Goal: Task Accomplishment & Management: Manage account settings

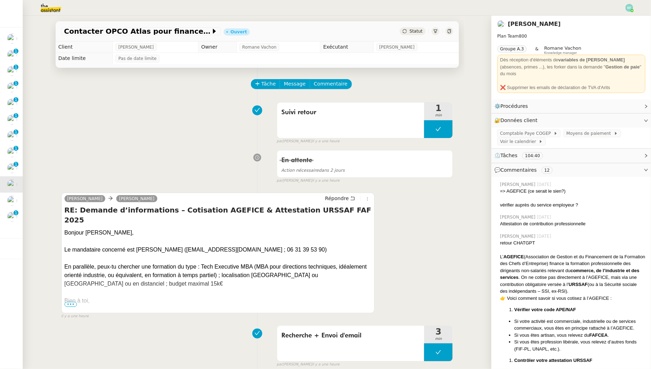
scroll to position [9, 0]
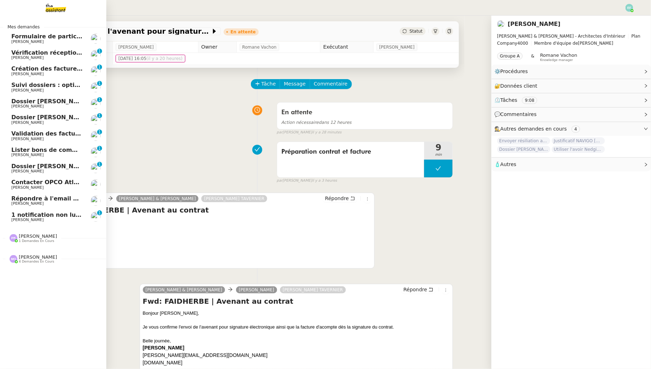
click at [18, 214] on span "1 notification non lue sur Pennylane" at bounding box center [69, 214] width 116 height 7
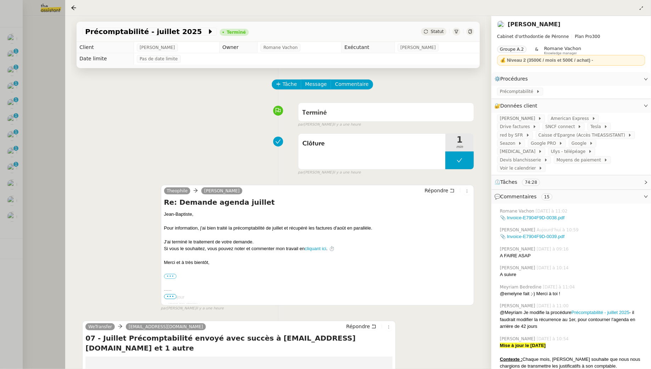
click at [56, 90] on div at bounding box center [325, 184] width 651 height 369
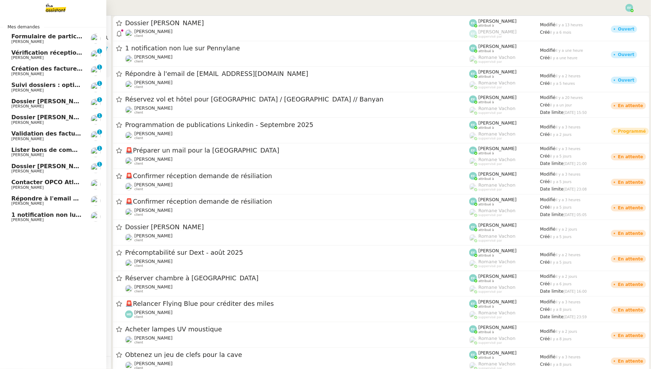
click at [21, 41] on span "[PERSON_NAME]" at bounding box center [27, 41] width 32 height 5
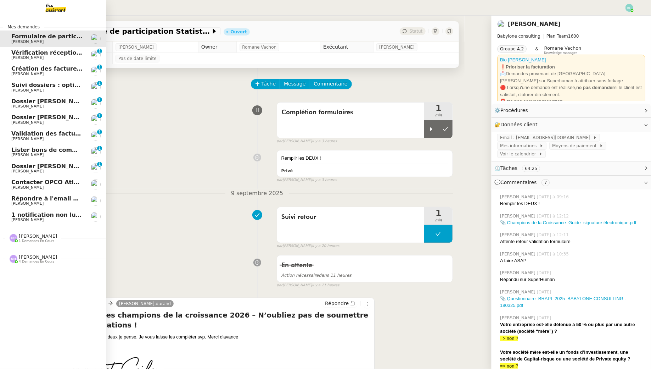
click at [22, 53] on span "Vérification réception factures consultants - septembre 2025" at bounding box center [108, 52] width 195 height 7
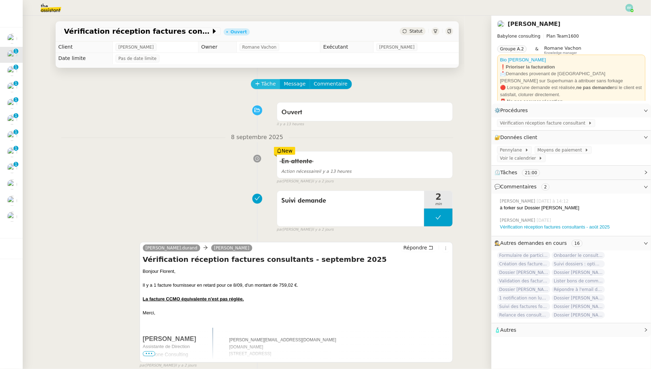
click at [266, 84] on span "Tâche" at bounding box center [269, 84] width 15 height 8
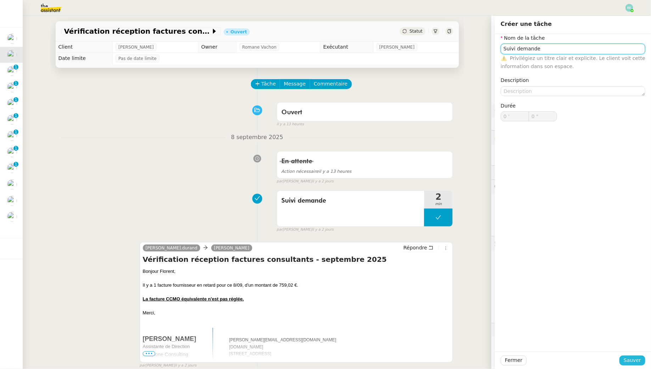
type input "Suivi demande"
click at [628, 360] on span "Sauver" at bounding box center [632, 360] width 17 height 8
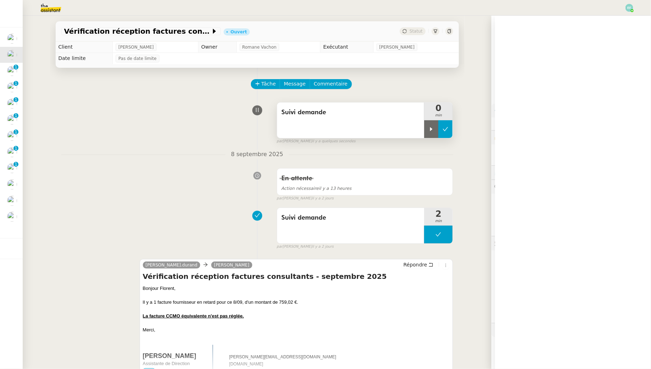
click at [439, 129] on button at bounding box center [446, 129] width 14 height 18
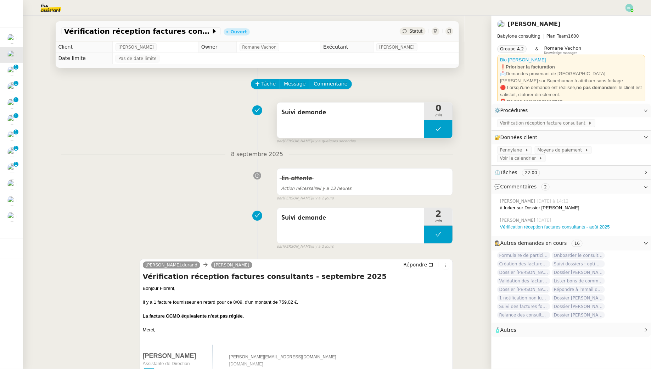
click at [437, 128] on icon at bounding box center [439, 129] width 6 height 6
click at [437, 128] on div at bounding box center [431, 129] width 14 height 18
click at [318, 111] on span "Suivi demande" at bounding box center [351, 112] width 139 height 11
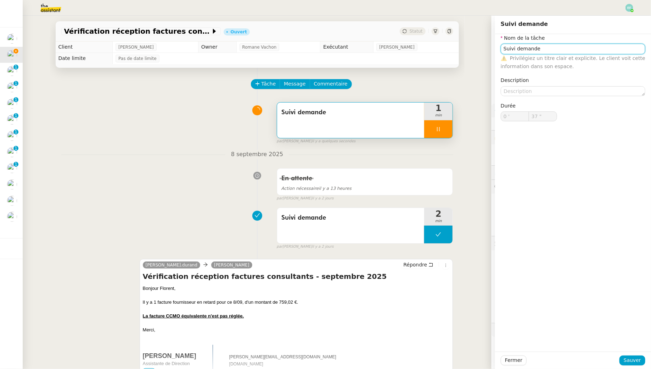
click at [535, 46] on input "Suivi demande" at bounding box center [573, 49] width 145 height 10
type input "38 ""
type input "Connexi"
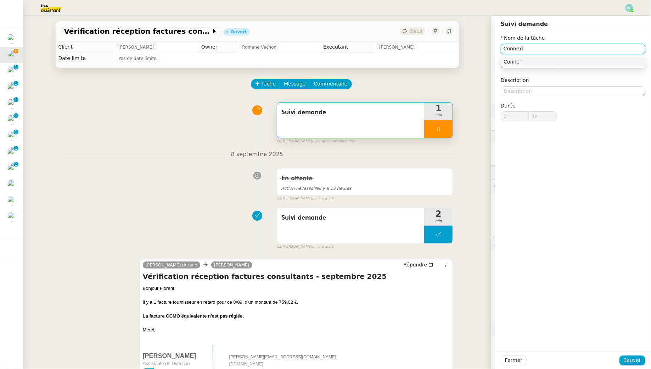
type input "39 ""
type input "Connexion Penn"
type input "40 ""
type input "Connexion Pennylane"
type input "41 ""
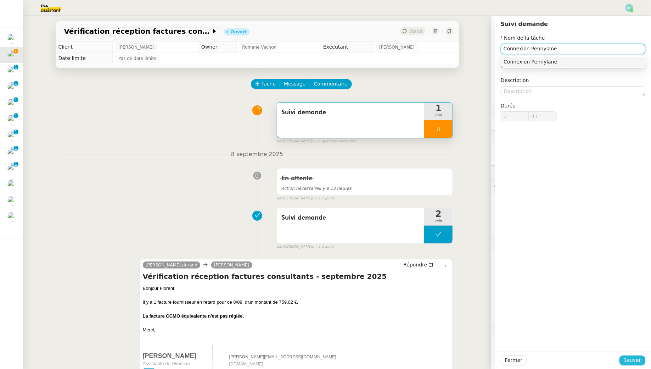
type input "Connexion Pennylane"
click at [635, 360] on span "Sauver" at bounding box center [632, 360] width 17 height 8
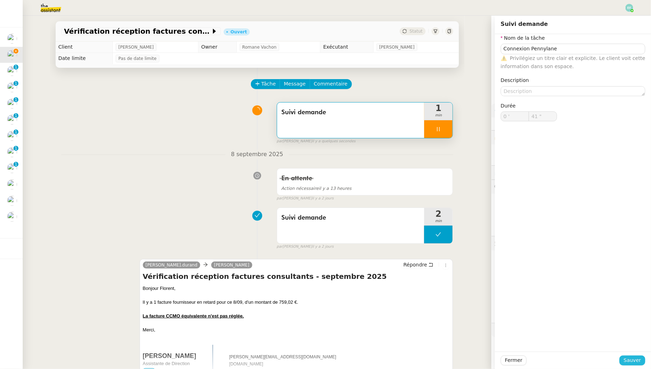
type input "42 ""
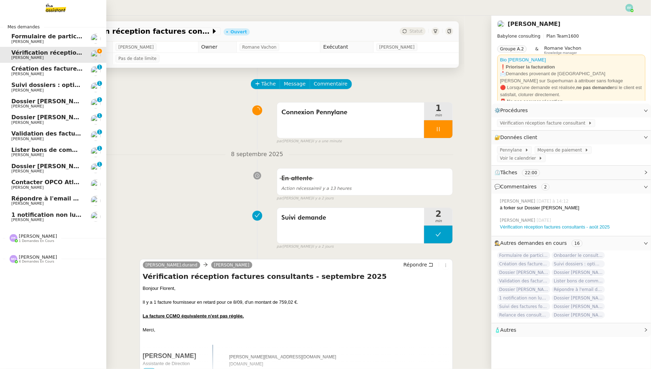
click at [17, 72] on span "[PERSON_NAME]" at bounding box center [27, 74] width 32 height 5
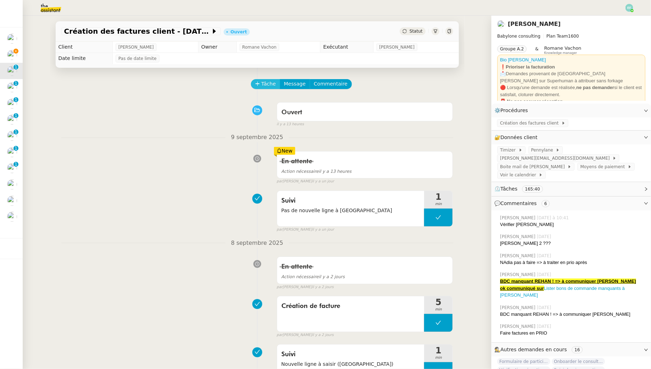
click at [262, 86] on span "Tâche" at bounding box center [269, 84] width 15 height 8
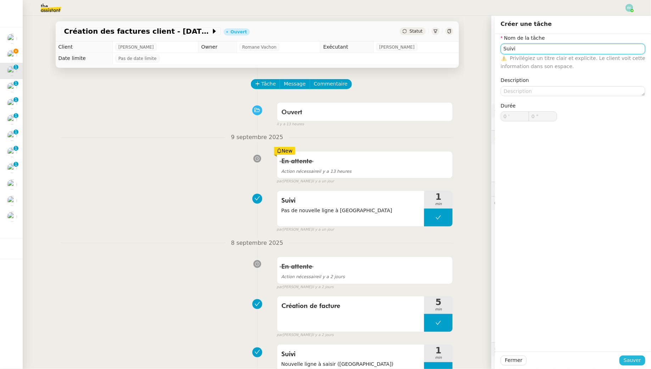
type input "Suivi"
click at [629, 361] on span "Sauver" at bounding box center [632, 360] width 17 height 8
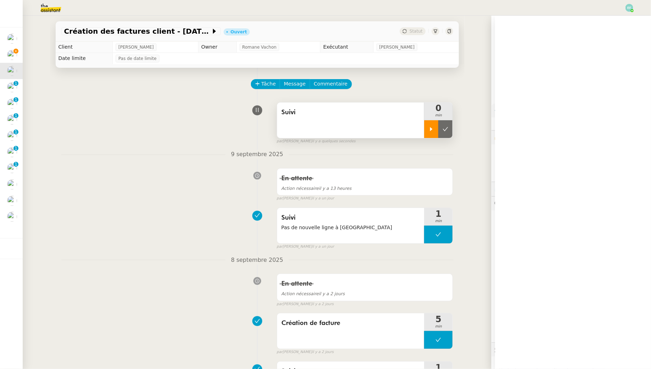
click at [431, 127] on icon at bounding box center [432, 129] width 6 height 6
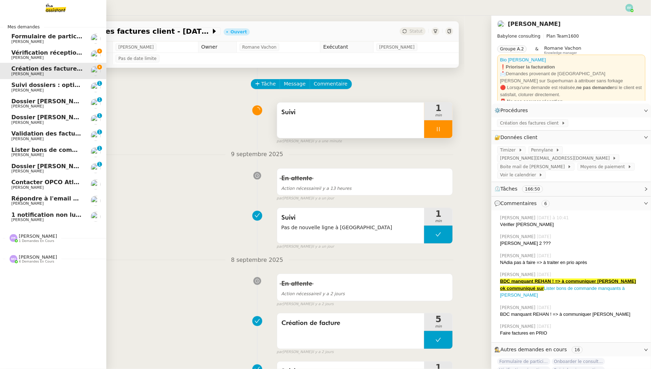
click at [13, 56] on span "[PERSON_NAME]" at bounding box center [27, 57] width 32 height 5
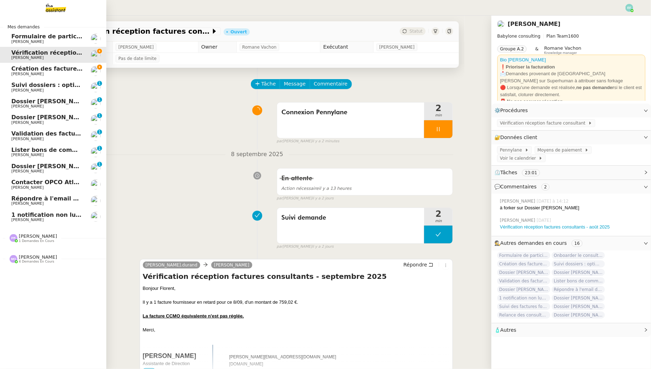
click at [14, 75] on span "[PERSON_NAME]" at bounding box center [27, 74] width 32 height 5
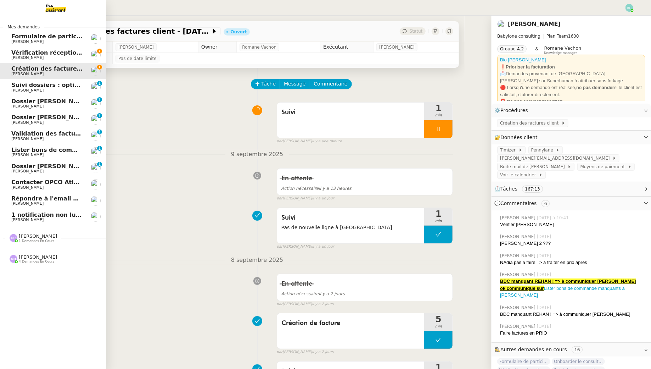
click at [11, 55] on link "Vérification réception factures consultants - septembre 2025 Florent Seiler" at bounding box center [53, 55] width 106 height 16
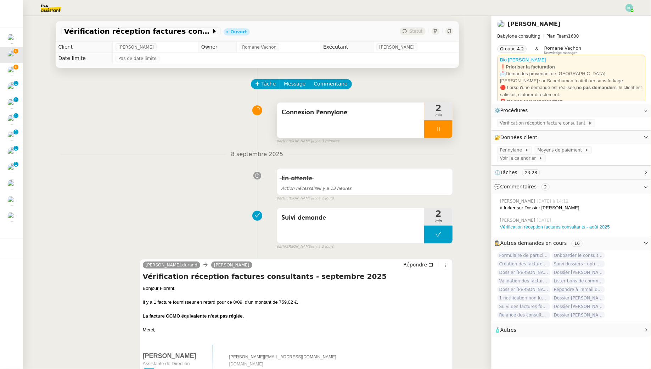
click at [433, 123] on div at bounding box center [438, 129] width 28 height 18
click at [442, 126] on button at bounding box center [446, 129] width 14 height 18
click at [261, 86] on button "Tâche" at bounding box center [265, 84] width 29 height 10
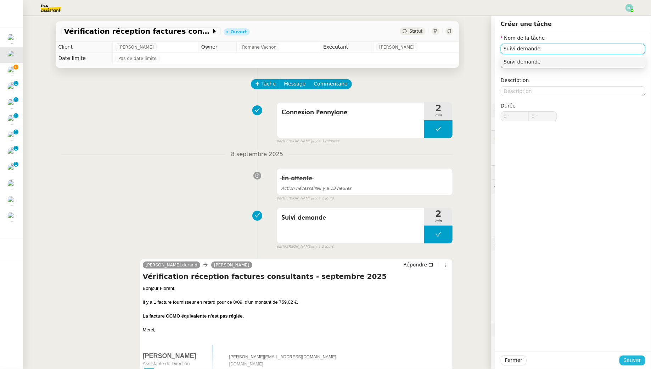
type input "Suivi demande"
click at [638, 360] on span "Sauver" at bounding box center [632, 360] width 17 height 8
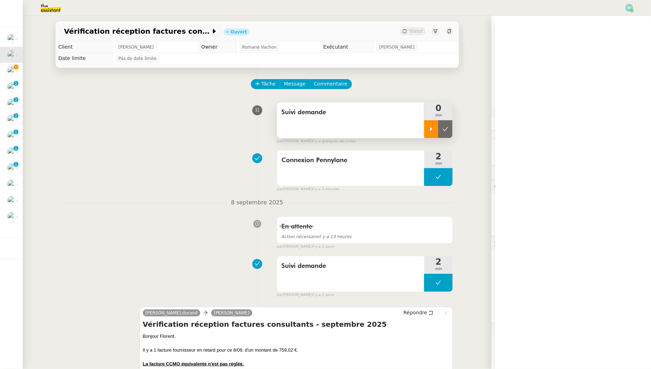
click at [429, 124] on div at bounding box center [431, 129] width 14 height 18
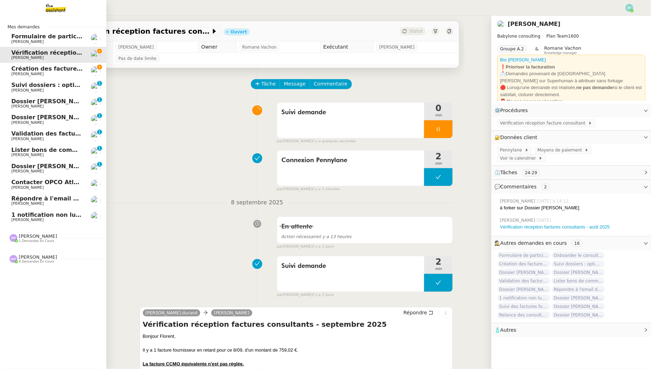
click at [12, 70] on span "Création des factures client - août 2025" at bounding box center [69, 68] width 117 height 7
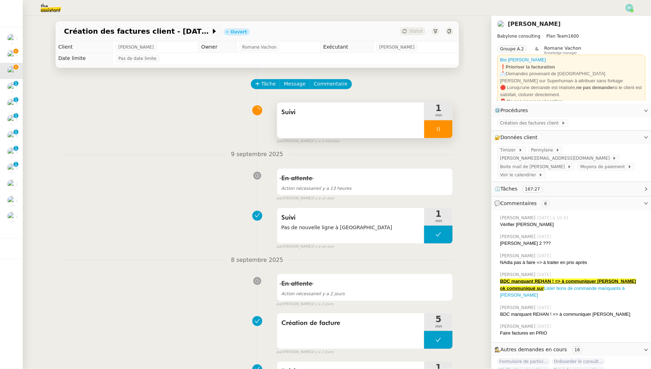
click at [446, 130] on div at bounding box center [438, 129] width 28 height 18
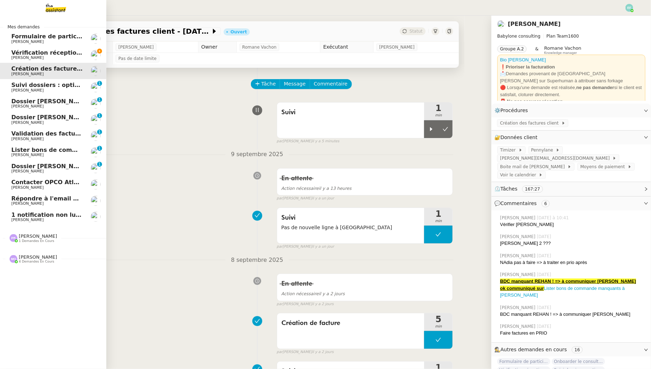
click at [15, 54] on span "Vérification réception factures consultants - septembre 2025" at bounding box center [108, 52] width 195 height 7
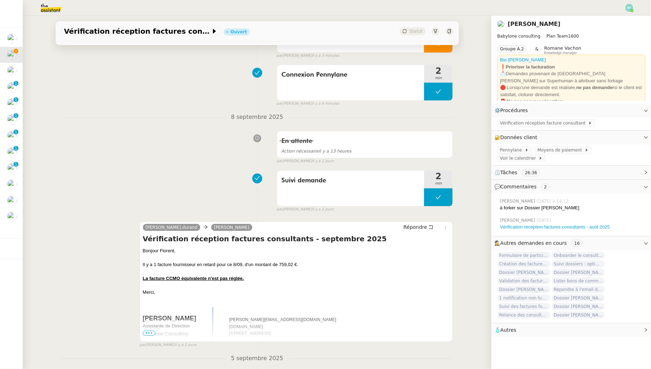
scroll to position [89, 0]
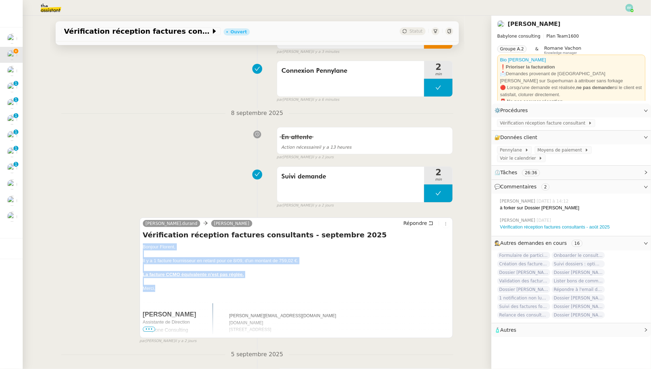
drag, startPoint x: 141, startPoint y: 244, endPoint x: 169, endPoint y: 284, distance: 48.7
click at [169, 284] on div "Claudine.durand Florent Seiler Répondre Vérification réception factures consult…" at bounding box center [297, 277] width 314 height 121
copy div "Bonjour Florent, Il y a 1 facture fournisseur en retard pour ce 8/09, d'un mont…"
click at [430, 222] on icon at bounding box center [431, 223] width 5 height 5
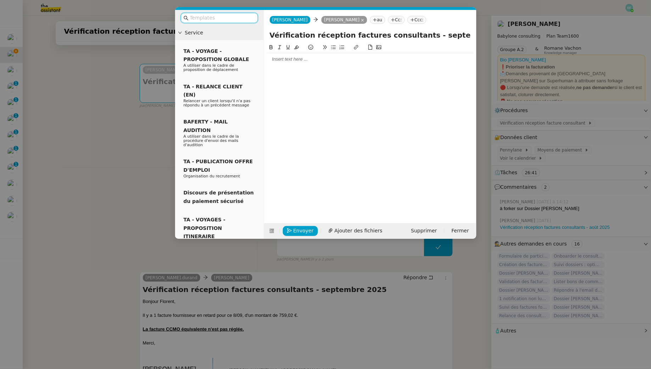
click at [316, 60] on div at bounding box center [370, 59] width 207 height 6
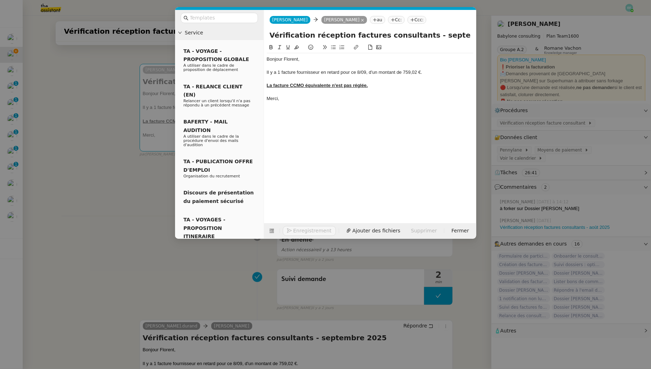
click at [279, 71] on div "Il y a 1 facture fournisseur en retard pour ce 8/09, d'un montant de 759,02 €." at bounding box center [370, 72] width 207 height 6
click at [295, 72] on div "Il y a 3 facture fournisseur en retard pour ce 8/09, d'un montant de 759,02 €." at bounding box center [370, 72] width 207 height 6
click at [322, 74] on div "Il y a 3 factures fournisseur en retard pour ce 8/09, d'un montant de 759,02 €." at bounding box center [370, 72] width 207 height 6
click at [363, 73] on div "Il y a 3 factures fournisseur en retard pour ce 8/09, d'un montant de 759,02 €." at bounding box center [370, 72] width 207 height 6
drag, startPoint x: 421, startPoint y: 71, endPoint x: 409, endPoint y: 71, distance: 12.1
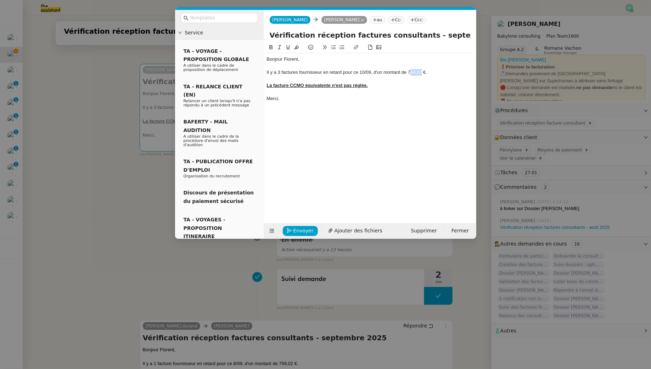
click at [409, 71] on div "Il y a 3 factures fournisseur en retard pour ce 10/09, d'un montant de 759,02 €." at bounding box center [370, 72] width 207 height 6
click at [296, 104] on div "Bonjour Florent, Il y a 3 factures fournisseur en retard pour ce 10/09, d'un mo…" at bounding box center [370, 78] width 207 height 51
click at [295, 229] on span "Envoyer" at bounding box center [304, 231] width 20 height 8
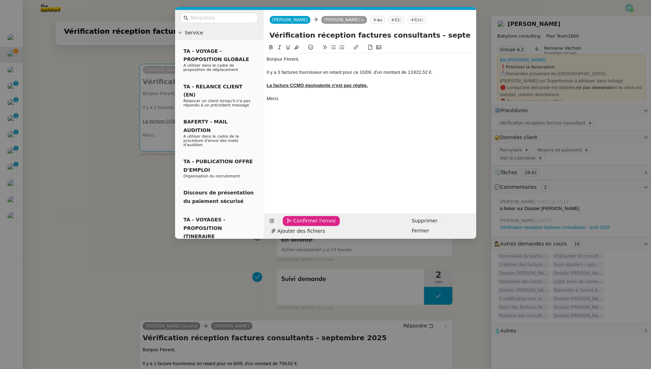
click at [295, 225] on span "Confirmer l'envoi" at bounding box center [315, 221] width 43 height 8
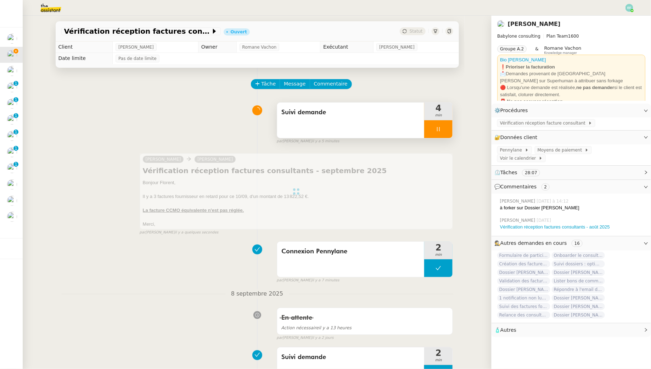
click at [368, 129] on div "Suivi demande" at bounding box center [351, 119] width 148 height 35
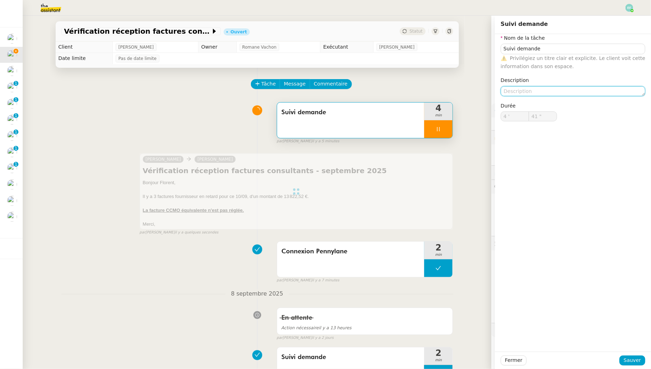
click at [528, 93] on textarea at bounding box center [573, 91] width 145 height 10
type textarea "Vér"
type input "42 ""
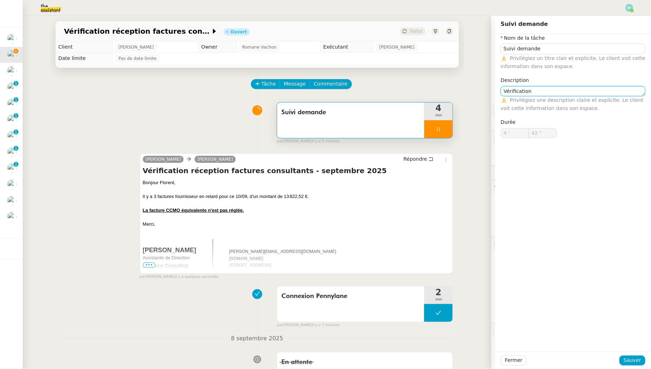
type textarea "Vérification"
type input "Suivi demande"
type input "4 '"
type input "43 ""
type textarea "fa"
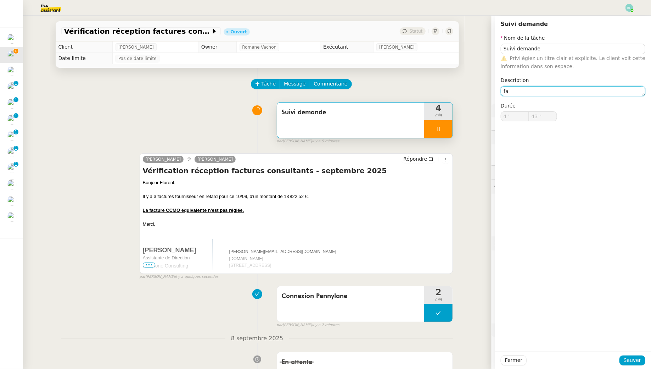
type input "Suivi demande"
type input "4 '"
type input "43 ""
type input "Suivi demande"
type input "4 '"
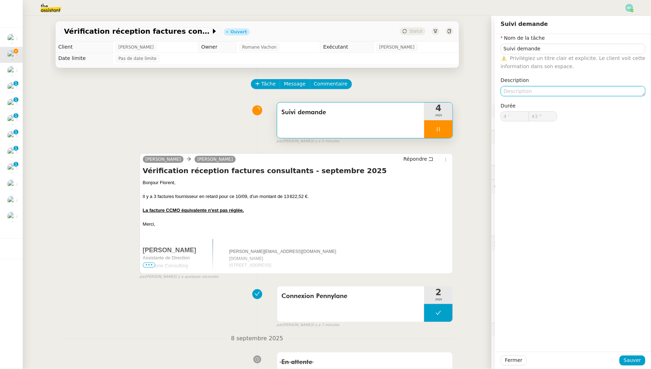
type input "44 ""
type textarea "Vérification"
type input "45 ""
type textarea "Vérification factures"
type input "46 ""
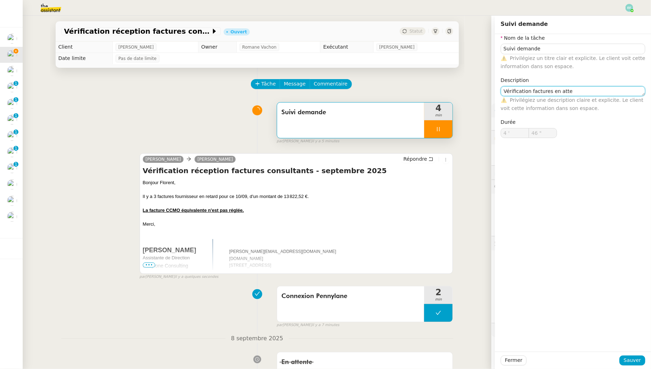
type textarea "Vérification factures en atten"
type input "47 ""
type textarea "Vérification factures en attente"
type input "49 ""
type textarea "Vérification factures en attente + envoi d"
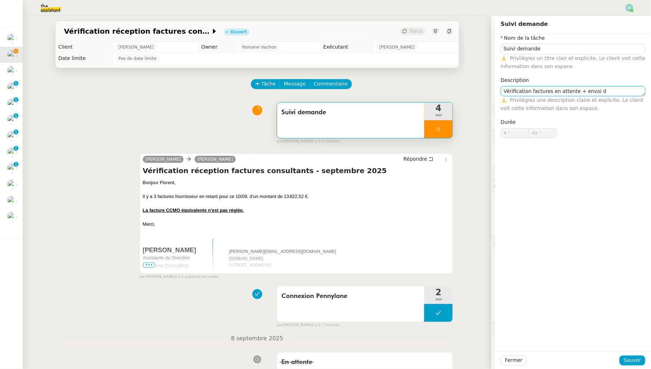
type input "50 ""
type textarea "Vérification factures en attente + envoi d'email"
type input "54 ""
type textarea "Vérification factures en attente + envoi d'email"
click at [630, 361] on span "Sauver" at bounding box center [632, 360] width 17 height 8
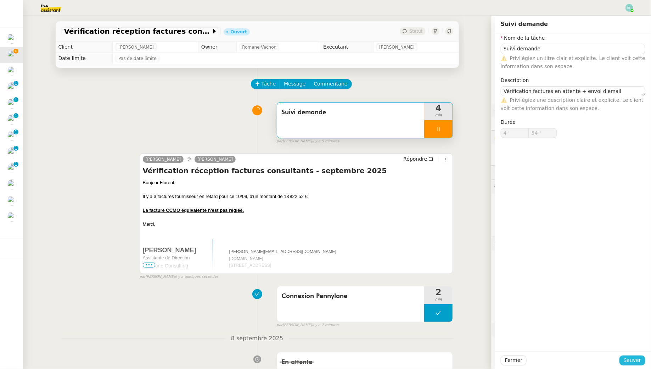
type input "55 ""
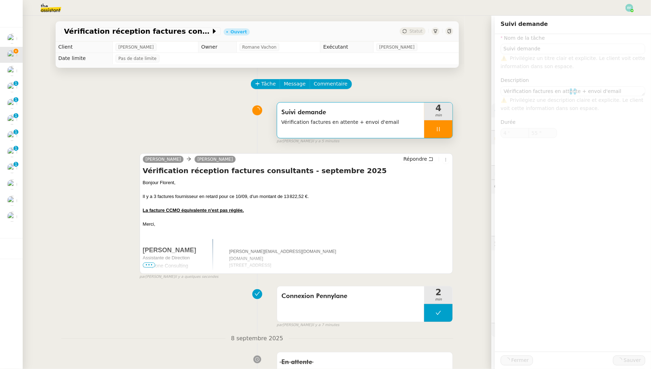
type input "Suivi demande"
type textarea "Vérification factures en attente + envoi d'email"
type input "4 '"
type input "55 ""
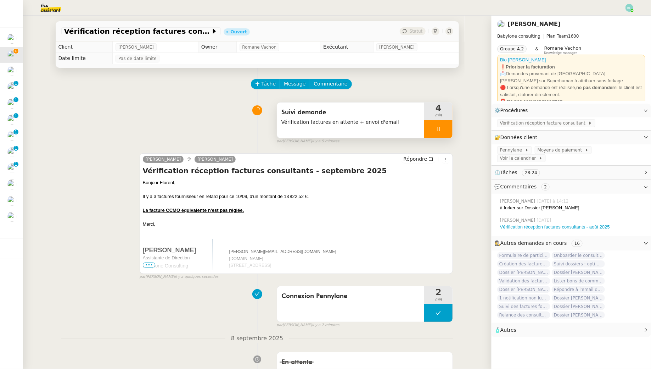
click at [447, 122] on div at bounding box center [438, 129] width 28 height 18
click at [447, 122] on button at bounding box center [446, 129] width 14 height 18
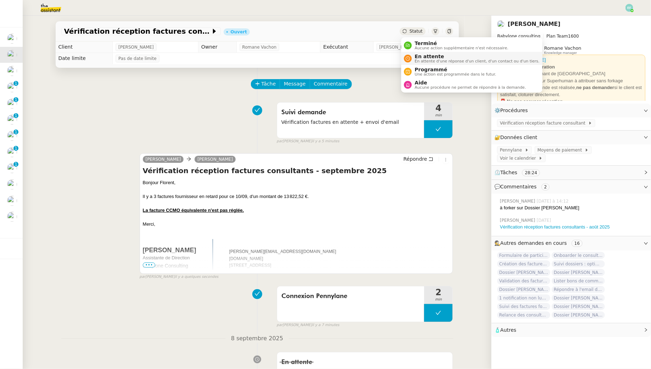
click at [419, 62] on span "En attente d'une réponse d'un client, d'un contact ou d'un tiers." at bounding box center [477, 61] width 125 height 4
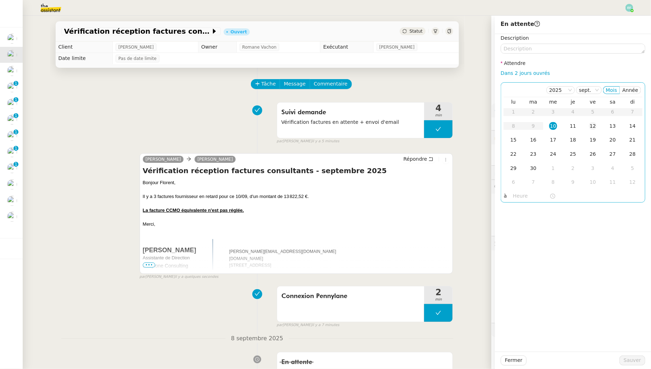
click at [598, 125] on td "12" at bounding box center [593, 126] width 20 height 14
click at [627, 359] on span "Sauver" at bounding box center [632, 360] width 17 height 8
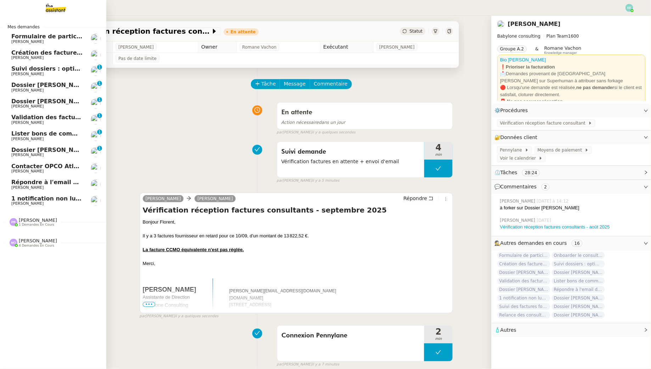
click at [14, 69] on span "Suivi dossiers : optimisation Notion / [PERSON_NAME]" at bounding box center [97, 68] width 173 height 7
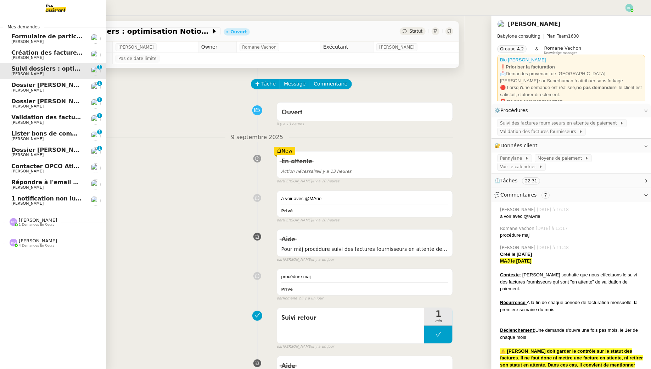
click at [14, 86] on span "Dossier [PERSON_NAME]" at bounding box center [50, 85] width 79 height 7
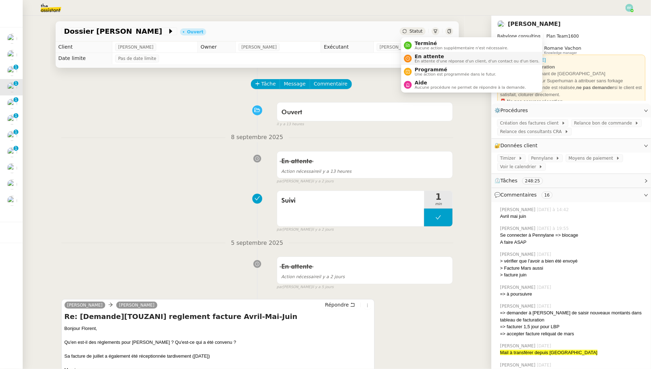
click at [421, 57] on span "En attente" at bounding box center [477, 57] width 125 height 6
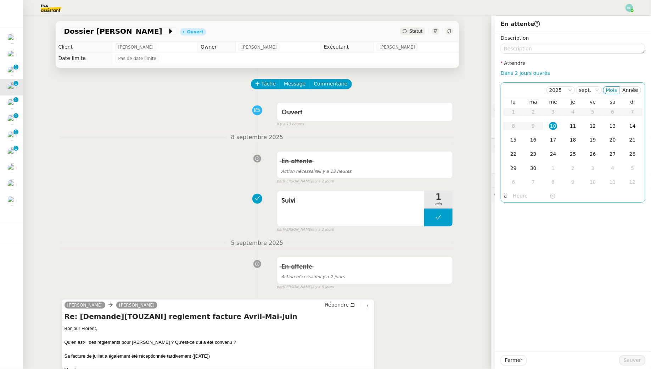
click at [572, 123] on div "11" at bounding box center [573, 126] width 8 height 8
click at [627, 361] on span "Sauver" at bounding box center [632, 360] width 17 height 8
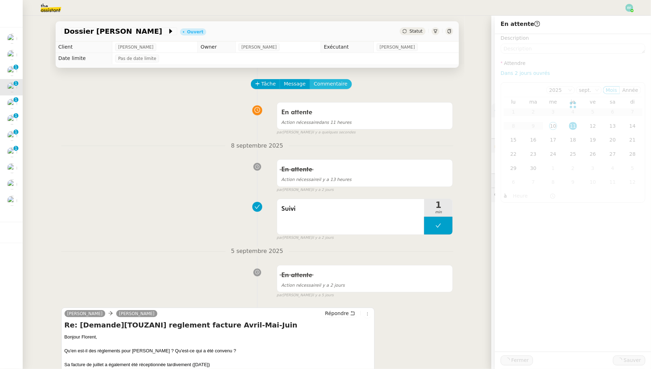
click at [335, 83] on span "Commentaire" at bounding box center [331, 84] width 34 height 8
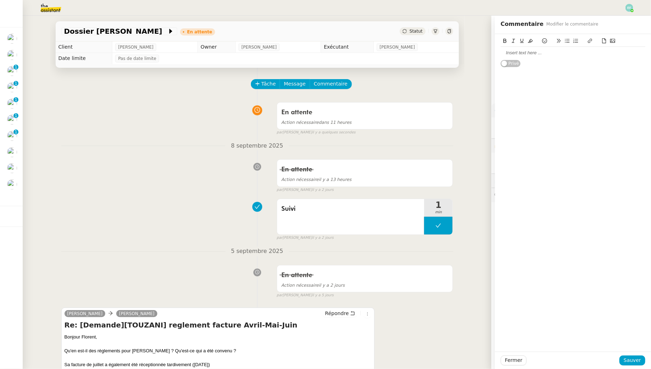
click at [528, 49] on div at bounding box center [573, 53] width 145 height 12
click at [632, 359] on span "Sauver" at bounding box center [632, 360] width 17 height 8
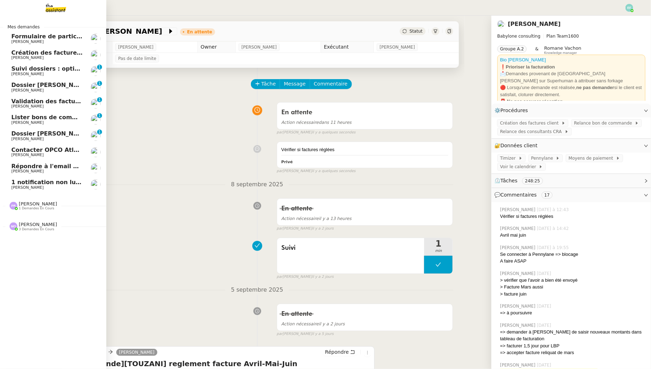
click at [12, 84] on span "Dossier [PERSON_NAME]" at bounding box center [50, 85] width 79 height 7
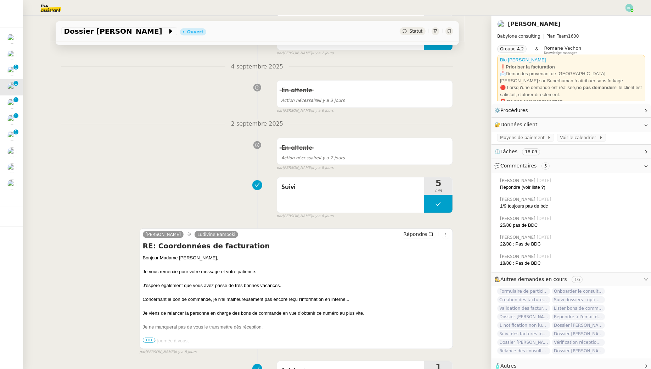
scroll to position [181, 0]
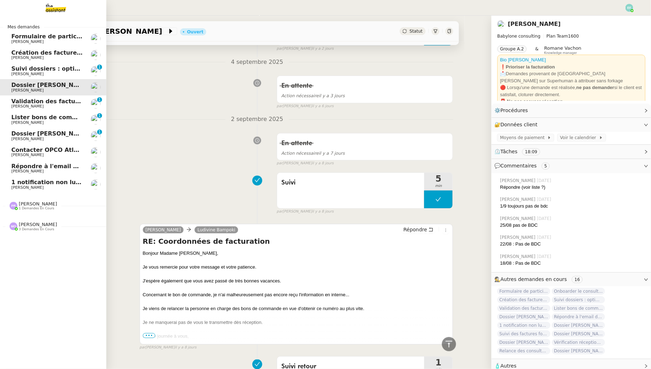
click at [33, 113] on link "Lister bons de commande manquants à Vincent Florent Seiler 0 1 2 3 4 5 6 7 8 9" at bounding box center [53, 119] width 106 height 16
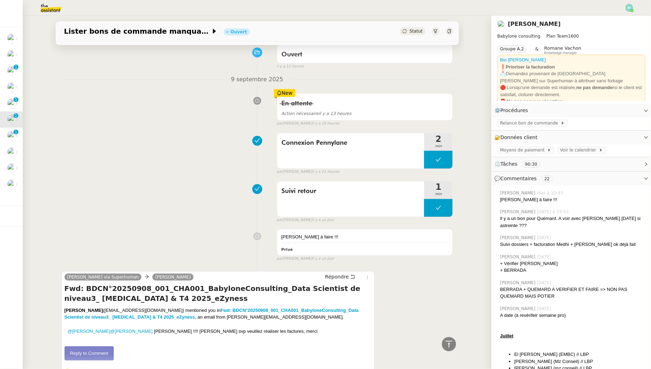
scroll to position [34, 0]
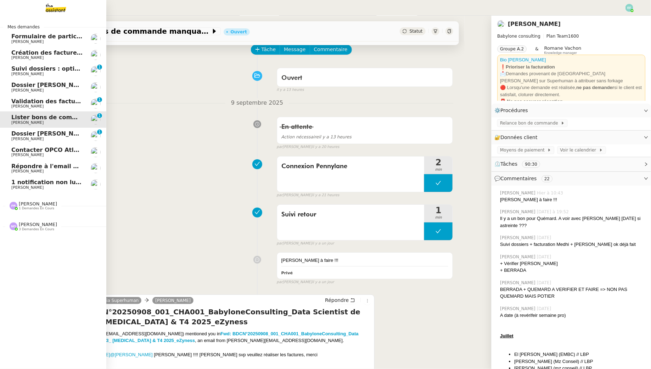
click at [55, 55] on span "Création des factures client - août 2025" at bounding box center [69, 52] width 117 height 7
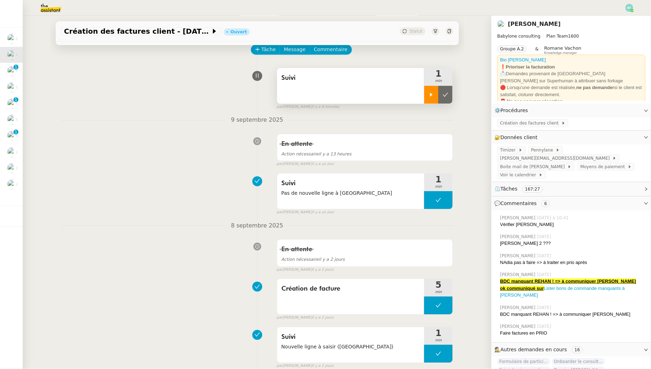
click at [428, 98] on div at bounding box center [431, 95] width 14 height 18
click at [311, 97] on div "Suivi" at bounding box center [351, 85] width 148 height 35
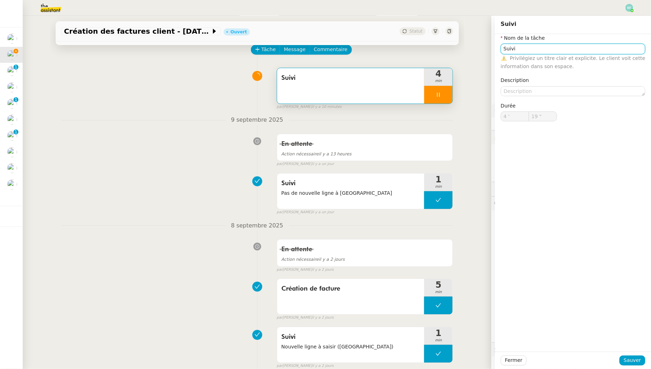
click at [541, 52] on input "Suivi" at bounding box center [573, 49] width 145 height 10
type input "Suivi"
type input "20 ""
type input "Suivi + créat"
type input "21 ""
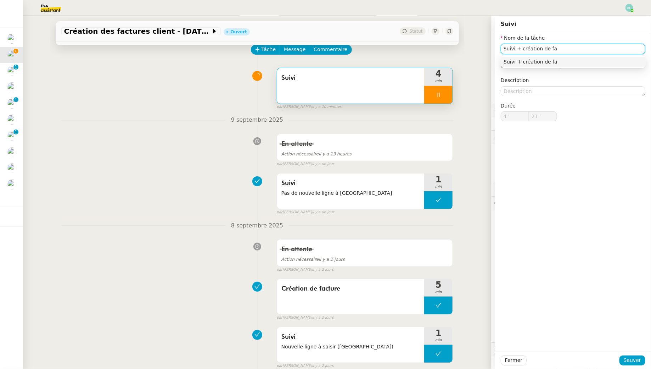
type input "Suivi + création de fac"
type input "22 ""
type input "Suivi + création de factures"
type input "23 ""
type input "Suivi + création de factures"
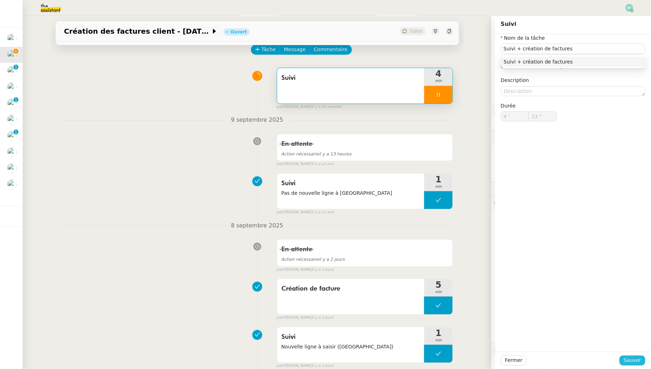
click at [633, 363] on span "Sauver" at bounding box center [632, 360] width 17 height 8
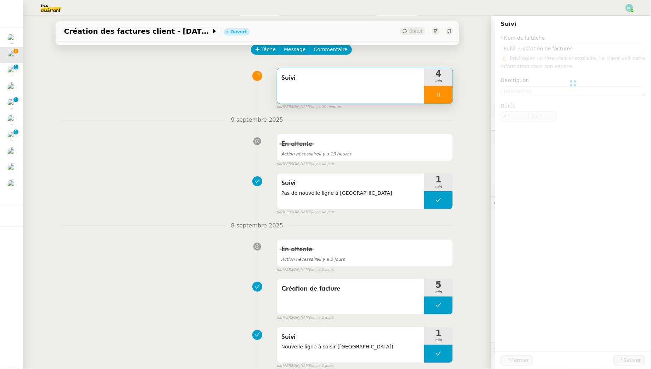
type input "24 ""
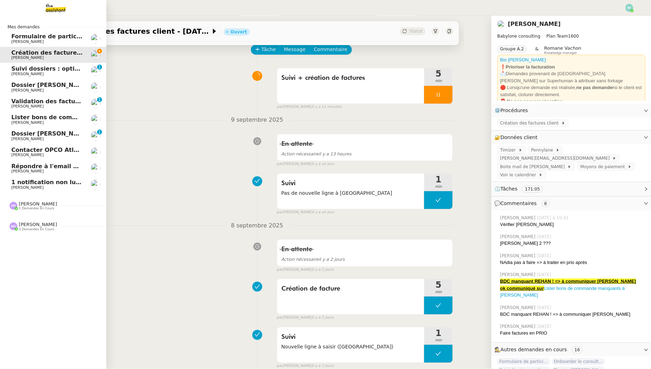
click at [26, 74] on span "[PERSON_NAME]" at bounding box center [27, 74] width 32 height 5
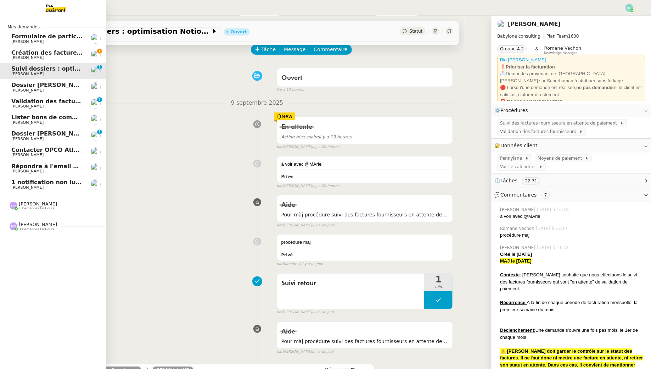
click at [26, 84] on span "Dossier [PERSON_NAME]" at bounding box center [50, 85] width 79 height 7
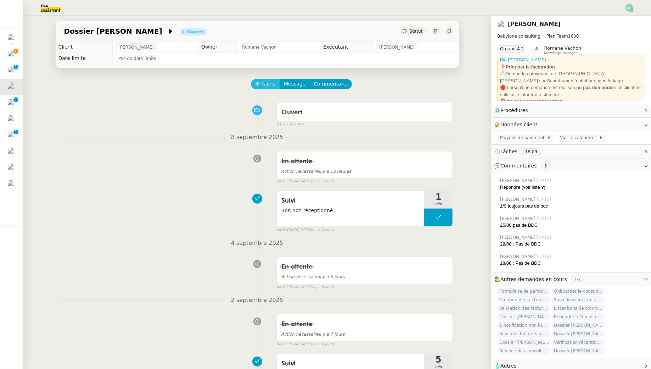
click at [272, 81] on span "Tâche" at bounding box center [269, 84] width 15 height 8
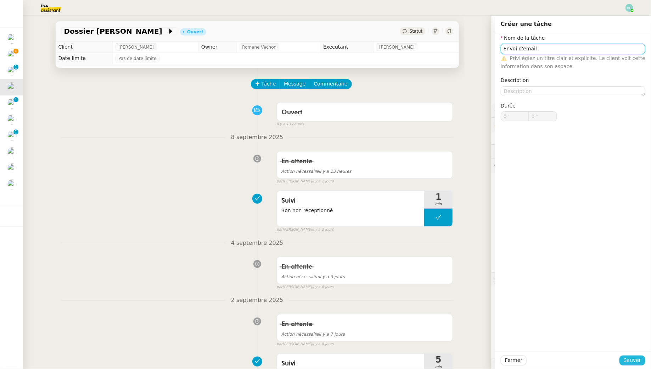
type input "Envoi d'email"
click at [636, 362] on span "Sauver" at bounding box center [632, 360] width 17 height 8
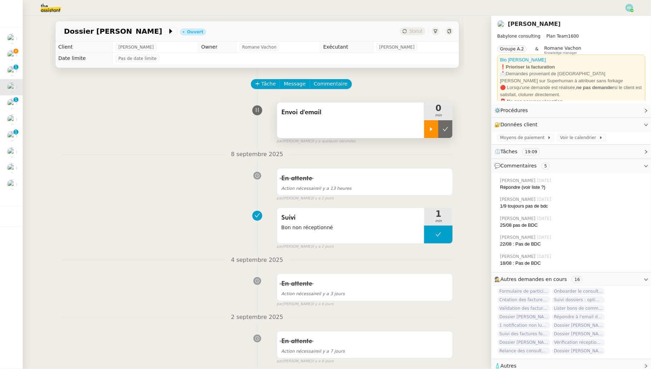
click at [430, 128] on icon at bounding box center [432, 129] width 6 height 6
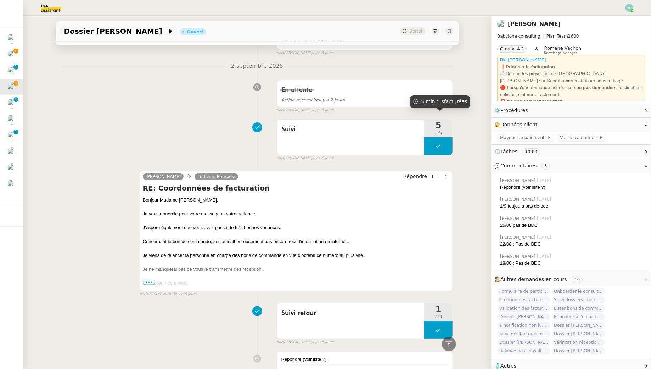
scroll to position [263, 0]
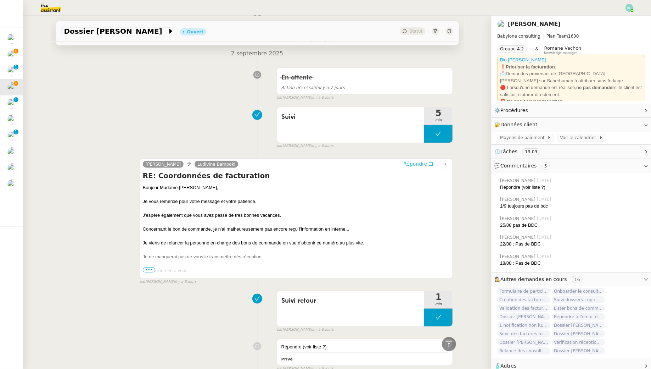
click at [430, 163] on icon at bounding box center [431, 163] width 5 height 5
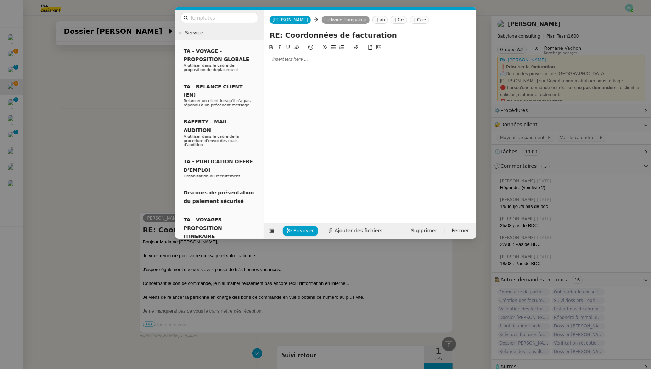
scroll to position [318, 0]
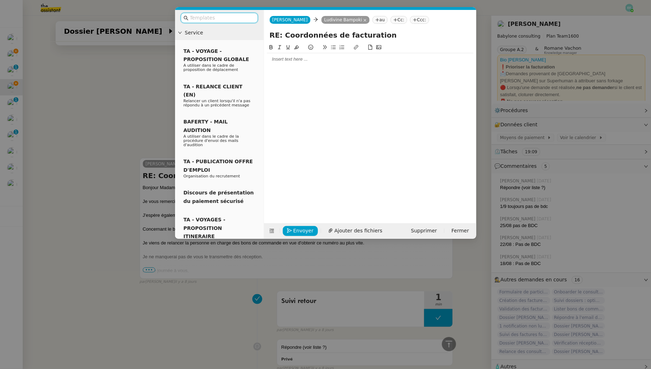
click at [351, 57] on div at bounding box center [370, 59] width 207 height 6
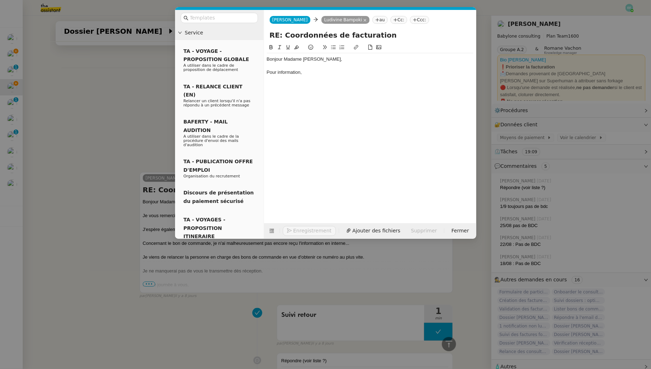
scroll to position [338, 0]
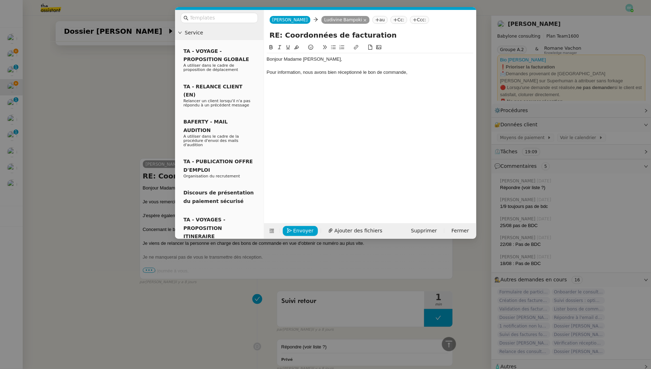
click at [92, 83] on nz-modal-container "Service TA - VOYAGE - PROPOSITION GLOBALE A utiliser dans le cadre de propositi…" at bounding box center [325, 184] width 651 height 369
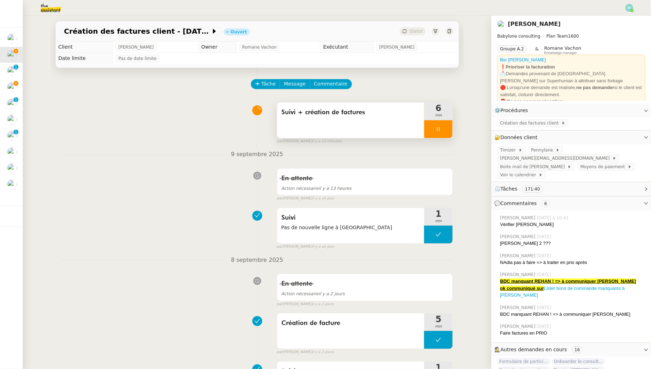
click at [433, 127] on div at bounding box center [438, 129] width 28 height 18
click at [443, 127] on icon at bounding box center [446, 129] width 6 height 6
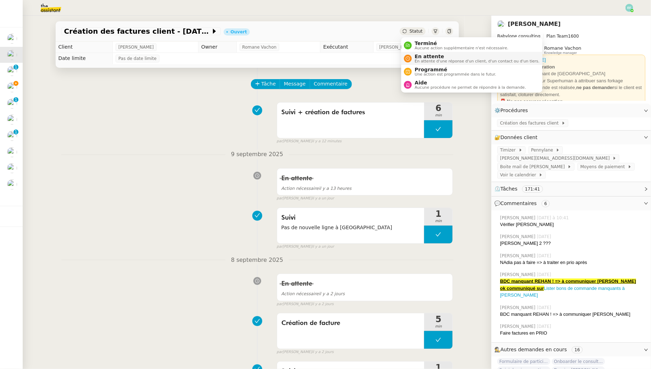
click at [419, 57] on span "En attente" at bounding box center [477, 57] width 125 height 6
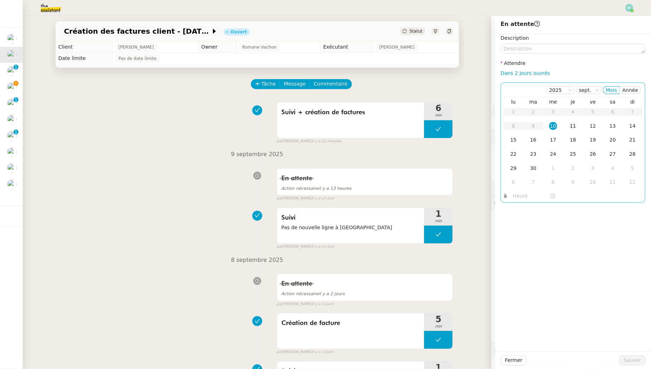
click at [580, 128] on td "11" at bounding box center [573, 126] width 20 height 14
click at [627, 357] on span "Sauver" at bounding box center [632, 360] width 17 height 8
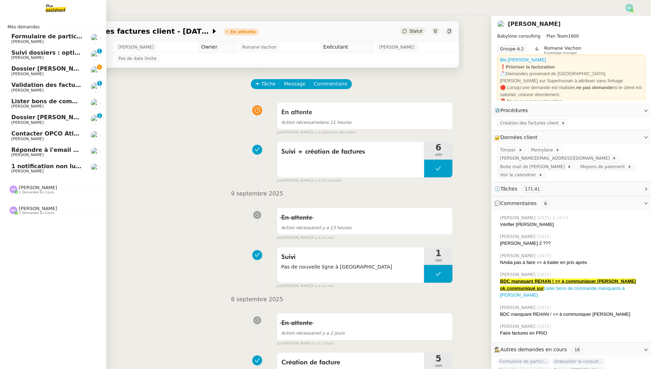
click at [16, 64] on link "Dossier Oumouratou Anna Florent Seiler" at bounding box center [53, 71] width 106 height 16
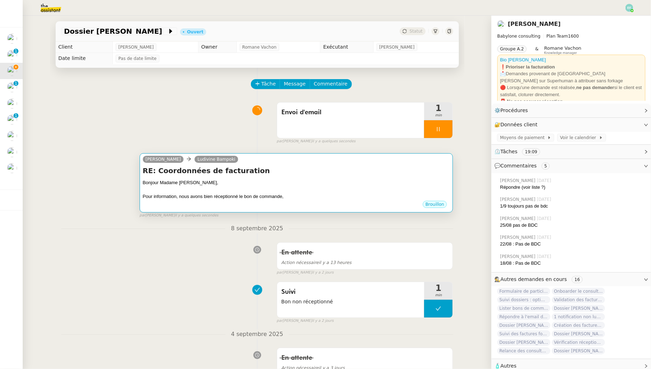
click at [290, 175] on h4 "RE: Coordonnées de facturation" at bounding box center [296, 171] width 307 height 10
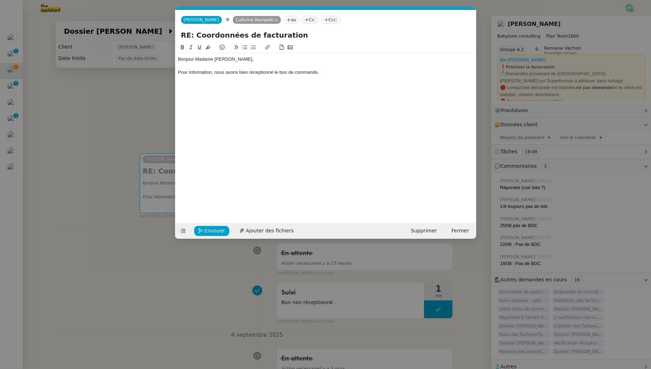
scroll to position [0, 15]
drag, startPoint x: 356, startPoint y: 69, endPoint x: 214, endPoint y: 74, distance: 141.9
click at [214, 74] on div "Pour information, nous avons bien réceptionné le bon de commande," at bounding box center [325, 72] width 295 height 6
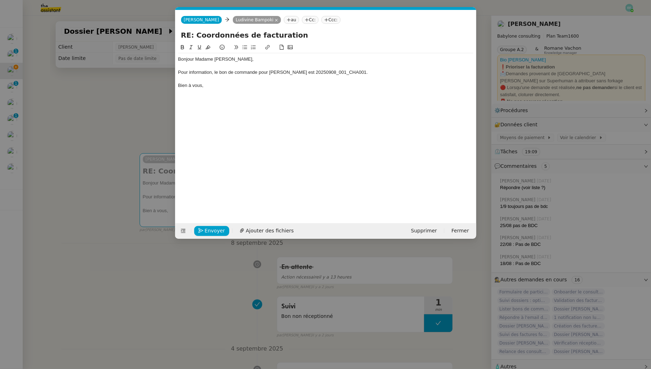
click at [219, 73] on div "Pour information, le bon de commande pour Oumouratou Anna est 20250908_001_CHA0…" at bounding box center [325, 72] width 295 height 6
click at [256, 90] on div "Bonjour Madame Bampoki, Pour information, le numéro du bon de commande pour Oum…" at bounding box center [325, 72] width 295 height 38
click at [338, 75] on div "Pour information, le numéro du bon de commande pour Oumouratou Anna est 2025090…" at bounding box center [325, 72] width 295 height 6
drag, startPoint x: 211, startPoint y: 73, endPoint x: 160, endPoint y: 67, distance: 52.1
click at [160, 67] on nz-modal-container "Service TA - VOYAGE - PROPOSITION GLOBALE A utiliser dans le cadre de propositi…" at bounding box center [325, 184] width 651 height 369
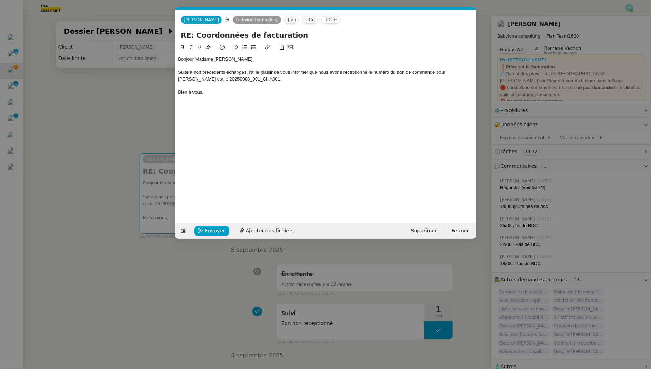
click at [194, 79] on div "Suite à nos précédents échanges, j'ai le plaisir de vous informer que nous avon…" at bounding box center [325, 75] width 295 height 13
drag, startPoint x: 269, startPoint y: 80, endPoint x: 211, endPoint y: 80, distance: 58.2
click at [211, 80] on div "Suite à nos précédents échanges, j'ai le plaisir de vous informer que nous avon…" at bounding box center [325, 75] width 295 height 13
click at [184, 48] on icon at bounding box center [182, 47] width 5 height 5
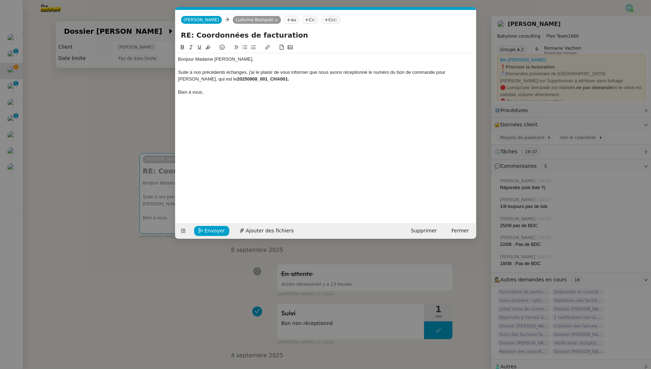
click at [302, 79] on div "Suite à nos précédents échanges, j'ai le plaisir de vous informer que nous avon…" at bounding box center [325, 75] width 295 height 13
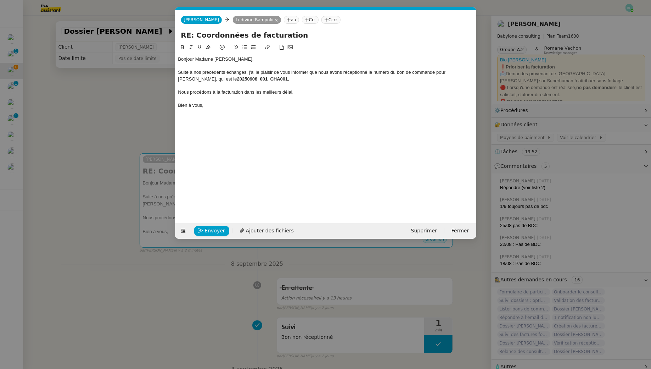
click at [204, 93] on div "Nous procédons à la facturation dans les meilleurs délai." at bounding box center [325, 92] width 295 height 6
click at [221, 93] on div "Nous procédrons à la facturation dans les meilleurs délai." at bounding box center [325, 92] width 295 height 6
click at [223, 93] on div "Nous procédrons à la facturation dans les meilleurs délai." at bounding box center [325, 92] width 295 height 6
click at [272, 93] on div "Nous procédrons à l'envoi des factures facturation dans les meilleurs délai." at bounding box center [325, 92] width 295 height 6
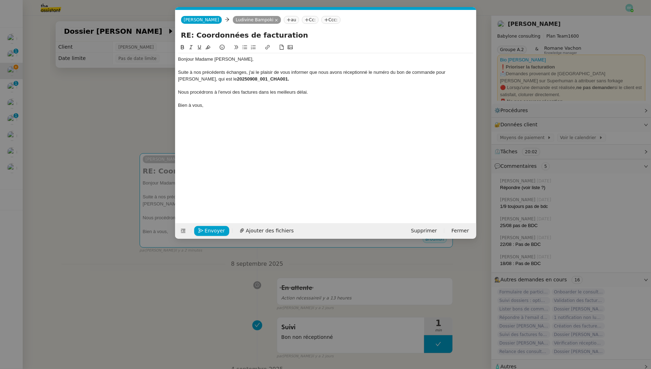
click at [197, 88] on div at bounding box center [325, 85] width 295 height 6
click at [199, 92] on div "Nous procédrons à l'envoi des factures dans les meilleurs délai." at bounding box center [325, 92] width 295 height 6
click at [0, 0] on lt-span "procéd e rons" at bounding box center [0, 0] width 0 height 0
click at [293, 93] on div "Nous procéderons à l'envoi des factures dans les meilleurs délai." at bounding box center [325, 92] width 295 height 6
click at [0, 0] on lt-span "meilleurs délai s" at bounding box center [0, 0] width 0 height 0
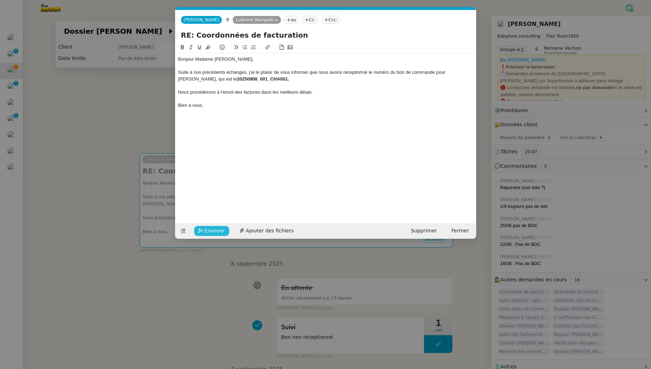
click at [206, 227] on span "Envoyer" at bounding box center [215, 231] width 20 height 8
click at [206, 227] on span "Confirmer l'envoi" at bounding box center [226, 231] width 43 height 8
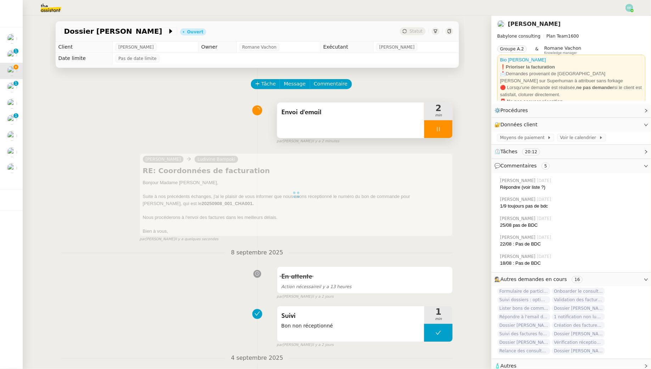
click at [361, 113] on span "Envoi d'email" at bounding box center [351, 112] width 139 height 11
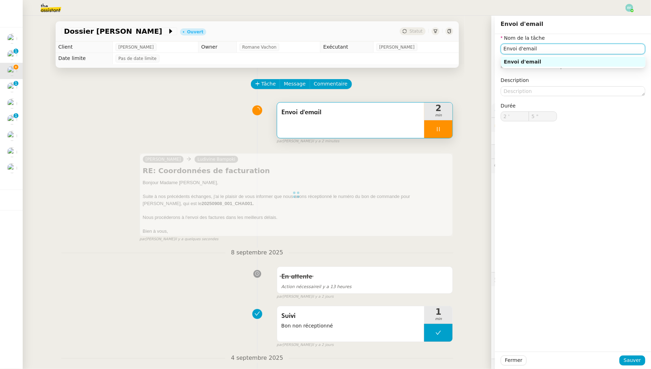
click at [506, 49] on input "Envoi d'email" at bounding box center [573, 49] width 145 height 10
type input "6 ""
type input "Suivi dossiEnvoi d'email"
type input "7 ""
type input "Envoi d'email"
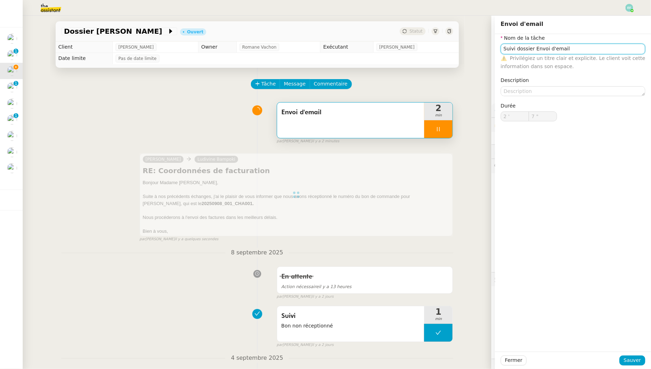
type input "2 '"
type input "7 ""
type input "Envoi d'email+"
type input "8 ""
type input "Envoi d'email +"
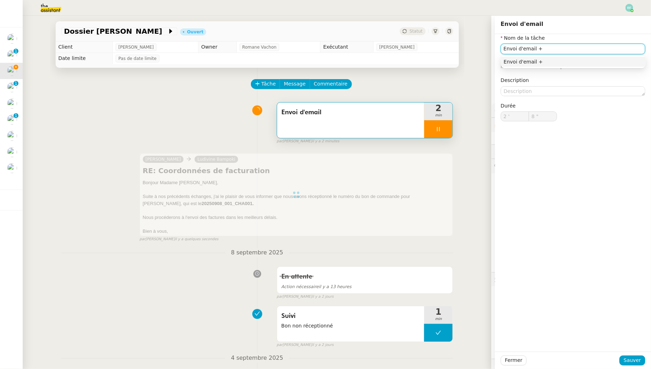
type input "9 ""
type input "Envoi d'email"
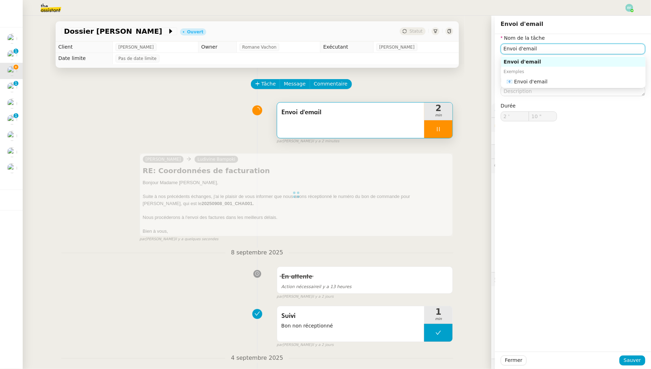
click at [503, 49] on input "Envoi d'email" at bounding box center [573, 49] width 145 height 10
type input "11 ""
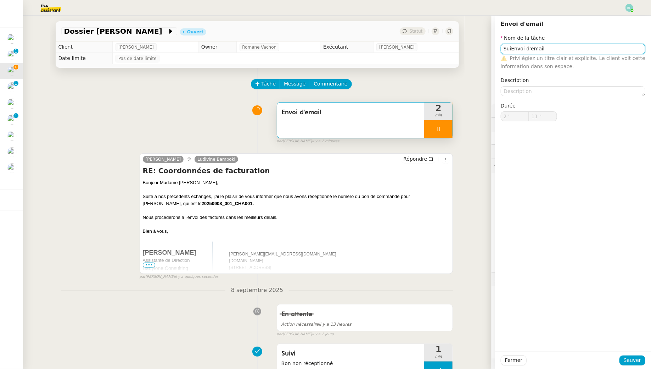
type input "Envoi d'email"
type input "2 '"
type input "11 ""
type input "Envoi d'email"
type input "2 '"
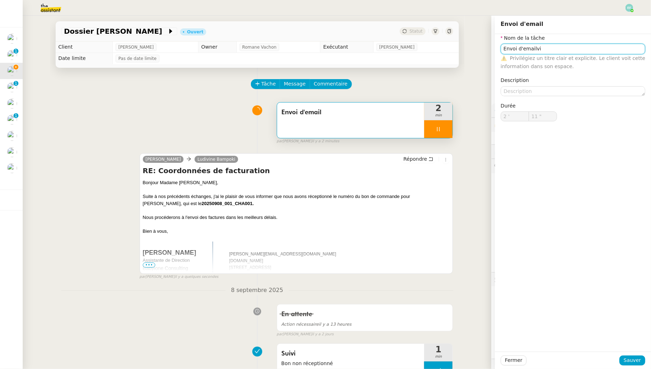
type input "11 ""
type input "Envoi d'email"
type input "2 '"
type input "11 ""
type input "Envoi d'email"
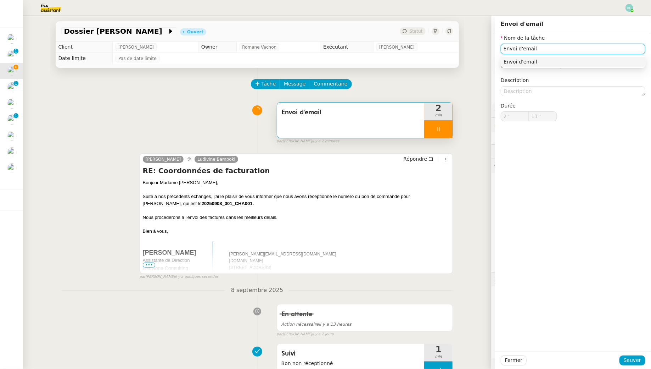
type input "12 ""
type input "Envoi d'email"
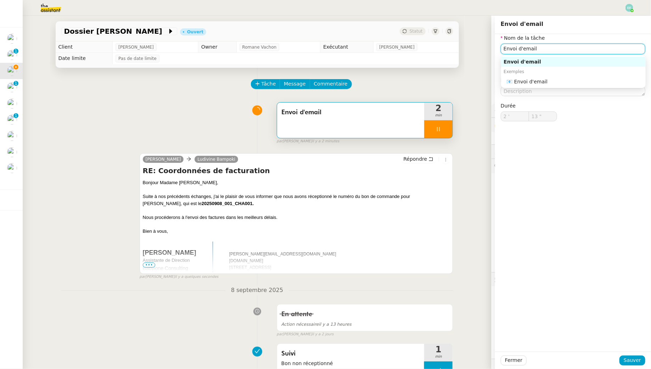
click at [506, 48] on input "Envoi d'email" at bounding box center [573, 49] width 145 height 10
type input "14 ""
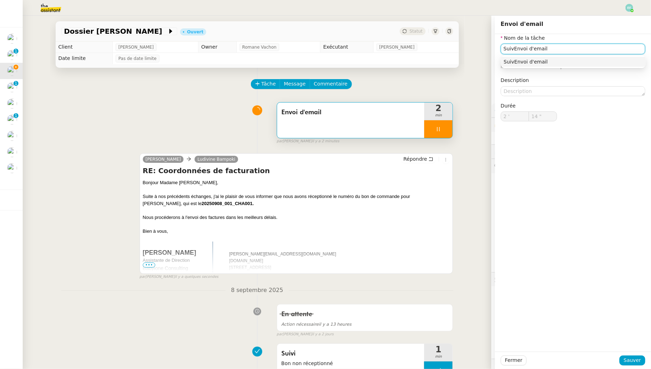
type input "SuiviEnvoi d'email"
type input "15 ""
type input "Suivi dossier Envoi d'email"
type input "16 ""
type input "Suivi dossier + Envoi d'email"
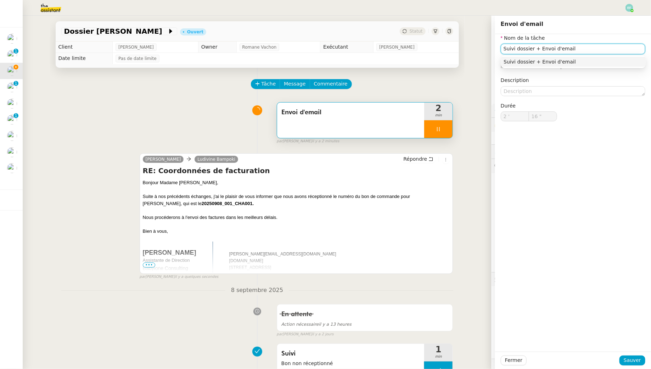
type input "17 ""
type input "Suivi dossier + Envoi d'email"
click at [636, 363] on span "Sauver" at bounding box center [632, 360] width 17 height 8
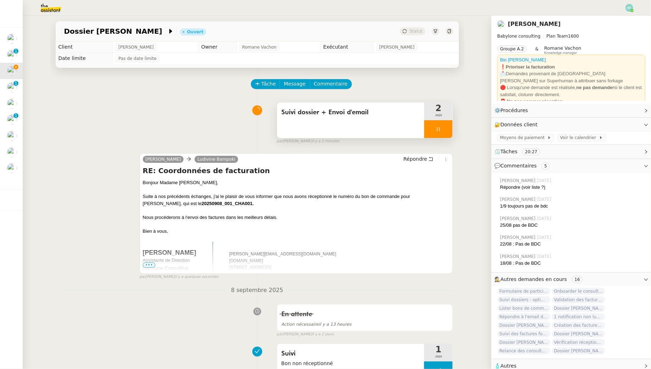
click at [444, 130] on div at bounding box center [438, 129] width 28 height 18
click at [444, 130] on icon at bounding box center [446, 129] width 6 height 6
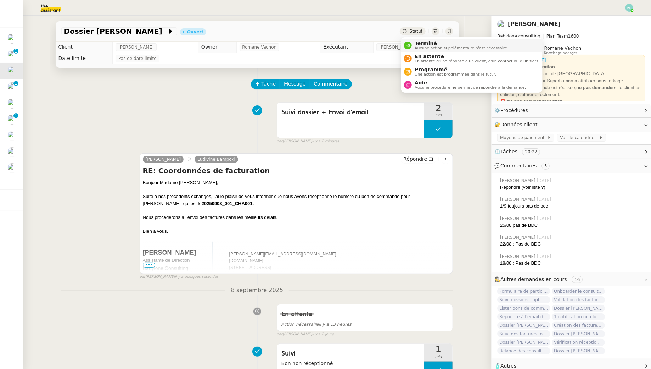
click at [417, 47] on span "Aucune action supplémentaire n'est nécessaire." at bounding box center [462, 48] width 94 height 4
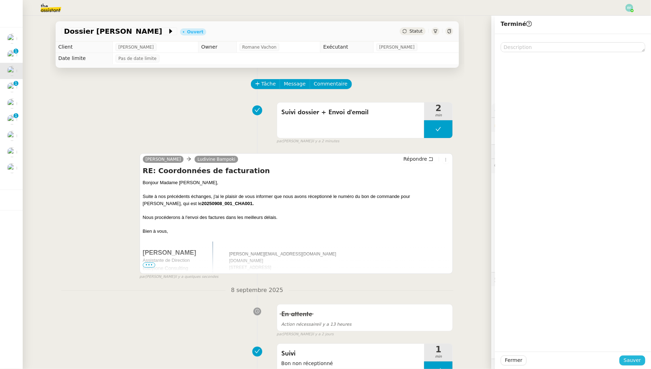
click at [637, 361] on span "Sauver" at bounding box center [632, 360] width 17 height 8
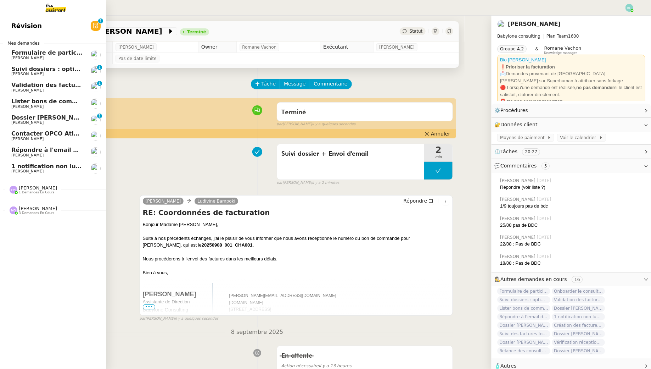
click at [40, 87] on span "Validation des factures consultants - août 2025" at bounding box center [87, 85] width 152 height 7
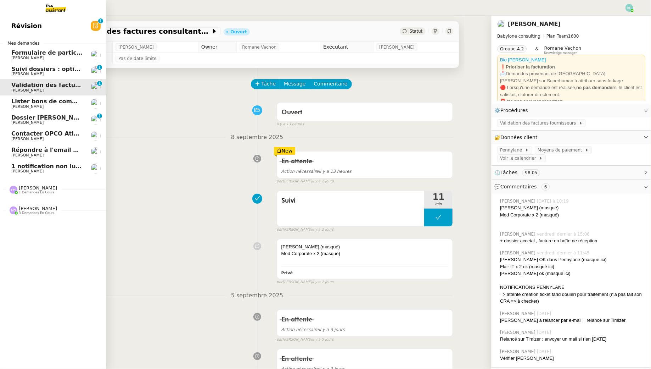
click at [44, 118] on span "Dossier Monika Gruba" at bounding box center [50, 117] width 79 height 7
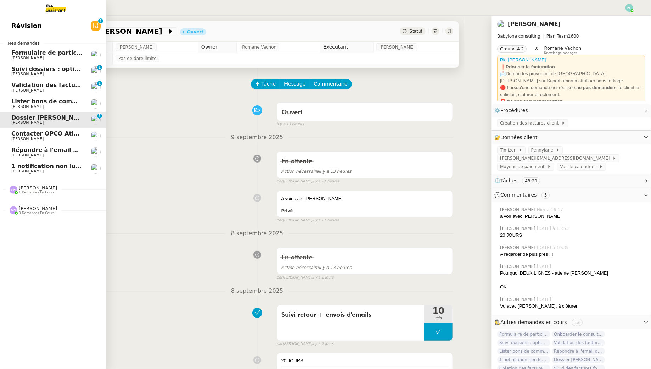
click at [47, 106] on span "Florent Seiler" at bounding box center [47, 107] width 72 height 4
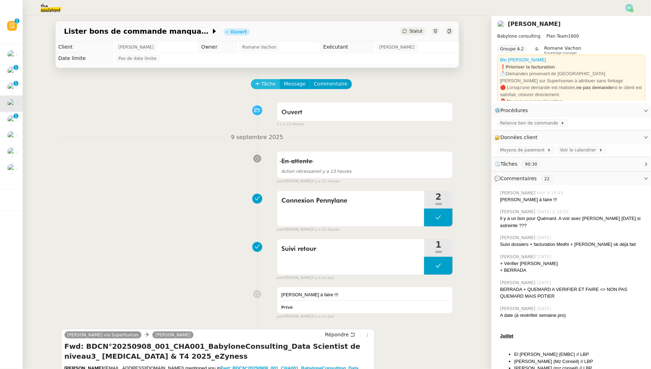
click at [263, 87] on span "Tâche" at bounding box center [269, 84] width 15 height 8
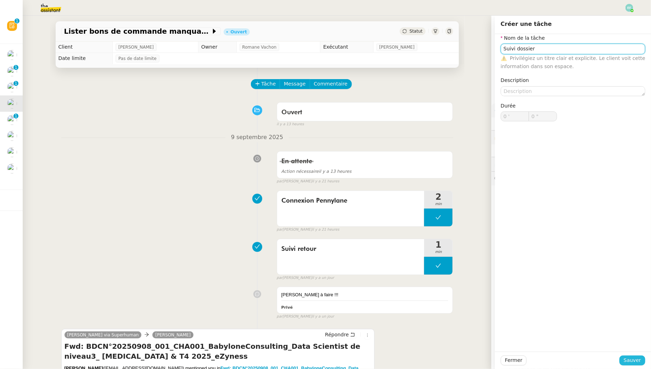
type input "Suivi dossier"
click at [634, 365] on button "Sauver" at bounding box center [633, 360] width 26 height 10
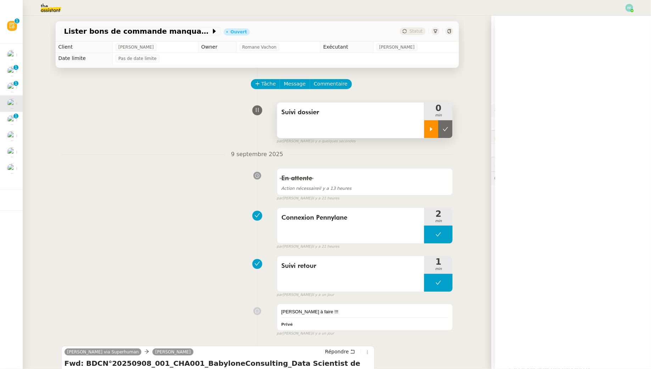
click at [427, 127] on div at bounding box center [431, 129] width 14 height 18
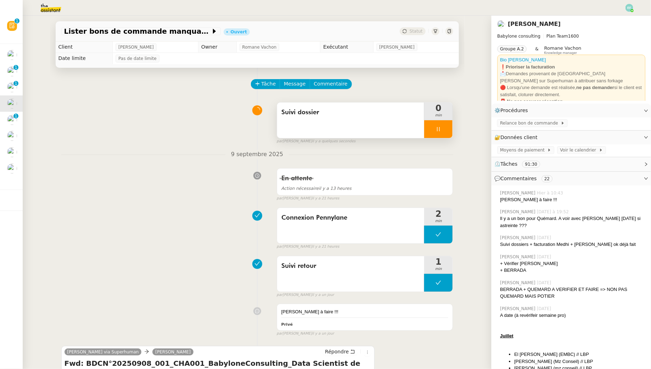
scroll to position [256, 0]
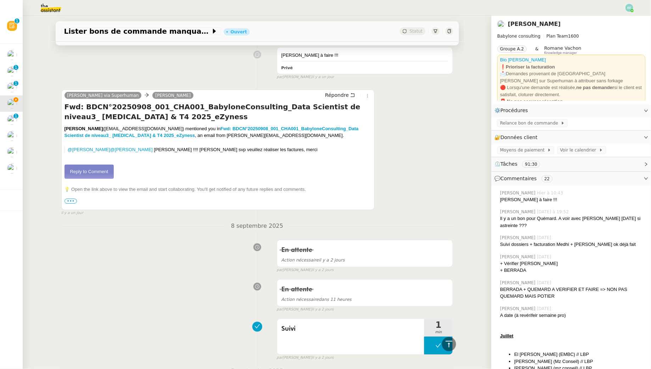
click at [99, 168] on link "Reply to Comment" at bounding box center [90, 172] width 50 height 14
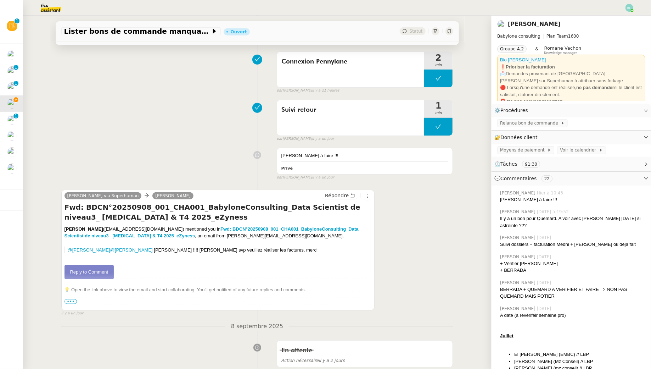
scroll to position [0, 0]
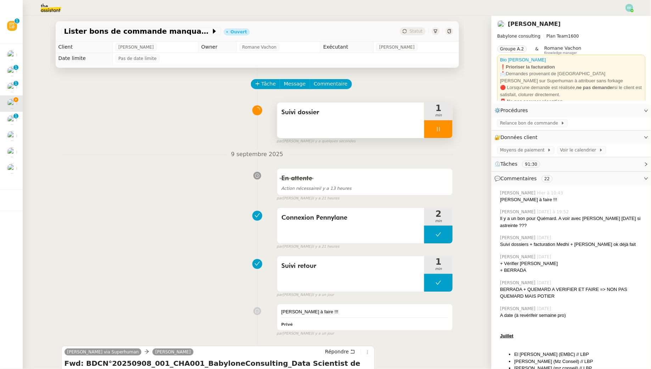
click at [430, 135] on div at bounding box center [438, 129] width 28 height 18
click at [438, 133] on div at bounding box center [431, 129] width 14 height 18
click at [452, 134] on div at bounding box center [438, 129] width 28 height 18
click at [452, 134] on button at bounding box center [446, 129] width 14 height 18
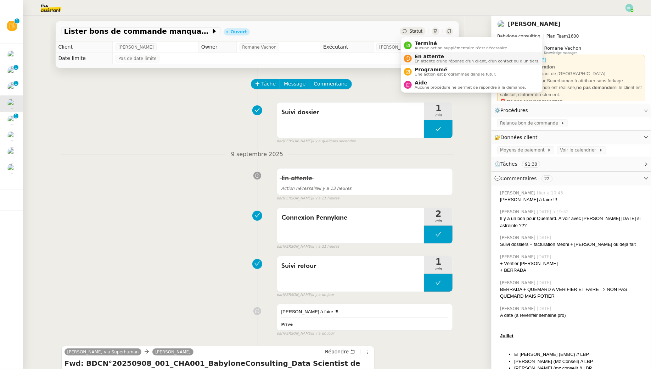
click at [419, 60] on span "En attente d'une réponse d'un client, d'un contact ou d'un tiers." at bounding box center [477, 61] width 125 height 4
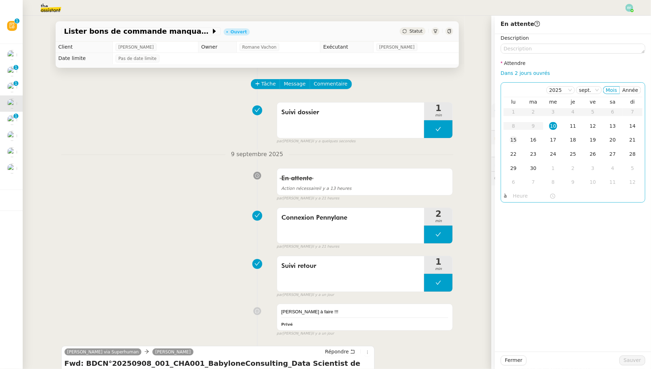
click at [517, 139] on div "15" at bounding box center [514, 140] width 8 height 8
click at [636, 361] on span "Sauver" at bounding box center [632, 360] width 17 height 8
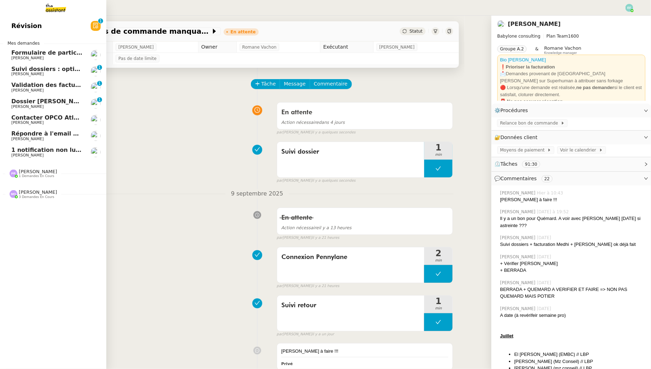
click at [18, 104] on span "Dossier Monika Gruba" at bounding box center [50, 101] width 79 height 7
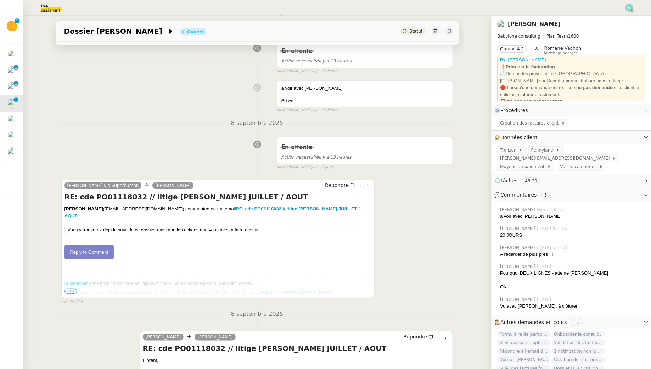
scroll to position [111, 0]
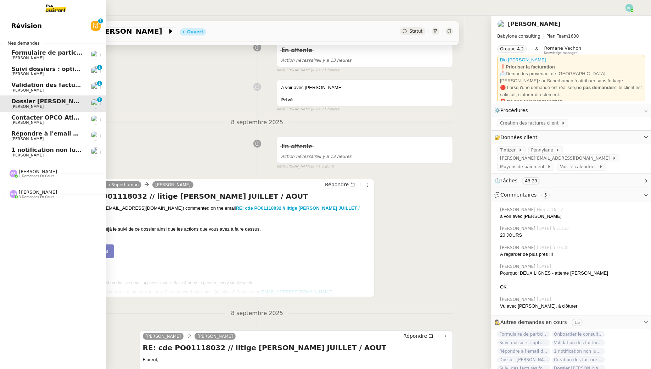
click at [32, 140] on span "Florent Seiler" at bounding box center [27, 139] width 32 height 5
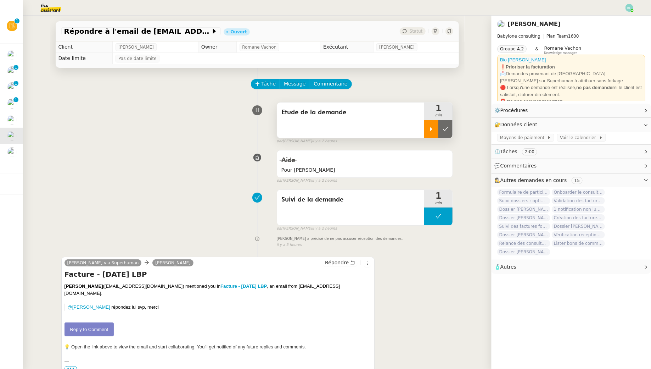
click at [437, 129] on div at bounding box center [431, 129] width 14 height 18
click at [440, 119] on div "1 min" at bounding box center [438, 111] width 28 height 18
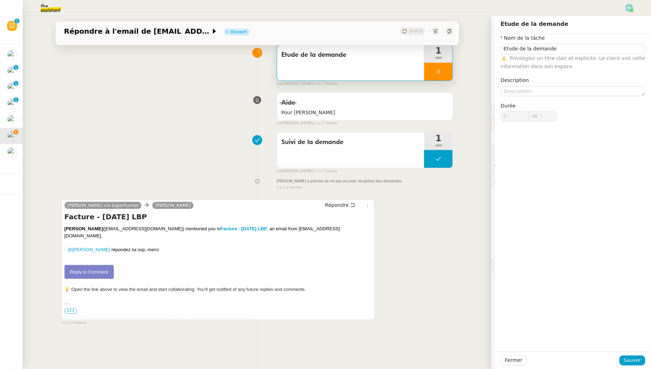
scroll to position [68, 0]
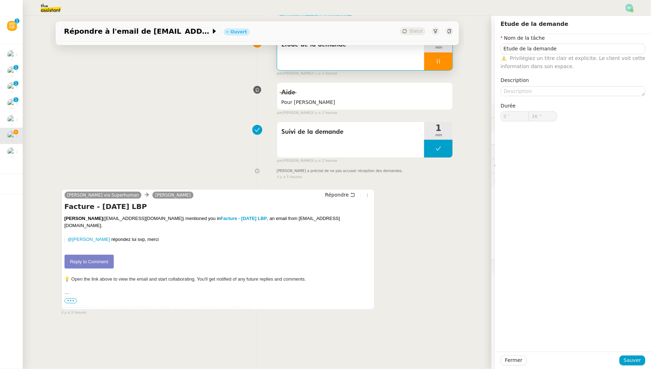
click at [74, 255] on link "Reply to Comment" at bounding box center [90, 262] width 50 height 14
click at [368, 196] on icon at bounding box center [368, 195] width 4 height 4
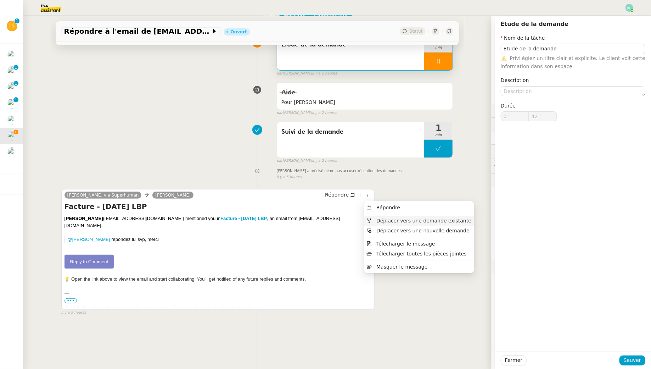
click at [379, 219] on span "Déplacer vers une demande existante" at bounding box center [424, 221] width 95 height 6
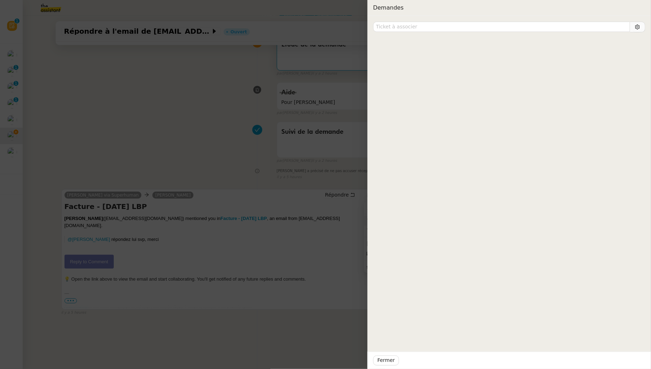
type input "43 ""
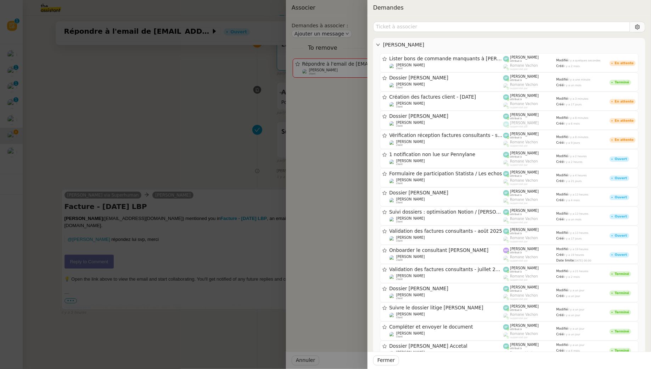
type input "k"
type input "44 ""
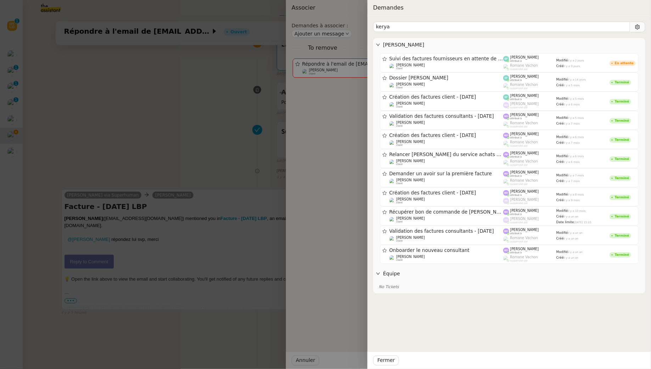
type input "keryan"
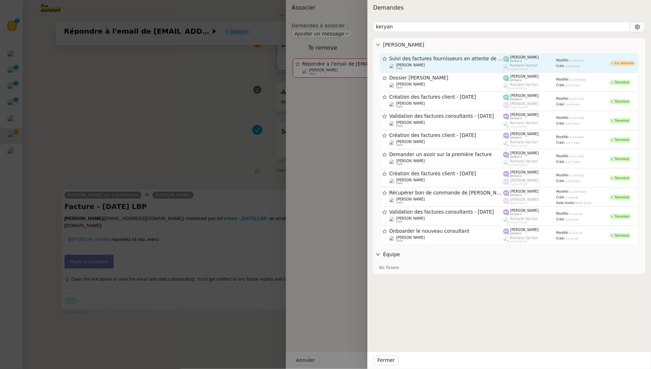
type input "47 ""
type input "keryan"
click at [469, 57] on span "Suivi des factures fournisseurs en attente de paiement - 1 septembre 2025" at bounding box center [447, 58] width 114 height 5
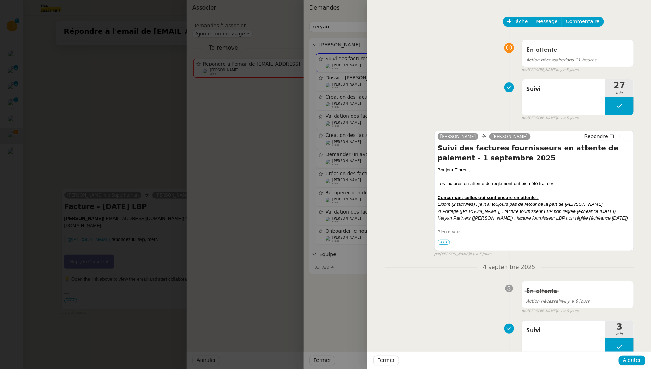
click at [119, 109] on div at bounding box center [325, 184] width 651 height 369
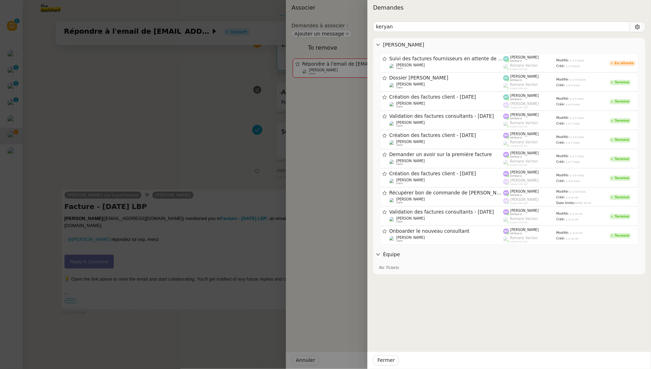
click at [116, 124] on div at bounding box center [325, 184] width 651 height 369
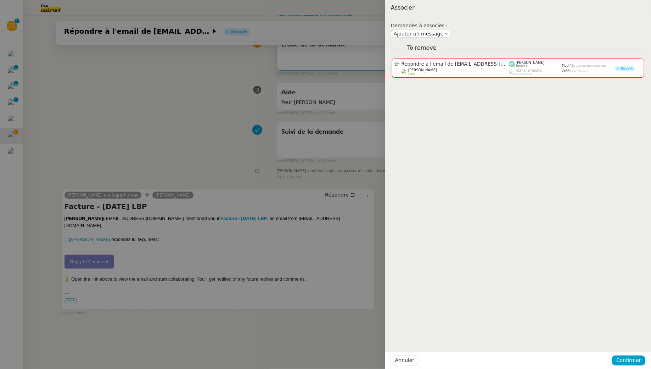
click at [145, 180] on div at bounding box center [325, 184] width 651 height 369
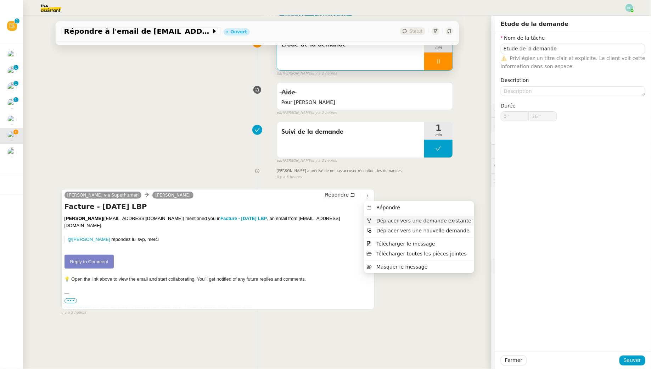
click at [382, 222] on span "Déplacer vers une demande existante" at bounding box center [424, 221] width 95 height 6
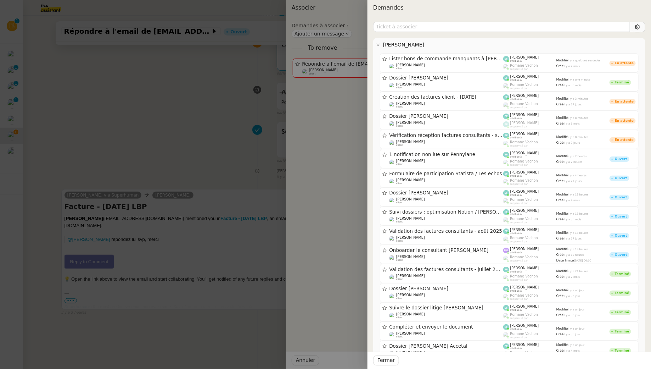
type input "57 ""
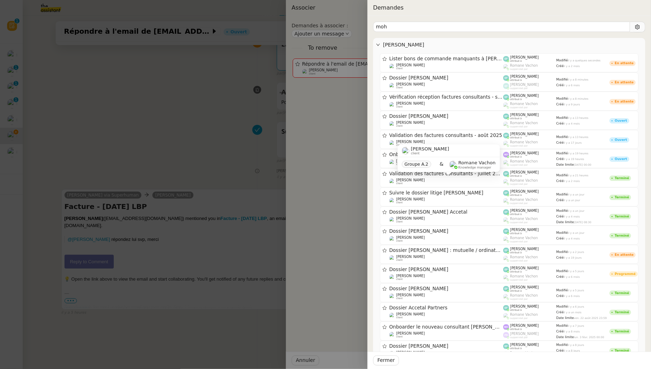
type input "moha"
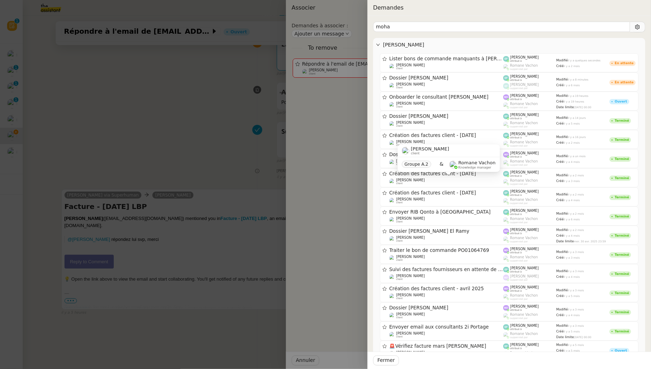
type input "58 ""
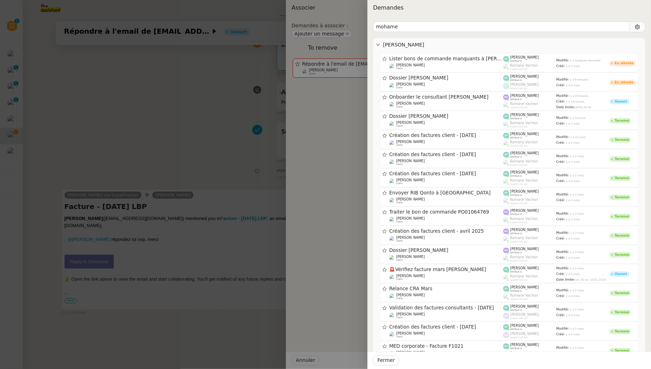
type input "mohamed"
type input "59 ""
type input "mohamed tao"
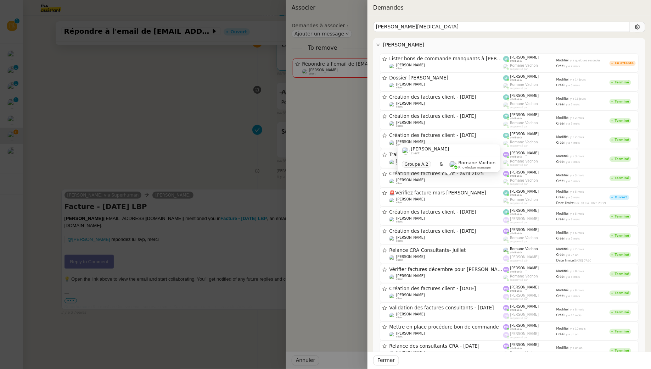
type input "1 '"
type input "0 ""
type input "mohamed taohid"
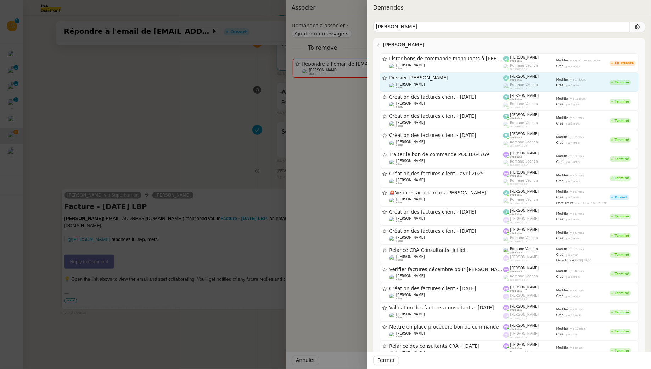
type input "1 ""
type input "mohamed taohid"
click at [478, 83] on div "Florent Seiler client" at bounding box center [447, 85] width 114 height 7
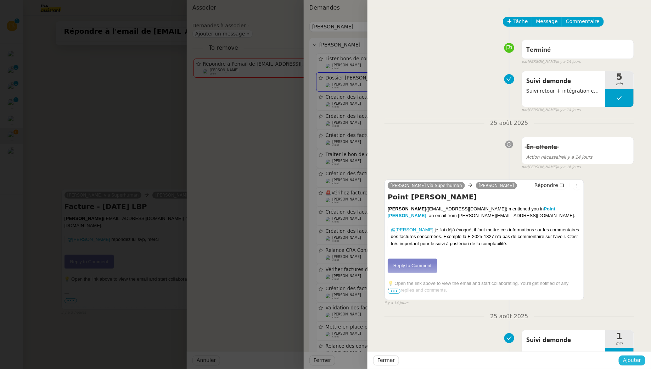
click at [629, 360] on span "Ajouter" at bounding box center [632, 360] width 18 height 8
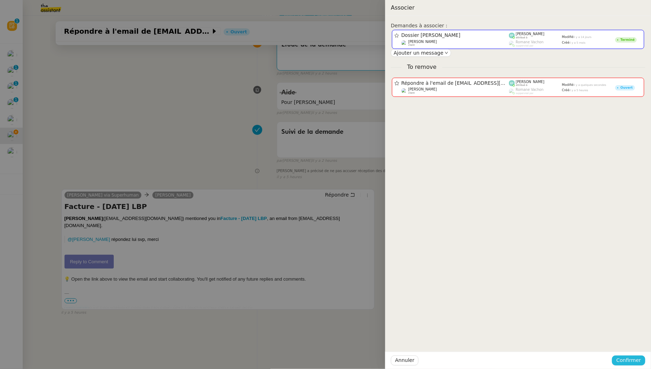
click at [629, 360] on span "Confirmer" at bounding box center [629, 360] width 25 height 8
click at [633, 343] on span "Ajouter" at bounding box center [630, 341] width 18 height 7
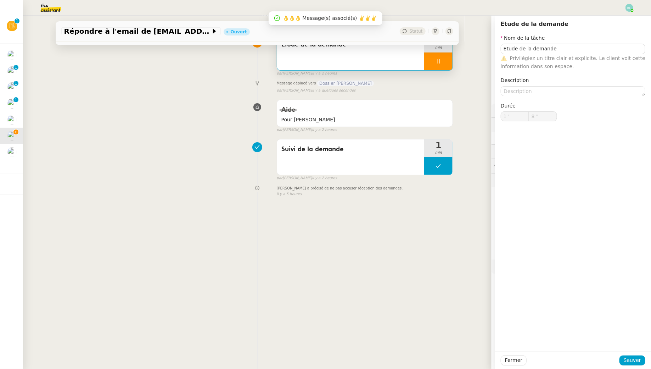
type input "9 ""
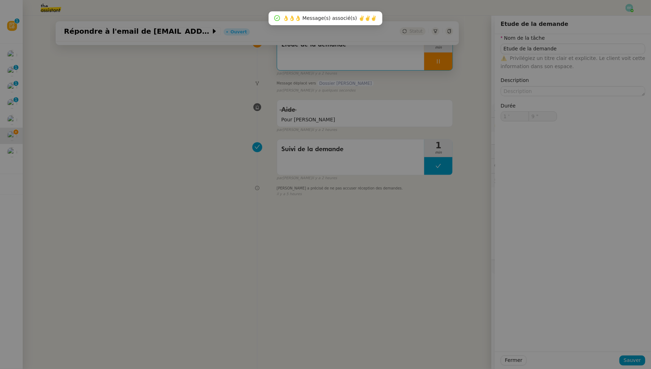
type input "Etude de la demande"
type input "1 '"
type input "9 ""
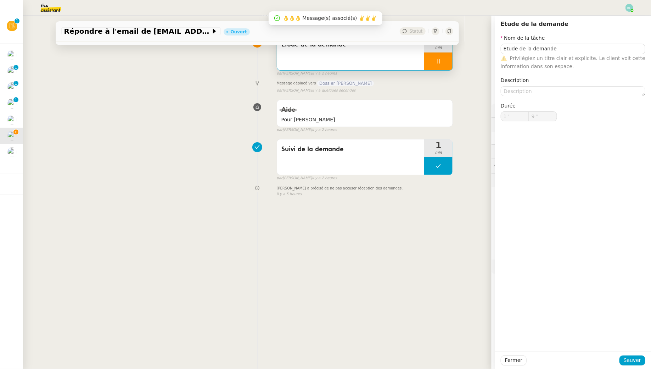
type input "Etude de la demande"
type input "1 '"
type input "9 ""
type input "Etude de la demande"
type input "1 '"
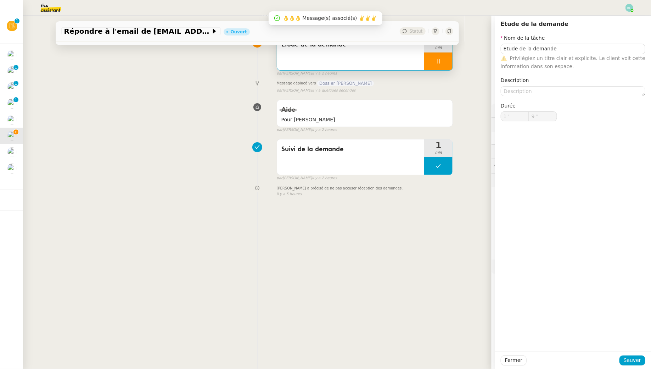
scroll to position [0, 0]
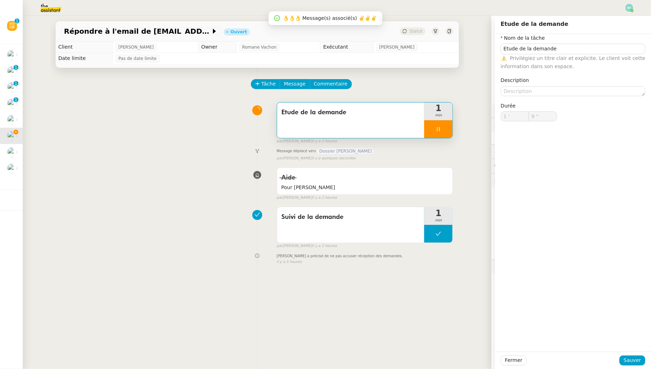
type input "10 ""
click at [449, 135] on div at bounding box center [438, 129] width 28 height 18
click at [449, 135] on button at bounding box center [446, 129] width 14 height 18
type input "Etude de la demande"
type input "1 '"
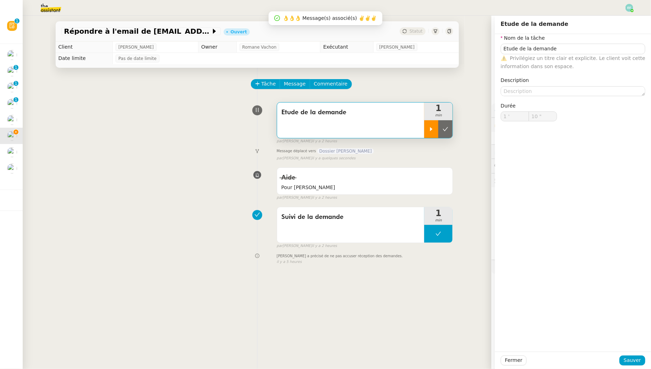
type input "10 ""
type input "Etude de la demande"
type input "1 '"
type input "10 ""
type input "Etude de la demande"
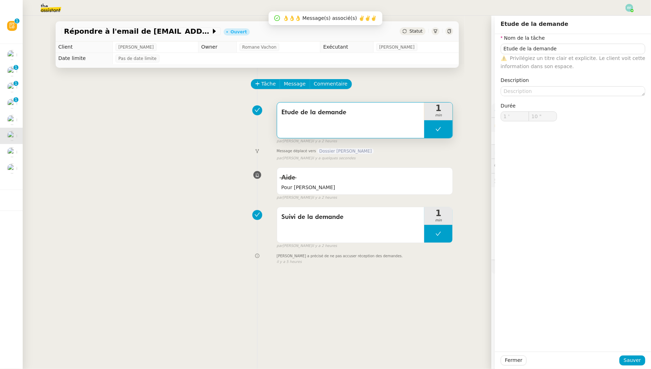
type input "1 '"
type input "10 ""
type input "Etude de la demande"
type input "1 '"
type input "10 ""
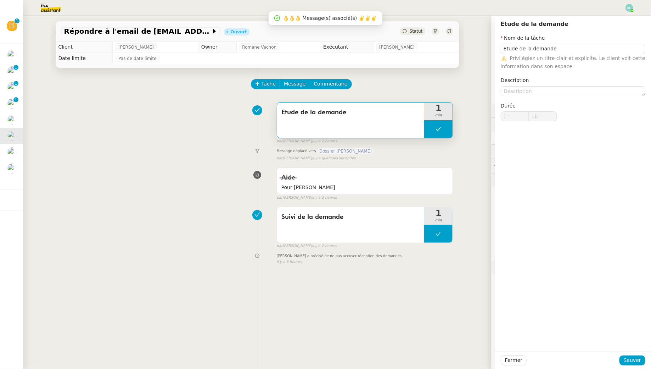
click at [419, 43] on td "Emelyne Foussier" at bounding box center [416, 46] width 85 height 11
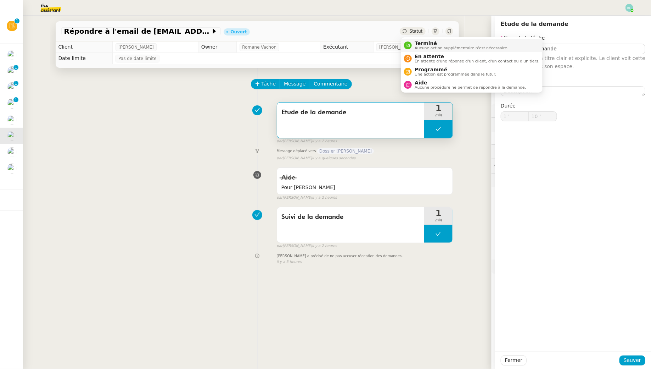
click at [415, 41] on span "Terminé" at bounding box center [462, 43] width 94 height 6
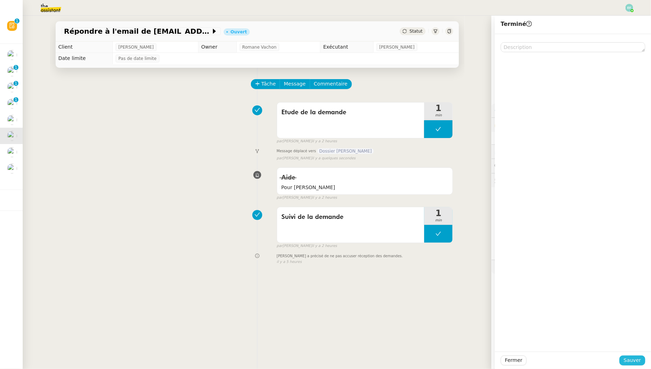
click at [635, 364] on span "Sauver" at bounding box center [632, 360] width 17 height 8
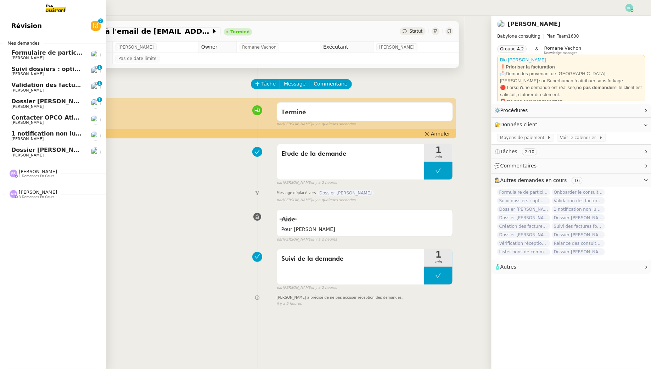
click at [37, 139] on span "Florent Seiler" at bounding box center [47, 139] width 72 height 4
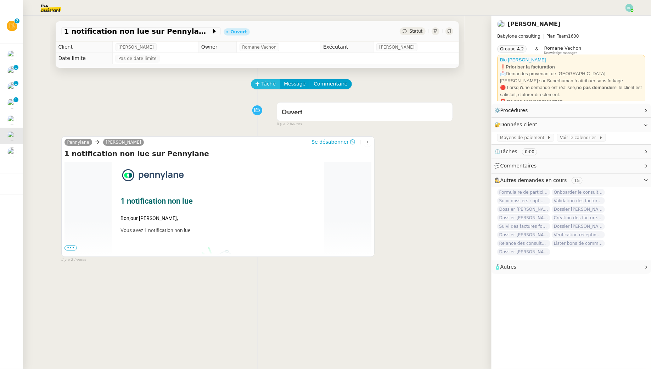
click at [266, 84] on span "Tâche" at bounding box center [269, 84] width 15 height 8
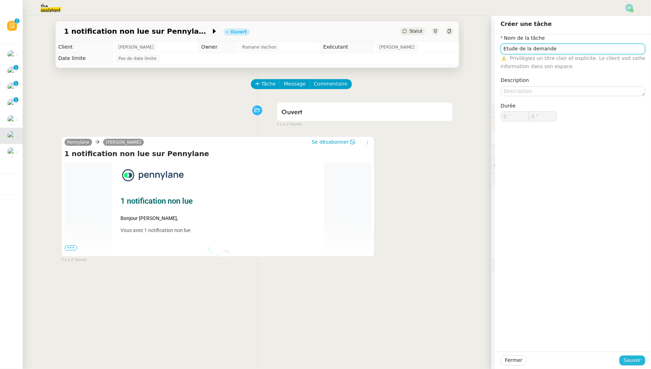
type input "Etude de la demande"
click at [632, 365] on button "Sauver" at bounding box center [633, 360] width 26 height 10
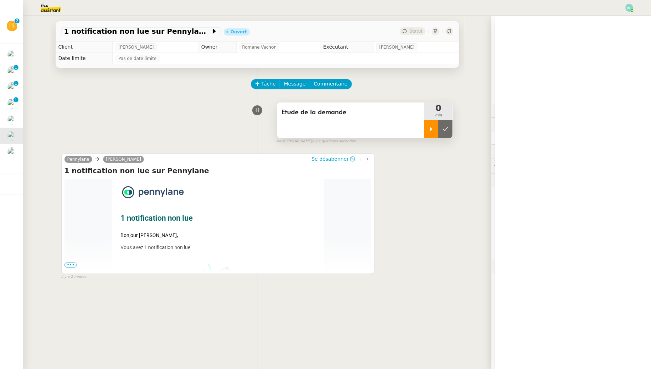
click at [433, 127] on icon at bounding box center [432, 129] width 6 height 6
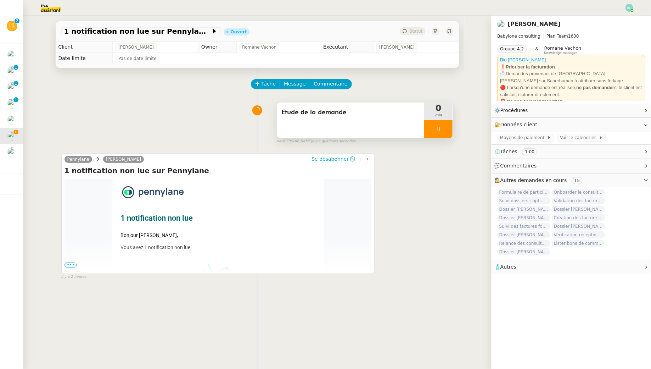
click at [69, 264] on span "•••" at bounding box center [71, 264] width 13 height 5
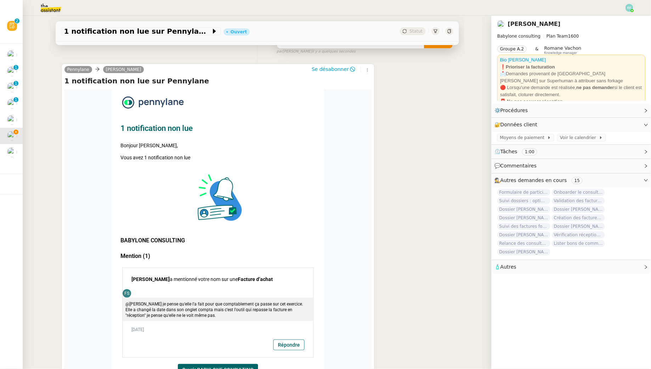
scroll to position [121, 0]
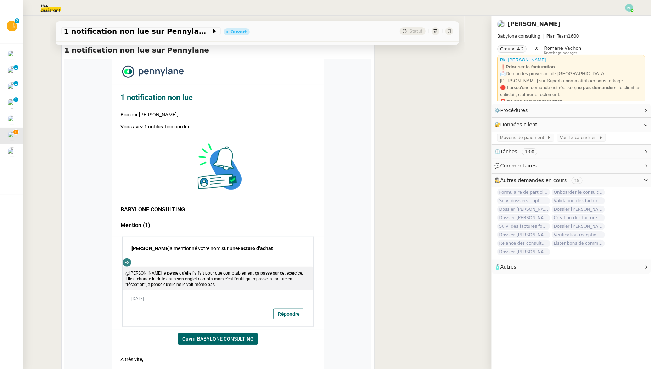
click at [230, 338] on link "Ouvrir BABYLONE CONSULTING" at bounding box center [218, 338] width 80 height 11
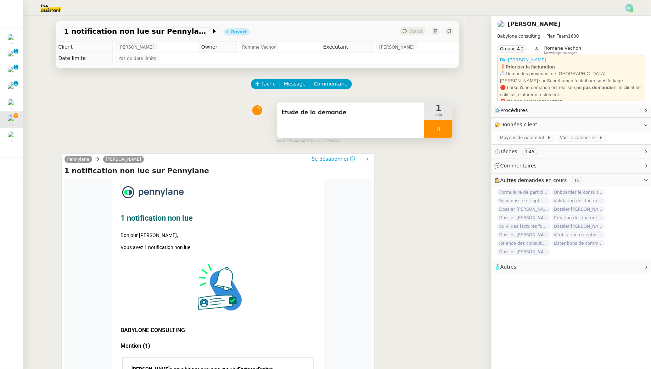
click at [439, 126] on icon at bounding box center [439, 129] width 6 height 6
click at [450, 126] on button at bounding box center [446, 129] width 14 height 18
click at [329, 80] on span "Commentaire" at bounding box center [331, 84] width 34 height 8
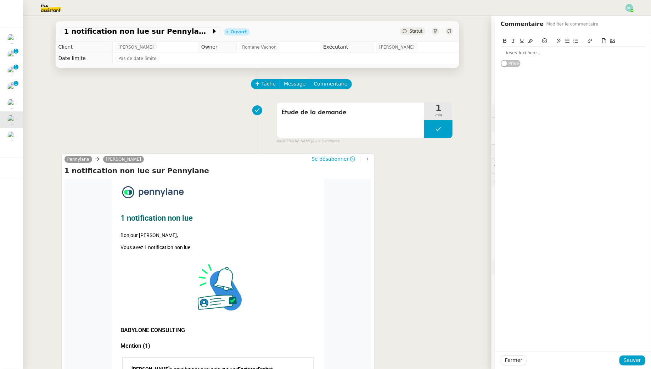
click at [507, 52] on div at bounding box center [573, 53] width 145 height 6
click at [443, 128] on button at bounding box center [438, 129] width 28 height 18
click at [435, 131] on div at bounding box center [431, 129] width 14 height 18
click at [621, 59] on div "@Marie pour info (suite à la facture qui est repassée en Privé" at bounding box center [573, 50] width 145 height 33
click at [620, 56] on div "@Marie pour info (suite à la facture qui est repassée en" at bounding box center [573, 53] width 145 height 12
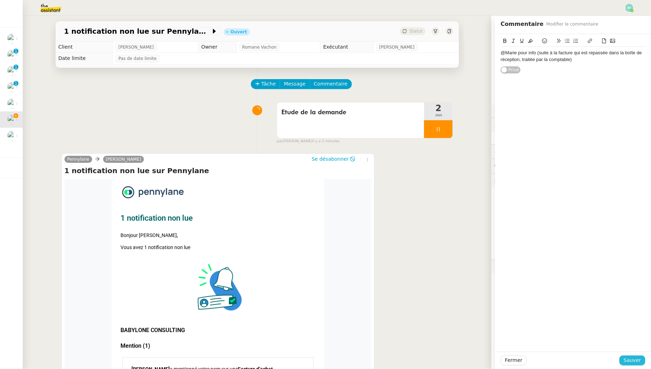
click at [633, 360] on span "Sauver" at bounding box center [632, 360] width 17 height 8
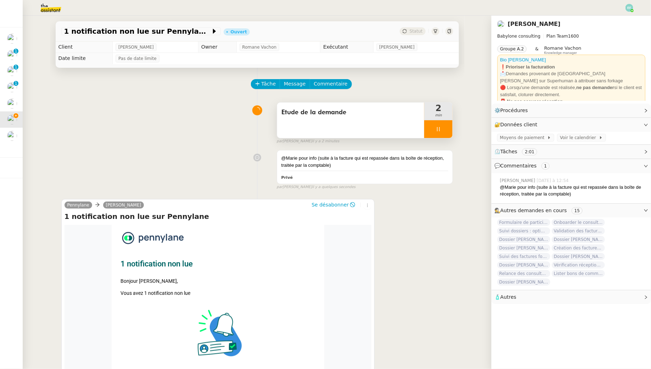
click at [442, 126] on div at bounding box center [438, 129] width 28 height 18
click at [448, 126] on icon at bounding box center [446, 129] width 6 height 6
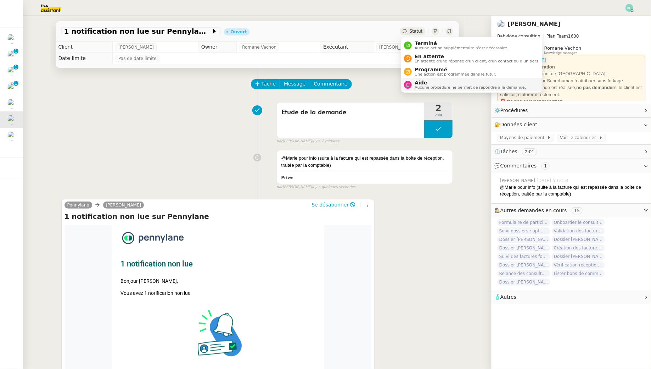
click at [422, 82] on span "Aide" at bounding box center [470, 83] width 111 height 6
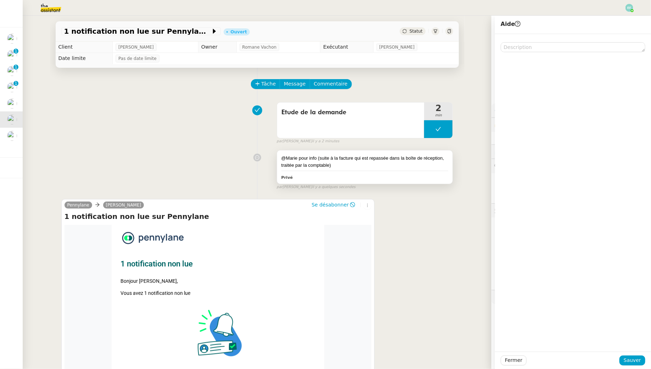
click at [429, 157] on div "@Marie pour info (suite à la facture qui est repassée dans la boîte de réceptio…" at bounding box center [365, 162] width 167 height 14
click at [588, 63] on div "@Marie pour info (suite à la facture qui est repassée dans la boîte de réceptio…" at bounding box center [573, 56] width 145 height 19
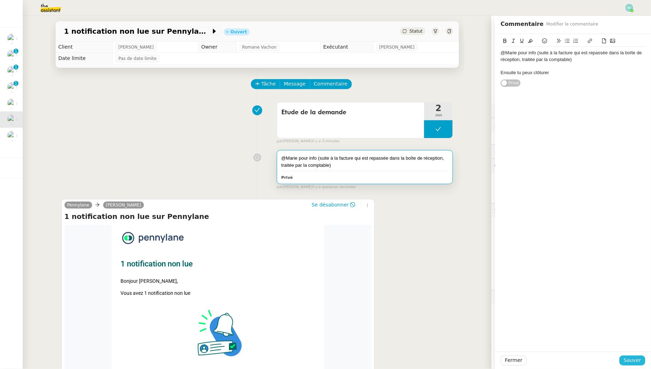
click at [632, 360] on span "Sauver" at bounding box center [632, 360] width 17 height 8
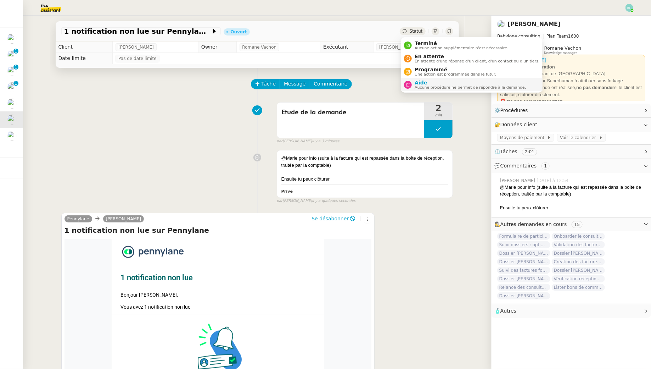
click at [420, 90] on li "Aide Aucune procédure ne permet de répondre à la demande." at bounding box center [471, 84] width 141 height 13
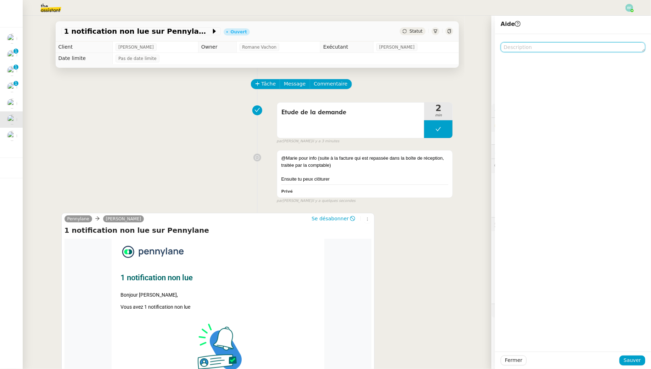
click at [544, 46] on textarea at bounding box center [573, 47] width 145 height 10
type textarea "@"
type textarea "Pour @Marie pour info"
click at [640, 360] on span "Sauver" at bounding box center [632, 360] width 17 height 8
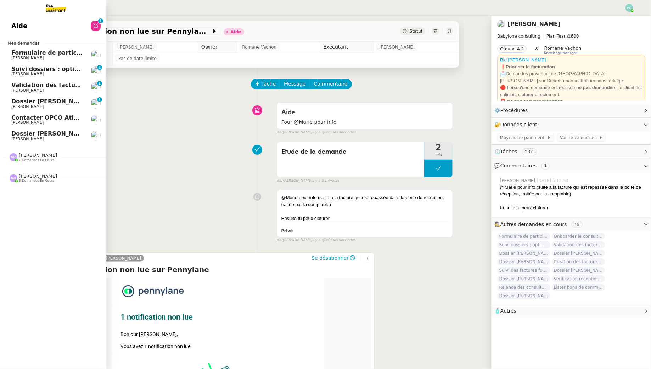
click at [43, 92] on span "Florent Seiler" at bounding box center [47, 90] width 72 height 4
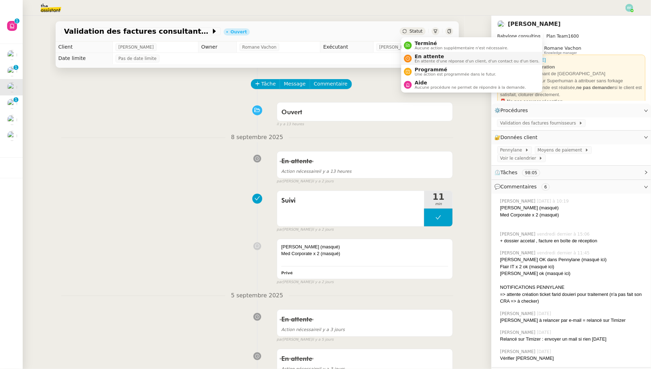
click at [414, 57] on div "En attente En attente d'une réponse d'un client, d'un contact ou d'un tiers." at bounding box center [476, 59] width 128 height 10
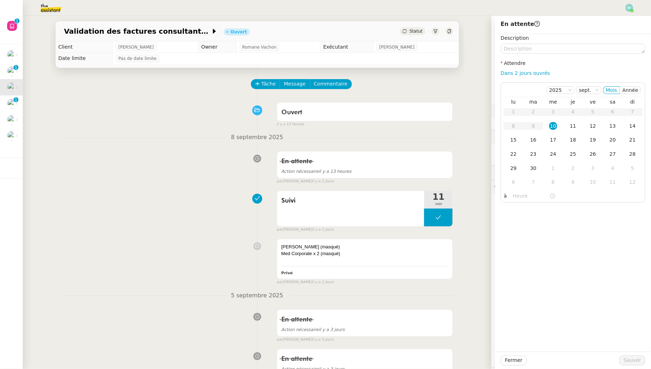
click at [222, 136] on nz-divider "8 septembre 2025" at bounding box center [257, 138] width 392 height 10
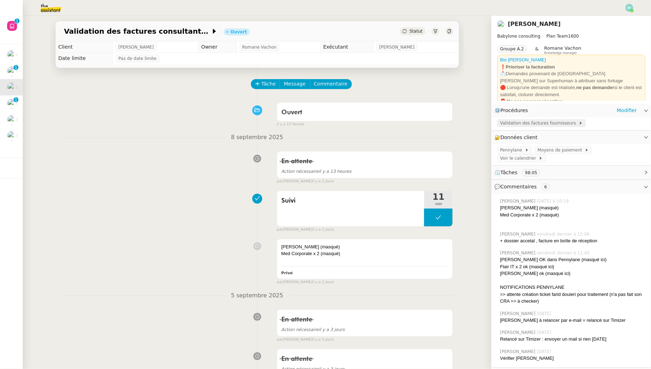
click at [549, 120] on span "Validation des factures fournisseurs" at bounding box center [539, 122] width 79 height 7
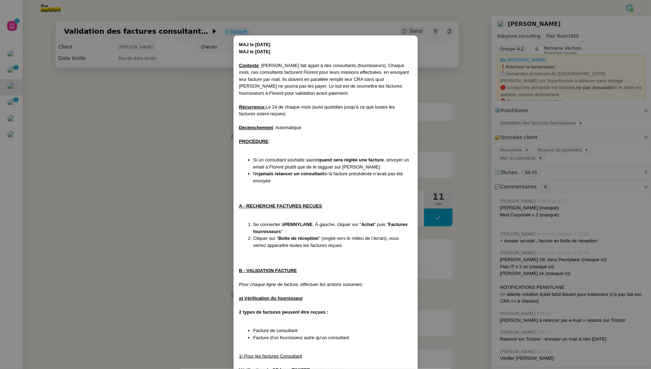
scroll to position [238, 0]
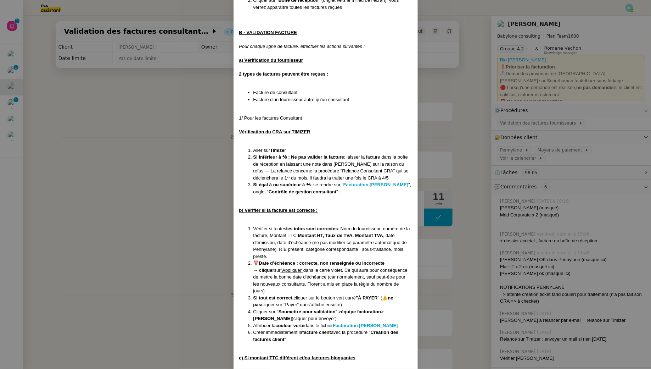
click at [155, 113] on nz-modal-container "MAJ le 31/12/24 MAJ le 18/06/25 Contexte : Florent fait appel à des consultants…" at bounding box center [325, 184] width 651 height 369
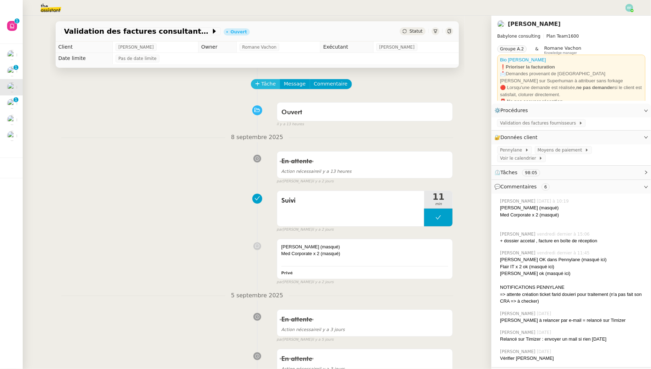
click at [267, 80] on span "Tâche" at bounding box center [269, 84] width 15 height 8
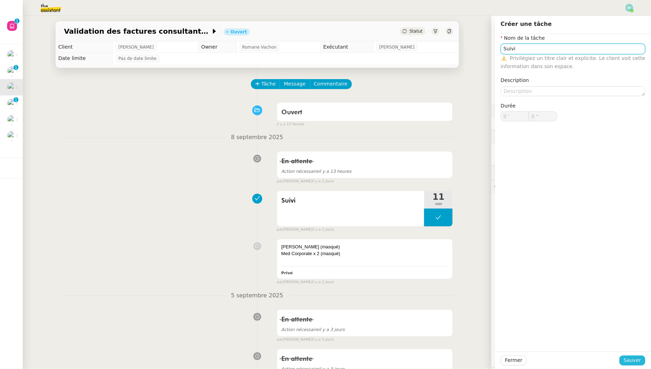
type input "Suivi"
click at [627, 359] on span "Sauver" at bounding box center [632, 360] width 17 height 8
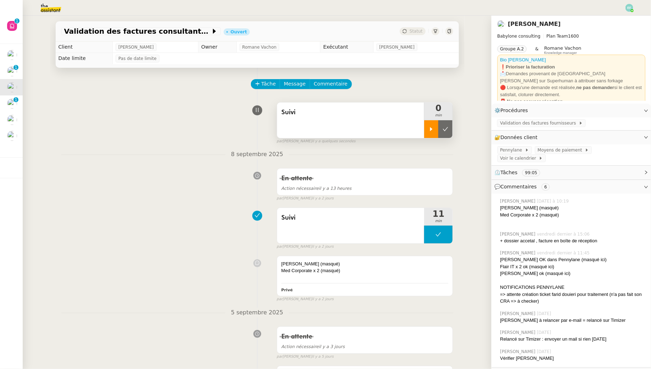
click at [431, 122] on div at bounding box center [431, 129] width 14 height 18
click at [350, 127] on div "Suivi" at bounding box center [351, 119] width 148 height 35
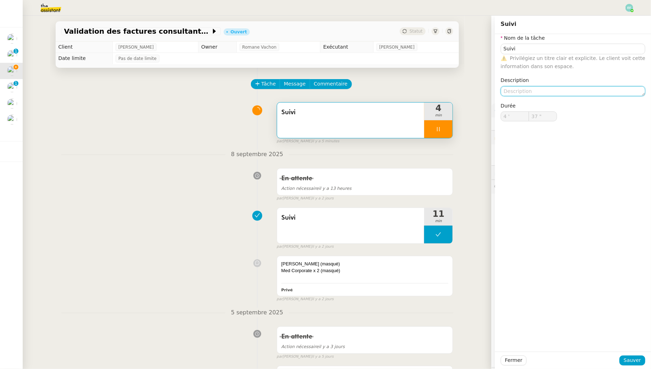
type input "38 ""
click at [525, 95] on textarea at bounding box center [573, 91] width 145 height 10
type textarea "Traitem"
type input "39 ""
type textarea "Traitement factu"
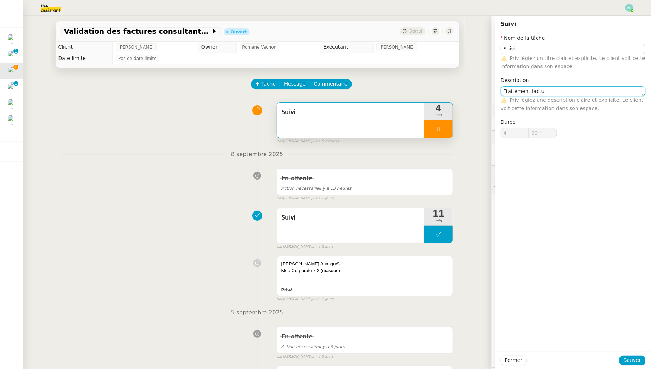
type input "40 ""
type textarea "Traitement factures Pe"
type input "41 ""
type textarea "Traitement factures Penynlan"
type input "42 ""
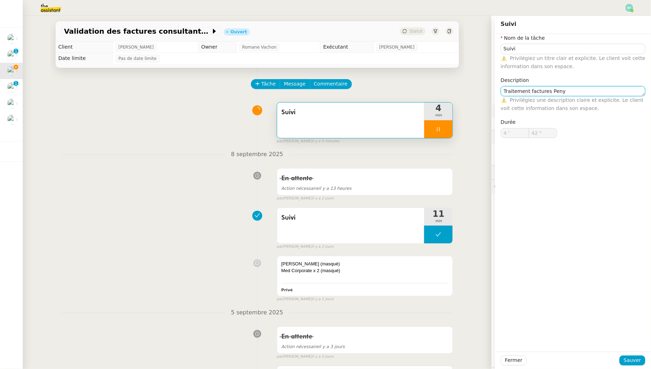
type textarea "Traitement factures Pen"
type input "43 ""
type textarea "Traitement factures Pennylane"
type input "44 ""
type textarea "Traitement factures Pennylane"
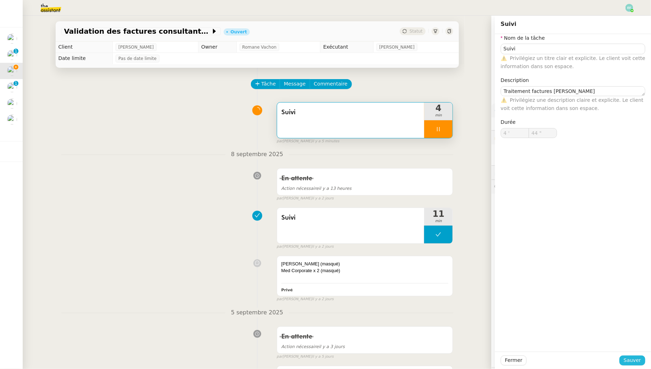
click at [640, 356] on span "Sauver" at bounding box center [632, 360] width 17 height 8
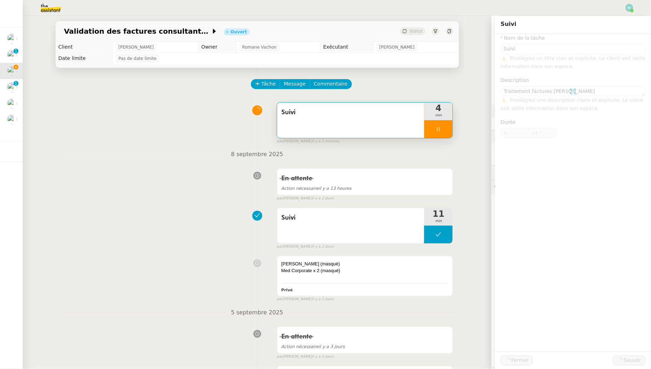
type input "45 ""
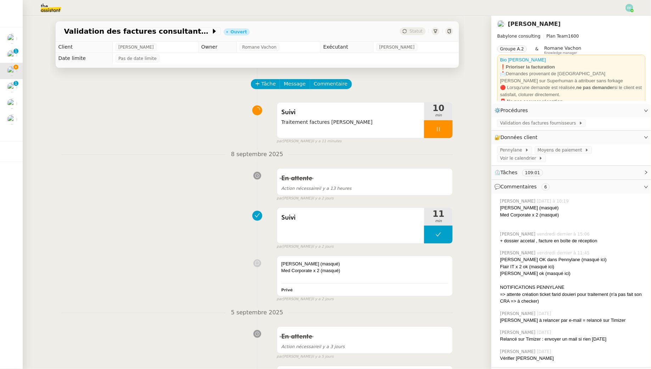
click at [47, 10] on img at bounding box center [45, 8] width 55 height 16
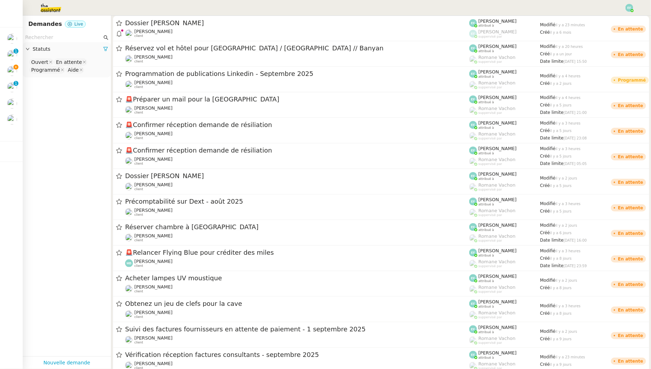
click at [46, 39] on input "text" at bounding box center [63, 37] width 77 height 8
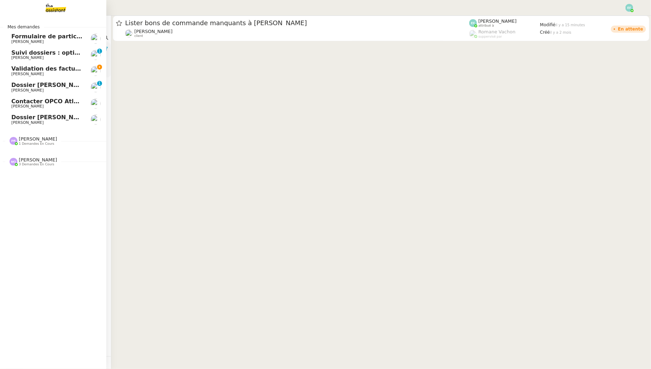
type input "jerome ballan"
click at [23, 66] on span "Validation des factures consultants - août 2025" at bounding box center [87, 68] width 152 height 7
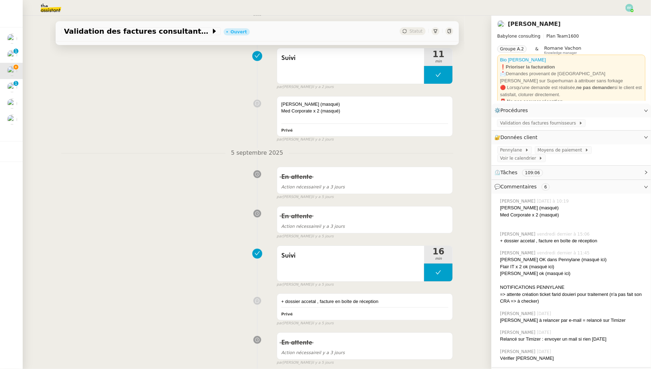
scroll to position [376, 0]
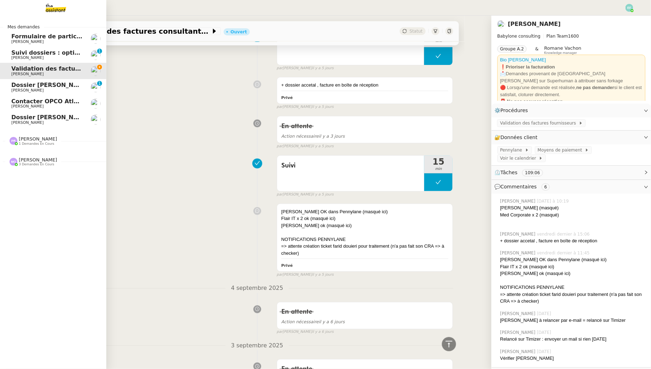
click at [22, 83] on span "Dossier Monika Gruba" at bounding box center [50, 85] width 79 height 7
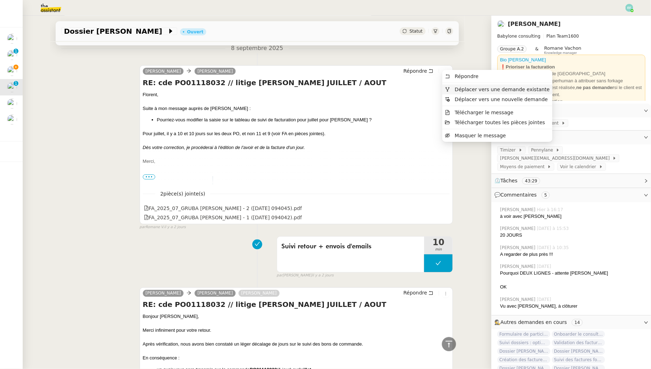
click at [449, 93] on li "Déplacer vers une demande existante" at bounding box center [498, 89] width 110 height 10
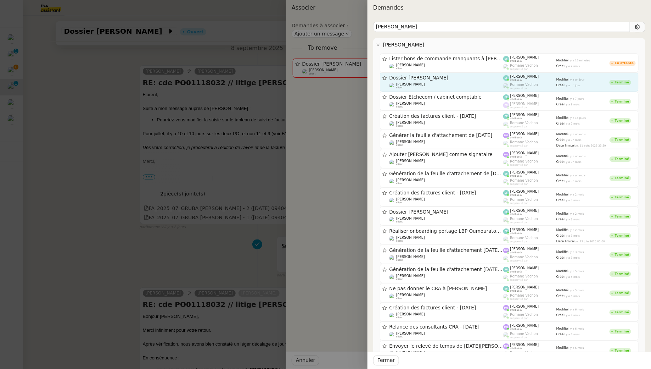
type input "jerome"
click at [455, 79] on span "Dossier Jérôme Ballan" at bounding box center [447, 78] width 114 height 5
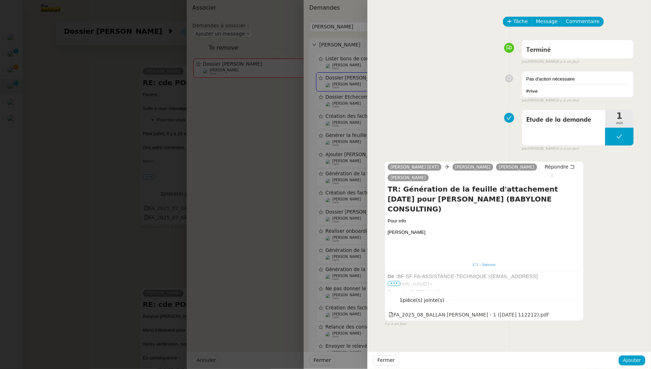
click at [302, 190] on div at bounding box center [325, 184] width 651 height 369
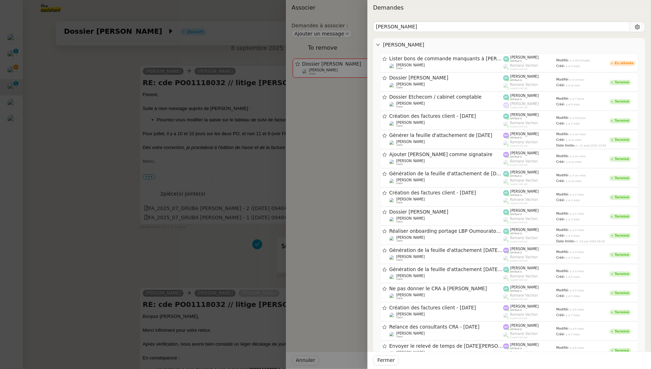
click at [224, 193] on div at bounding box center [325, 184] width 651 height 369
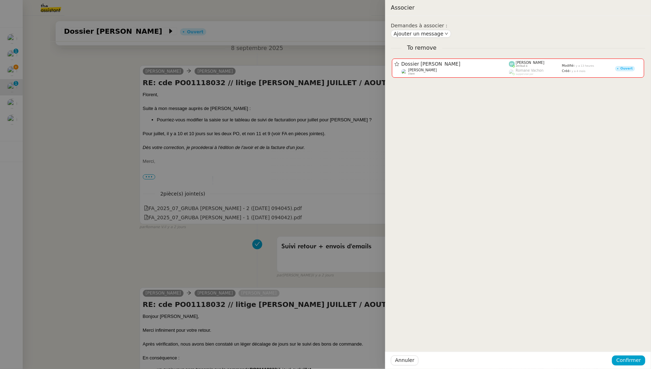
click at [209, 167] on div at bounding box center [325, 184] width 651 height 369
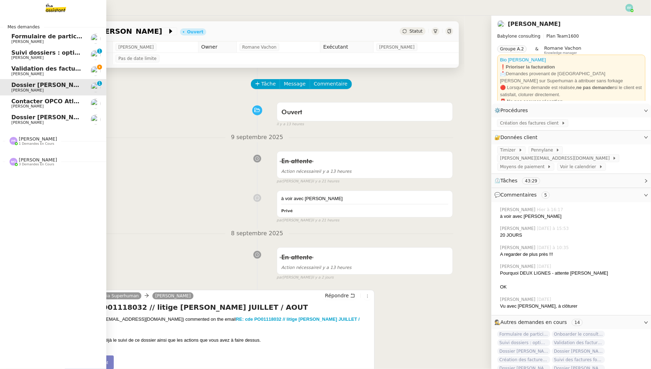
click at [15, 72] on span "Florent Seiler" at bounding box center [27, 74] width 32 height 5
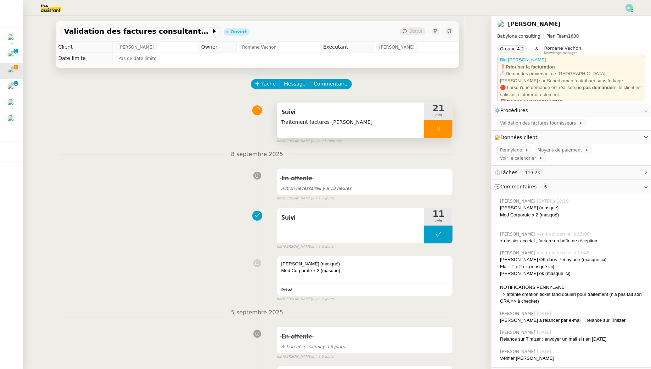
click at [448, 128] on div at bounding box center [438, 129] width 28 height 18
click at [448, 128] on icon at bounding box center [446, 129] width 6 height 6
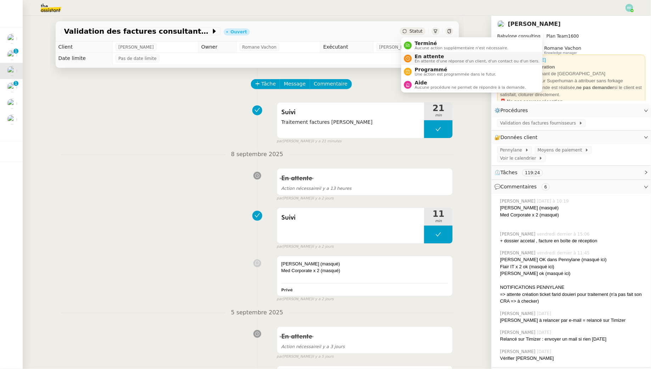
click at [416, 64] on li "En attente En attente d'une réponse d'un client, d'un contact ou d'un tiers." at bounding box center [471, 58] width 141 height 13
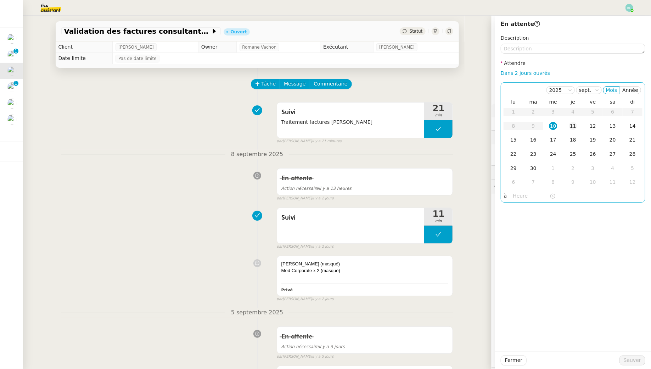
click at [569, 122] on div "11" at bounding box center [573, 126] width 8 height 8
click at [631, 366] on div "Fermer Sauver" at bounding box center [573, 359] width 156 height 17
click at [630, 362] on span "Sauver" at bounding box center [632, 360] width 17 height 8
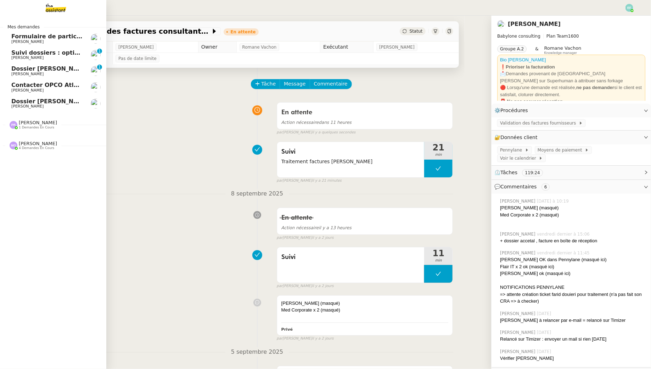
click at [7, 70] on link "Dossier Monika Gruba Florent Seiler 0 1 2 3 4 5 6 7 8 9" at bounding box center [53, 71] width 106 height 16
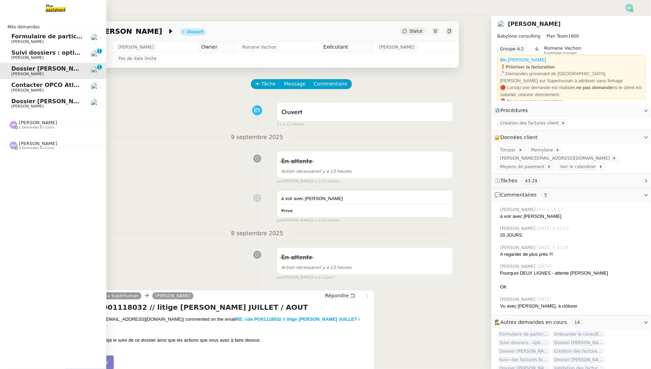
click at [60, 57] on span "Florent Seiler" at bounding box center [47, 58] width 72 height 4
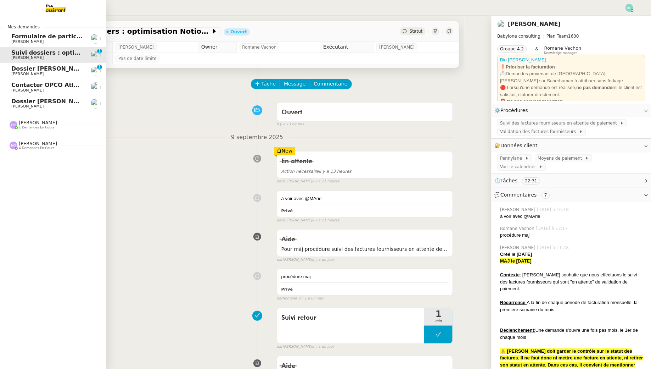
click at [58, 34] on span "Formulaire de participation Statista / Les echos" at bounding box center [87, 36] width 152 height 7
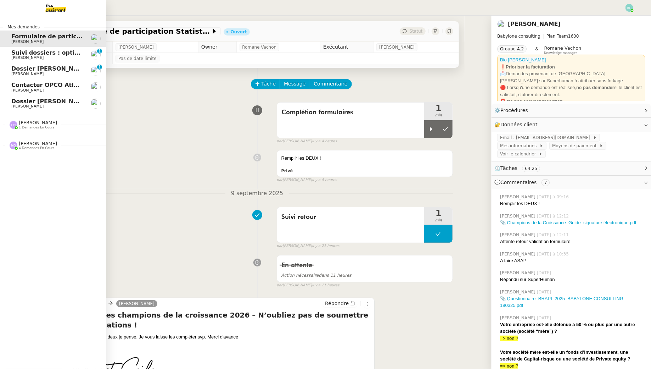
click at [35, 88] on span "Manon Loustau" at bounding box center [27, 90] width 32 height 5
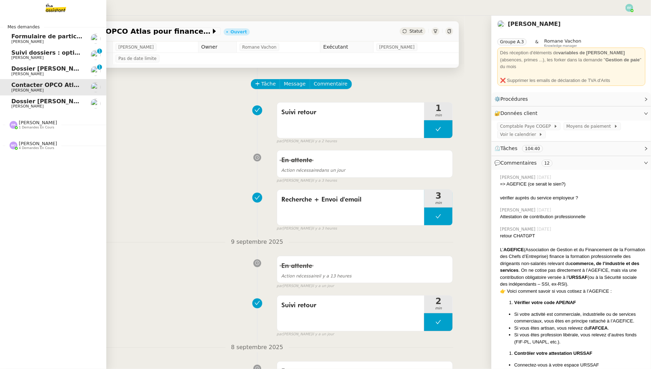
click at [37, 107] on span "Florent Seiler" at bounding box center [47, 106] width 72 height 4
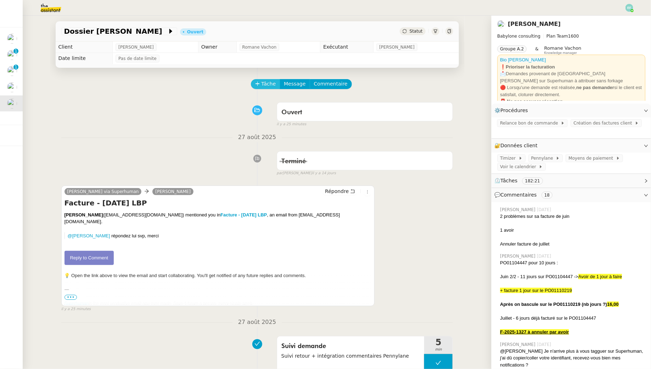
click at [273, 88] on span "Tâche" at bounding box center [269, 84] width 15 height 8
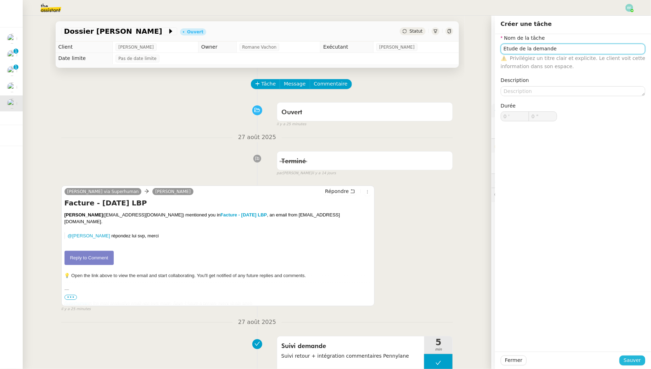
type input "Etude de la demande"
click at [633, 358] on span "Sauver" at bounding box center [632, 360] width 17 height 8
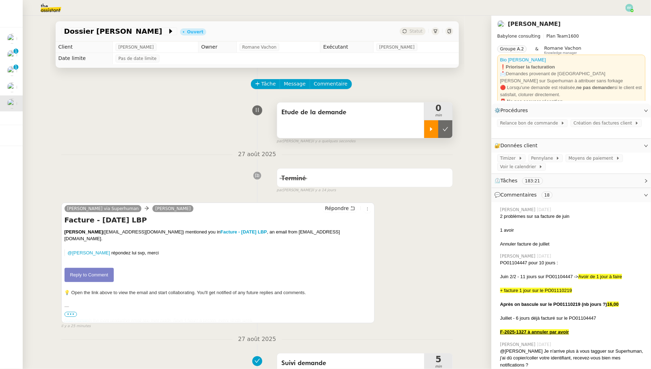
click at [433, 128] on icon at bounding box center [432, 129] width 6 height 6
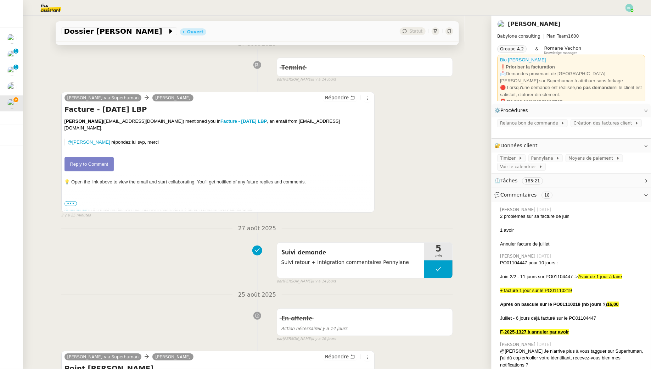
scroll to position [126, 0]
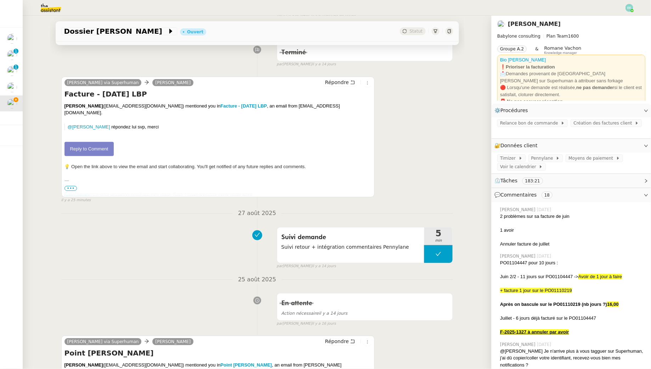
click at [93, 142] on link "Reply to Comment" at bounding box center [90, 149] width 50 height 14
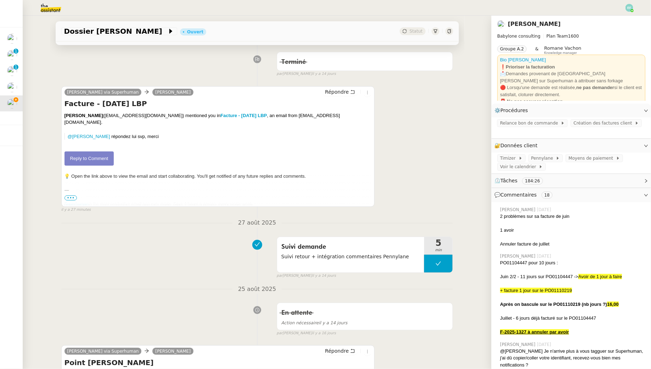
scroll to position [0, 0]
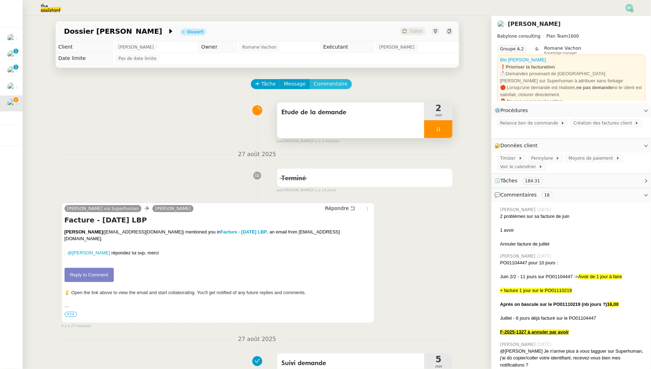
click at [341, 85] on span "Commentaire" at bounding box center [331, 84] width 34 height 8
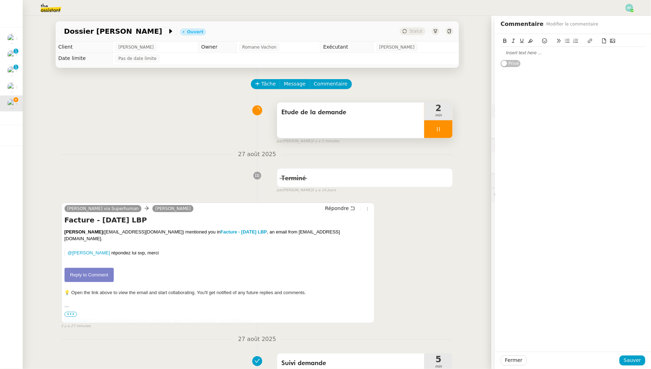
click at [507, 59] on div at bounding box center [573, 53] width 145 height 12
drag, startPoint x: 550, startPoint y: 66, endPoint x: 577, endPoint y: 65, distance: 27.3
click at [577, 66] on div "Suite à votre demande, les factures" at bounding box center [573, 66] width 145 height 6
click at [633, 360] on span "Sauver" at bounding box center [632, 360] width 17 height 8
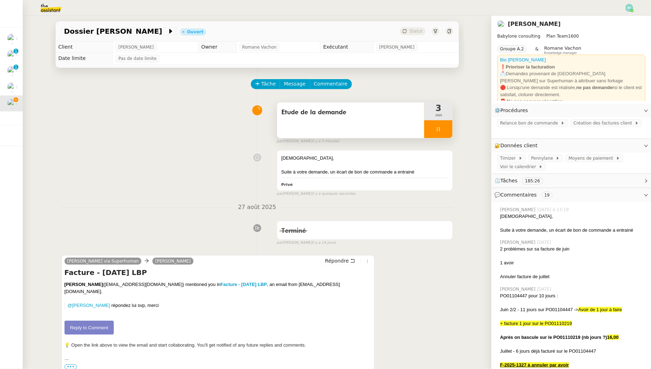
click at [101, 321] on link "Reply to Comment" at bounding box center [90, 328] width 50 height 14
click at [295, 87] on span "Message" at bounding box center [295, 84] width 22 height 8
click at [295, 103] on span "Nouvelle conversation" at bounding box center [326, 104] width 62 height 6
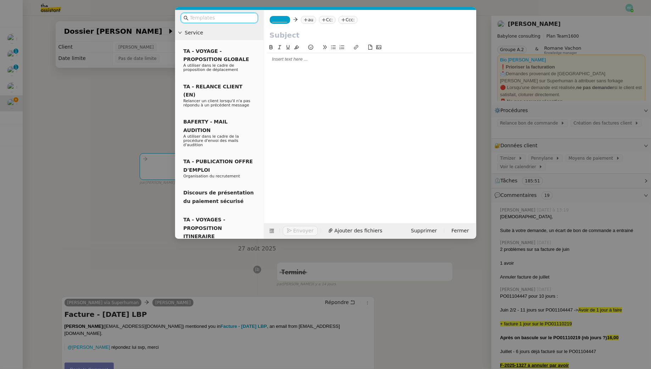
click at [309, 21] on nz-tag "au" at bounding box center [308, 20] width 15 height 8
paste input "gestion@keryan-partners.com"
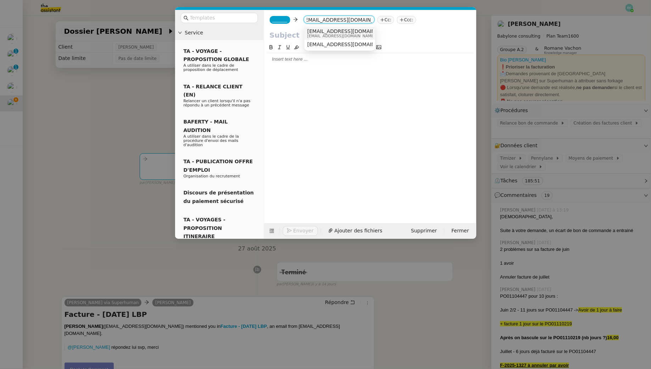
type input "gestion@keryan-partners.com"
click at [356, 31] on span "gestion@keryan-partners.com" at bounding box center [350, 31] width 87 height 6
click at [285, 17] on nz-tag "_______" at bounding box center [280, 20] width 21 height 8
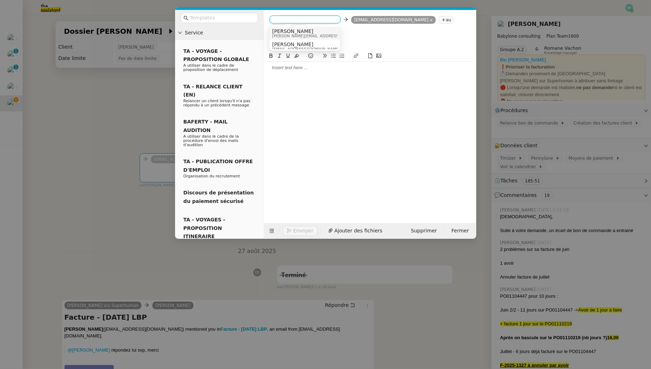
click at [310, 32] on span "Claudine Durand" at bounding box center [322, 31] width 101 height 6
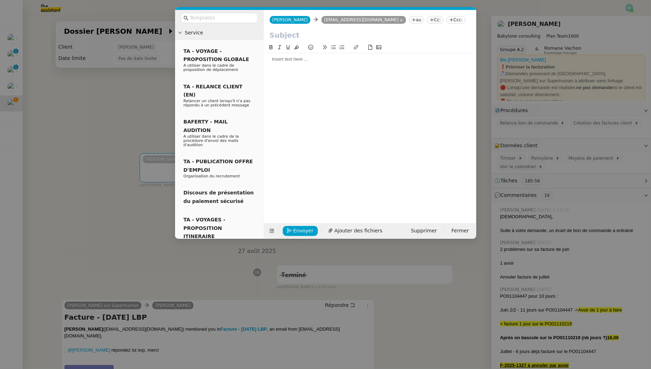
click at [322, 34] on input "text" at bounding box center [370, 35] width 201 height 11
type input "Factures Juin / Juillet 2025"
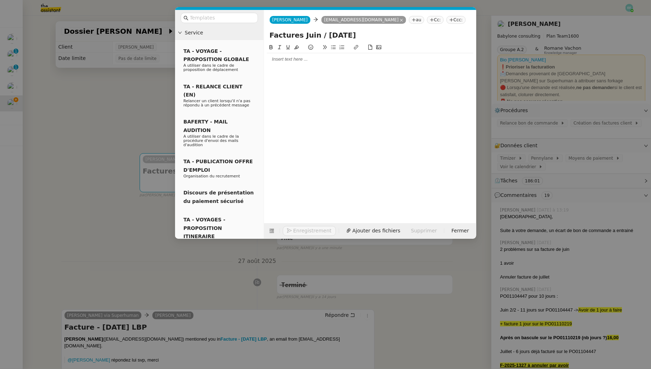
click at [318, 61] on div at bounding box center [370, 59] width 207 height 6
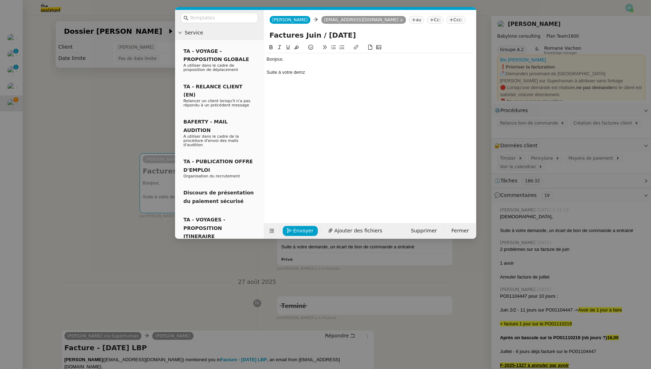
click at [297, 55] on div "Bonjour, Suite à votre demz" at bounding box center [370, 65] width 207 height 25
click at [297, 56] on div "Bonjour," at bounding box center [370, 59] width 207 height 6
click at [324, 72] on div "Suite à votre demz" at bounding box center [370, 72] width 207 height 6
click at [346, 59] on div "Bonjour Mohamed," at bounding box center [370, 59] width 207 height 6
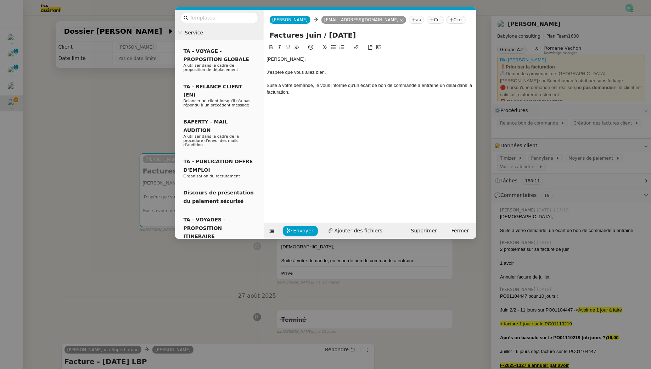
click at [335, 93] on div "Suite à votre demande, je vous informe qu'un écart de bon de commande a entraîn…" at bounding box center [370, 88] width 207 height 13
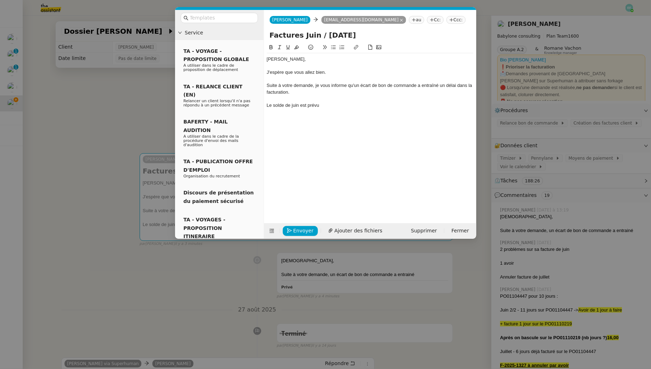
click at [272, 106] on div "Le solde de juin est prévu" at bounding box center [370, 105] width 207 height 6
click at [354, 105] on div "Notre facture de solde de juin est prévu" at bounding box center [370, 105] width 207 height 6
click at [429, 105] on div "Notre facture de solde de juin est prévue en échéance le 15 septembre" at bounding box center [370, 105] width 207 height 6
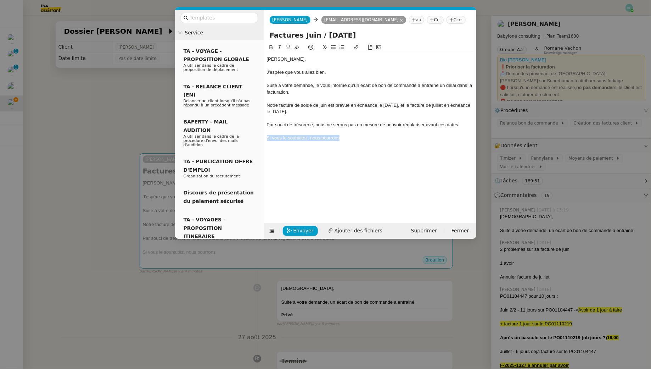
drag, startPoint x: 358, startPoint y: 143, endPoint x: 265, endPoint y: 136, distance: 93.6
click at [265, 136] on nz-spin "Bonjour Mohamed, J'espère que vous allez bien. Suite à votre demande, je vous i…" at bounding box center [370, 129] width 212 height 172
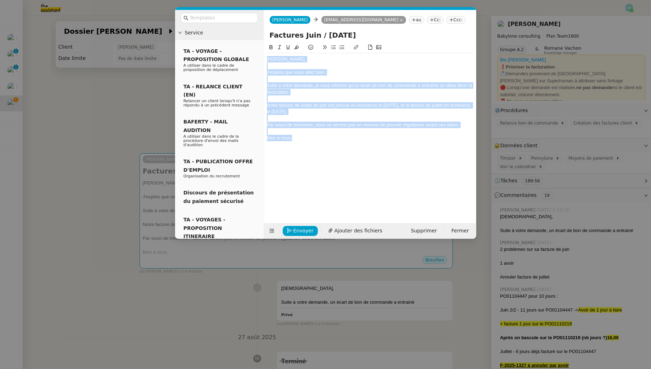
drag, startPoint x: 306, startPoint y: 139, endPoint x: 233, endPoint y: 41, distance: 122.6
click at [233, 41] on nz-layout "Service TA - VOYAGE - PROPOSITION GLOBALE A utiliser dans le cadre de propositi…" at bounding box center [325, 124] width 301 height 229
copy div "Bonjour Mohamed, J'espère que vous allez bien. Suite à votre demande, je vous i…"
click at [312, 137] on div "Bien à vous," at bounding box center [370, 138] width 207 height 6
drag, startPoint x: 315, startPoint y: 141, endPoint x: 246, endPoint y: 38, distance: 123.2
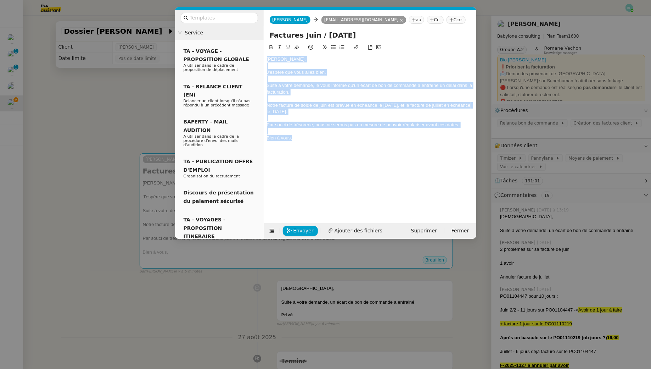
click at [246, 38] on nz-layout "Service TA - VOYAGE - PROPOSITION GLOBALE A utiliser dans le cadre de propositi…" at bounding box center [325, 124] width 301 height 229
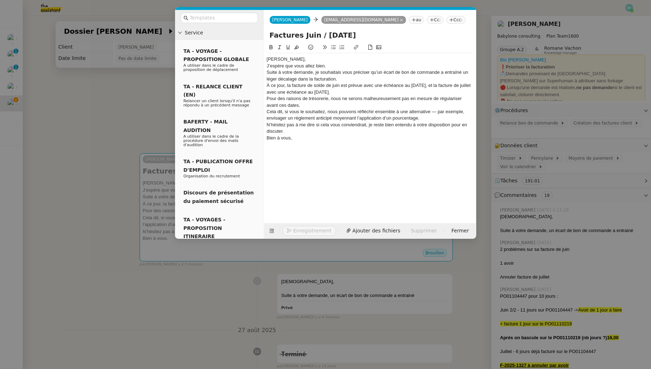
click at [310, 59] on div "Bonjour Mohamed," at bounding box center [370, 59] width 207 height 6
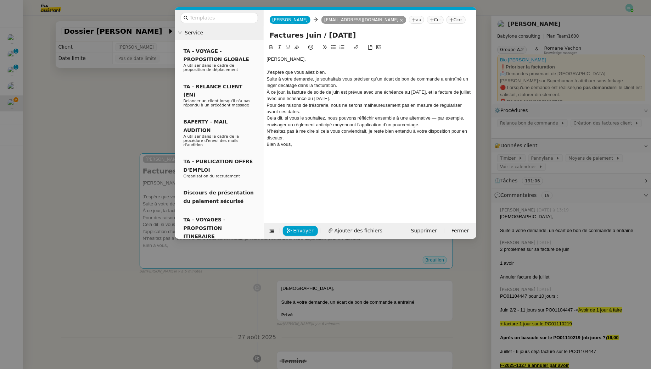
click at [332, 73] on div "J’espère que vous allez bien." at bounding box center [370, 72] width 207 height 6
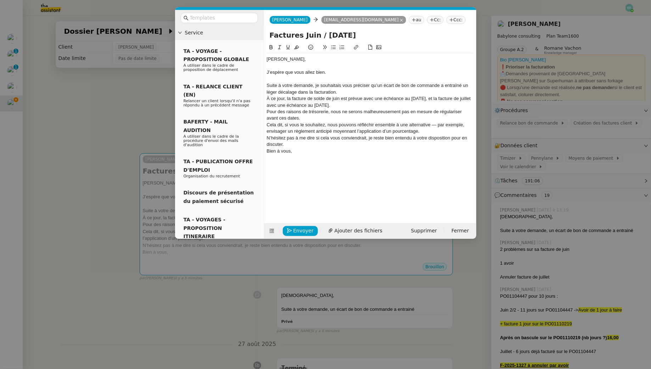
click at [347, 91] on div "Suite à votre demande, je souhaitais vous préciser qu’un écart de bon de comman…" at bounding box center [370, 88] width 207 height 13
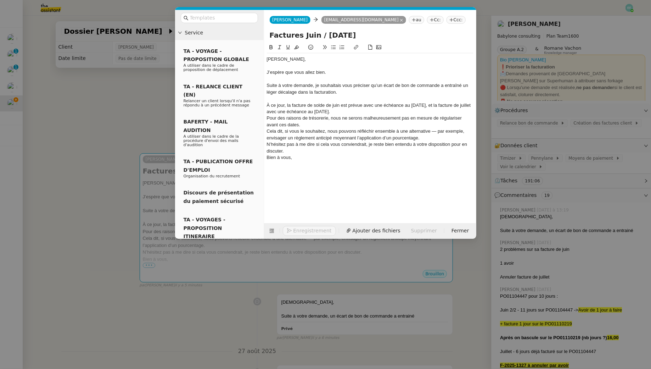
click at [360, 112] on div "À ce jour, la facture de solde de juin est prévue avec une échéance au 15 septe…" at bounding box center [370, 108] width 207 height 13
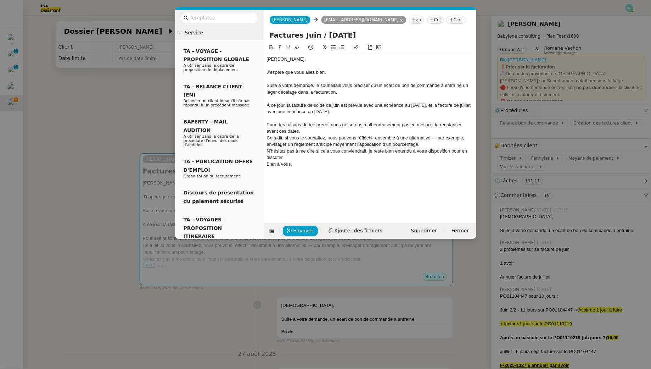
click at [307, 133] on div "Pour des raisons de trésorerie, nous ne serons malheureusement pas en mesure de…" at bounding box center [370, 128] width 207 height 13
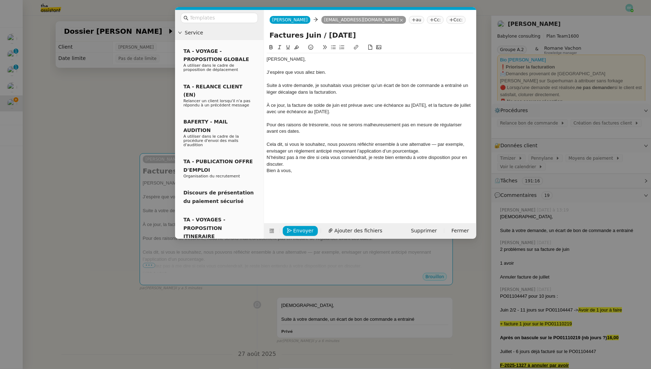
click at [440, 152] on div "Cela dit, si vous le souhaitez, nous pouvons réfléchir ensemble à une alternati…" at bounding box center [370, 147] width 207 height 13
click at [347, 171] on div "N’hésitez pas à me dire si cela vous conviendrait, je reste bien entendu à votr…" at bounding box center [370, 167] width 207 height 13
drag, startPoint x: 429, startPoint y: 152, endPoint x: 303, endPoint y: 158, distance: 125.6
click at [303, 158] on div "Bonjour Mohamed, J’espère que vous allez bien. Suite à votre demande, je souhai…" at bounding box center [370, 124] width 207 height 143
click at [318, 157] on div at bounding box center [370, 157] width 207 height 6
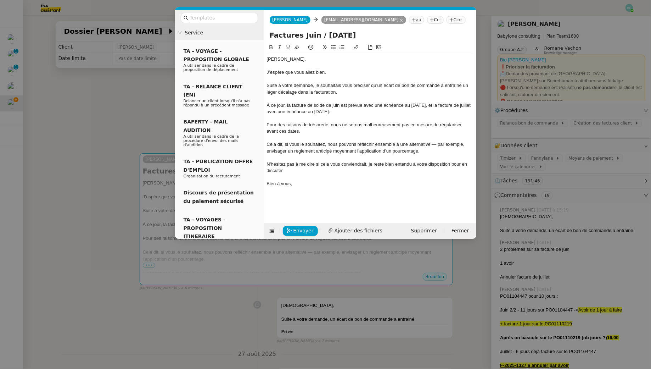
click at [440, 155] on div at bounding box center [370, 157] width 207 height 6
click at [438, 150] on div "Cela dit, si vous le souhaitez, nous pouvons réfléchir ensemble à une alternati…" at bounding box center [370, 147] width 207 height 13
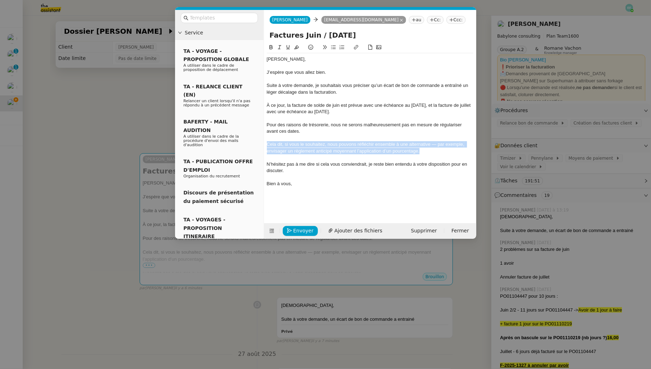
drag, startPoint x: 428, startPoint y: 151, endPoint x: 262, endPoint y: 146, distance: 166.4
click at [262, 146] on nz-layout "Service TA - VOYAGE - PROPOSITION GLOBALE A utiliser dans le cadre de propositi…" at bounding box center [325, 124] width 301 height 229
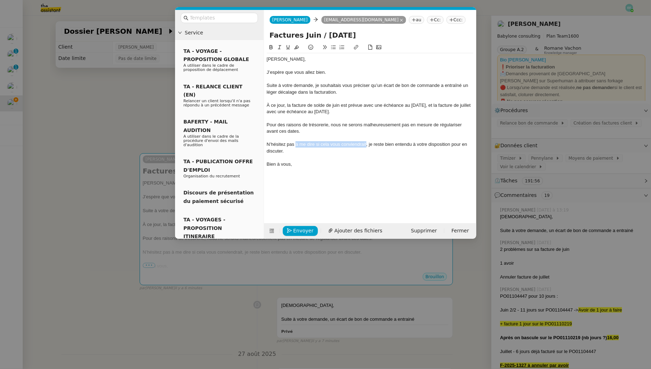
drag, startPoint x: 367, startPoint y: 144, endPoint x: 296, endPoint y: 144, distance: 70.6
click at [296, 144] on div "N’hésitez pas à me dire si cela vous conviendrait, je reste bien entendu à votr…" at bounding box center [370, 147] width 207 height 13
drag, startPoint x: 380, startPoint y: 144, endPoint x: 399, endPoint y: 143, distance: 18.8
click at [400, 143] on div "N’hésitez pas à nous indiquer si vous êtes en difficulté, je reste bien entendu…" at bounding box center [370, 147] width 207 height 13
drag, startPoint x: 397, startPoint y: 143, endPoint x: 384, endPoint y: 143, distance: 13.1
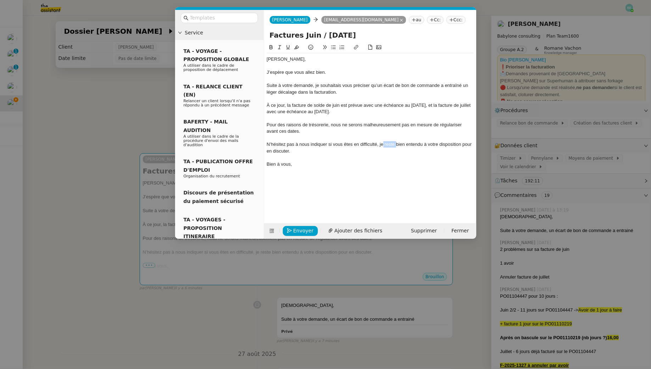
click at [384, 143] on div "N’hésitez pas à nous indiquer si vous êtes en difficulté, je reste bien entendu…" at bounding box center [370, 147] width 207 height 13
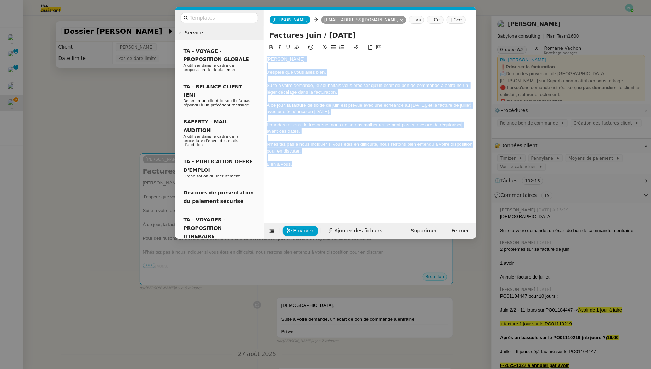
drag, startPoint x: 312, startPoint y: 164, endPoint x: 250, endPoint y: 25, distance: 152.1
click at [250, 25] on nz-layout "Service TA - VOYAGE - PROPOSITION GLOBALE A utiliser dans le cadre de propositi…" at bounding box center [325, 124] width 301 height 229
copy div "Bonjour Mohamed, J’espère que vous allez bien. Suite à votre demande, je souhai…"
click at [332, 149] on div "N’hésitez pas à nous indiquer si vous êtes en difficulté, nous restons bien ent…" at bounding box center [370, 147] width 207 height 13
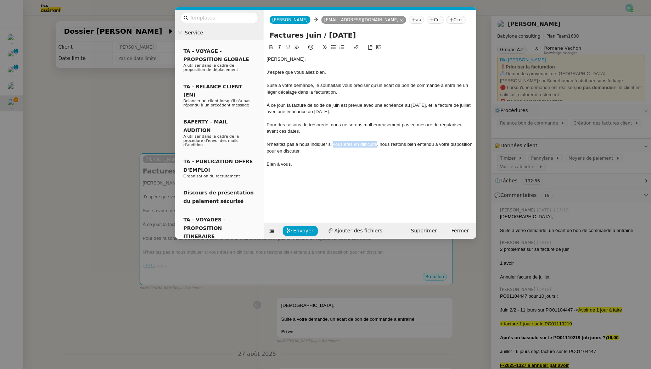
drag, startPoint x: 333, startPoint y: 144, endPoint x: 377, endPoint y: 145, distance: 44.7
click at [377, 145] on div "N’hésitez pas à nous indiquer si vous êtes en difficulté, nous restons bien ent…" at bounding box center [370, 147] width 207 height 13
click at [402, 144] on div "N’hésitez pas à nous indiquer si les échéances posaient un souci, nous restons …" at bounding box center [370, 147] width 207 height 13
click at [418, 141] on div "N’hésitez pas à nous indiquer si les échéances posaient un souci." at bounding box center [370, 144] width 207 height 6
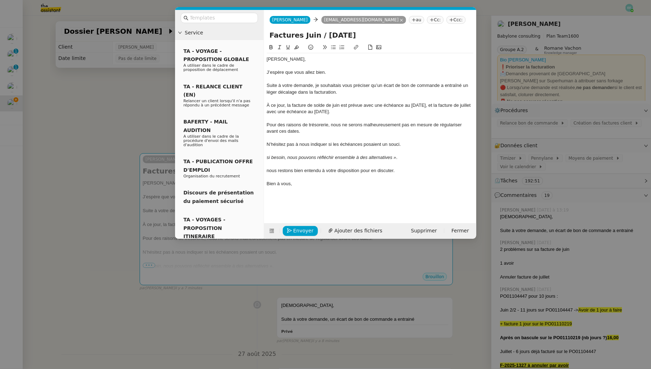
click at [268, 156] on em "si besoin, nous pouvons réfléchir ensemble à des alternatives »" at bounding box center [332, 157] width 130 height 5
drag, startPoint x: 403, startPoint y: 168, endPoint x: 266, endPoint y: 161, distance: 137.7
click at [266, 161] on nz-spin "Bonjour Mohamed, J’espère que vous allez bien. Suite à votre demande, je souhai…" at bounding box center [370, 129] width 212 height 172
click at [351, 157] on em "Si besoin, nous pouvons réfléchir ensemble à des alternatives." at bounding box center [331, 157] width 128 height 5
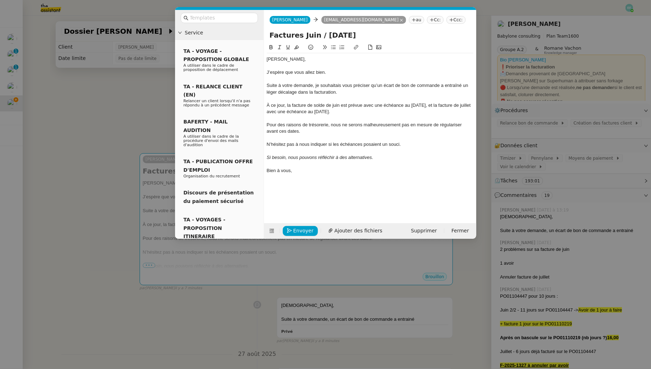
click at [292, 159] on em "Si besoin, nous pouvons réfléchir à des alternatives." at bounding box center [320, 157] width 107 height 5
click at [427, 18] on nz-tag "Cc:" at bounding box center [435, 20] width 17 height 8
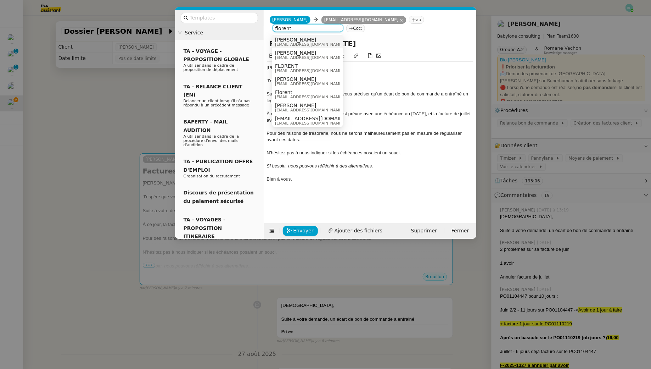
type input "florent"
click at [326, 43] on span "[EMAIL_ADDRESS][DOMAIN_NAME]" at bounding box center [309, 45] width 68 height 4
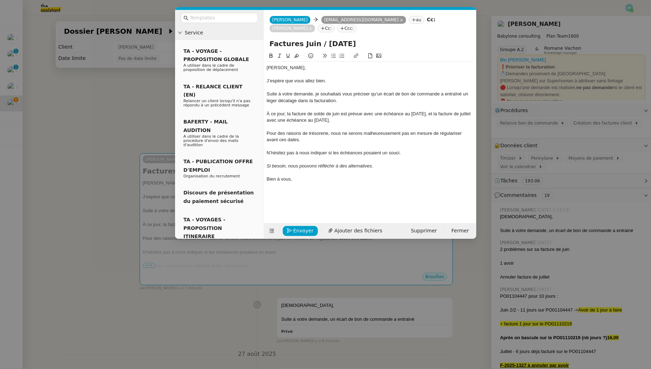
click at [295, 74] on div at bounding box center [370, 74] width 207 height 6
click at [296, 105] on div at bounding box center [370, 107] width 207 height 6
drag, startPoint x: 297, startPoint y: 109, endPoint x: 301, endPoint y: 124, distance: 15.8
click at [301, 124] on div "Bonjour Mohamed, J’espère que vous allez bien. Suite à votre demande, je souhai…" at bounding box center [370, 127] width 207 height 130
click at [301, 124] on div at bounding box center [370, 126] width 207 height 6
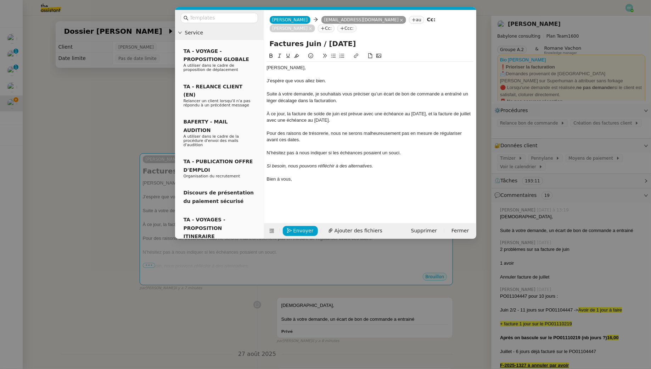
click at [325, 130] on div "Pour des raisons de trésorerie, nous ne serons malheureusement pas en mesure de…" at bounding box center [370, 136] width 207 height 13
click at [290, 114] on div "À ce jour, la facture de solde de juin est prévue avec une échéance au 15 septe…" at bounding box center [370, 117] width 207 height 13
click at [386, 117] on div "À ce jour, notre facture de solde de juin est prévue avec une échéance au 15 se…" at bounding box center [370, 117] width 207 height 13
click at [361, 141] on div "Pour des raisons de trésorerie, nous ne serons malheureusement pas en mesure de…" at bounding box center [370, 136] width 207 height 13
click at [345, 143] on div "Pour des raisons de trésorerie, nous ne serons malheureusement pas en mesure de…" at bounding box center [370, 136] width 207 height 13
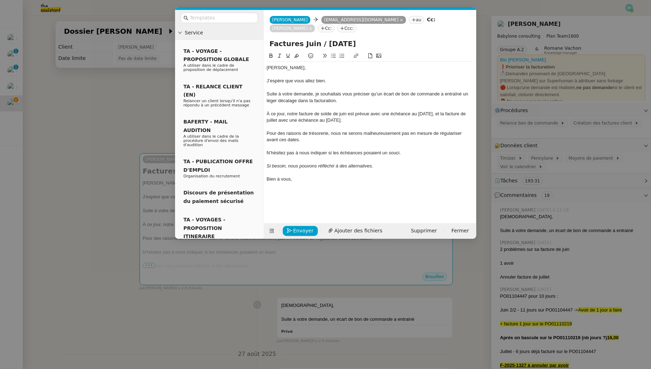
click at [346, 154] on div "N’hésitez pas à nous indiquer si les échéances posaient un souci." at bounding box center [370, 153] width 207 height 6
click at [391, 168] on div "Si besoin, nous pouvons réfléchir à des alternatives." at bounding box center [370, 166] width 207 height 6
click at [268, 151] on div "N’hésitez pas à nous indiquer si les échéances posaient un souci." at bounding box center [370, 153] width 207 height 6
drag, startPoint x: 317, startPoint y: 155, endPoint x: 303, endPoint y: 155, distance: 13.8
click at [303, 155] on div "Cela étant dit, N’hésitez pas à nous indiquer si les échéances posaient un souc…" at bounding box center [370, 153] width 207 height 6
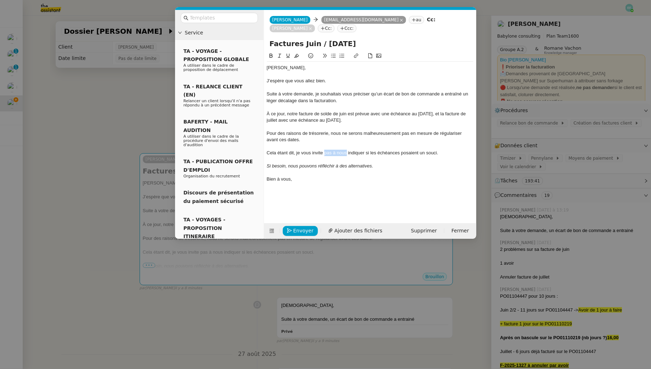
drag, startPoint x: 346, startPoint y: 152, endPoint x: 325, endPoint y: 152, distance: 21.6
click at [325, 152] on div "Cela étant dit, je vous invite pas à nous indiquer si les échéances posaient un…" at bounding box center [370, 153] width 207 height 6
click at [308, 154] on div "Cela étant dit, je vous invite à m'indiquer si les échéances posaient un souci." at bounding box center [370, 153] width 207 height 6
click at [282, 176] on div "Bien à vous," at bounding box center [370, 179] width 207 height 6
click at [306, 178] on div "Bien à vous," at bounding box center [370, 179] width 207 height 6
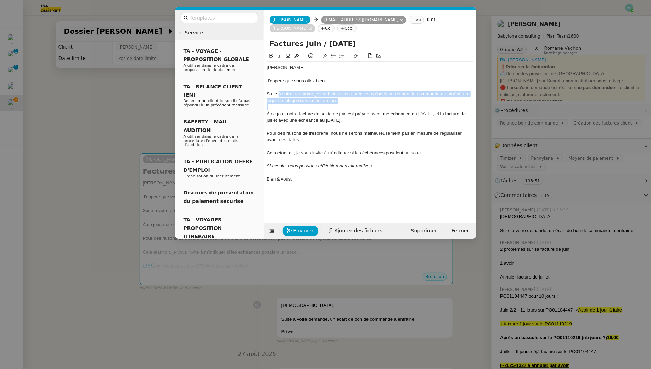
drag, startPoint x: 279, startPoint y: 92, endPoint x: 284, endPoint y: 110, distance: 18.2
click at [284, 110] on div "Bonjour Mohamed, J’espère que vous allez bien. Suite à votre demande, je souhai…" at bounding box center [370, 127] width 207 height 130
click at [284, 110] on div at bounding box center [370, 107] width 207 height 6
click at [286, 115] on div "À ce jour, notre facture de solde de juin est prévue avec une échéance au 15 se…" at bounding box center [370, 117] width 207 height 13
click at [305, 128] on div at bounding box center [370, 126] width 207 height 6
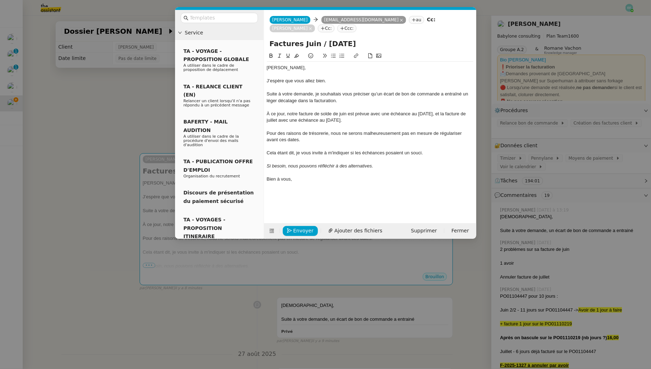
click at [337, 139] on div "Pour des raisons de trésorerie, nous ne serons malheureusement pas en mesure de…" at bounding box center [370, 136] width 207 height 13
click at [318, 158] on div at bounding box center [370, 159] width 207 height 6
click at [300, 229] on span "Envoyer" at bounding box center [304, 231] width 20 height 8
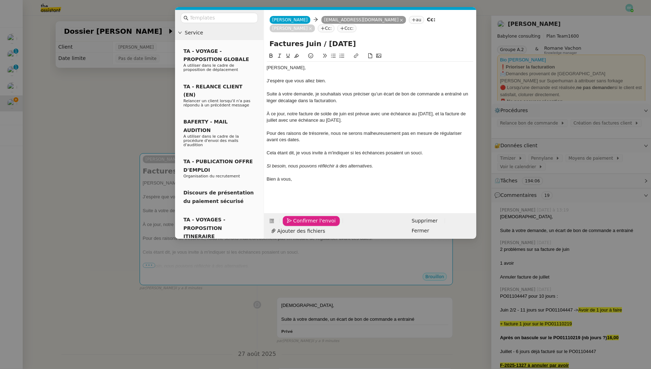
click at [300, 225] on span "Confirmer l'envoi" at bounding box center [315, 221] width 43 height 8
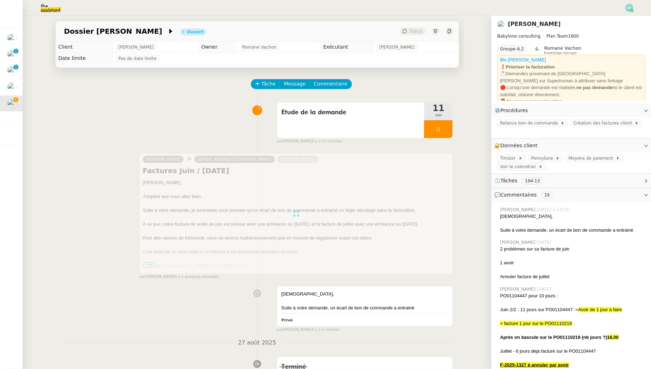
click at [388, 95] on div "Tâche Message Commentaire" at bounding box center [353, 87] width 202 height 17
click at [385, 115] on span "Etude de la demande" at bounding box center [351, 112] width 139 height 11
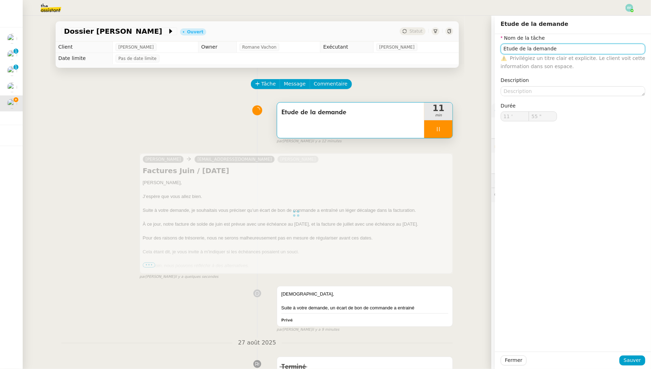
click at [558, 52] on input "Etude de la demande" at bounding box center [573, 49] width 145 height 10
type input "Etude de la demande"
type input "56 ""
type input "Etude de la demande +"
type input "57 ""
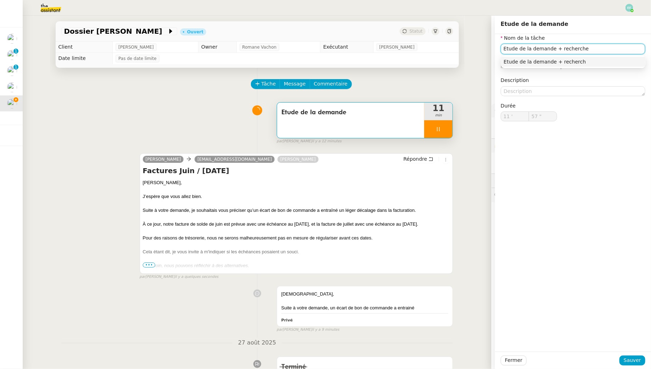
type input "Etude de la demande + recherche"
type input "58 ""
type input "Etude de la demande"
type input "11 '"
type input "58 ""
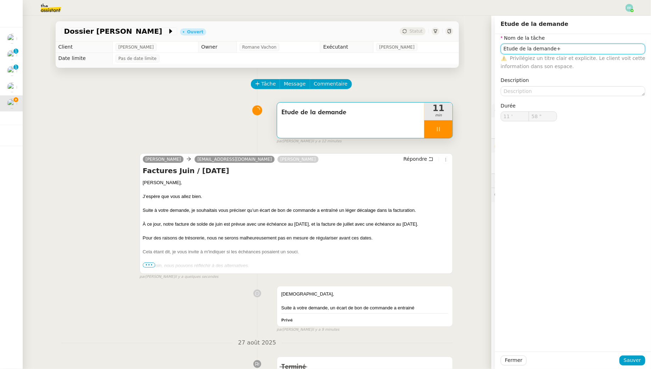
type input "Etude de la demande"
type input "11 '"
type input "58 ""
type input "Etude de la demande"
type input "11 '"
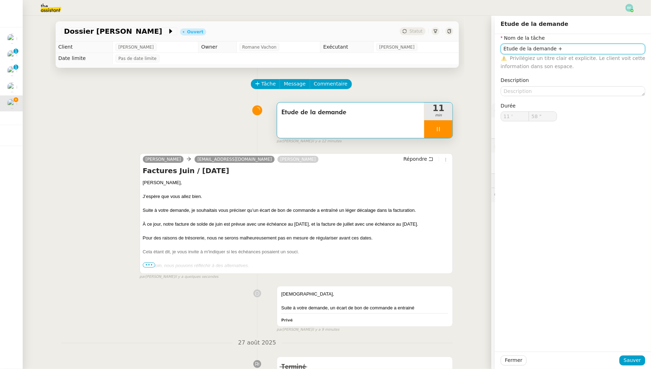
type input "59 ""
type input "Etude de la demande"
type input "12 '"
type input "0 ""
type input "Etude de la demande + recher"
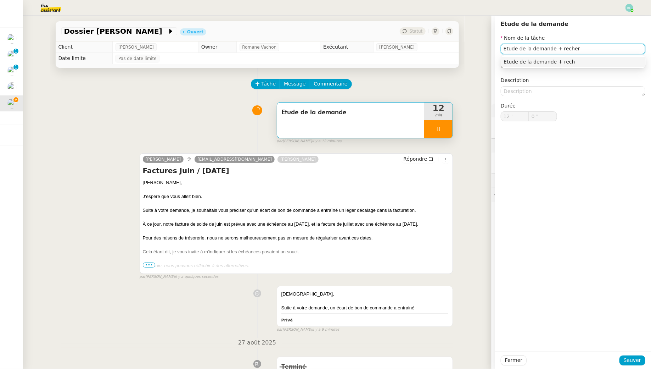
type input "1 ""
type input "Etude de la demande + recherche + envo"
type input "2 ""
type input "Etude de la demande + recherche + envoi d'email"
type input "4 ""
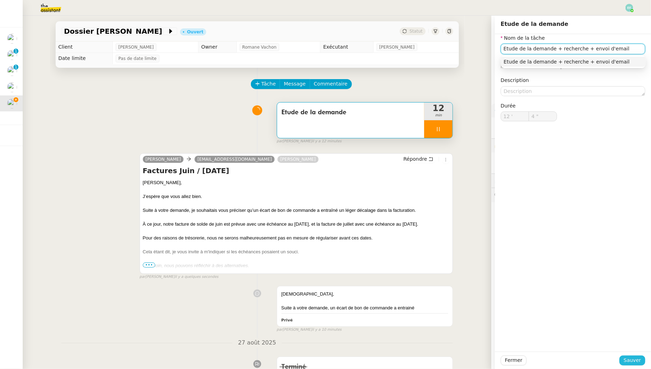
type input "Etude de la demande + recherche + envoi d'email"
click at [630, 364] on span "Sauver" at bounding box center [632, 360] width 17 height 8
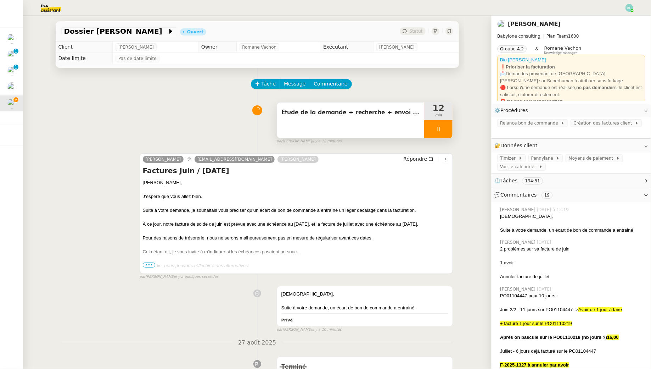
click at [434, 125] on div at bounding box center [438, 129] width 28 height 18
click at [442, 129] on button at bounding box center [446, 129] width 14 height 18
click at [144, 265] on span "•••" at bounding box center [149, 264] width 13 height 5
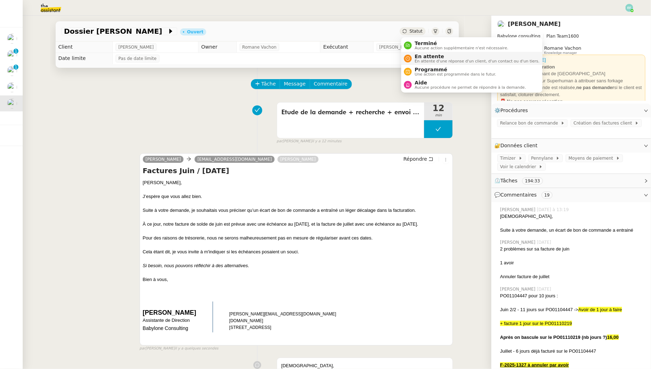
click at [421, 58] on span "En attente" at bounding box center [477, 57] width 125 height 6
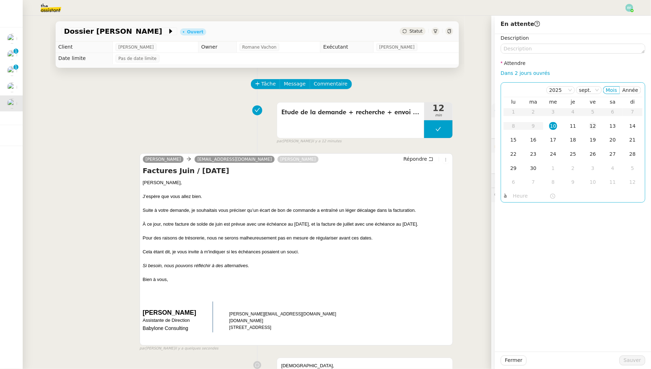
click at [592, 126] on div "12" at bounding box center [593, 126] width 8 height 8
click at [631, 359] on span "Sauver" at bounding box center [632, 360] width 17 height 8
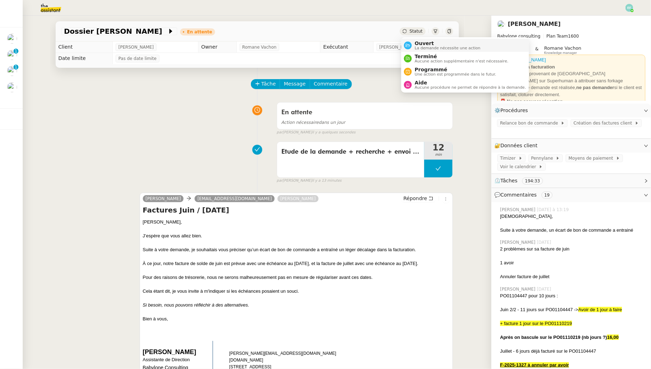
click at [419, 42] on span "Ouvert" at bounding box center [448, 43] width 66 height 6
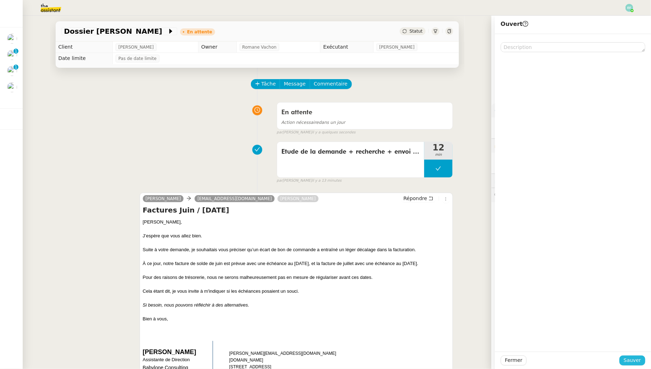
click at [637, 358] on span "Sauver" at bounding box center [632, 360] width 17 height 8
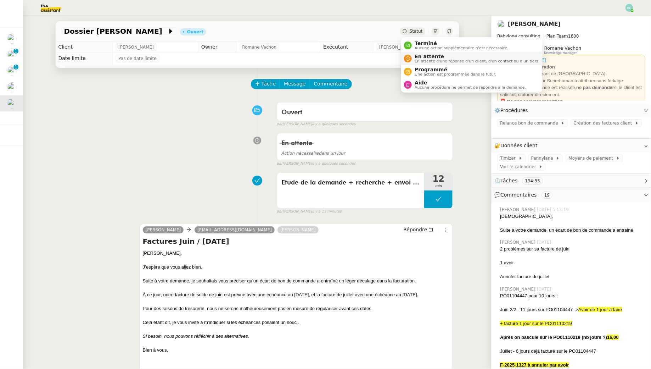
click at [415, 60] on span "En attente d'une réponse d'un client, d'un contact ou d'un tiers." at bounding box center [477, 61] width 125 height 4
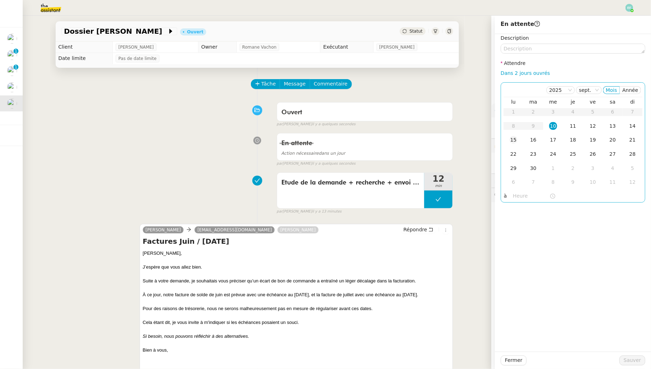
click at [517, 140] on div "15" at bounding box center [514, 140] width 8 height 8
click at [631, 362] on span "Sauver" at bounding box center [632, 360] width 17 height 8
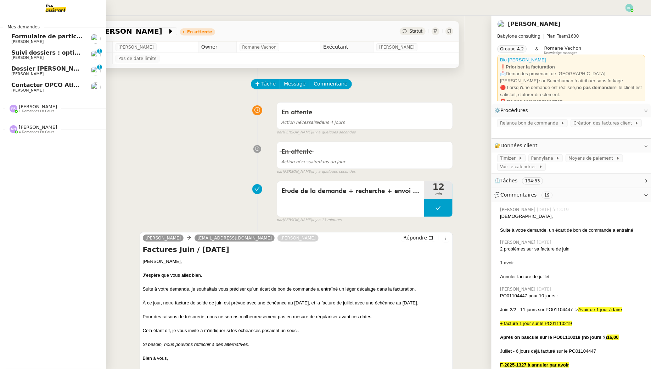
click at [61, 45] on link "Formulaire de participation Statista / Les echos Florent Seiler" at bounding box center [53, 38] width 106 height 16
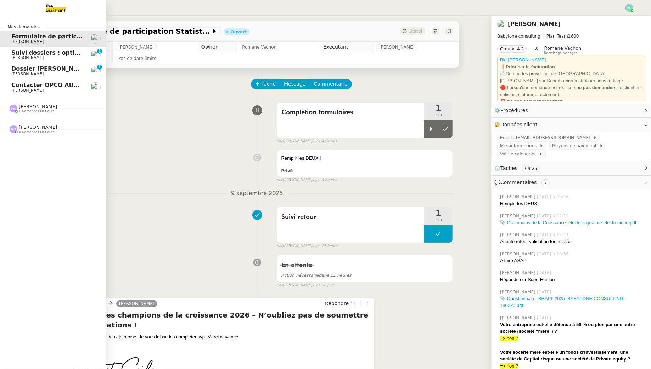
click at [16, 89] on span "[PERSON_NAME]" at bounding box center [27, 90] width 32 height 5
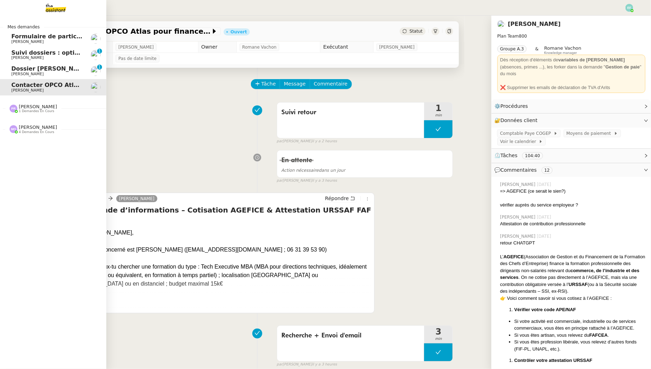
click at [46, 43] on span "[PERSON_NAME]" at bounding box center [47, 42] width 72 height 4
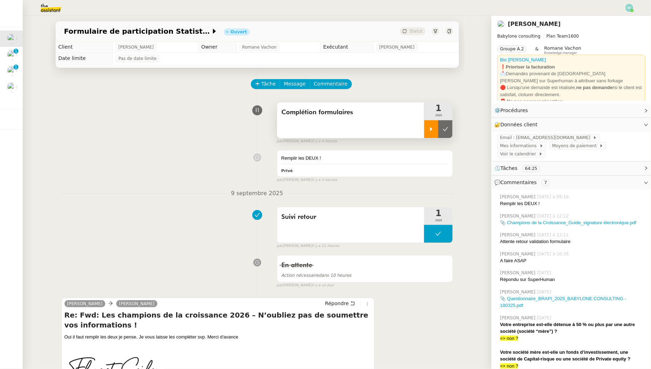
click at [427, 133] on div at bounding box center [431, 129] width 14 height 18
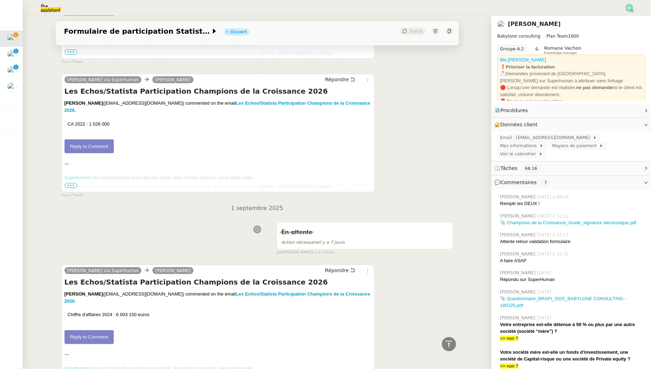
scroll to position [1656, 0]
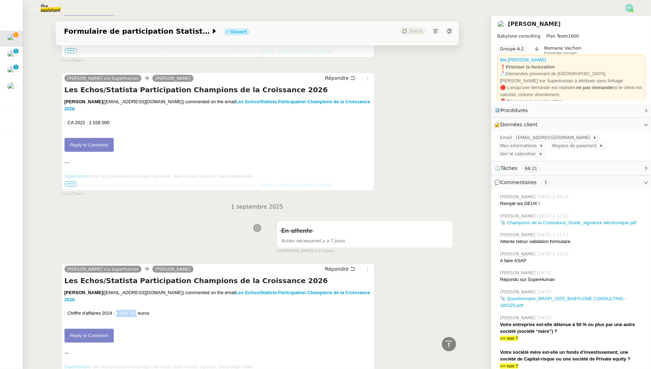
drag, startPoint x: 117, startPoint y: 277, endPoint x: 136, endPoint y: 276, distance: 19.5
click at [136, 310] on p "Chiffre d'affaires 2024 : 6 003 150 euros" at bounding box center [220, 313] width 304 height 7
copy p "6 003 150"
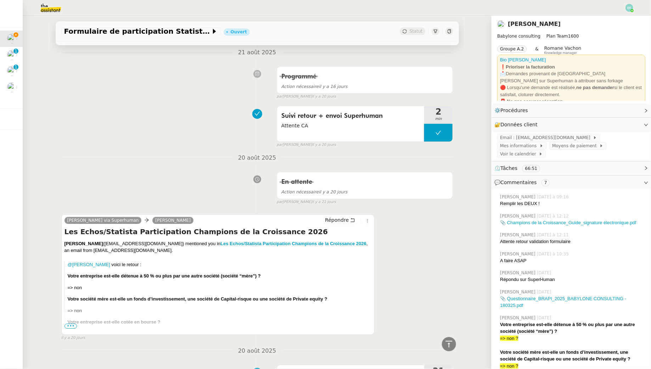
scroll to position [2185, 0]
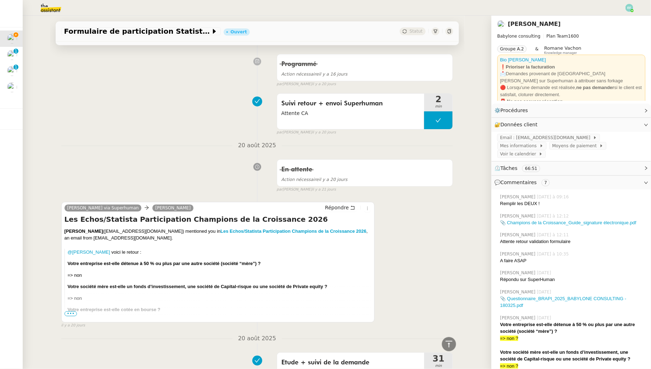
click at [69, 311] on span "•••" at bounding box center [71, 313] width 13 height 5
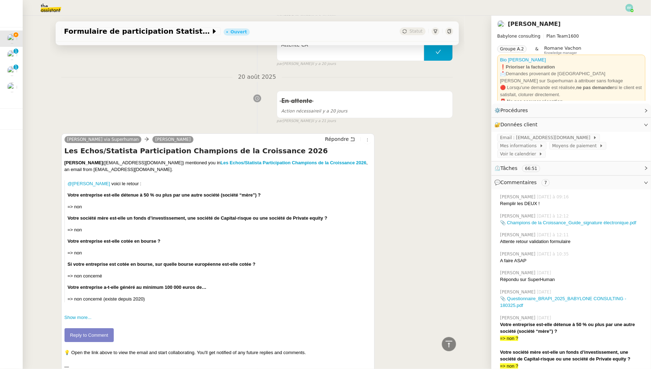
scroll to position [2257, 0]
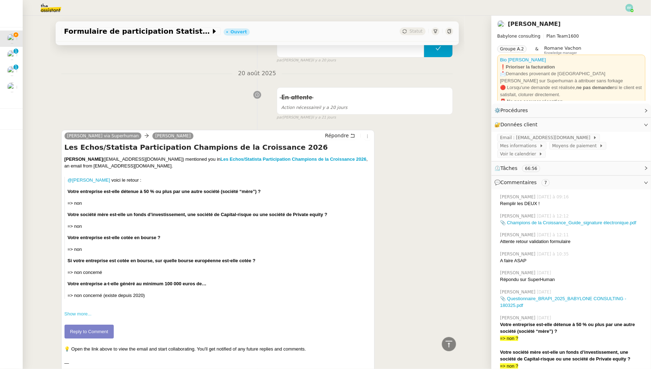
click at [78, 311] on link "Show more..." at bounding box center [78, 313] width 27 height 5
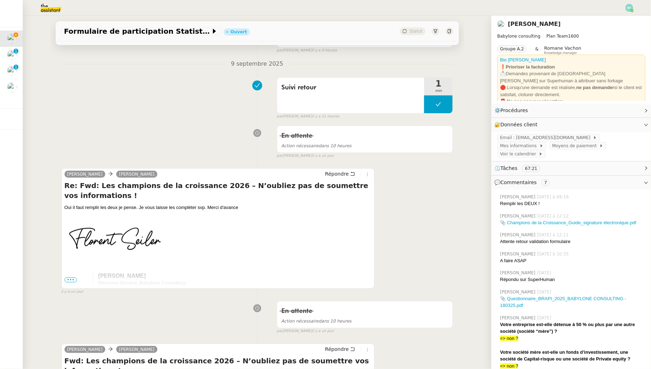
scroll to position [163, 0]
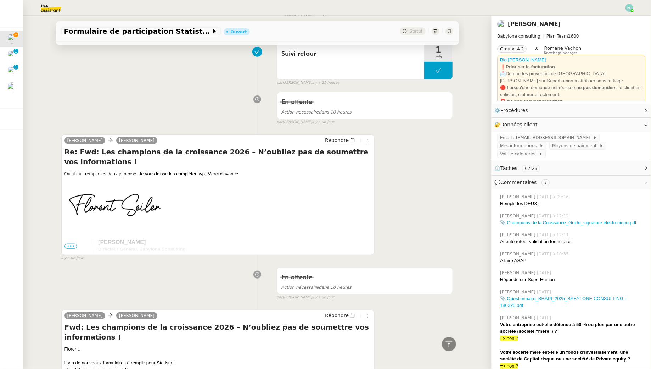
click at [72, 245] on span "•••" at bounding box center [71, 246] width 13 height 5
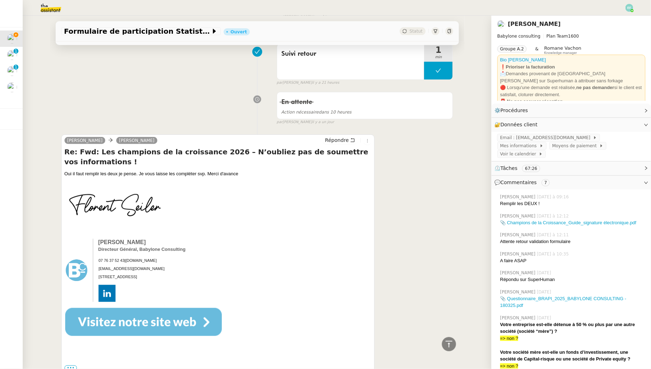
click at [69, 245] on td at bounding box center [79, 270] width 28 height 63
click at [82, 125] on div "florent.seiler@babyloneconsulting.fr" at bounding box center [82, 125] width 93 height 12
copy div "florent.seiler@babyloneconsulting.fr"
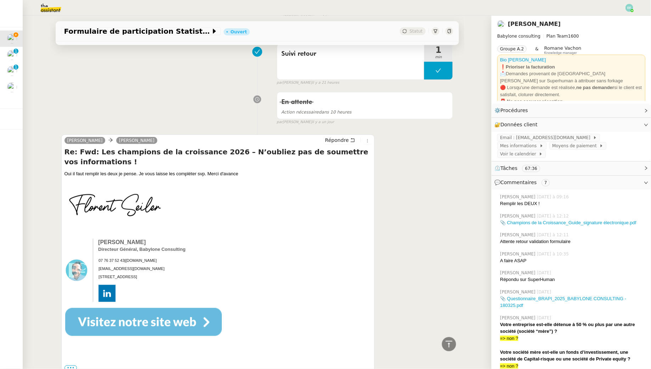
scroll to position [218, 0]
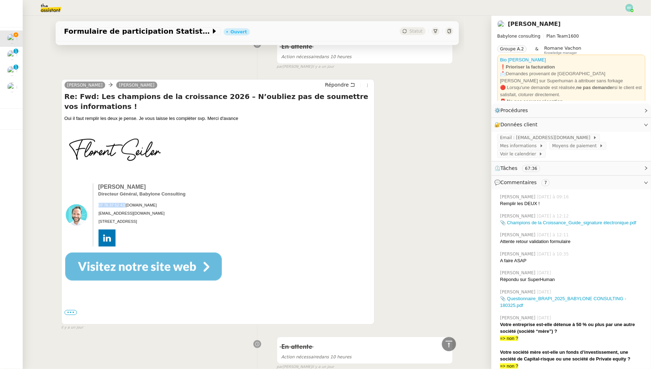
drag, startPoint x: 126, startPoint y: 194, endPoint x: 98, endPoint y: 194, distance: 28.0
click at [98, 198] on td "07 76 37 52 43 | www.babyloneconsulting.fr" at bounding box center [150, 203] width 104 height 10
copy span "07 76 37 52 43"
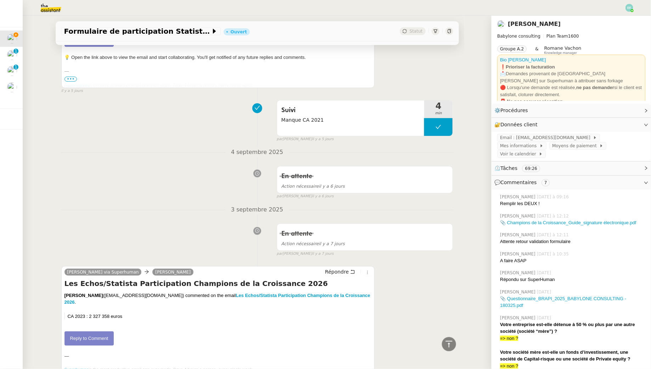
scroll to position [1348, 0]
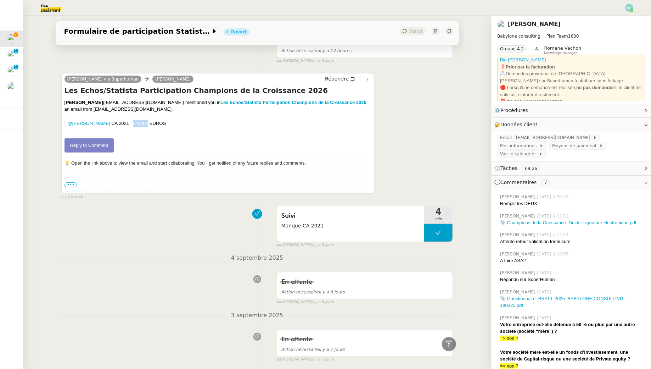
drag, startPoint x: 145, startPoint y: 97, endPoint x: 130, endPoint y: 97, distance: 15.2
click at [130, 120] on p "@Claudine Durand ​ CA 2021 : 649000 EUROS" at bounding box center [220, 123] width 304 height 7
copy p "649000"
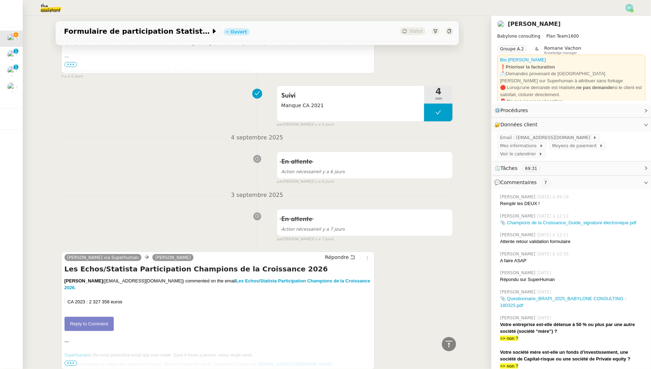
scroll to position [1469, 0]
drag, startPoint x: 109, startPoint y: 269, endPoint x: 89, endPoint y: 269, distance: 19.9
click at [89, 298] on p "CA 2023 : 2 327 358 euros" at bounding box center [220, 301] width 304 height 7
copy p "2 327 358"
drag, startPoint x: 170, startPoint y: 256, endPoint x: 97, endPoint y: 254, distance: 73.1
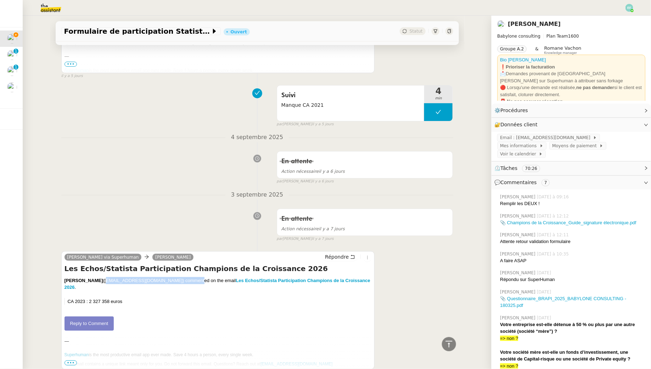
click at [97, 277] on div "Florent Seiler (florent.seiler@babyloneconsulting.fr) commented on the email Le…" at bounding box center [218, 287] width 307 height 21
copy div "florent.seiler@babyloneconsulting.fr"
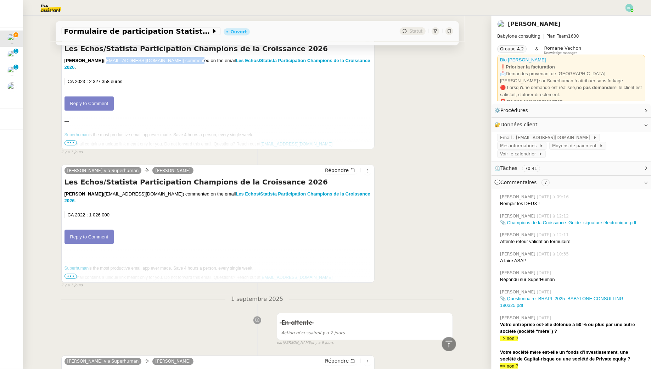
scroll to position [1767, 0]
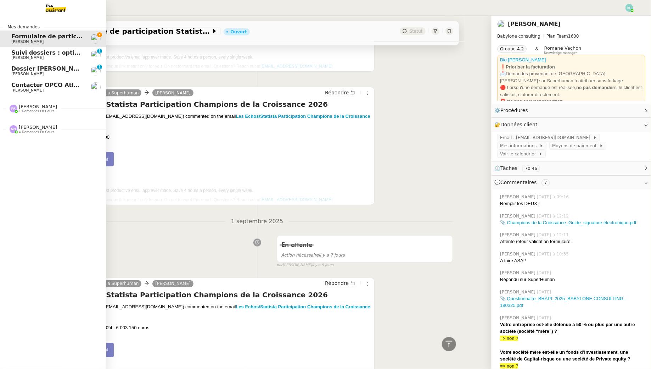
click at [46, 73] on span "[PERSON_NAME]" at bounding box center [47, 74] width 72 height 4
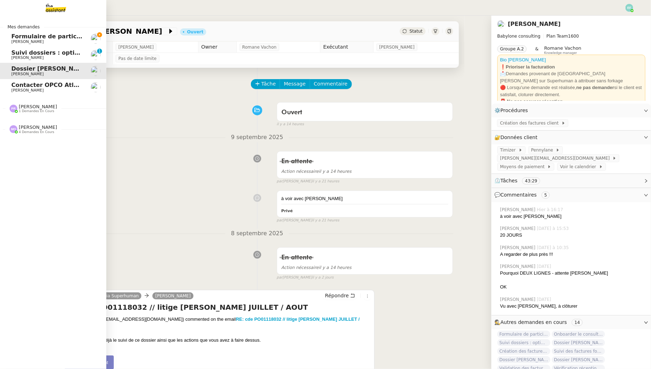
click at [15, 38] on span "Formulaire de participation Statista / Les echos" at bounding box center [87, 36] width 152 height 7
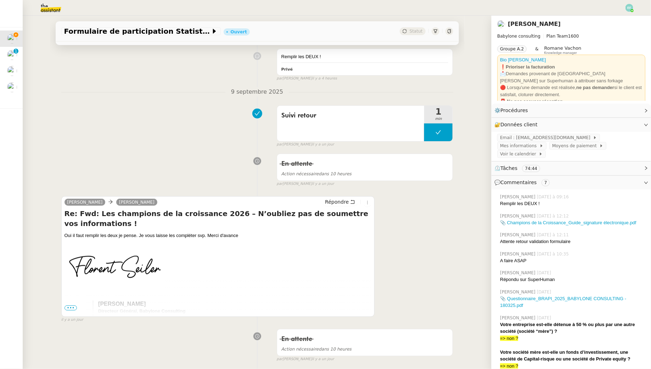
scroll to position [123, 0]
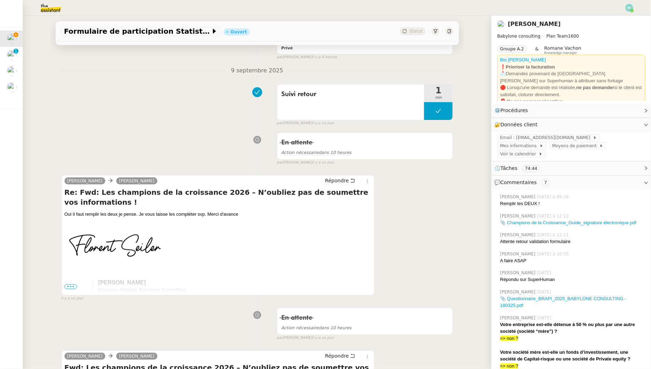
click at [107, 142] on div "En attente Action nécessaire dans 10 heures false par Emelyne F. il y a un jour" at bounding box center [257, 147] width 392 height 37
click at [355, 178] on icon at bounding box center [352, 180] width 5 height 5
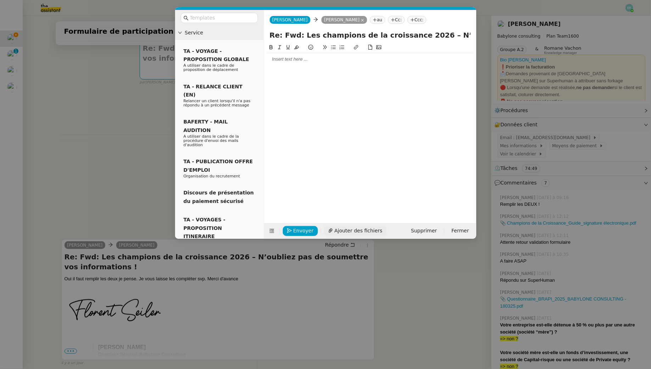
click at [335, 227] on span "Ajouter des fichiers" at bounding box center [359, 231] width 48 height 8
click at [350, 218] on link "RevenueVerification_LesChampionsdelacroissanceàlongterme2026.pdf RevenueVerifi…" at bounding box center [365, 219] width 192 height 8
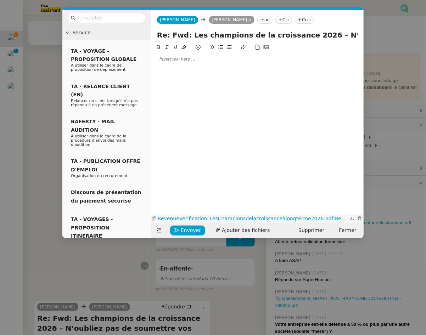
click at [357, 215] on button "button" at bounding box center [360, 219] width 8 height 8
click at [359, 218] on nz-upload "RevenueVerification_LesChampionsdelacroissanceàlongterme2026.pdf RevenueVerifi…" at bounding box center [257, 218] width 212 height 10
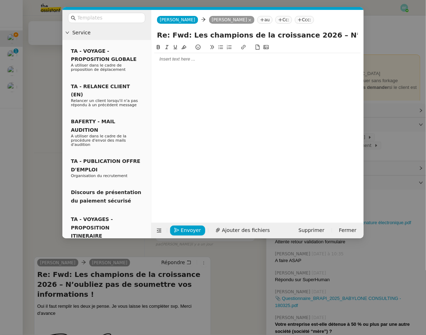
click at [255, 45] on button at bounding box center [258, 47] width 9 height 8
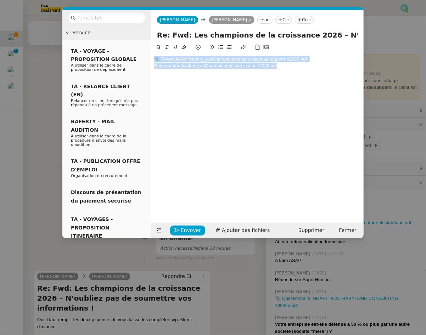
drag, startPoint x: 289, startPoint y: 68, endPoint x: 182, endPoint y: 30, distance: 113.3
click at [182, 30] on form "Claudine Durand Claudine Durand Florent Seiler au Cc: Ccc: Re: Fwd: Les champio…" at bounding box center [257, 124] width 213 height 229
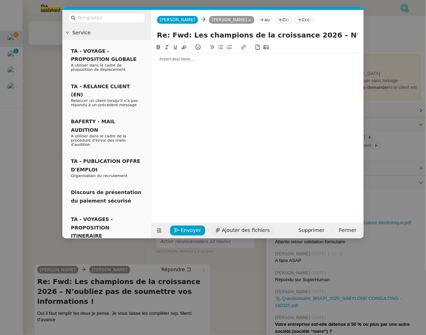
click at [238, 230] on span "Ajouter des fichiers" at bounding box center [246, 231] width 48 height 8
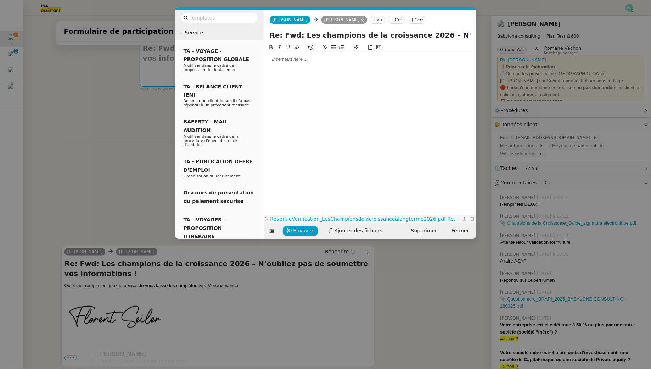
click at [302, 219] on link "RevenueVerification_LesChampionsdelacroissanceàlongterme2026.pdf RevenueVerifi…" at bounding box center [365, 219] width 192 height 8
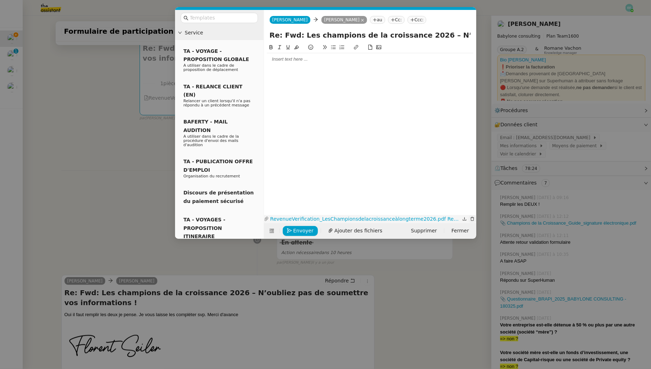
click at [472, 218] on icon "button" at bounding box center [473, 219] width 4 height 4
click at [359, 232] on span "Ajouter des fichiers" at bounding box center [359, 231] width 48 height 8
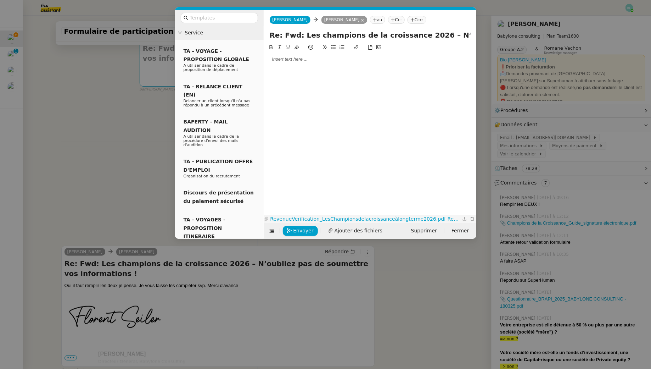
click at [345, 218] on link "RevenueVerification_LesChampionsdelacroissanceàlongterme2026.pdf RevenueVerifi…" at bounding box center [365, 219] width 192 height 8
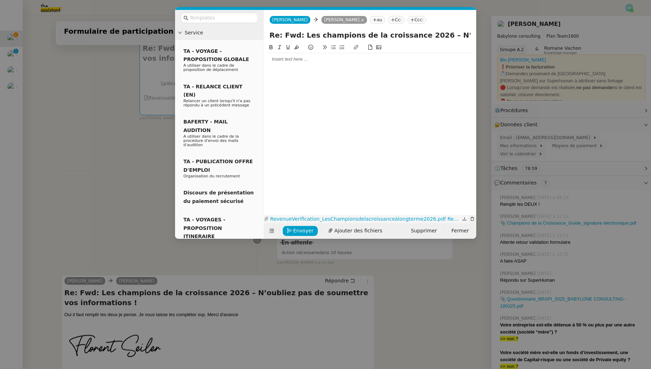
click at [471, 217] on icon "button" at bounding box center [473, 219] width 4 height 4
click at [472, 217] on nz-upload at bounding box center [370, 219] width 212 height 8
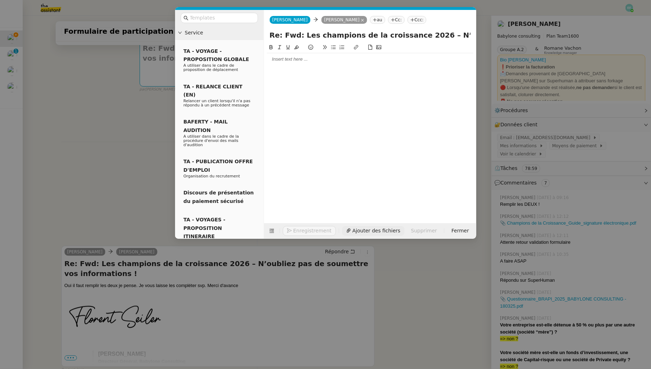
click at [356, 230] on span "Ajouter des fichiers" at bounding box center [377, 231] width 48 height 8
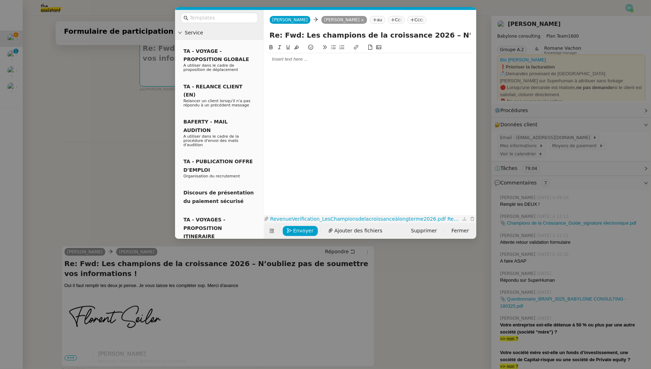
click at [378, 216] on link "RevenueVerification_LesChampionsdelacroissanceàlongterme2026.pdf RevenueVerifi…" at bounding box center [365, 219] width 192 height 8
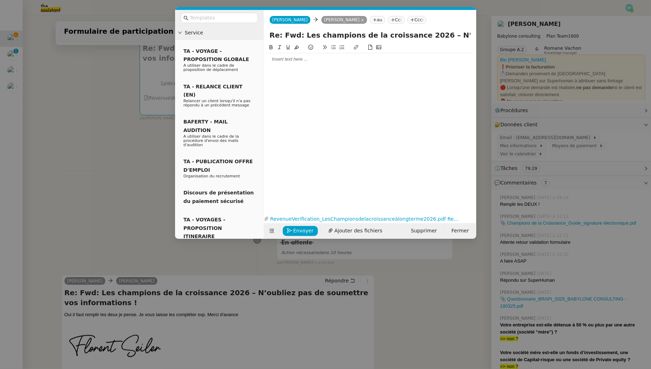
click at [287, 55] on div at bounding box center [370, 59] width 207 height 12
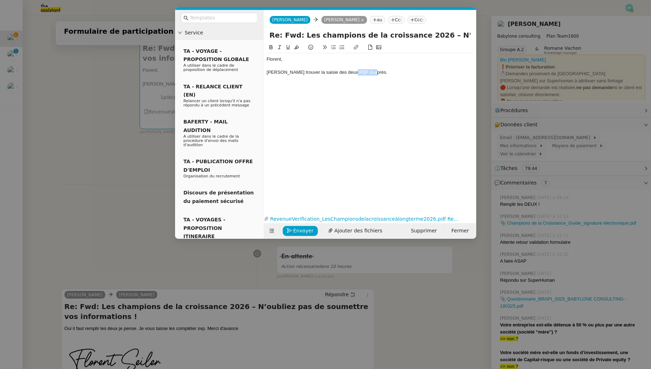
drag, startPoint x: 378, startPoint y: 70, endPoint x: 347, endPoint y: 72, distance: 30.9
click at [347, 72] on div "Veuillez trouver la saisie des deux PDF ci-après." at bounding box center [370, 72] width 207 height 6
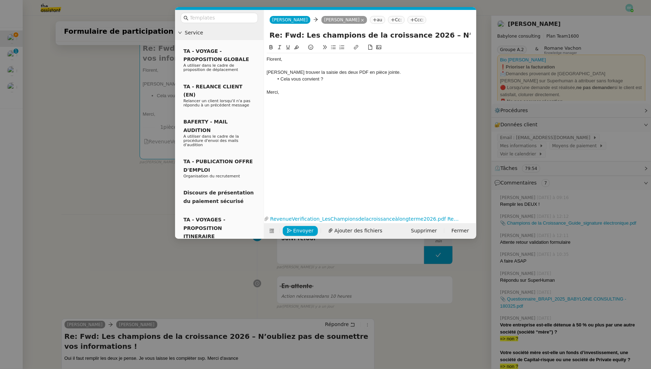
click at [317, 71] on div "Veuillez trouver la saisie des deux PDF en pièce jointe." at bounding box center [370, 72] width 207 height 6
click at [330, 82] on li "Cela vous convient ?" at bounding box center [374, 79] width 200 height 6
click at [297, 231] on span "Envoyer" at bounding box center [304, 231] width 20 height 8
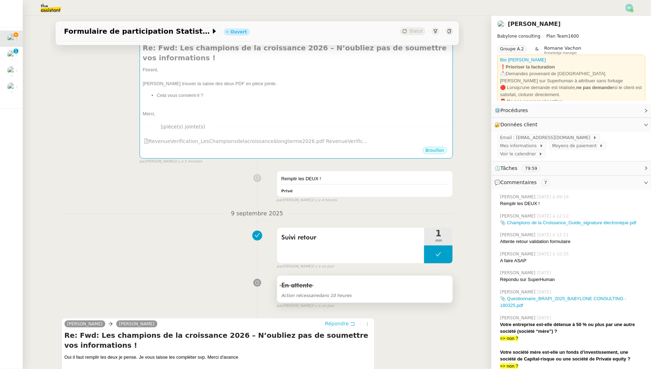
scroll to position [0, 0]
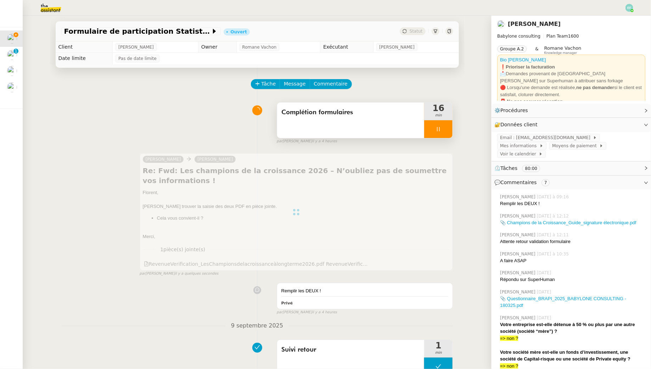
click at [386, 123] on div "Complétion formulaires" at bounding box center [351, 119] width 148 height 35
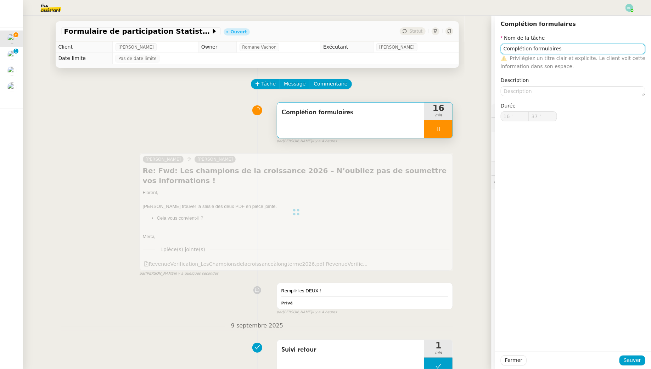
click at [580, 46] on input "Complétion formulaires" at bounding box center [573, 49] width 145 height 10
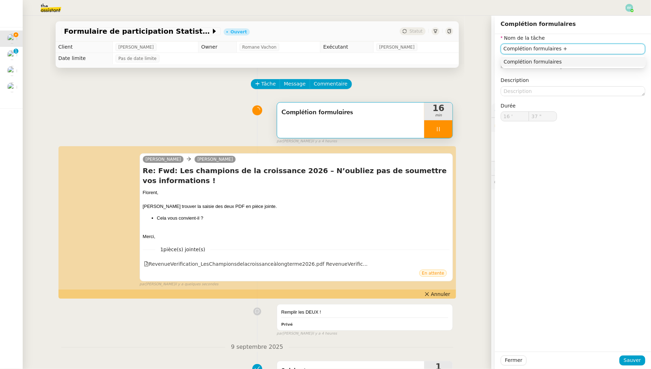
type input "Complétion formulaires"
type input "16 '"
type input "38 ""
type input "Complétion formulaires"
type input "16 '"
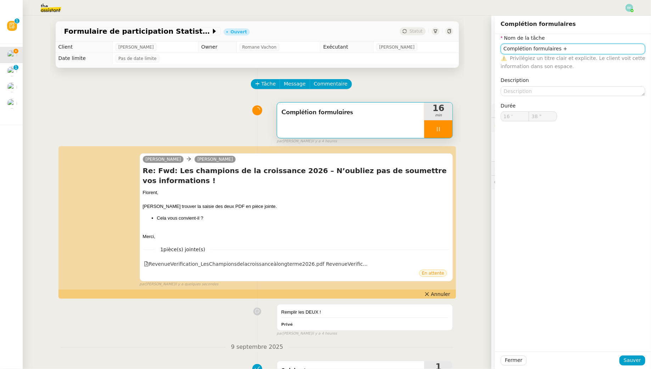
type input "39 ""
type input "Complétion formulaires"
type input "16 '"
type input "40 ""
type input "Complétion formulaires + sign"
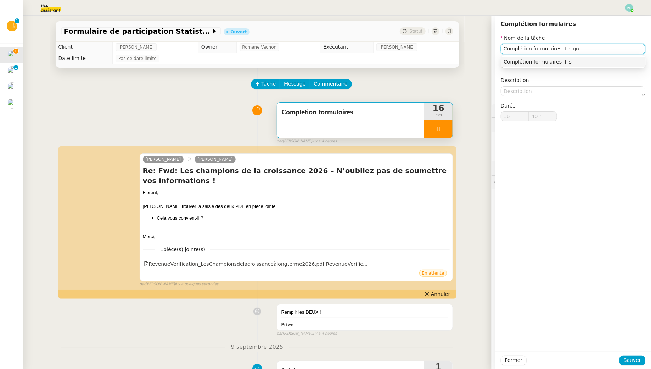
type input "41 ""
type input "Complétion formulaires + signature"
type input "42 ""
type input "Complétion formulaires + signature Xodo +"
type input "43 ""
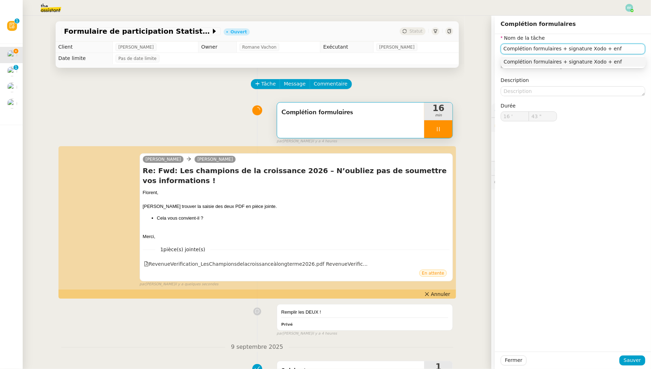
type input "Complétion formulaires + signature Xodo + en"
type input "44 ""
type input "Complétion formulaires + signature Xodo + envoi d'em"
type input "45 ""
type input "Complétion formulaires + signature Xodo + envoi d'email"
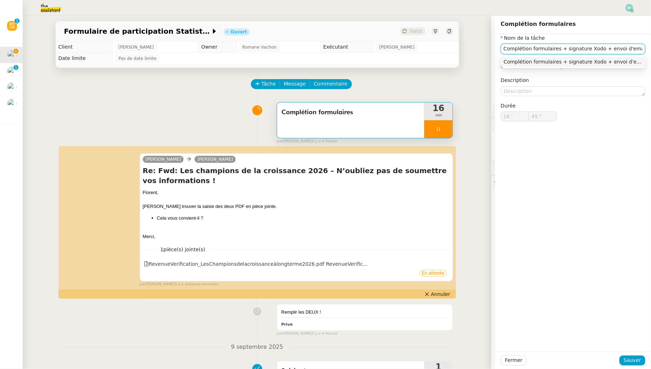
type input "46 ""
type input "Complétion formulaires + signature Xodo + envoi d'email"
click at [639, 363] on span "Sauver" at bounding box center [632, 360] width 17 height 8
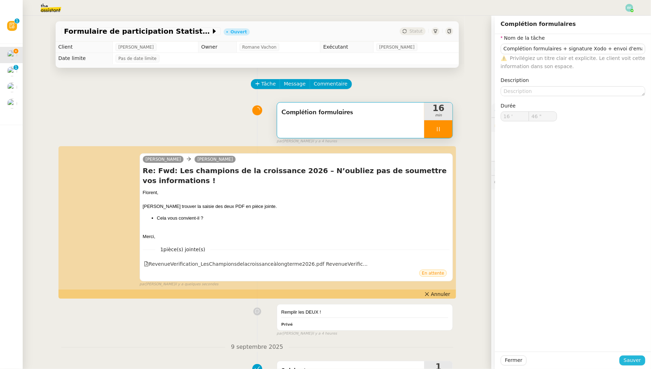
type input "47 ""
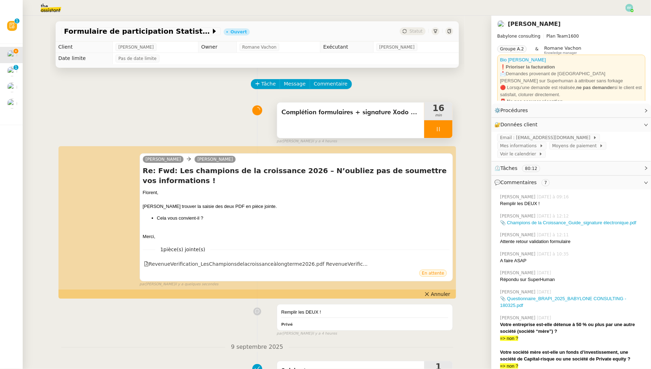
click at [439, 130] on icon at bounding box center [439, 129] width 6 height 6
click at [449, 129] on icon at bounding box center [446, 129] width 6 height 6
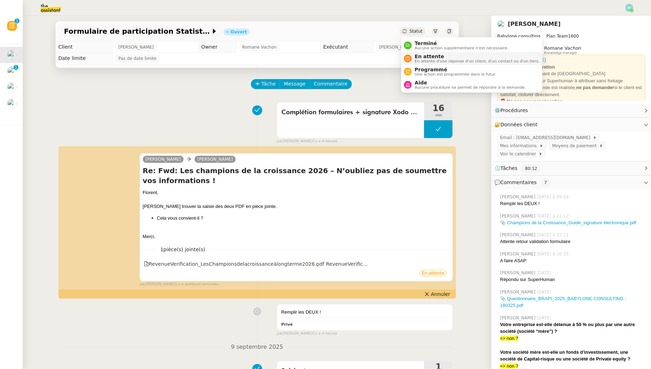
click at [417, 54] on span "En attente" at bounding box center [477, 57] width 125 height 6
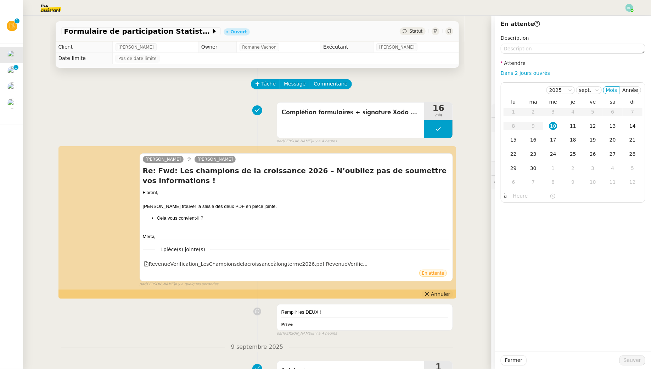
click at [440, 290] on span "Annuler" at bounding box center [440, 293] width 19 height 7
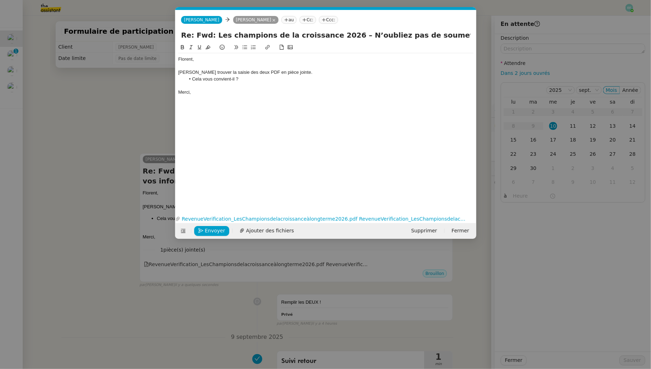
scroll to position [0, 15]
drag, startPoint x: 308, startPoint y: 73, endPoint x: 204, endPoint y: 70, distance: 104.7
click at [204, 70] on div "Veuillez trouver la saisie des deux PDF en pièce jointe." at bounding box center [325, 72] width 295 height 6
click at [211, 227] on span "Envoyer" at bounding box center [215, 231] width 20 height 8
click at [211, 227] on span "Confirmer l'envoi" at bounding box center [226, 231] width 43 height 8
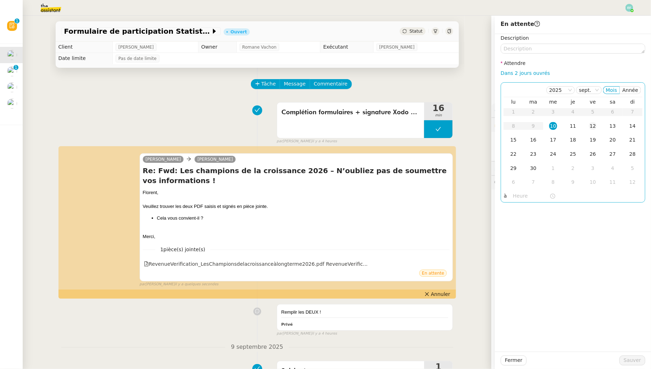
click at [595, 123] on div "12" at bounding box center [593, 126] width 8 height 8
click at [629, 358] on span "Sauver" at bounding box center [632, 360] width 17 height 8
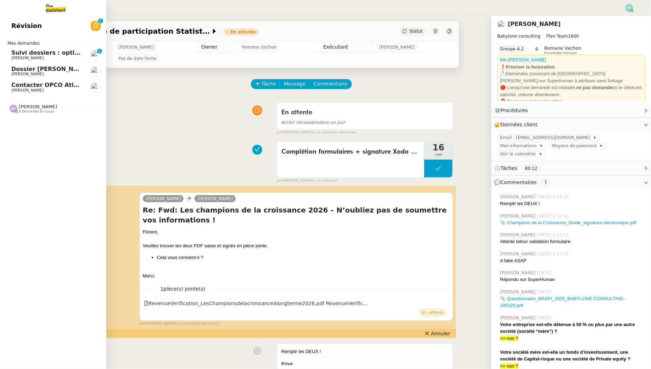
click at [13, 95] on div "Marie Orsoni 4 demandes en cours" at bounding box center [53, 105] width 106 height 21
click at [23, 85] on span "Contacter OPCO Atlas pour financement formation" at bounding box center [92, 85] width 162 height 7
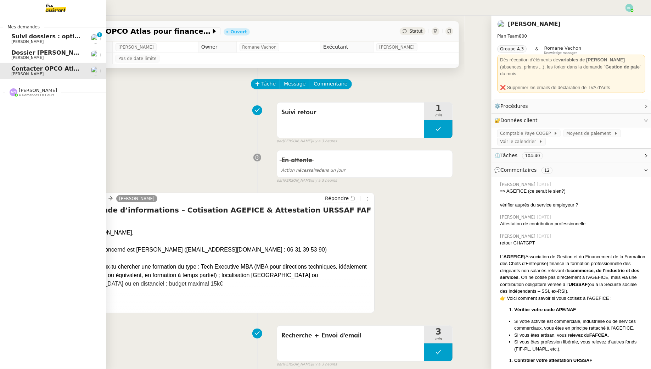
click at [26, 34] on span "Suivi dossiers : optimisation Notion / [PERSON_NAME]" at bounding box center [97, 36] width 173 height 7
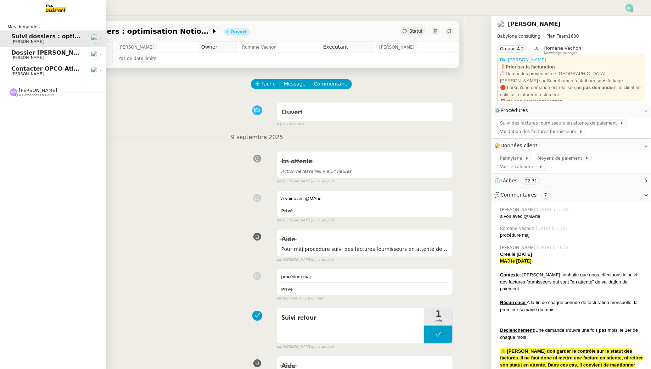
click at [57, 55] on span "Dossier [PERSON_NAME]" at bounding box center [50, 52] width 79 height 7
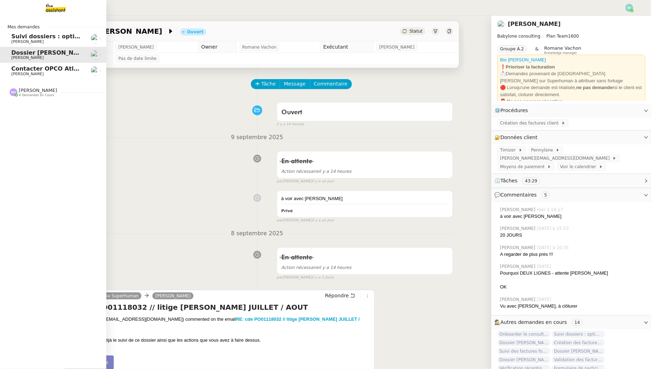
click at [57, 73] on span "[PERSON_NAME]" at bounding box center [47, 74] width 72 height 4
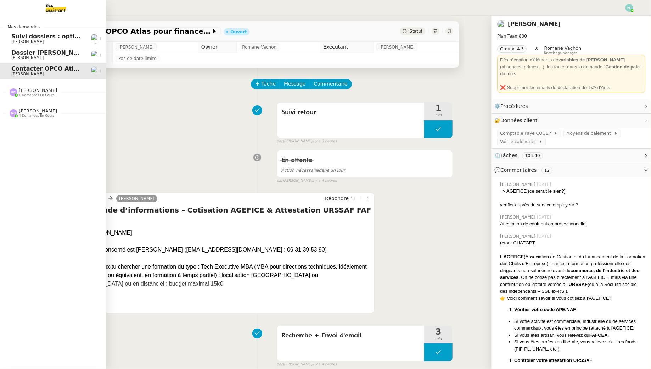
click at [22, 56] on span "[PERSON_NAME]" at bounding box center [27, 57] width 32 height 5
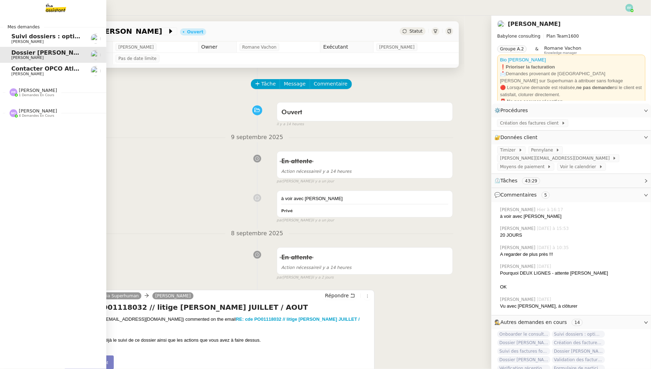
click at [51, 40] on span "[PERSON_NAME]" at bounding box center [47, 42] width 72 height 4
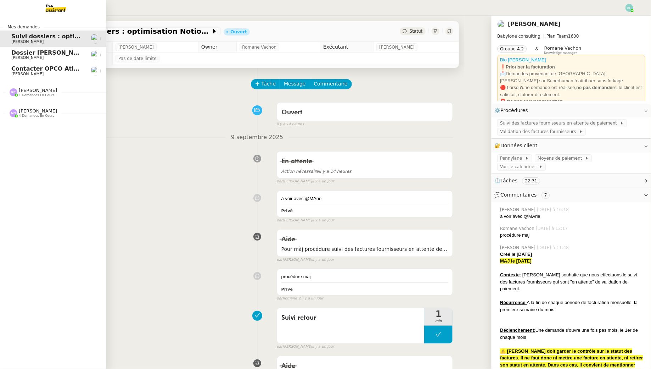
click at [15, 78] on link "Contacter OPCO Atlas pour financement formation [PERSON_NAME]" at bounding box center [53, 71] width 106 height 16
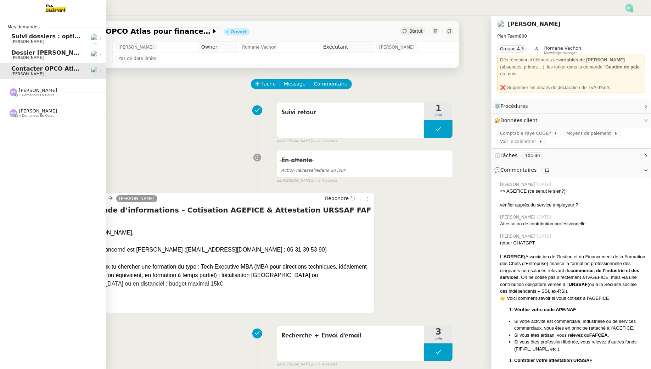
click at [56, 58] on span "[PERSON_NAME]" at bounding box center [47, 58] width 72 height 4
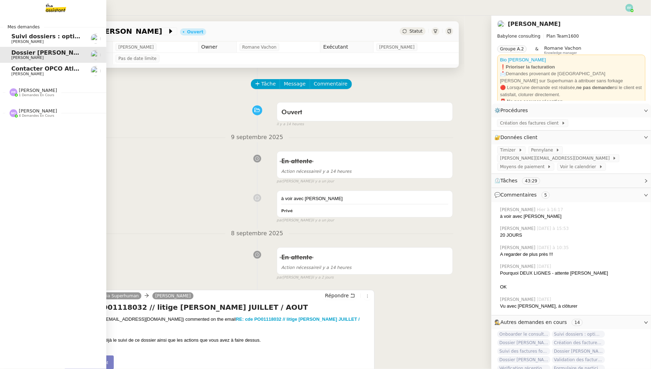
click at [57, 72] on span "[PERSON_NAME]" at bounding box center [47, 74] width 72 height 4
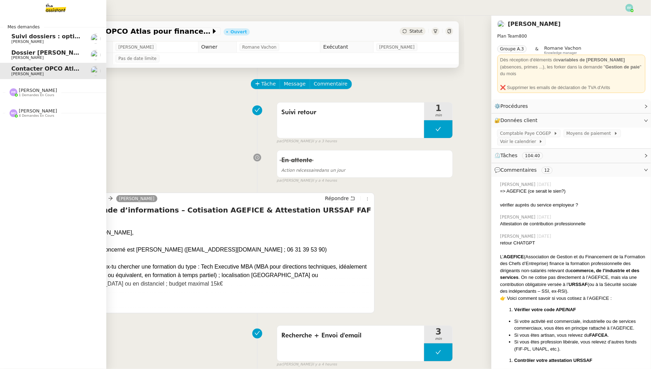
click at [4, 60] on link "Dossier Monika Gruba Florent Seiler" at bounding box center [53, 55] width 106 height 16
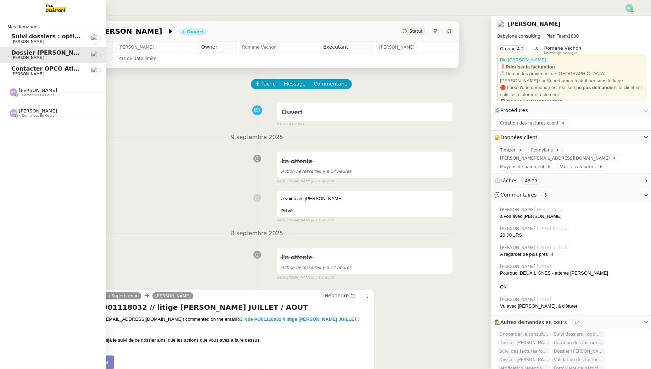
click at [51, 46] on link "Suivi dossiers : optimisation Notion / Pennylane Florent Seiler" at bounding box center [53, 38] width 106 height 16
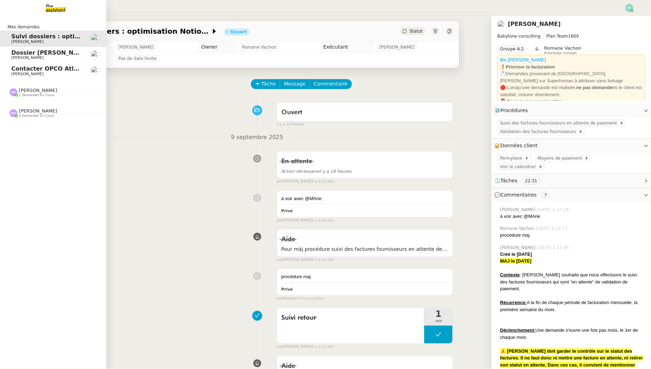
click at [56, 54] on span "Dossier [PERSON_NAME]" at bounding box center [50, 52] width 79 height 7
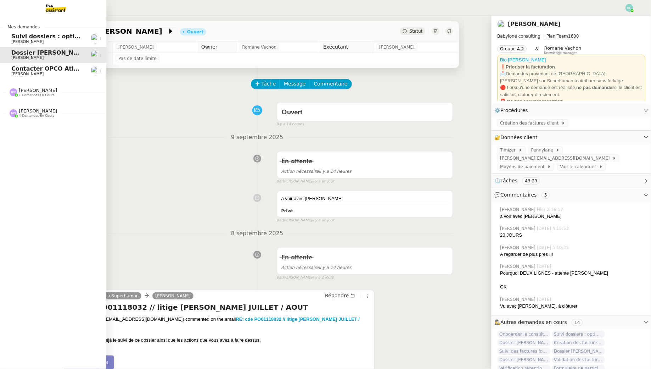
click at [61, 40] on span "[PERSON_NAME]" at bounding box center [47, 42] width 72 height 4
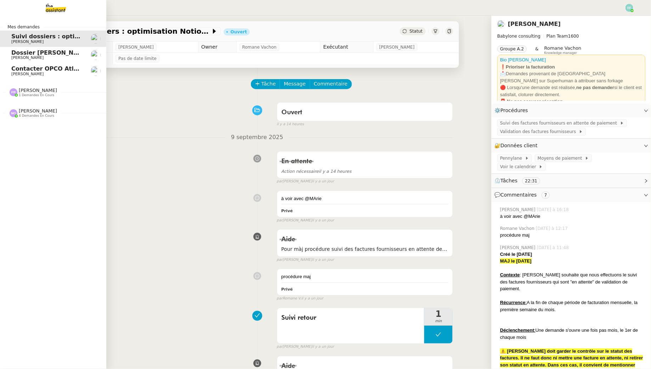
click at [44, 111] on span "[PERSON_NAME]" at bounding box center [38, 110] width 38 height 5
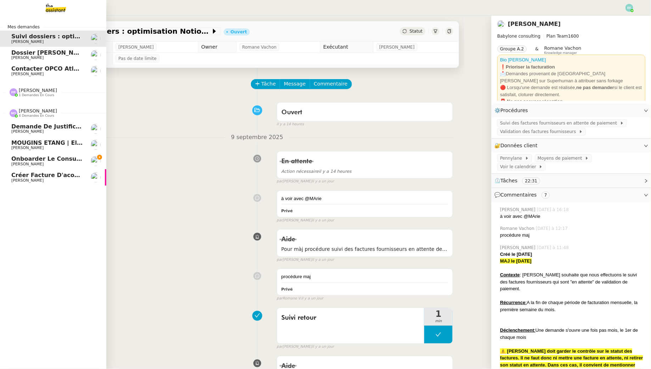
click at [51, 164] on span "[PERSON_NAME]" at bounding box center [47, 164] width 72 height 4
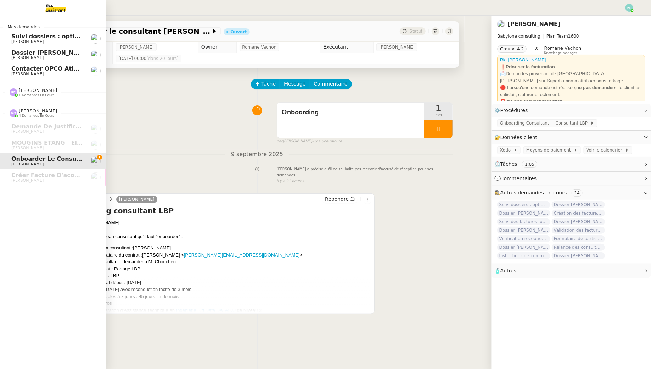
click at [21, 40] on span "[PERSON_NAME]" at bounding box center [27, 41] width 32 height 5
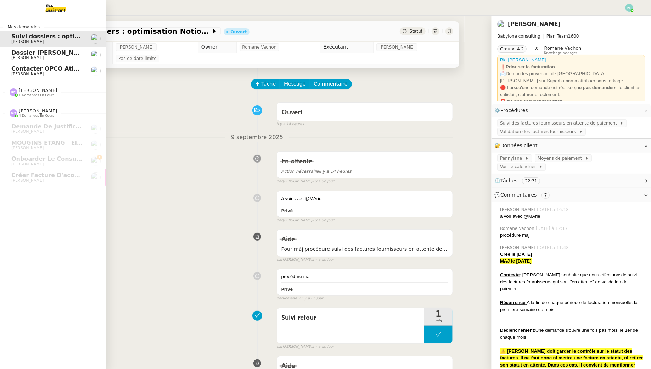
click at [23, 52] on span "Dossier [PERSON_NAME]" at bounding box center [50, 52] width 79 height 7
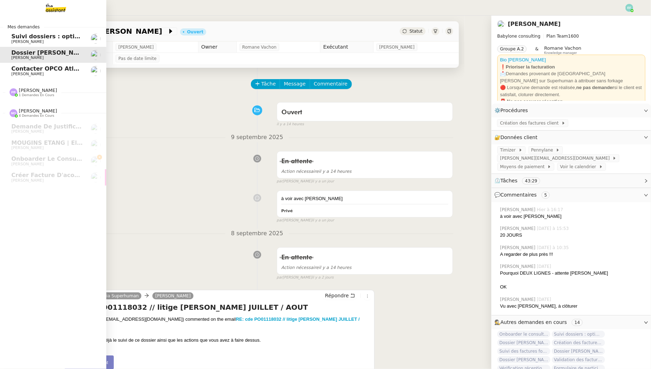
click at [25, 71] on span "Contacter OPCO Atlas pour financement formation" at bounding box center [92, 68] width 162 height 7
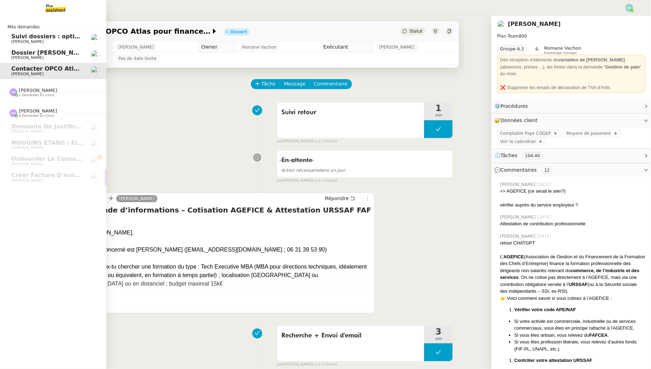
click at [23, 56] on span "[PERSON_NAME]" at bounding box center [27, 57] width 32 height 5
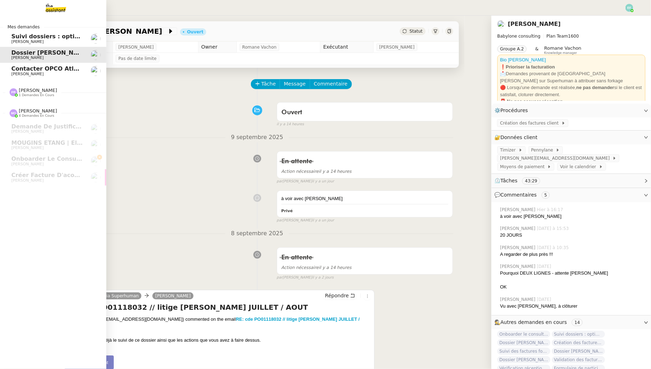
click at [16, 38] on span "Suivi dossiers : optimisation Notion / [PERSON_NAME]" at bounding box center [97, 36] width 173 height 7
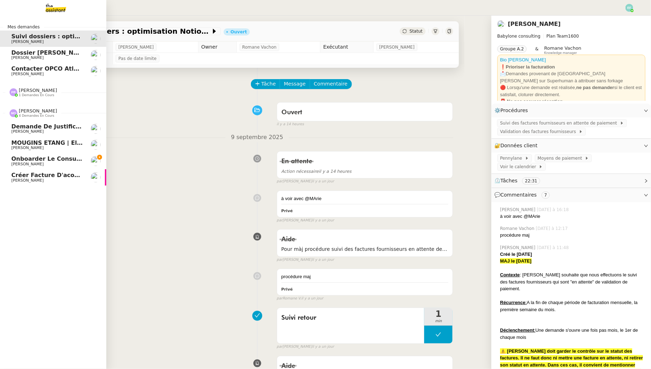
click at [53, 155] on link "Onboarder le consultant Mahran KOUKI Florent Seiler" at bounding box center [53, 161] width 106 height 16
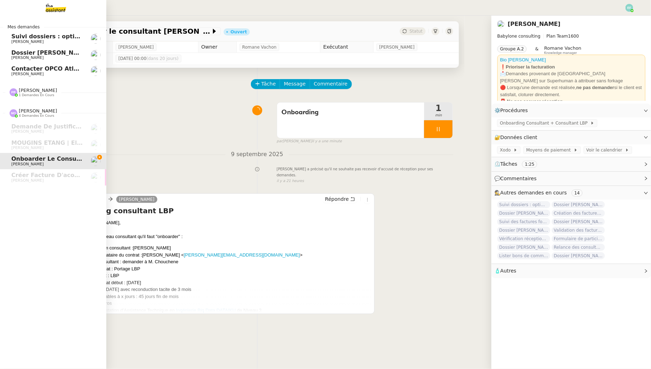
click at [58, 52] on span "Dossier [PERSON_NAME]" at bounding box center [50, 52] width 79 height 7
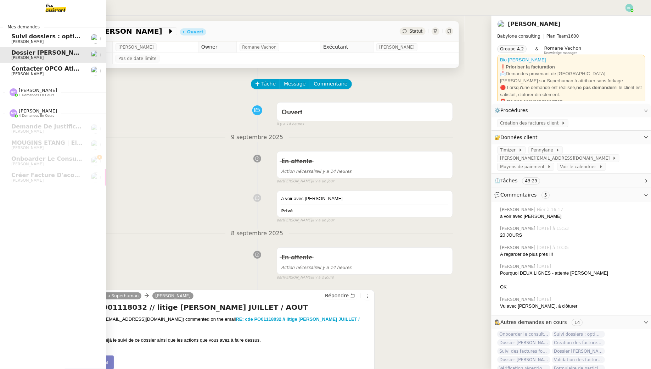
click at [68, 39] on span "Suivi dossiers : optimisation Notion / [PERSON_NAME]" at bounding box center [97, 36] width 173 height 7
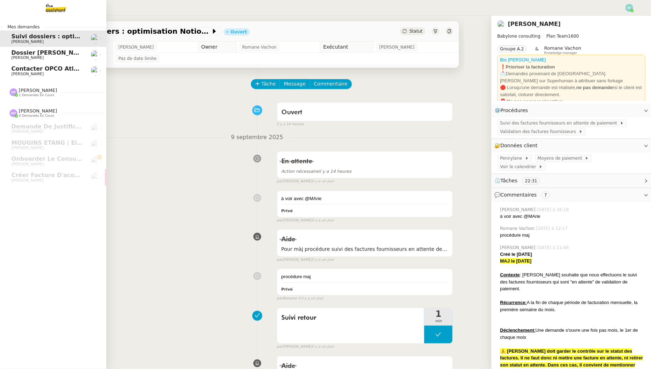
click at [67, 56] on span "[PERSON_NAME]" at bounding box center [47, 58] width 72 height 4
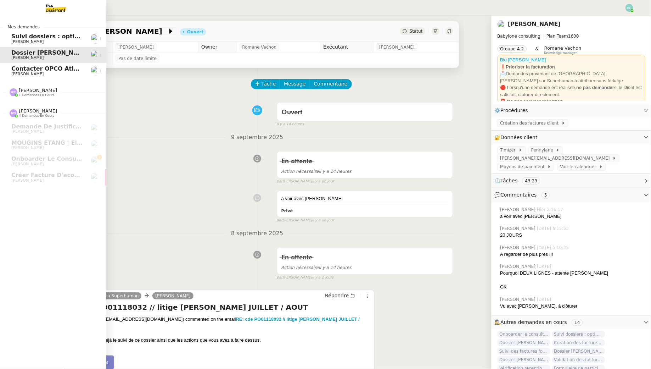
click at [63, 32] on link "Suivi dossiers : optimisation Notion / Pennylane Florent Seiler" at bounding box center [53, 38] width 106 height 16
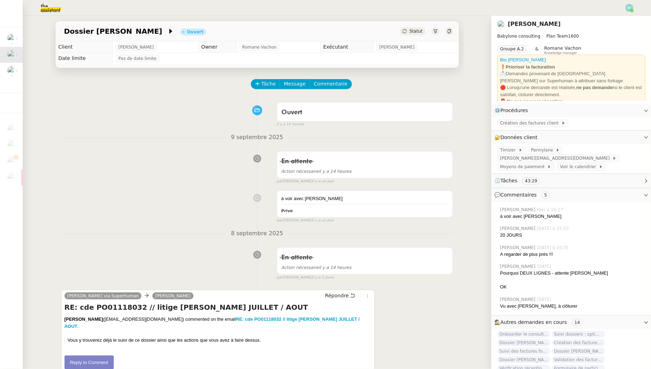
scroll to position [48, 0]
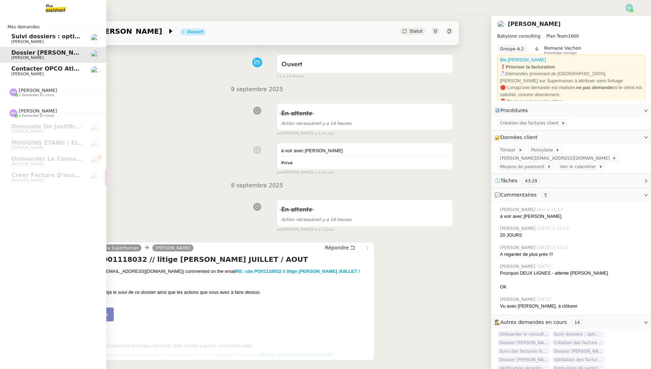
click at [20, 73] on span "[PERSON_NAME]" at bounding box center [27, 74] width 32 height 5
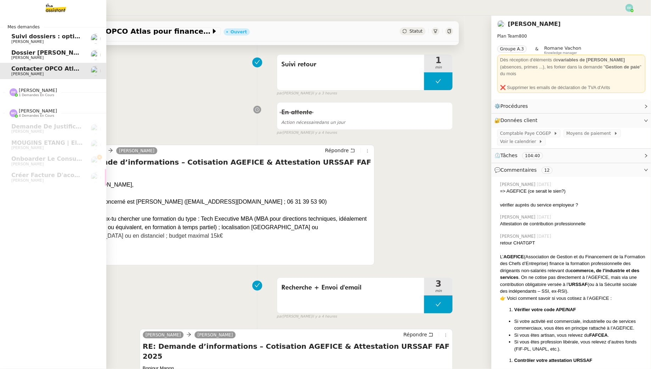
click at [35, 56] on span "[PERSON_NAME]" at bounding box center [27, 57] width 32 height 5
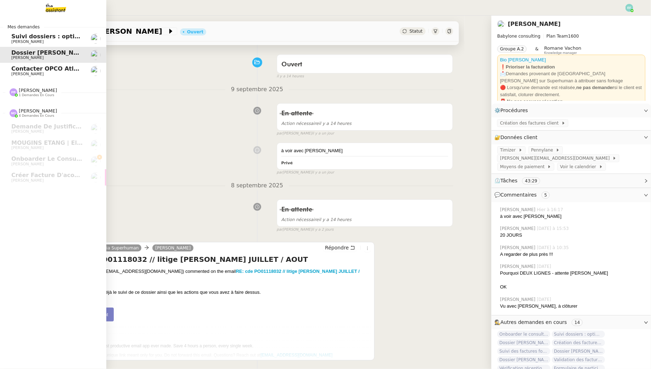
click at [31, 38] on span "Suivi dossiers : optimisation Notion / [PERSON_NAME]" at bounding box center [97, 36] width 173 height 7
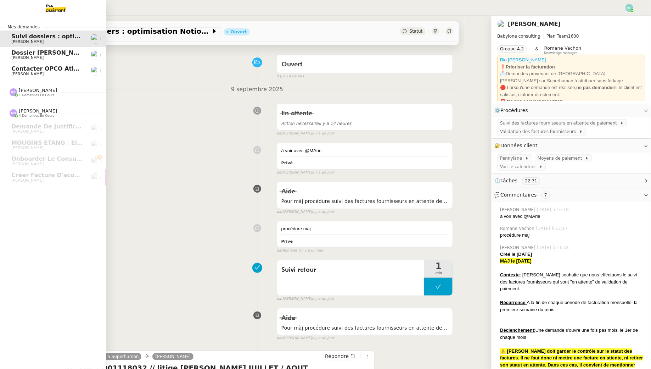
click at [48, 52] on span "Dossier [PERSON_NAME]" at bounding box center [50, 52] width 79 height 7
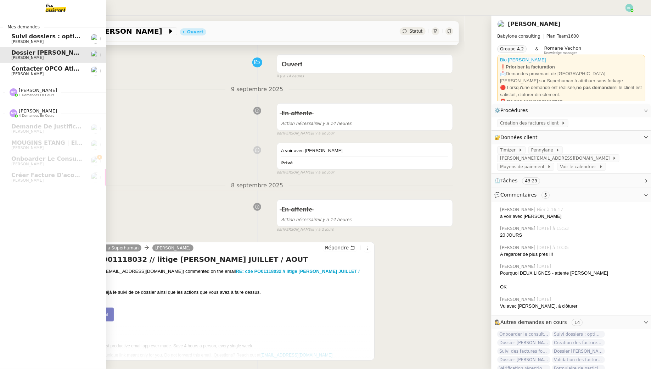
click at [68, 71] on span "Contacter OPCO Atlas pour financement formation" at bounding box center [92, 68] width 162 height 7
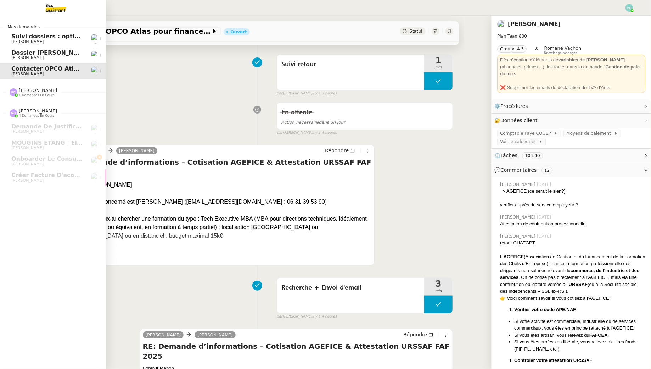
click at [66, 56] on span "[PERSON_NAME]" at bounding box center [47, 58] width 72 height 4
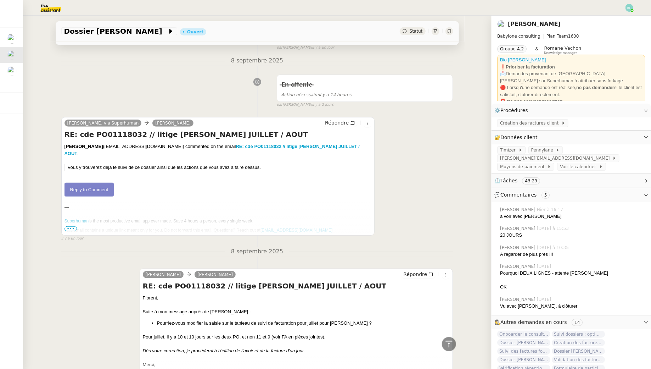
scroll to position [48, 0]
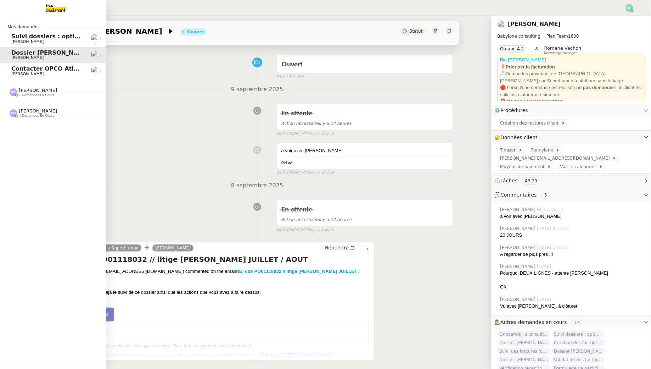
click at [14, 43] on span "[PERSON_NAME]" at bounding box center [27, 41] width 32 height 5
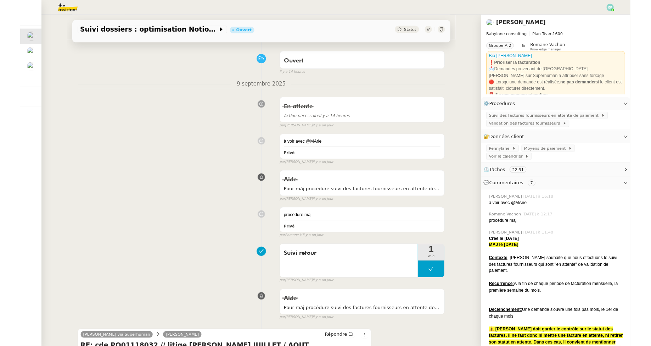
scroll to position [351, 0]
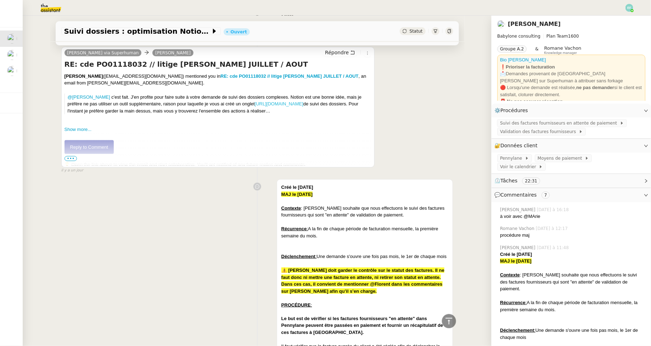
click at [255, 106] on link "[URL][DOMAIN_NAME]" at bounding box center [279, 103] width 49 height 5
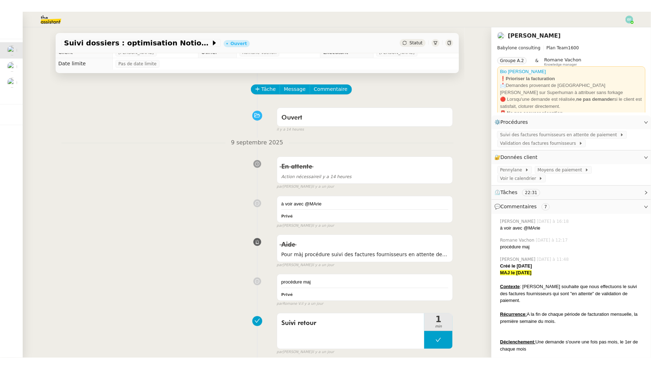
scroll to position [0, 0]
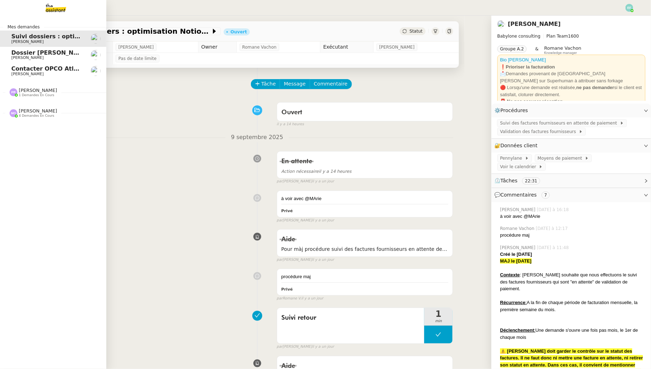
click at [15, 60] on span "[PERSON_NAME]" at bounding box center [27, 57] width 32 height 5
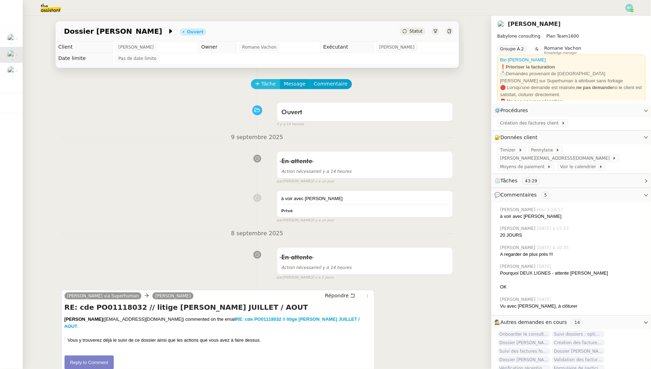
click at [270, 80] on span "Tâche" at bounding box center [269, 84] width 15 height 8
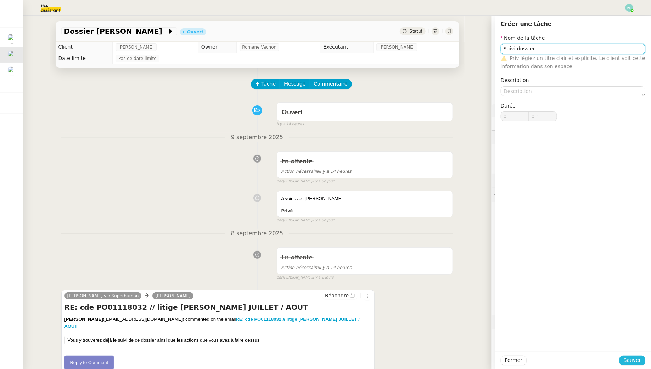
type input "Suivi dossier"
click at [638, 361] on span "Sauver" at bounding box center [632, 360] width 17 height 8
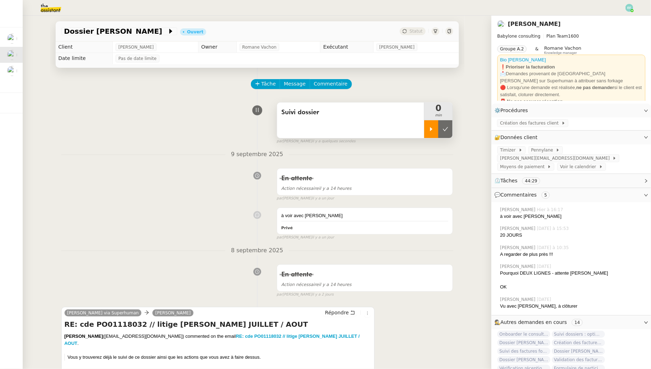
click at [432, 126] on div at bounding box center [431, 129] width 14 height 18
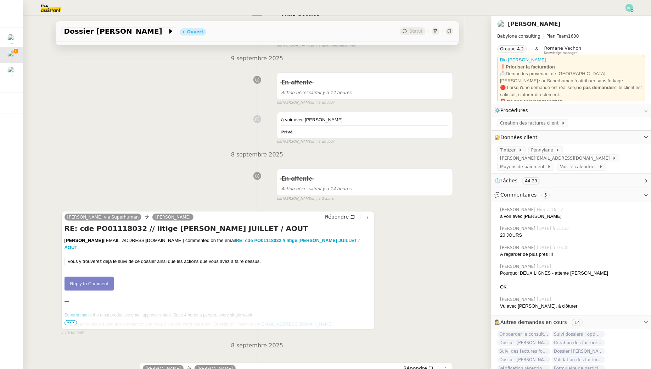
scroll to position [111, 0]
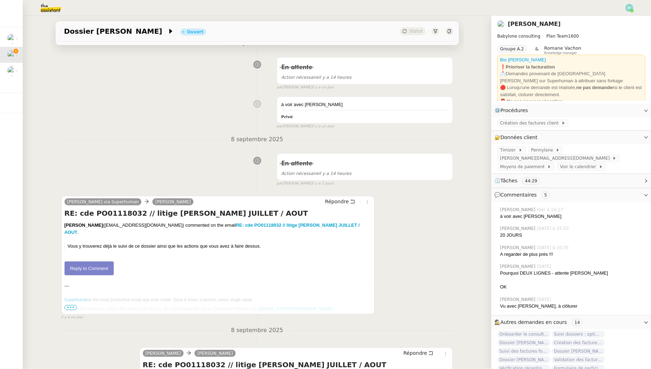
click at [92, 265] on link "Reply to Comment" at bounding box center [90, 268] width 50 height 14
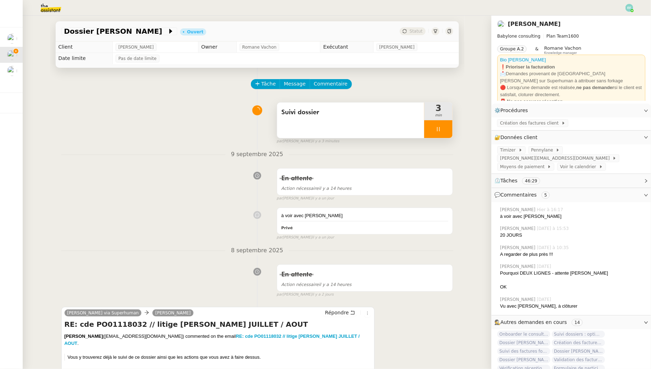
click at [444, 128] on div at bounding box center [438, 129] width 28 height 18
click at [432, 128] on icon at bounding box center [431, 129] width 2 height 4
click at [432, 128] on div at bounding box center [438, 129] width 28 height 18
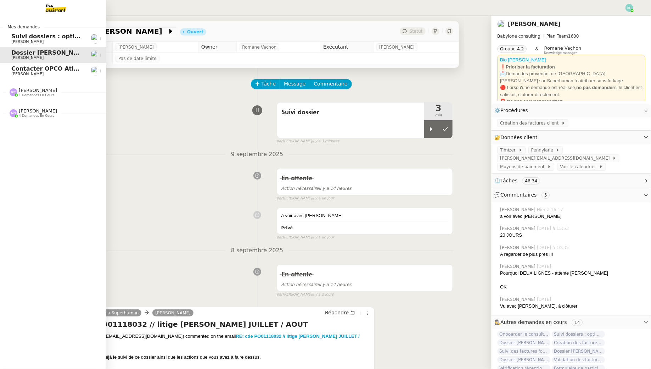
click at [27, 107] on span "[PERSON_NAME] 4 demandes en cours" at bounding box center [56, 109] width 106 height 15
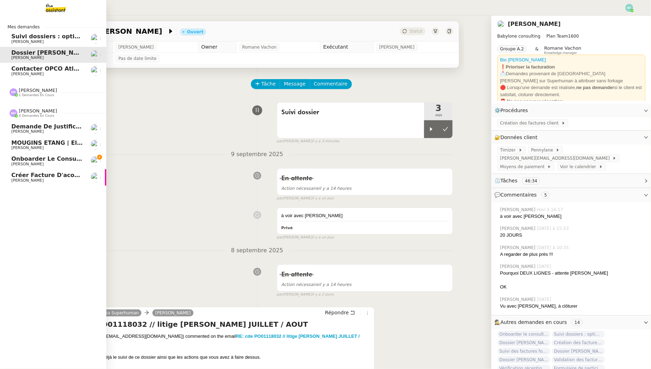
click at [70, 155] on link "Onboarder le consultant [PERSON_NAME] [PERSON_NAME]" at bounding box center [53, 161] width 106 height 16
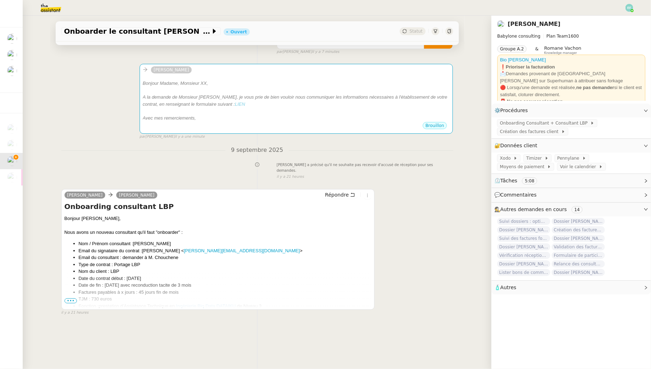
scroll to position [90, 0]
click at [72, 298] on span "•••" at bounding box center [71, 300] width 13 height 5
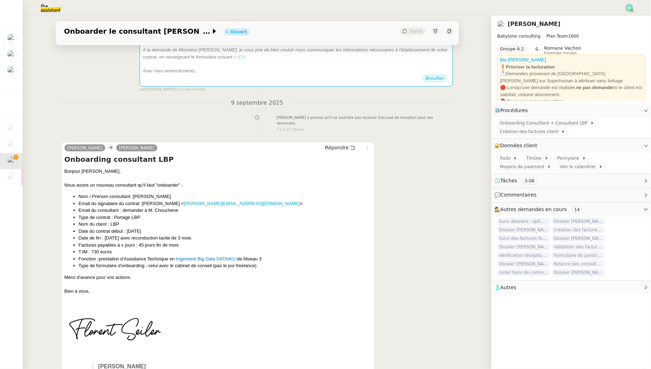
scroll to position [138, 0]
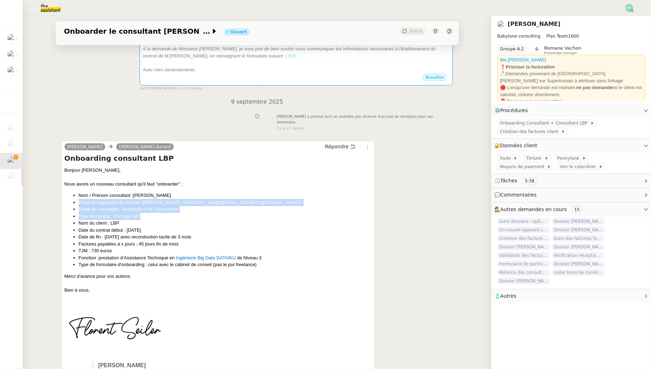
drag, startPoint x: 82, startPoint y: 192, endPoint x: 152, endPoint y: 207, distance: 71.2
click at [152, 207] on ul "Nom / Prénom consultant : [PERSON_NAME] Email du signataire du contrat : [PERSO…" at bounding box center [218, 230] width 307 height 76
click at [152, 213] on li "Type de contrat : Portage LBP" at bounding box center [225, 216] width 293 height 7
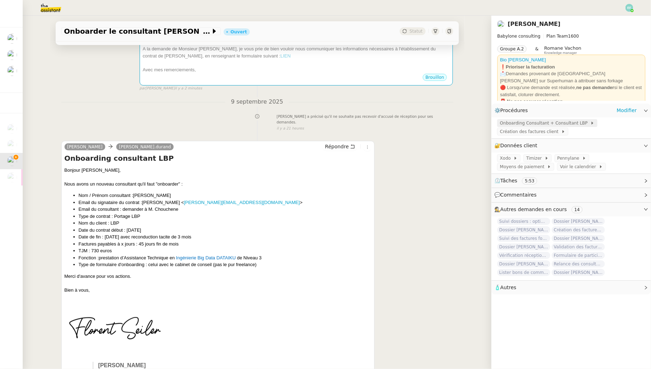
click at [544, 120] on span "Onboarding Consultant + Consultant LBP" at bounding box center [545, 122] width 90 height 7
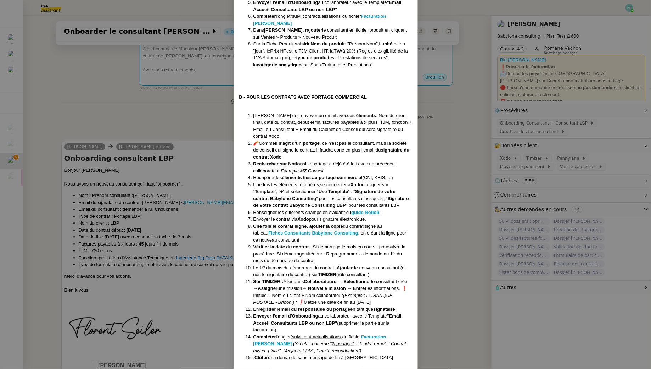
scroll to position [479, 0]
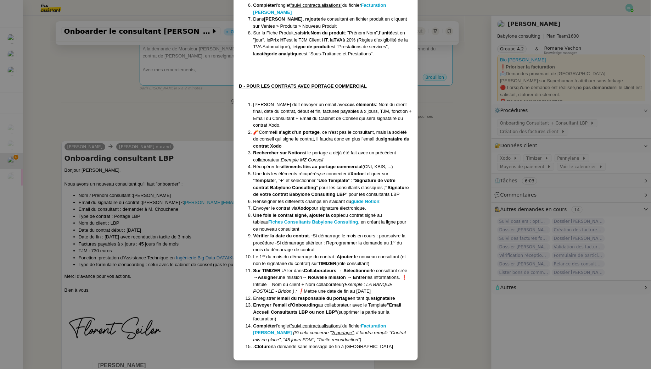
drag, startPoint x: 247, startPoint y: 92, endPoint x: 297, endPoint y: 126, distance: 60.3
click at [297, 126] on li "[PERSON_NAME] doit envoyer un email avec ces éléments : Nom du client final, da…" at bounding box center [333, 115] width 159 height 28
drag, startPoint x: 263, startPoint y: 127, endPoint x: 273, endPoint y: 152, distance: 26.9
click at [273, 152] on ol "[PERSON_NAME] doit envoyer un email avec ces éléments : Nom du client final, da…" at bounding box center [325, 225] width 173 height 249
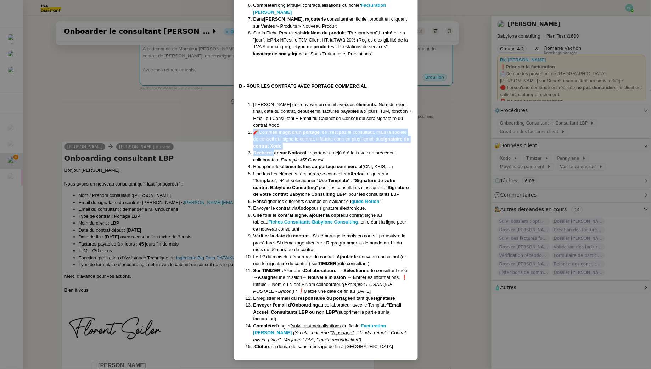
click at [300, 143] on li "🧨Comme il s'agit d'un portage , ce n'est pas le consultant, mais la société de …" at bounding box center [333, 139] width 159 height 21
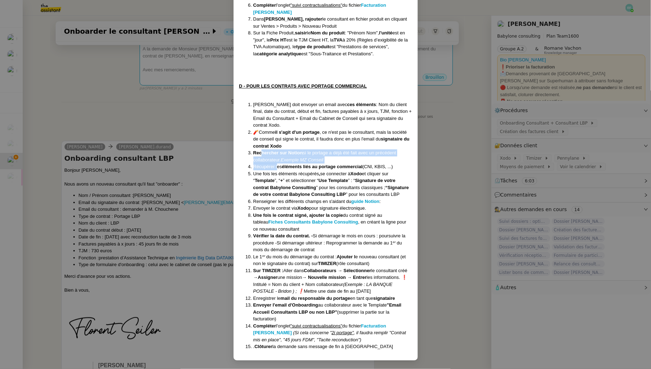
drag, startPoint x: 261, startPoint y: 150, endPoint x: 277, endPoint y: 167, distance: 23.1
click at [277, 167] on ol "[PERSON_NAME] doit envoyer un email avec ces éléments : Nom du client final, da…" at bounding box center [325, 225] width 173 height 249
click at [183, 171] on nz-modal-container "Crée le [DATE] MAJ le [DATE] Contexte : Le client souhaite que nous déroulions …" at bounding box center [325, 184] width 651 height 369
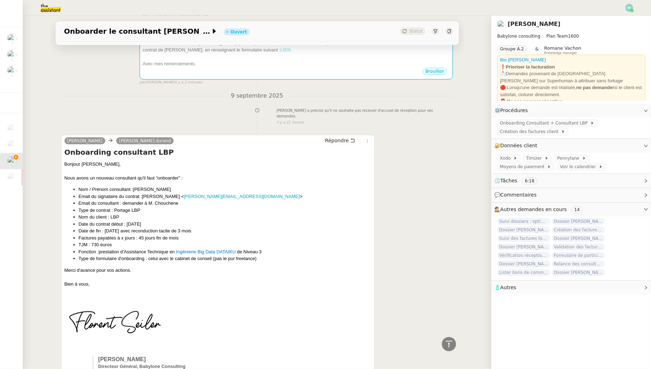
scroll to position [0, 0]
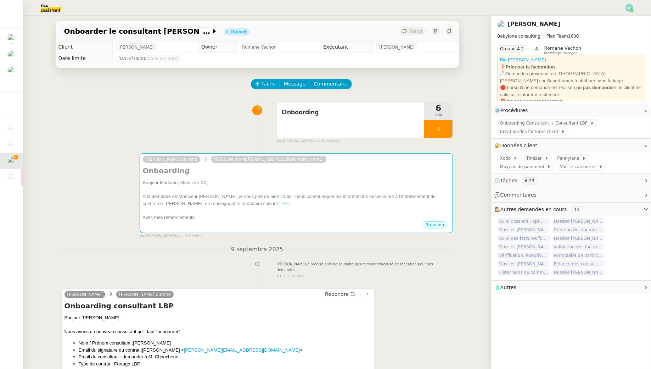
click at [44, 8] on img at bounding box center [45, 8] width 55 height 16
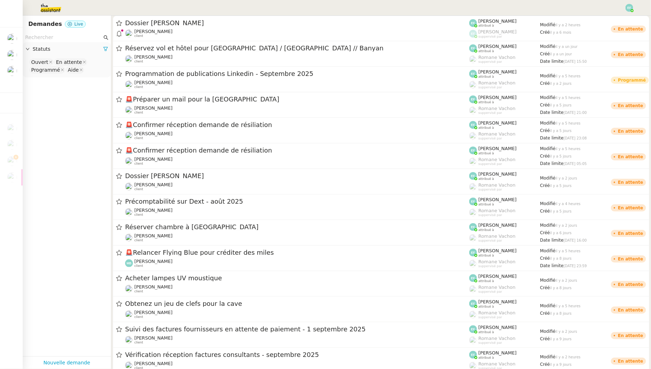
click at [51, 33] on nz-input-group at bounding box center [67, 38] width 88 height 10
click at [50, 38] on input "text" at bounding box center [63, 37] width 77 height 8
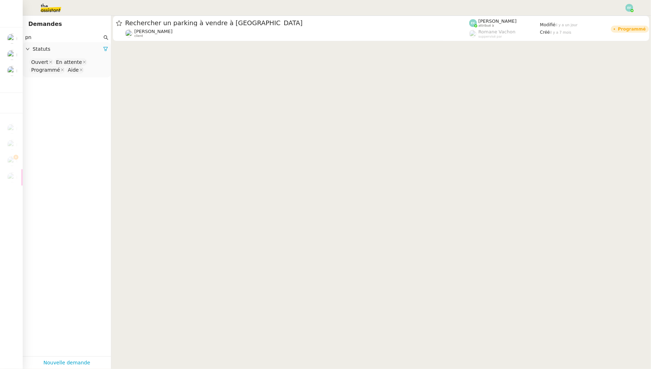
type input "p"
type input "onboarding"
click at [91, 66] on nz-select-top-control "Ouvert En attente Programmé Aide" at bounding box center [66, 66] width 77 height 17
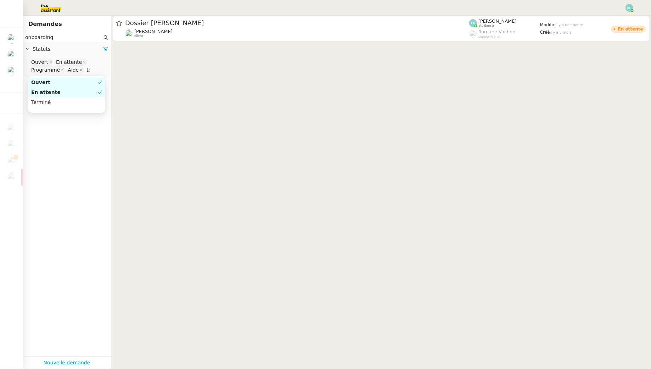
type input "ter"
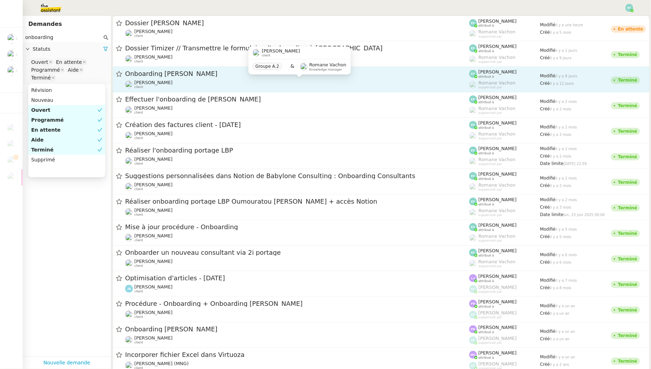
click at [349, 83] on div "[PERSON_NAME] client" at bounding box center [297, 84] width 344 height 9
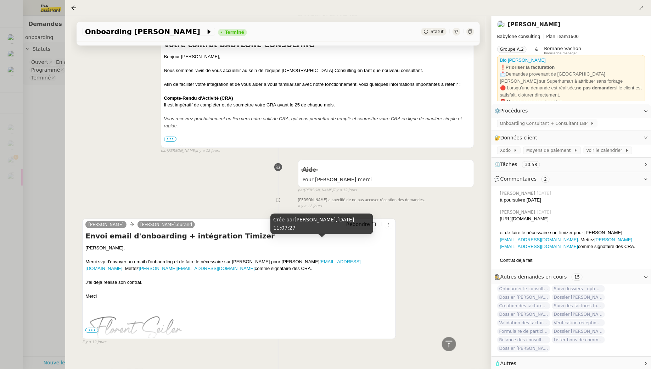
scroll to position [828, 0]
click at [35, 121] on div at bounding box center [325, 184] width 651 height 369
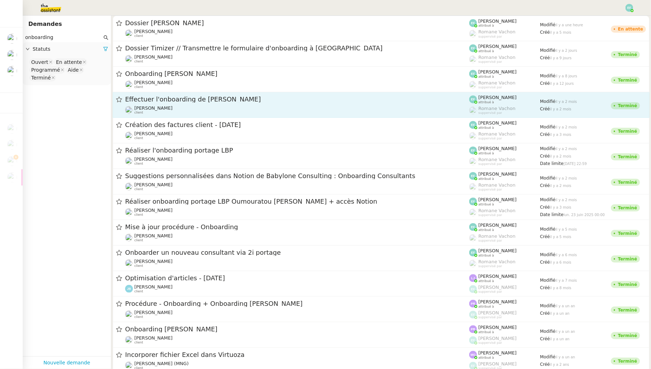
click at [265, 101] on span "Effectuer l'onboarding de Julien Freyermuth" at bounding box center [297, 99] width 344 height 6
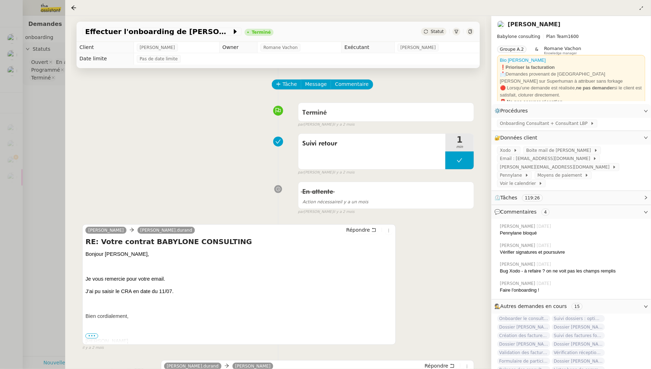
click at [39, 116] on div at bounding box center [325, 184] width 651 height 369
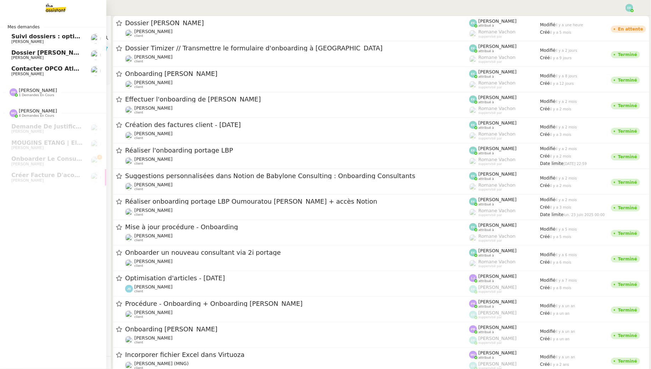
click at [29, 37] on span "Suivi dossiers : optimisation Notion / [PERSON_NAME]" at bounding box center [97, 36] width 173 height 7
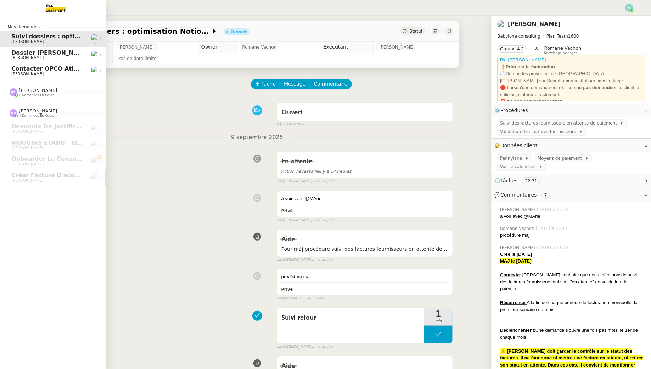
click at [32, 55] on span "Dossier [PERSON_NAME]" at bounding box center [50, 52] width 79 height 7
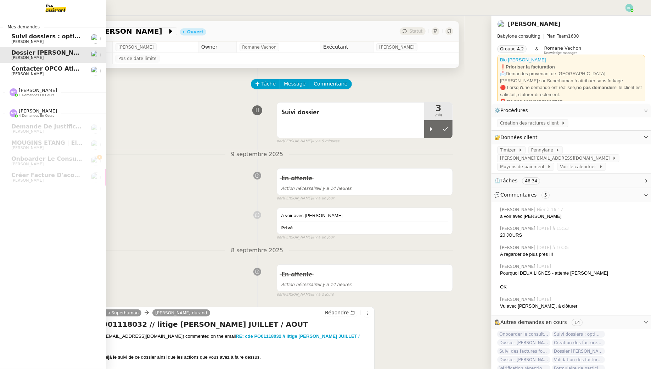
click at [33, 69] on span "Contacter OPCO Atlas pour financement formation" at bounding box center [92, 68] width 162 height 7
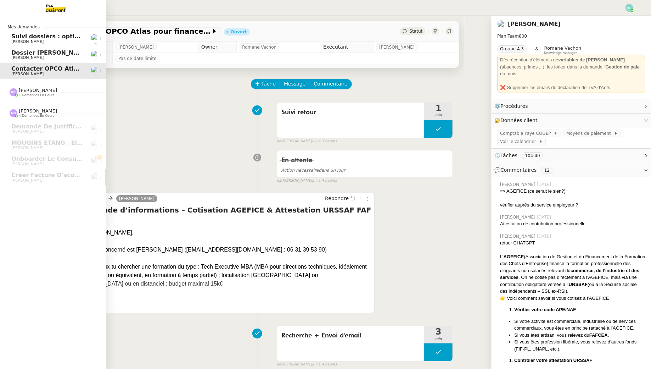
click at [48, 59] on span "[PERSON_NAME]" at bounding box center [47, 58] width 72 height 4
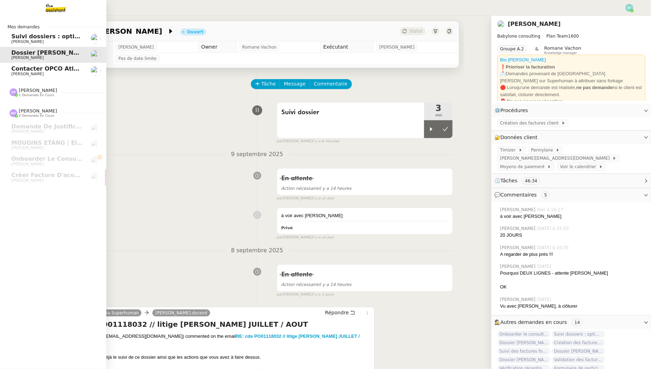
click at [14, 36] on span "Suivi dossiers : optimisation Notion / [PERSON_NAME]" at bounding box center [97, 36] width 173 height 7
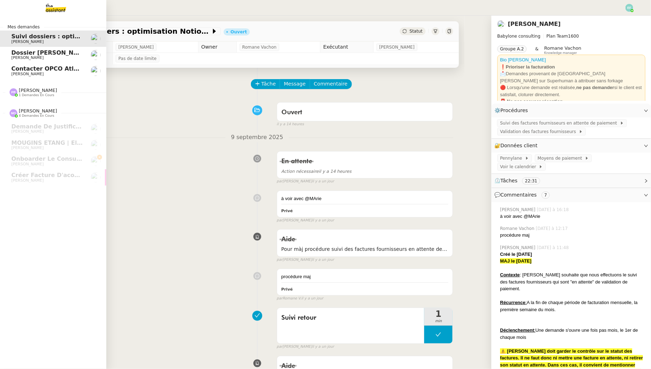
click at [15, 52] on span "Dossier [PERSON_NAME]" at bounding box center [50, 52] width 79 height 7
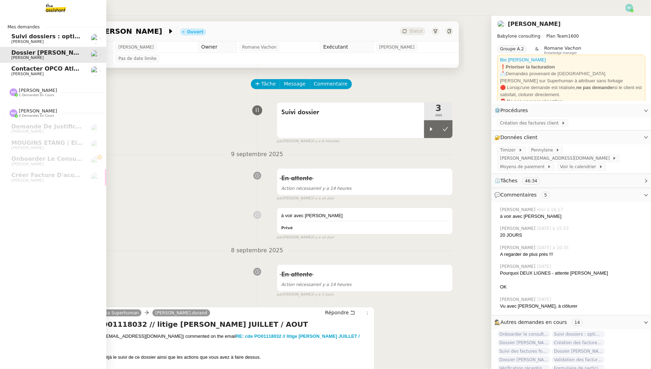
click at [21, 71] on span "Contacter OPCO Atlas pour financement formation" at bounding box center [92, 68] width 162 height 7
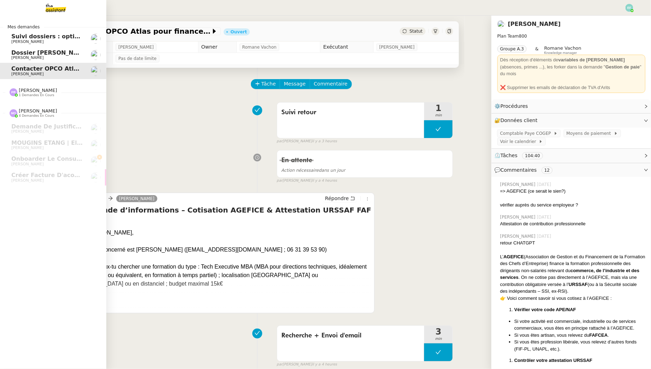
click at [28, 48] on link "Dossier Monika Gruba Florent Seiler" at bounding box center [53, 55] width 106 height 16
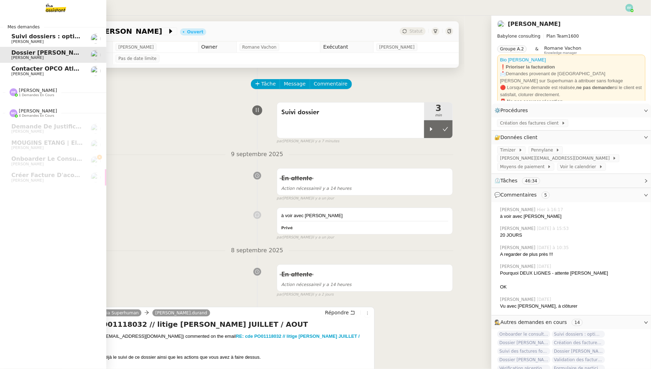
click at [41, 39] on span "Suivi dossiers : optimisation Notion / [PERSON_NAME]" at bounding box center [97, 36] width 173 height 7
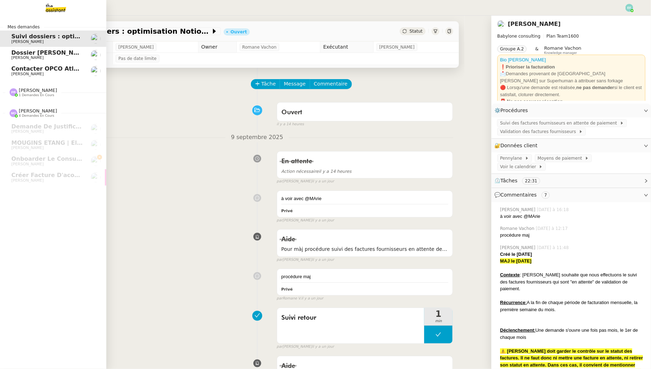
click at [61, 57] on span "[PERSON_NAME]" at bounding box center [47, 58] width 72 height 4
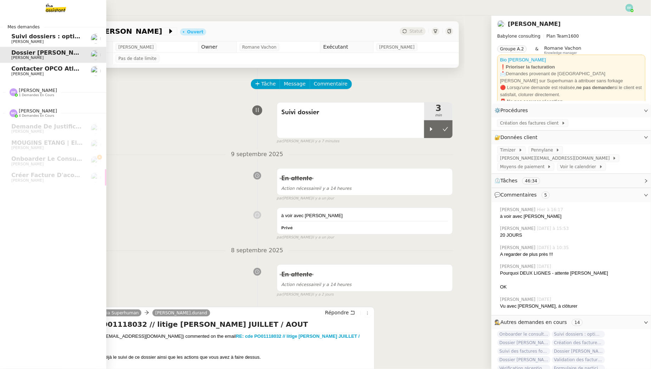
click at [63, 61] on link "Dossier Monika Gruba Florent Seiler" at bounding box center [53, 55] width 106 height 16
click at [70, 68] on span "Contacter OPCO Atlas pour financement formation" at bounding box center [92, 68] width 162 height 7
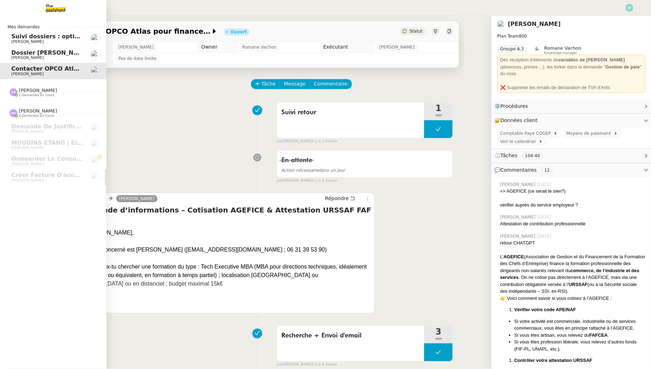
click at [57, 45] on link "Suivi dossiers : optimisation Notion / Pennylane Florent Seiler" at bounding box center [53, 38] width 106 height 16
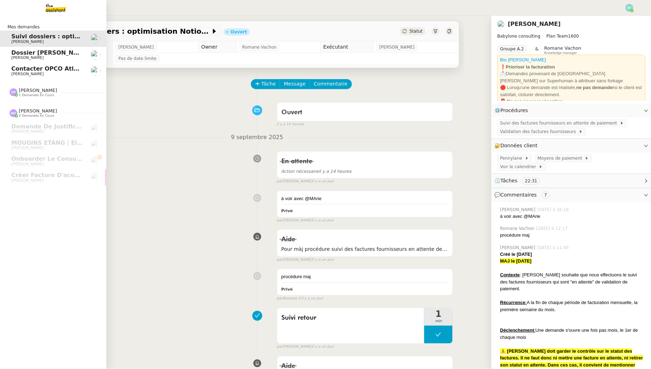
click at [57, 50] on span "Dossier [PERSON_NAME]" at bounding box center [50, 52] width 79 height 7
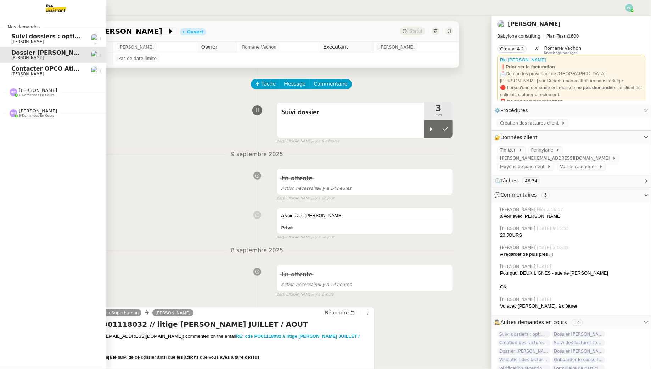
click at [41, 113] on span "[PERSON_NAME]" at bounding box center [38, 110] width 38 height 5
click at [63, 67] on span "Contacter OPCO Atlas pour financement formation" at bounding box center [92, 68] width 162 height 7
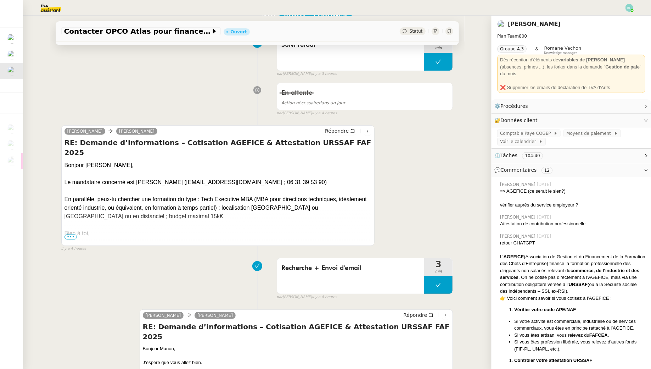
scroll to position [68, 0]
drag, startPoint x: 304, startPoint y: 141, endPoint x: 279, endPoint y: 138, distance: 24.7
click at [279, 138] on h4 "RE: Demande d’informations – Cotisation AGEFICE & Attestation URSSAF FAF 2025" at bounding box center [218, 147] width 307 height 20
drag, startPoint x: 234, startPoint y: 141, endPoint x: 336, endPoint y: 142, distance: 102.5
click at [336, 142] on h4 "RE: Demande d’informations – Cotisation AGEFICE & Attestation URSSAF FAF 2025" at bounding box center [218, 147] width 307 height 20
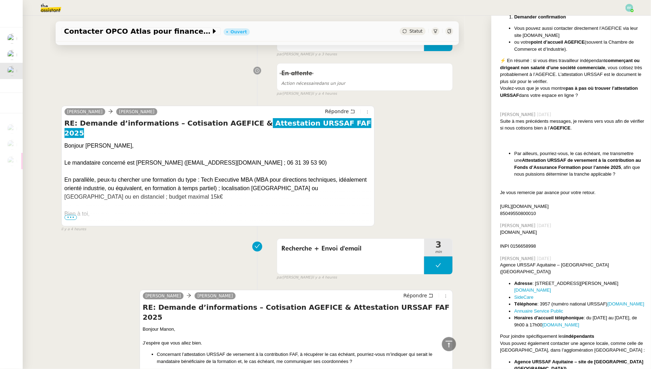
scroll to position [0, 0]
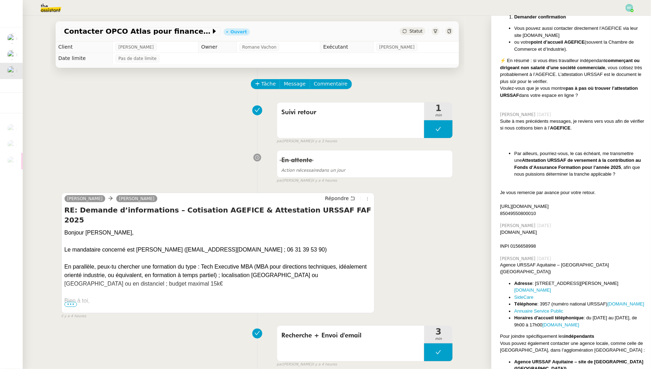
click at [261, 237] on div "Bonjour Sam, Le mandataire concerné est Moïse Seguin (tinou.seguin@libu.fr ; 06…" at bounding box center [218, 241] width 307 height 26
drag, startPoint x: 225, startPoint y: 239, endPoint x: 173, endPoint y: 236, distance: 51.8
click at [173, 236] on div "Bonjour Sam, Le mandataire concerné est Moïse Seguin (tinou.seguin@libu.fr ; 06…" at bounding box center [218, 241] width 307 height 26
copy div "tinou.seguin@libu.fr"
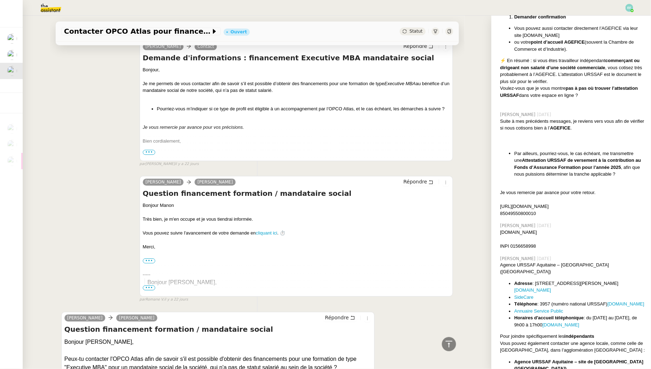
scroll to position [7348, 0]
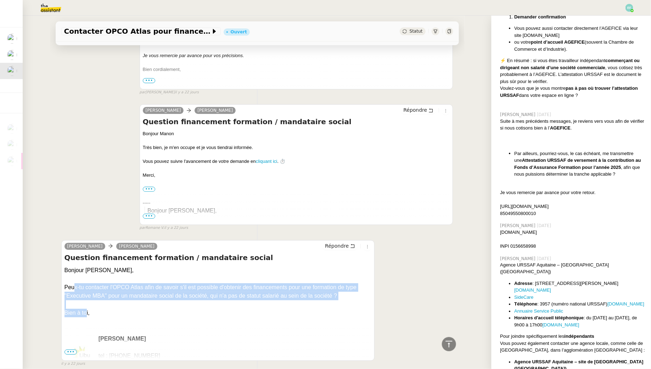
drag, startPoint x: 75, startPoint y: 255, endPoint x: 85, endPoint y: 281, distance: 27.7
click at [85, 281] on div "Bonjour Sam, Peux-tu contacter l'OPCO Atlas afin de savoir s'il est possible d'…" at bounding box center [218, 330] width 307 height 128
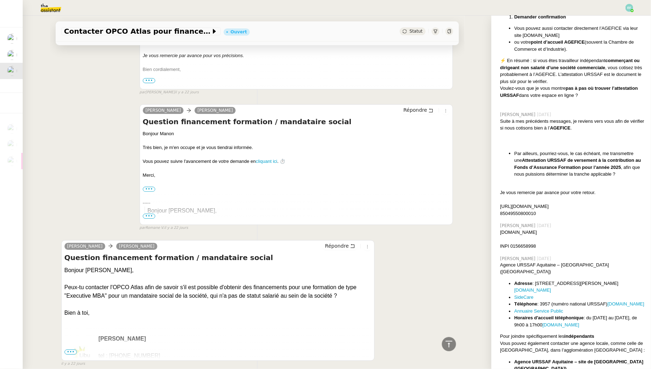
click at [162, 266] on div "Bonjour Sam, Peux-tu contacter l'OPCO Atlas afin de savoir s'il est possible d'…" at bounding box center [218, 283] width 307 height 34
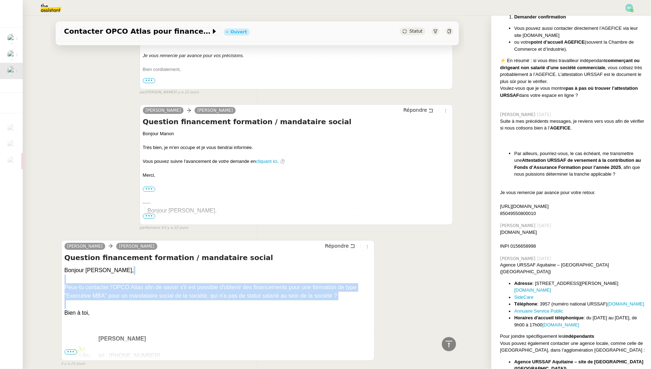
drag, startPoint x: 150, startPoint y: 251, endPoint x: 156, endPoint y: 277, distance: 26.7
click at [156, 277] on div "Bonjour Sam, Peux-tu contacter l'OPCO Atlas afin de savoir s'il est possible d'…" at bounding box center [218, 330] width 307 height 128
click at [156, 308] on div "Bien à toi," at bounding box center [218, 312] width 307 height 9
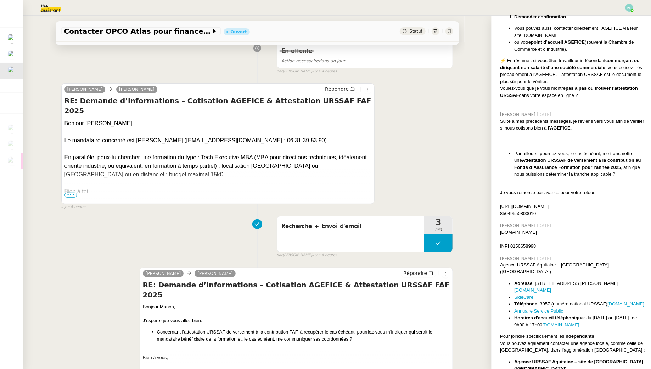
scroll to position [0, 0]
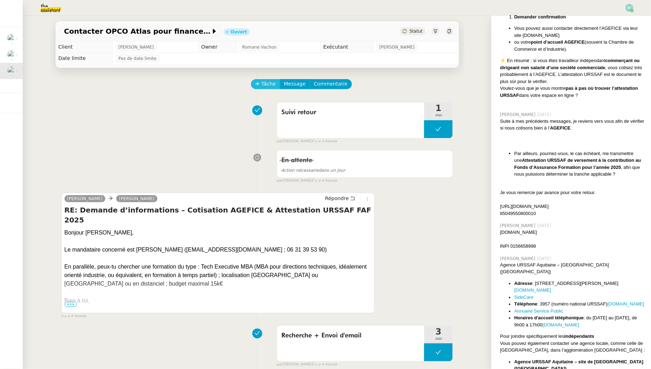
click at [267, 81] on span "Tâche" at bounding box center [269, 84] width 15 height 8
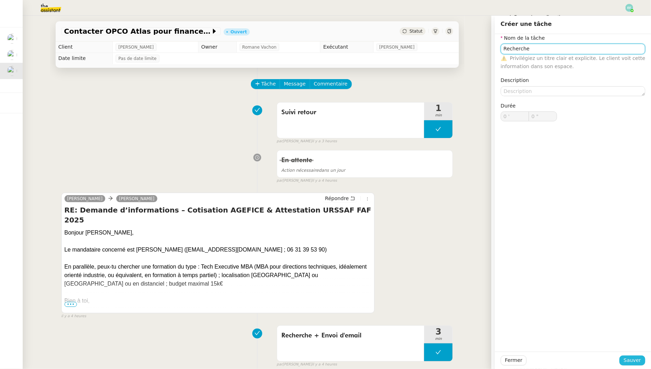
type input "Recherche"
click at [630, 357] on span "Sauver" at bounding box center [632, 360] width 17 height 8
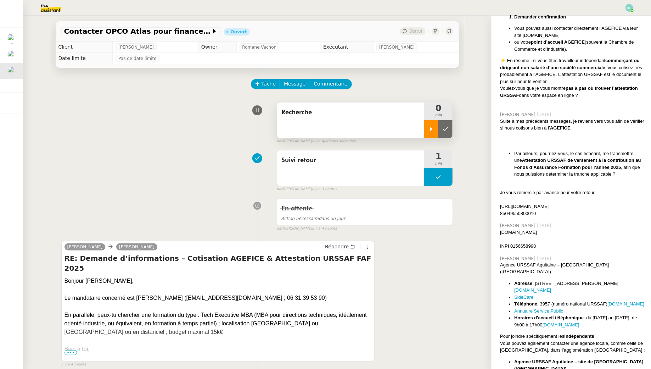
click at [438, 124] on div at bounding box center [431, 129] width 14 height 18
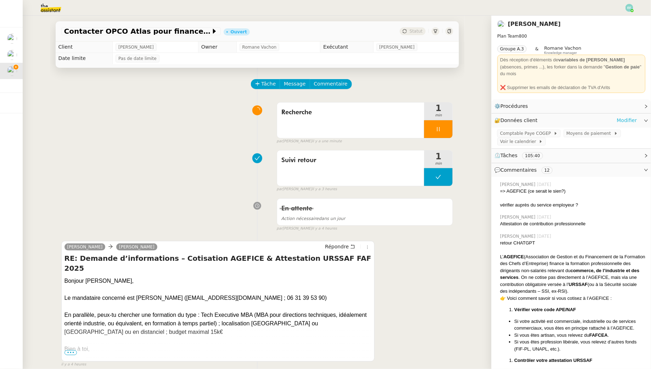
click at [630, 116] on link "Modifier" at bounding box center [627, 120] width 20 height 8
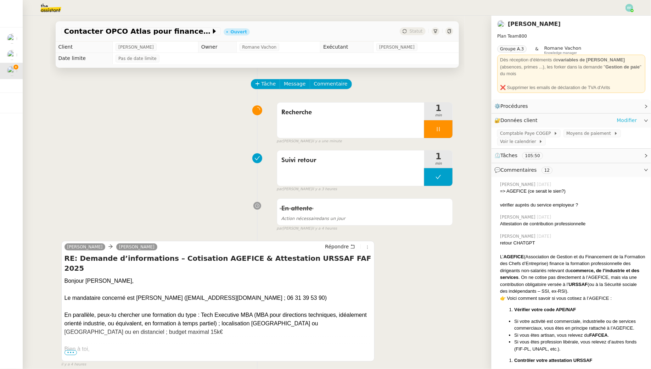
click at [628, 116] on link "Modifier" at bounding box center [627, 120] width 20 height 8
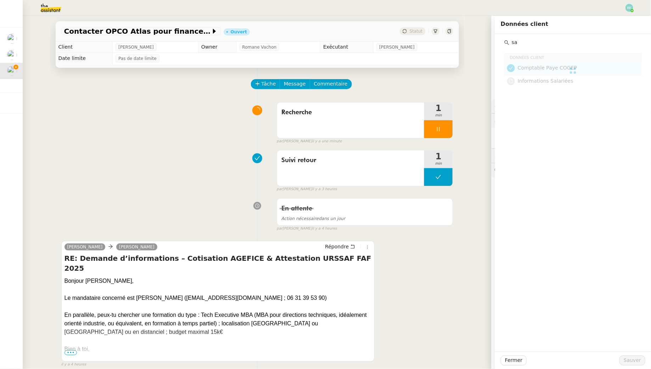
type input "s"
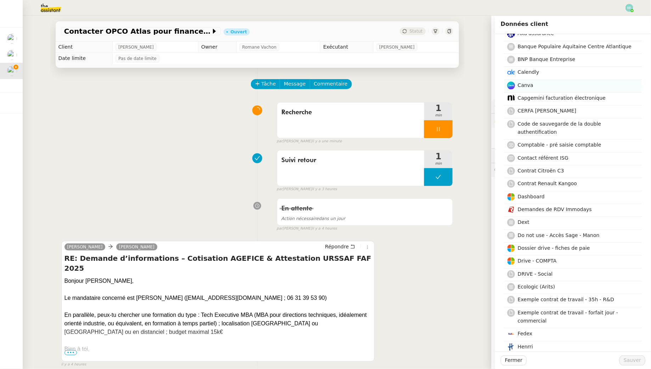
scroll to position [112, 0]
click at [552, 244] on h4 "Dossier drive - fiches de paie" at bounding box center [578, 248] width 120 height 8
click at [633, 361] on span "Sauver" at bounding box center [632, 360] width 17 height 8
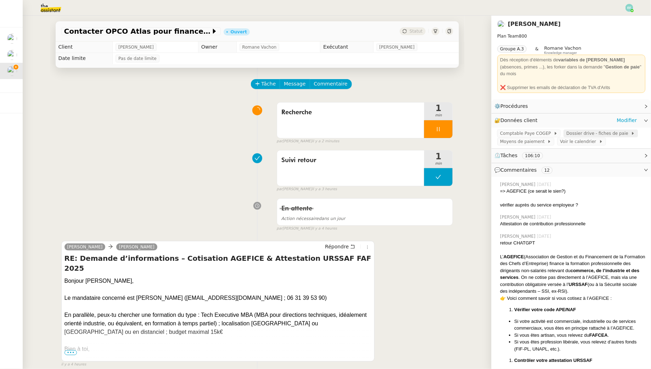
click at [590, 130] on span "Dossier drive - fiches de paie" at bounding box center [599, 133] width 65 height 7
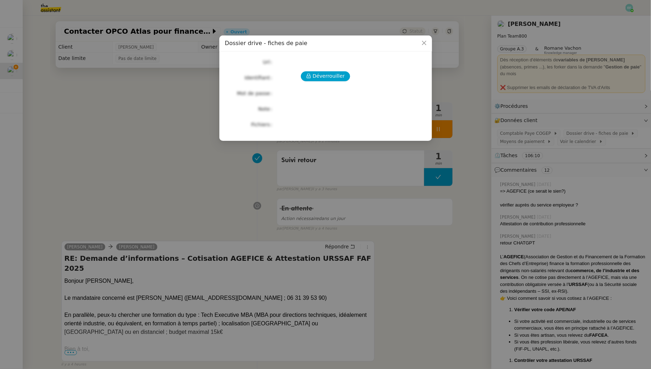
click at [336, 70] on div "Déverrouiller Url Identifiant Mot de passe Note Fichiers Upload" at bounding box center [325, 93] width 201 height 72
click at [335, 73] on span "Déverrouiller" at bounding box center [329, 76] width 32 height 8
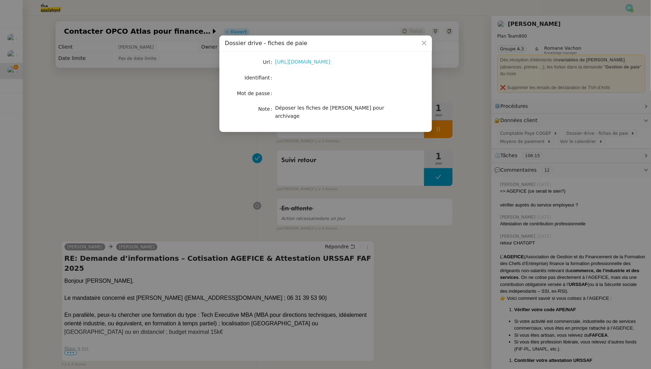
click at [327, 59] on link "https://libu33-my.sharepoint.com/:f:/g/personal/manon_loustau_libu_fr/ElFr42DAd…" at bounding box center [303, 62] width 55 height 6
click at [115, 178] on nz-modal-container "Dossier drive - fiches de paie Url https://libu33-my.sharepoint.com/:f:/g/perso…" at bounding box center [325, 184] width 651 height 369
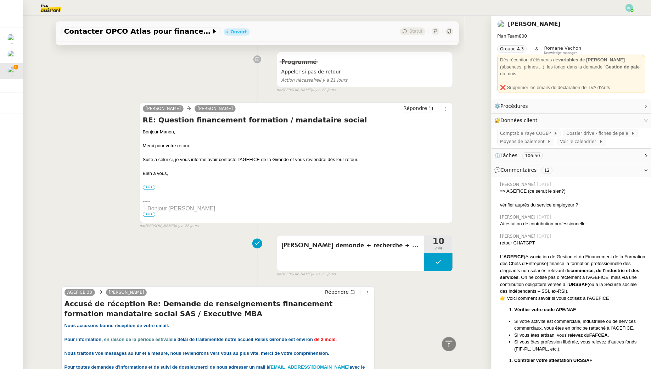
scroll to position [7396, 0]
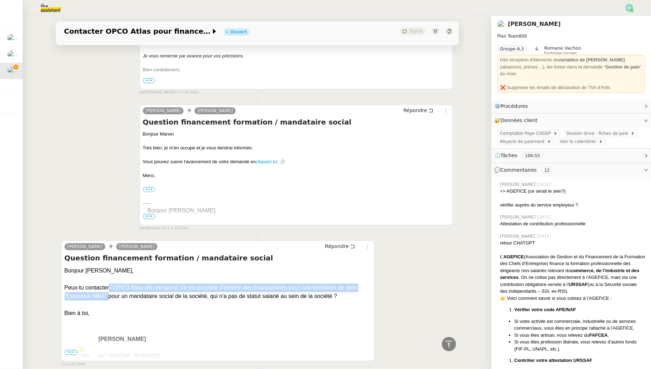
drag, startPoint x: 109, startPoint y: 257, endPoint x: 110, endPoint y: 263, distance: 6.8
click at [110, 266] on div "Bonjour Sam, Peux-tu contacter l'OPCO Atlas afin de savoir s'il est possible d'…" at bounding box center [218, 283] width 307 height 34
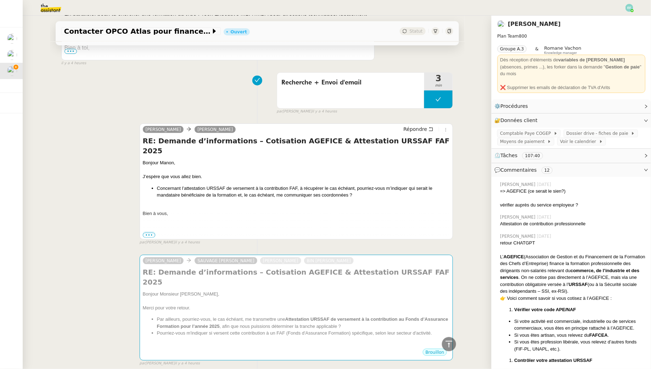
scroll to position [0, 0]
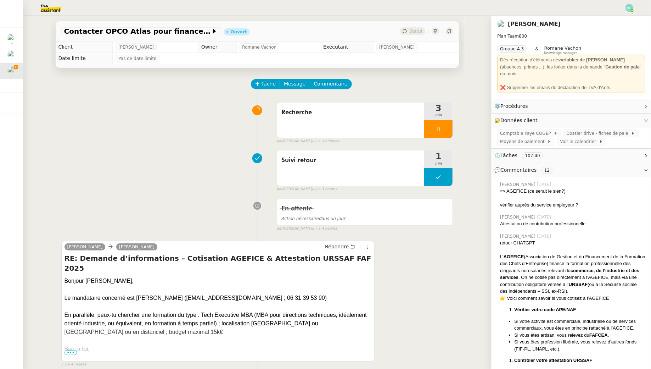
click at [332, 82] on span "Commentaire" at bounding box center [331, 84] width 34 height 8
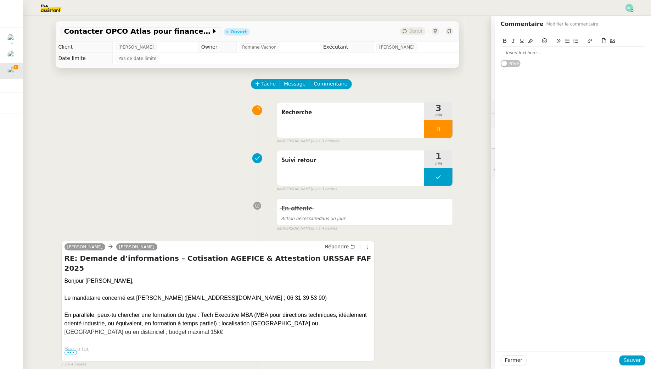
click at [605, 40] on icon at bounding box center [604, 40] width 5 height 5
click at [628, 358] on span "Sauver" at bounding box center [632, 360] width 17 height 8
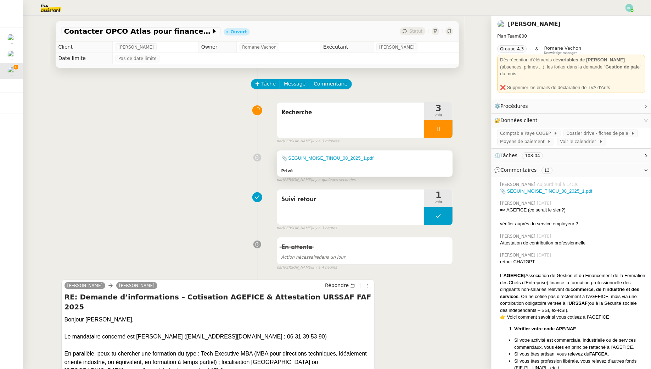
click at [394, 160] on div "📎 SEGUIN_MOISE_TINOU_08_2025_1.pdf" at bounding box center [365, 158] width 167 height 7
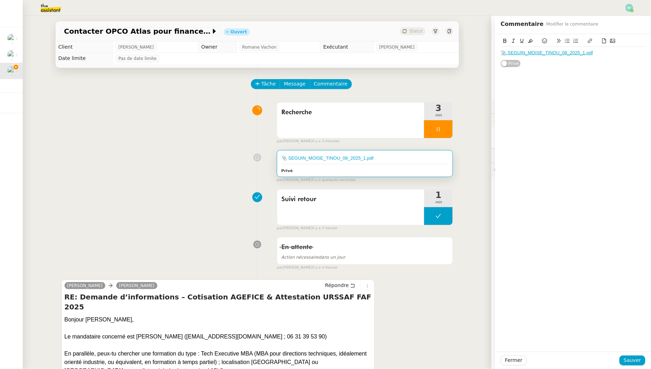
click at [598, 56] on div "📎 SEGUIN_MOISE_TINOU_08_2025_1.pdf" at bounding box center [573, 53] width 145 height 12
click at [632, 359] on span "Sauver" at bounding box center [632, 360] width 17 height 8
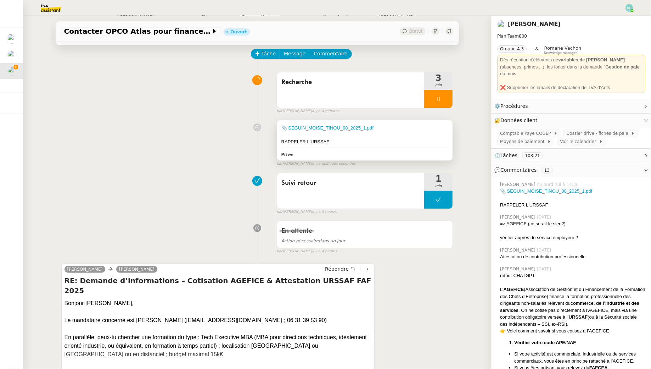
scroll to position [29, 0]
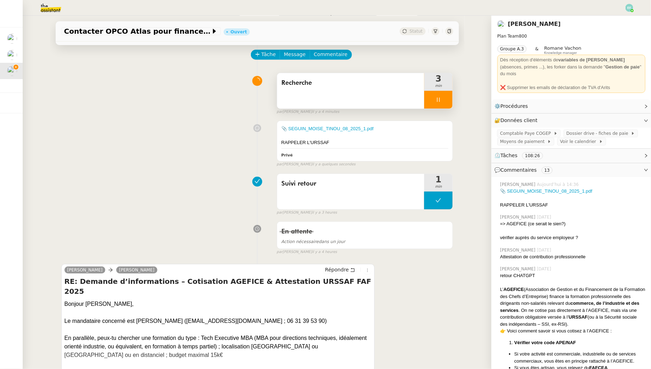
click at [441, 99] on icon at bounding box center [439, 100] width 6 height 6
click at [428, 96] on div at bounding box center [431, 100] width 14 height 18
click at [437, 99] on icon at bounding box center [439, 100] width 6 height 6
click at [444, 99] on icon at bounding box center [446, 100] width 6 height 6
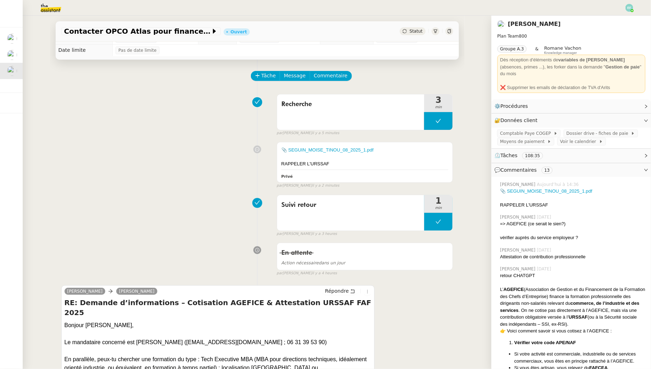
scroll to position [0, 0]
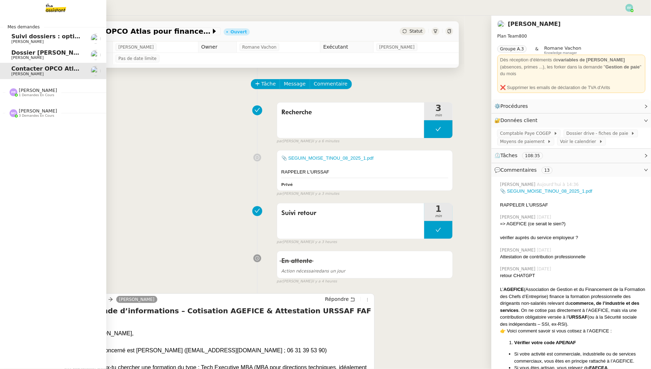
click at [10, 41] on link "Suivi dossiers : optimisation Notion / Pennylane Florent Seiler" at bounding box center [53, 38] width 106 height 16
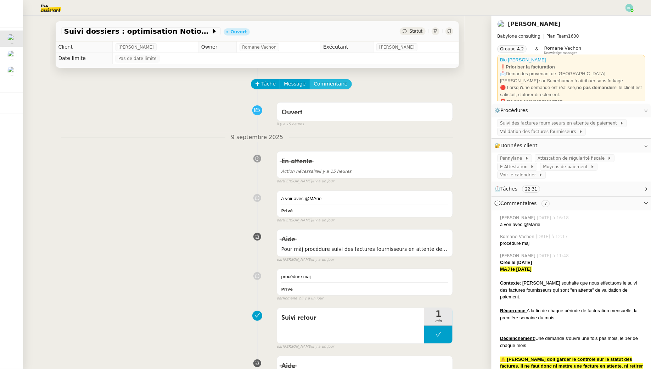
click at [335, 84] on span "Commentaire" at bounding box center [331, 84] width 34 height 8
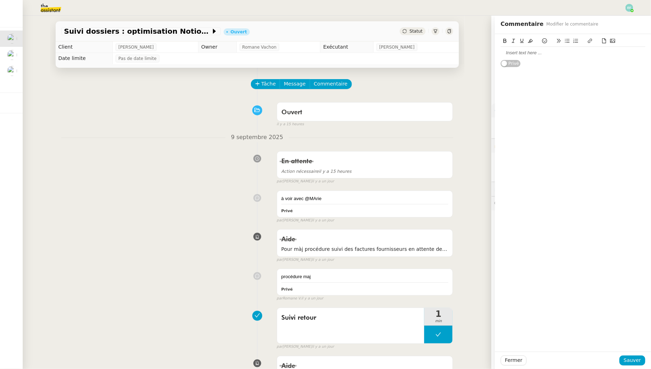
click at [531, 51] on div at bounding box center [573, 53] width 145 height 6
click at [629, 361] on span "Sauver" at bounding box center [632, 360] width 17 height 8
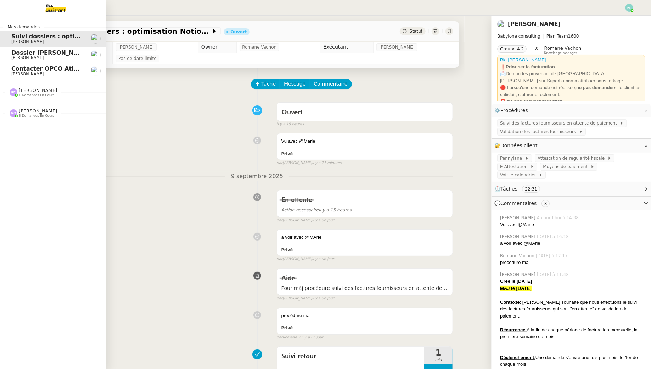
click at [24, 72] on span "[PERSON_NAME]" at bounding box center [27, 74] width 32 height 5
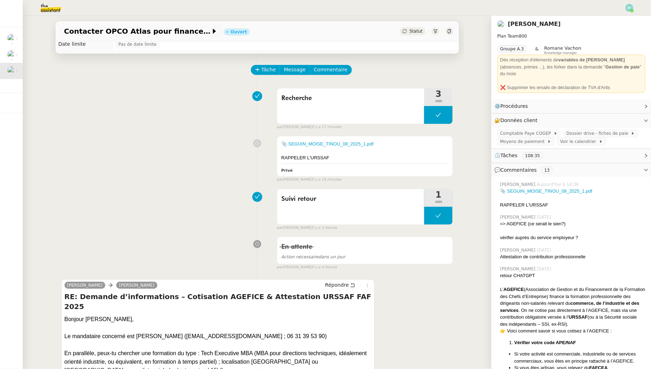
scroll to position [18, 0]
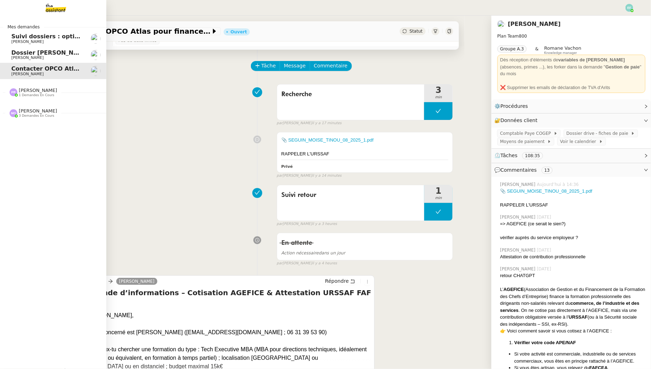
click at [16, 40] on span "[PERSON_NAME]" at bounding box center [27, 41] width 32 height 5
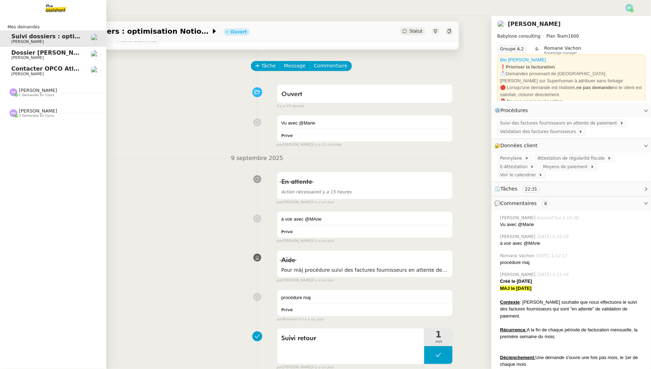
click at [31, 52] on span "Dossier [PERSON_NAME]" at bounding box center [50, 52] width 79 height 7
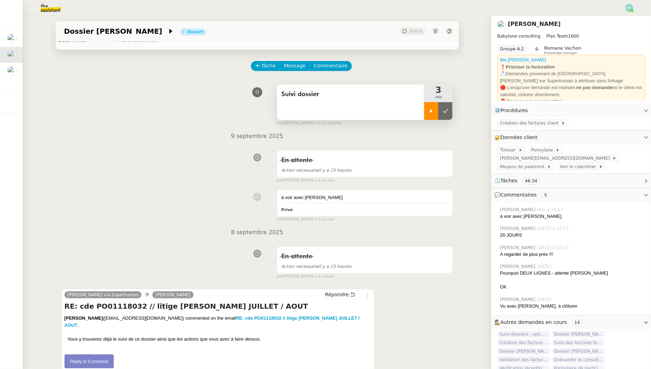
click at [426, 110] on div at bounding box center [431, 111] width 14 height 18
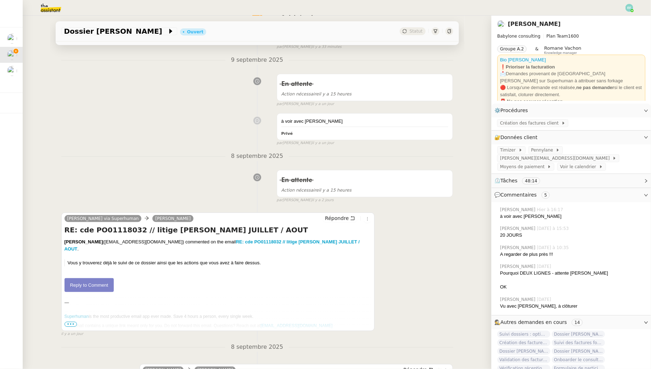
scroll to position [96, 0]
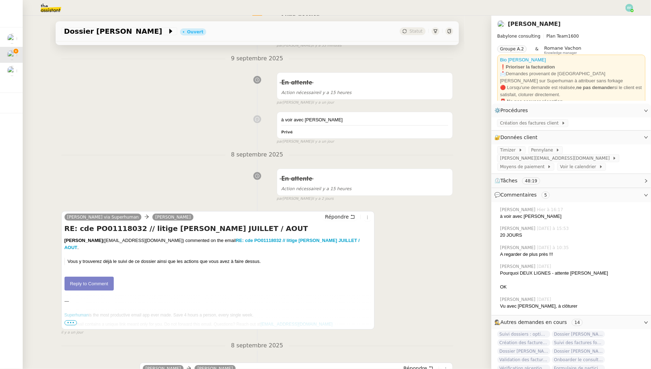
click at [101, 277] on link "Reply to Comment" at bounding box center [90, 284] width 50 height 14
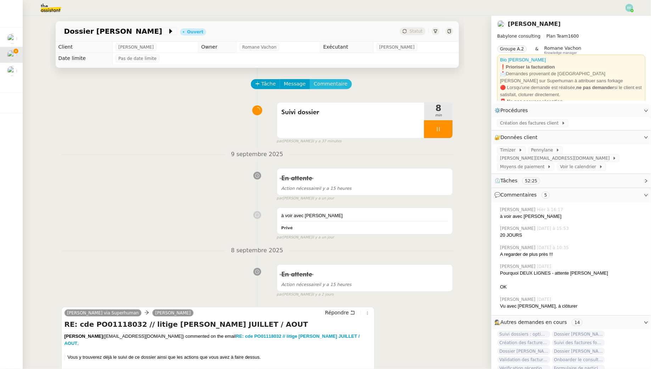
click at [338, 84] on span "Commentaire" at bounding box center [331, 84] width 34 height 8
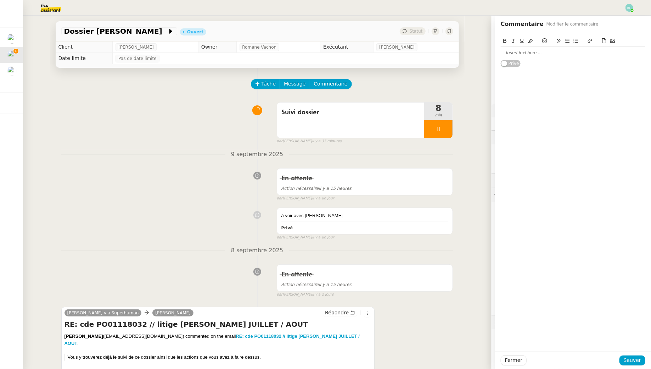
click at [565, 54] on div at bounding box center [573, 53] width 145 height 6
click at [636, 361] on span "Sauver" at bounding box center [632, 360] width 17 height 8
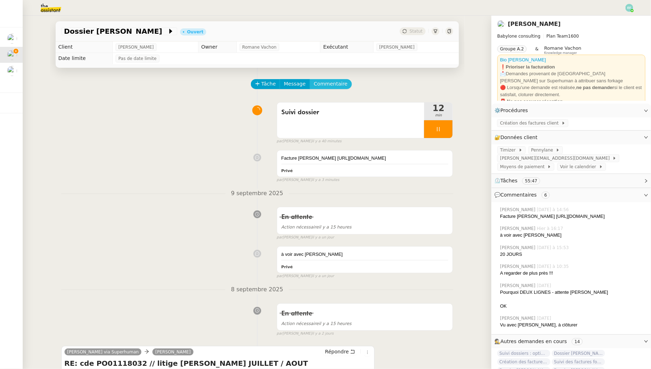
click at [341, 84] on span "Commentaire" at bounding box center [331, 84] width 34 height 8
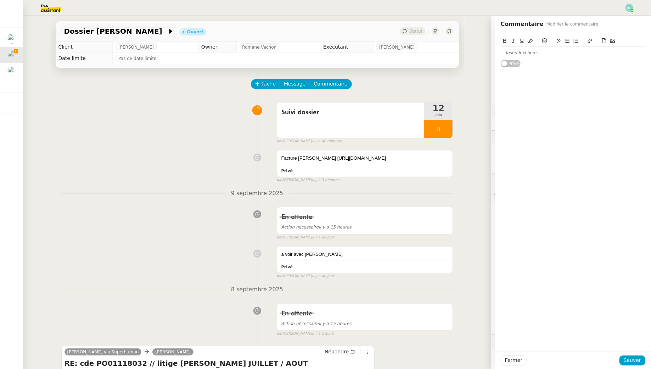
click at [555, 54] on div at bounding box center [573, 53] width 145 height 6
click at [636, 362] on span "Sauver" at bounding box center [632, 360] width 17 height 8
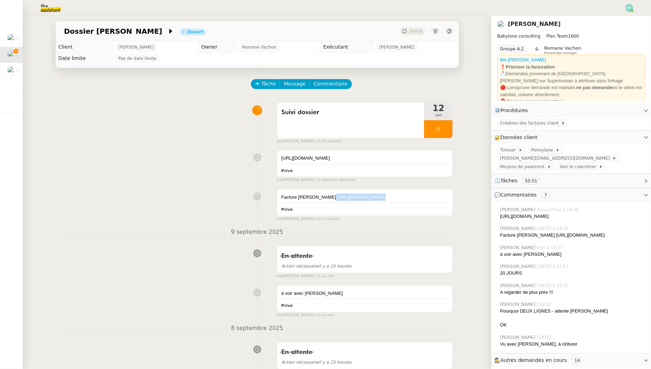
drag, startPoint x: 382, startPoint y: 221, endPoint x: 277, endPoint y: 212, distance: 105.4
click at [277, 212] on div "Facture Monika Gruba https://app.pennylane.com/companies/21900401/clients/custo…" at bounding box center [257, 204] width 392 height 36
copy div "https://app.pennylane.com/companies/21900401/clients/customer_invoices?from_edi…"
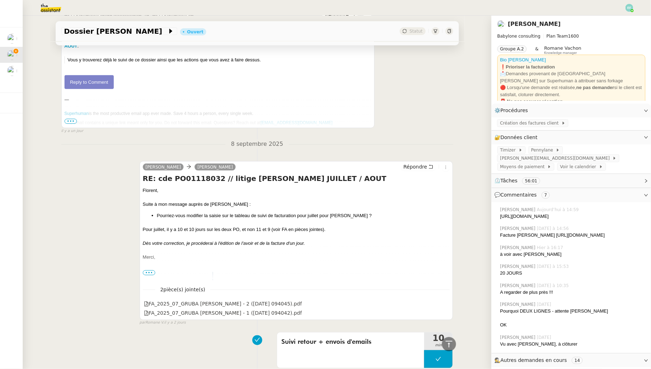
scroll to position [599, 0]
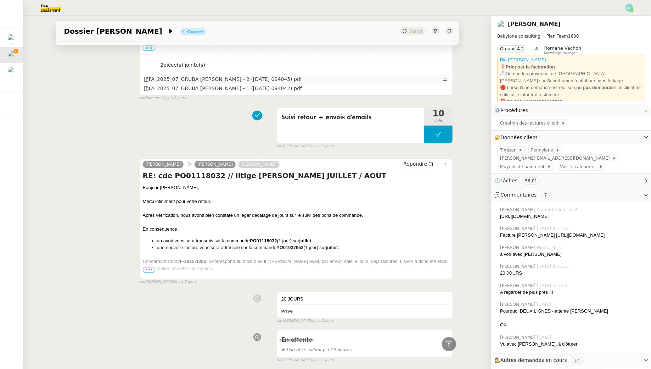
click at [447, 81] on icon at bounding box center [445, 78] width 5 height 5
click at [445, 91] on icon at bounding box center [445, 88] width 5 height 5
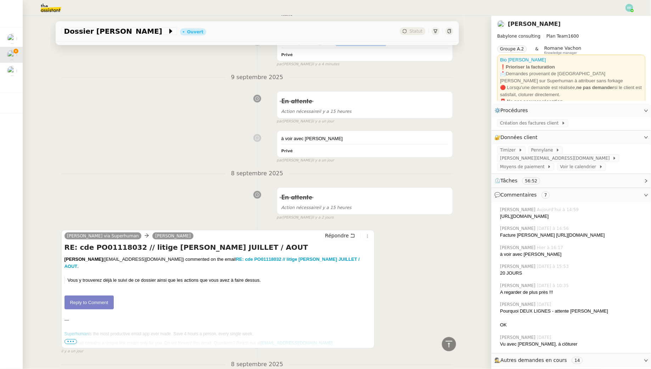
scroll to position [0, 0]
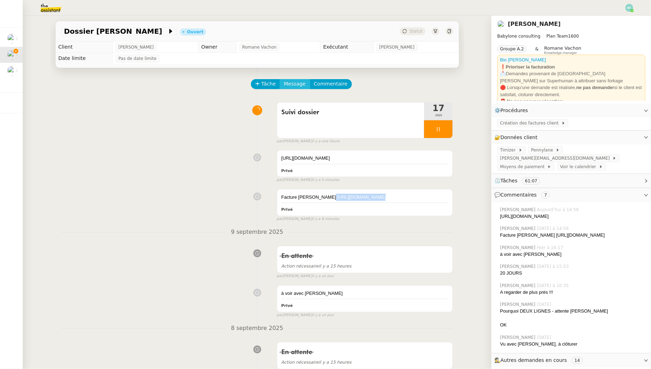
click at [295, 87] on span "Message" at bounding box center [295, 84] width 22 height 8
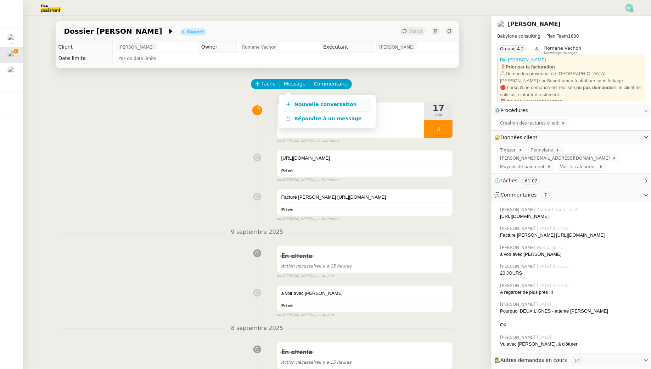
click at [300, 107] on link "Nouvelle conversation" at bounding box center [327, 105] width 89 height 14
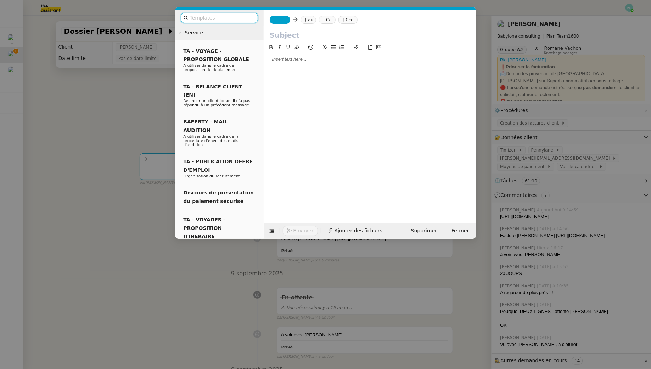
click at [309, 19] on nz-tag "au" at bounding box center [308, 20] width 15 height 8
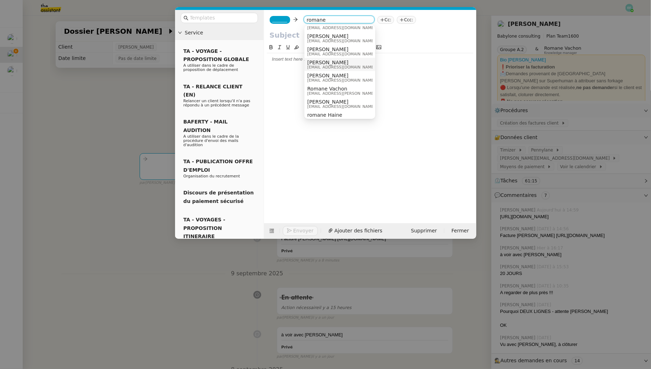
scroll to position [23, 0]
drag, startPoint x: 329, startPoint y: 19, endPoint x: 283, endPoint y: 18, distance: 45.4
click at [284, 18] on div "_______ romane Cc: Ccc:" at bounding box center [370, 20] width 212 height 20
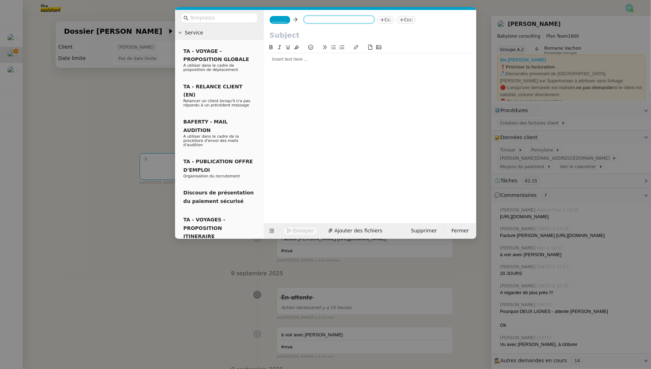
scroll to position [0, 0]
click at [311, 22] on nz-tag "au" at bounding box center [308, 20] width 15 height 8
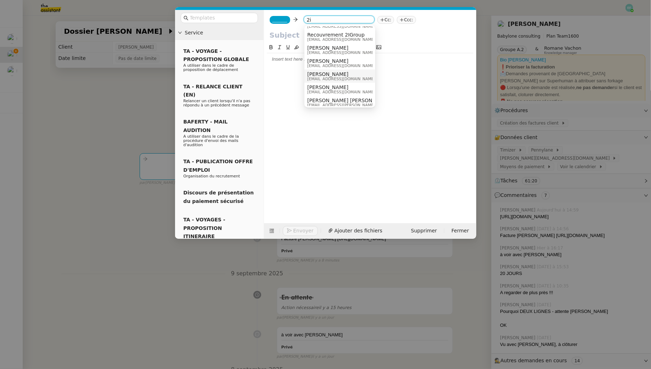
scroll to position [12, 0]
type input "2i"
click at [330, 98] on span "Romane CORONA PINEDA" at bounding box center [357, 98] width 101 height 6
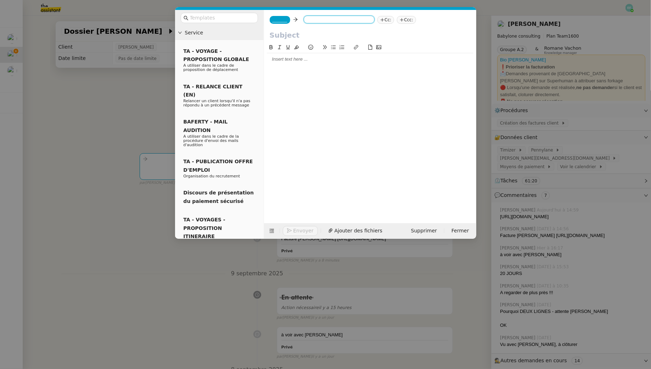
scroll to position [0, 0]
click at [288, 24] on div "_______ Romane CORONA PINEDA Romane CORONA PINEDA au Cc: Ccc:" at bounding box center [370, 20] width 212 height 20
click at [285, 22] on span "_______" at bounding box center [280, 19] width 15 height 5
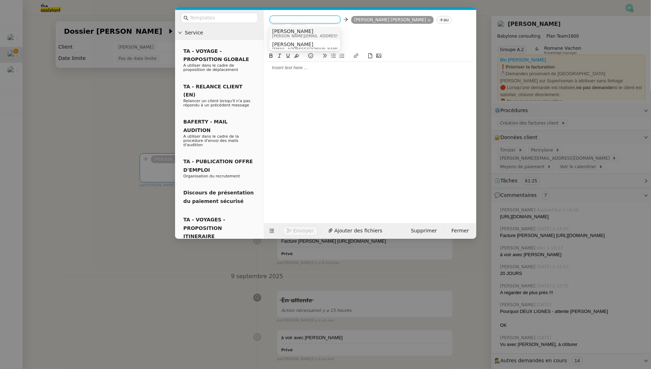
click at [307, 32] on span "Claudine Durand" at bounding box center [322, 31] width 101 height 6
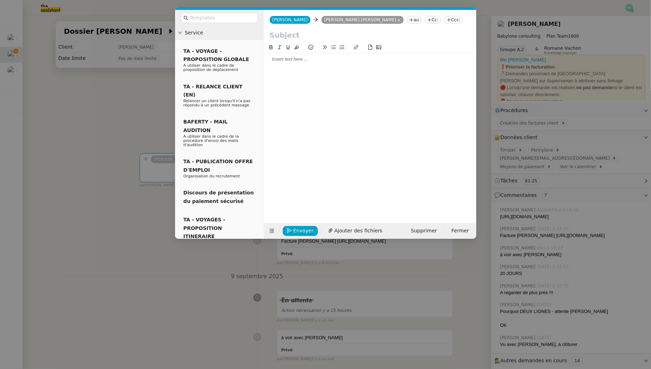
click at [296, 37] on input "text" at bounding box center [370, 35] width 201 height 11
click at [360, 229] on span "Ajouter des fichiers" at bounding box center [359, 231] width 48 height 8
click at [425, 19] on nz-tag "Cc:" at bounding box center [433, 20] width 17 height 8
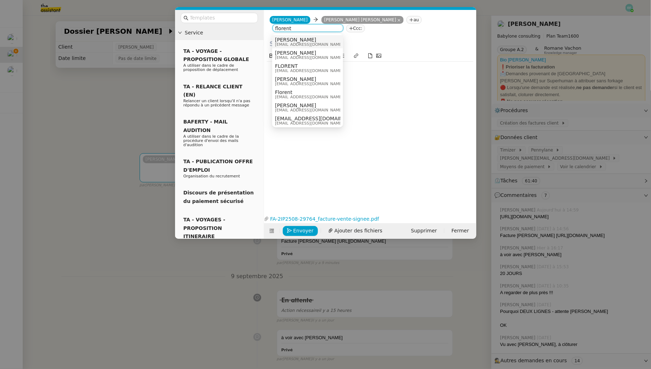
type input "florent"
click at [328, 40] on span "Florent Seiler" at bounding box center [309, 40] width 68 height 6
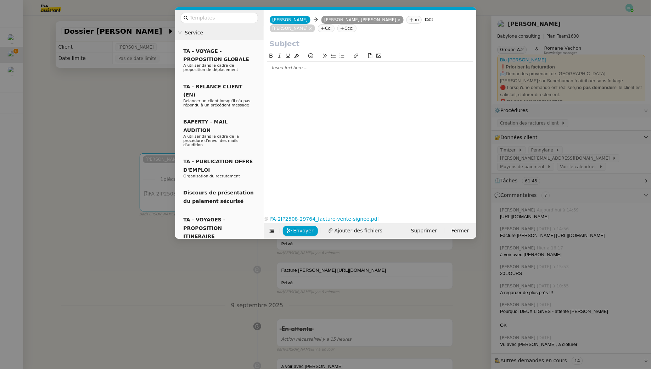
click at [282, 44] on input "text" at bounding box center [370, 43] width 201 height 11
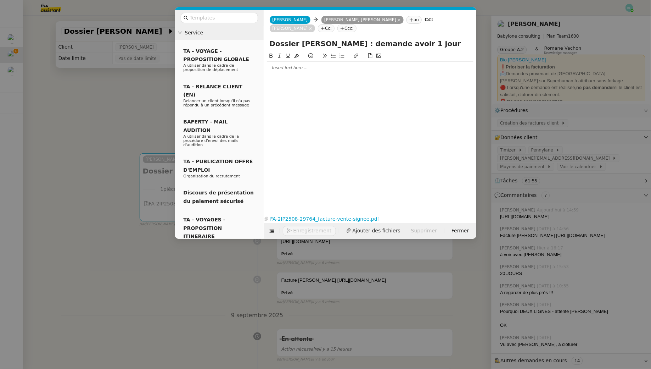
type input "Dossier Monika Gruba : demande avoir 1 jour"
click at [276, 67] on div at bounding box center [370, 68] width 207 height 6
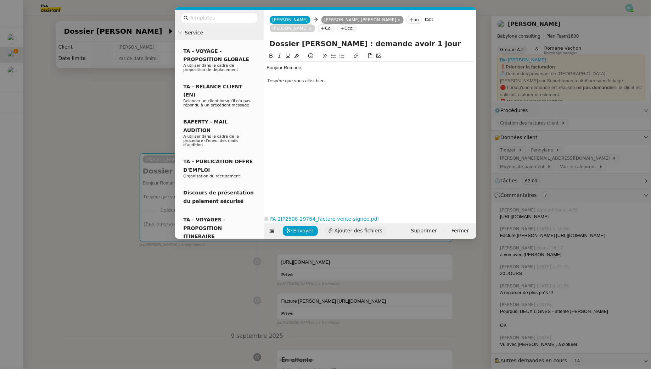
click at [345, 230] on span "Ajouter des fichiers" at bounding box center [359, 231] width 48 height 8
click at [382, 80] on div "J'espère que vous allez bien." at bounding box center [370, 81] width 207 height 6
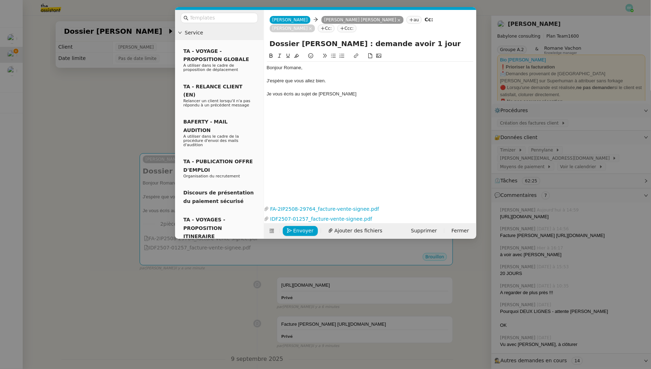
click at [318, 30] on nz-tag "Cc:" at bounding box center [326, 28] width 17 height 8
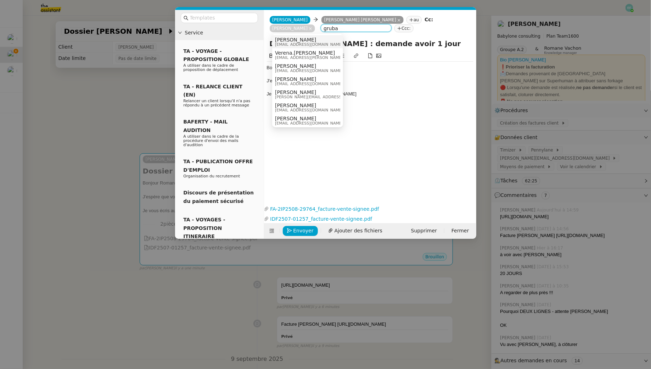
type input "gruba"
click at [314, 41] on span "Monika Gruba" at bounding box center [309, 40] width 68 height 6
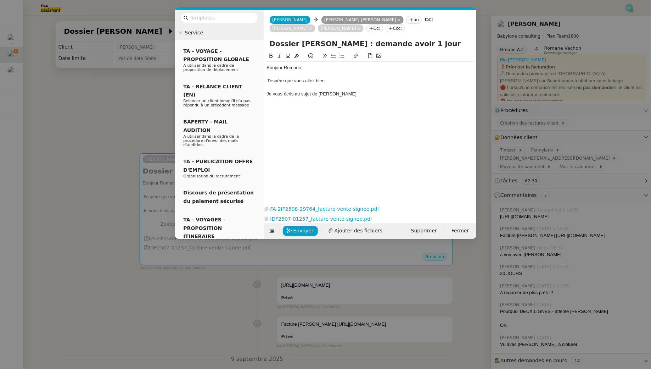
click at [330, 62] on div "Bonjour Romane, J'espère que vous allez bien. Je vous écris au sujet de Monika …" at bounding box center [370, 81] width 207 height 38
click at [351, 77] on div at bounding box center [370, 74] width 207 height 6
click at [363, 94] on div "Je vous écris au sujet de Monika Gruba" at bounding box center [370, 94] width 207 height 6
click at [358, 28] on icon at bounding box center [359, 28] width 3 height 3
click at [344, 83] on div "J'espère que vous allez bien." at bounding box center [370, 81] width 207 height 6
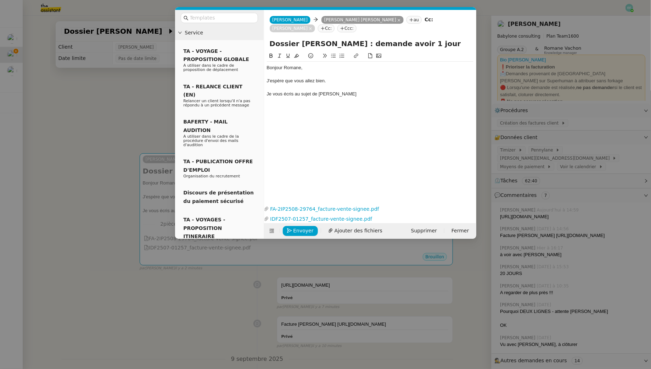
click at [365, 98] on div "Bonjour Romane, J'espère que vous allez bien. Je vous écris au sujet de Monika …" at bounding box center [370, 81] width 207 height 38
click at [83, 149] on nz-modal-container "Service TA - VOYAGE - PROPOSITION GLOBALE A utiliser dans le cadre de propositi…" at bounding box center [325, 184] width 651 height 369
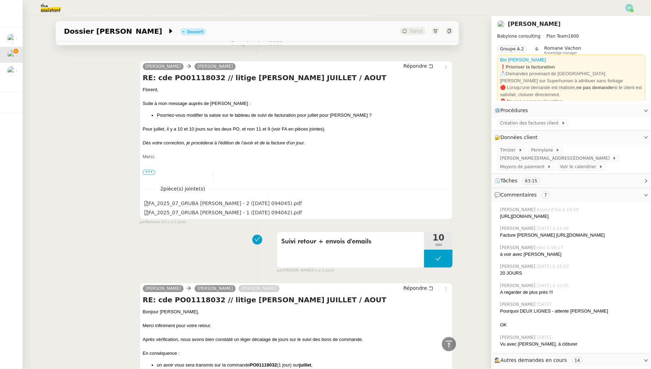
scroll to position [601, 0]
click at [447, 206] on icon at bounding box center [445, 203] width 5 height 5
click at [448, 215] on icon at bounding box center [445, 212] width 5 height 5
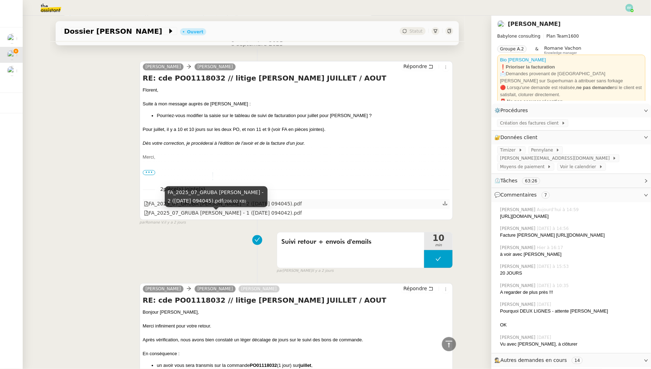
scroll to position [0, 0]
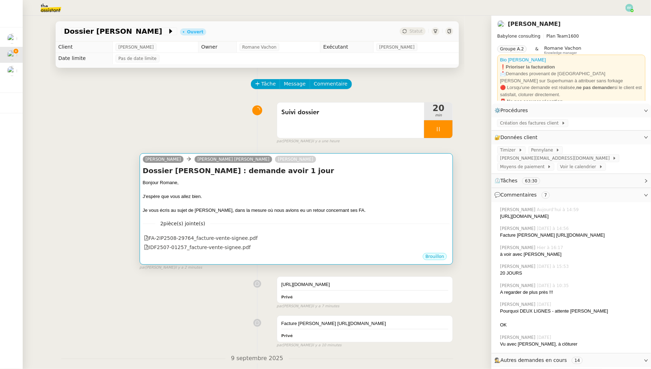
click at [367, 229] on div "2 pièce(s) jointe(s) FA-2IP2508-29764_facture-vente-signee.pdf IDF2507-01257_fa…" at bounding box center [296, 233] width 307 height 38
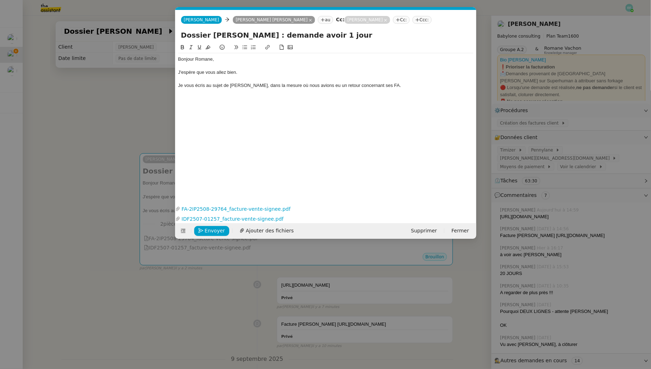
scroll to position [0, 15]
click at [269, 228] on span "Ajouter des fichiers" at bounding box center [270, 231] width 48 height 8
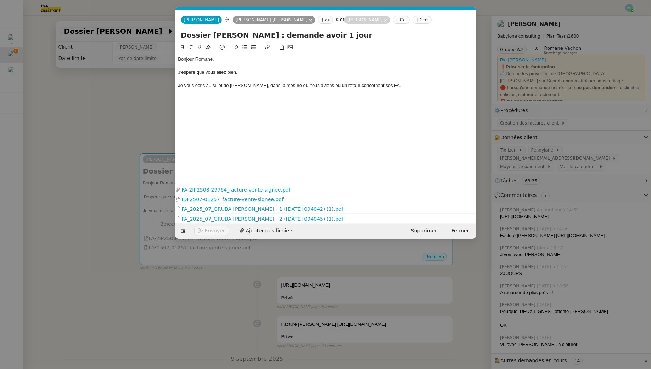
click at [406, 85] on div "Je vous écris au sujet de Monika Gruba, dans la mesure où nous avions eu un ret…" at bounding box center [325, 85] width 295 height 6
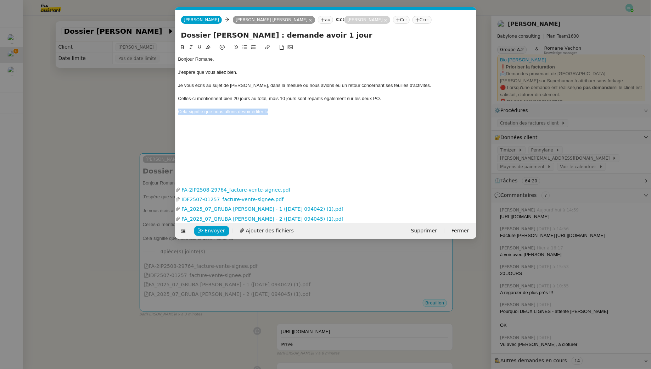
drag, startPoint x: 294, startPoint y: 115, endPoint x: 168, endPoint y: 112, distance: 126.6
click at [168, 112] on nz-modal-container "Service TA - VOYAGE - PROPOSITION GLOBALE A utiliser dans le cadre de propositi…" at bounding box center [325, 184] width 651 height 369
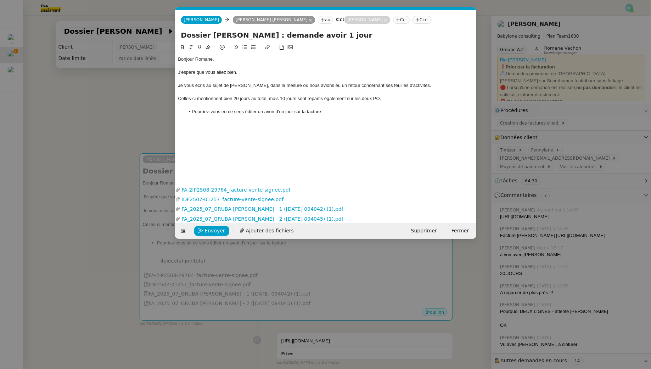
scroll to position [0, 0]
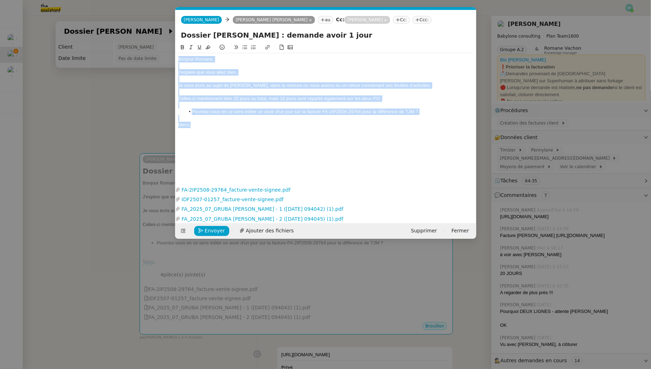
drag, startPoint x: 200, startPoint y: 124, endPoint x: 134, endPoint y: 41, distance: 105.6
click at [135, 49] on nz-modal-container "Service TA - VOYAGE - PROPOSITION GLOBALE A utiliser dans le cadre de propositi…" at bounding box center [325, 184] width 651 height 369
copy div "Bonjour Romane, J'espère que vous allez bien. Je vous écris au sujet de Monika …"
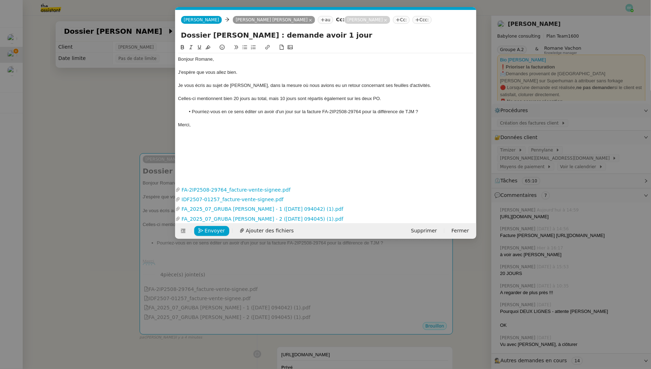
click at [201, 123] on div "Merci," at bounding box center [325, 125] width 295 height 6
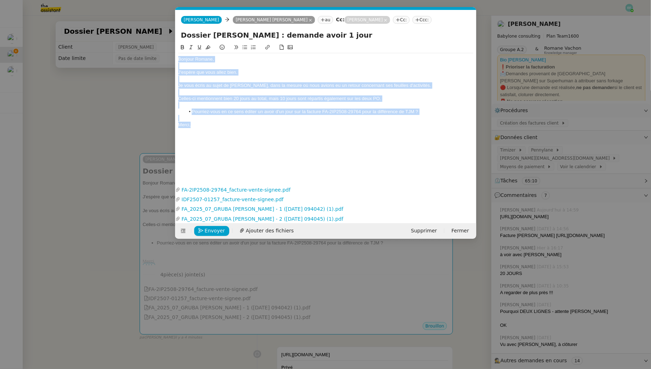
drag, startPoint x: 211, startPoint y: 128, endPoint x: 127, endPoint y: 28, distance: 130.7
click at [127, 28] on nz-modal-container "Service TA - VOYAGE - PROPOSITION GLOBALE A utiliser dans le cadre de propositi…" at bounding box center [325, 184] width 651 height 369
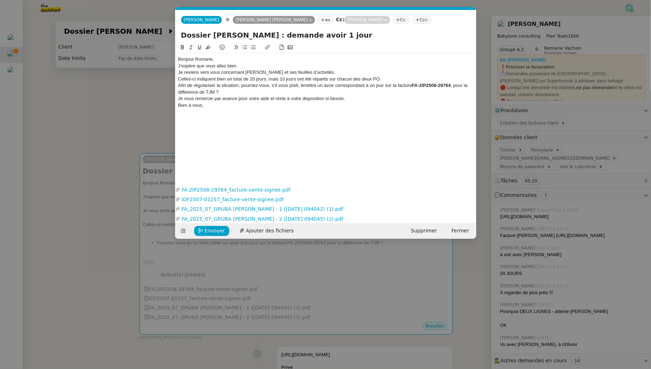
click at [224, 58] on div "Bonjour Romane," at bounding box center [325, 59] width 295 height 6
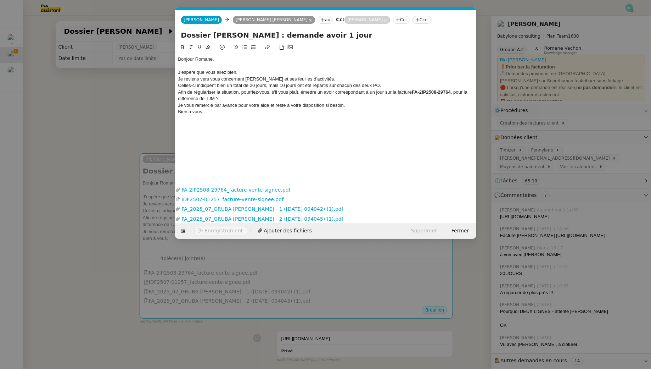
click at [250, 73] on div "J’espère que vous allez bien." at bounding box center [325, 72] width 295 height 6
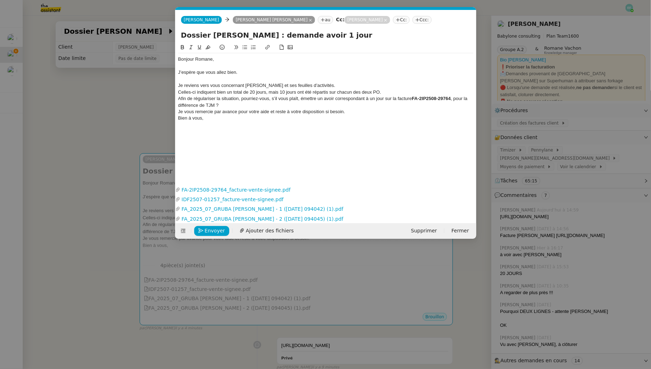
click at [330, 87] on div "Je reviens vers vous concernant Monika Gruba et ses feuilles d’activités." at bounding box center [325, 85] width 295 height 6
click at [259, 35] on input "Dossier Monika Gruba : demande avoir 1 jour" at bounding box center [326, 35] width 290 height 11
drag, startPoint x: 376, startPoint y: 35, endPoint x: 304, endPoint y: 35, distance: 72.3
click at [304, 35] on input "Dossier Monika Gruba // Juillet 2025demande avoir 1 jour" at bounding box center [326, 35] width 290 height 11
click at [275, 88] on div "Je reviens vers vous concernant Monika Gruba et ses feuilles d’activités, ainsi…" at bounding box center [325, 85] width 295 height 6
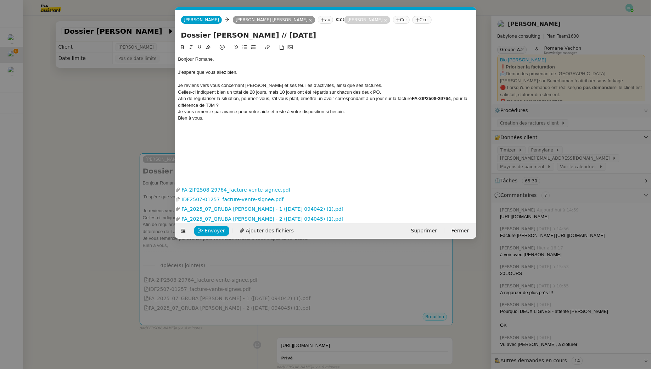
click at [379, 84] on div "Je reviens vers vous concernant Monika Gruba et ses feuilles d’activités, ainsi…" at bounding box center [325, 85] width 295 height 6
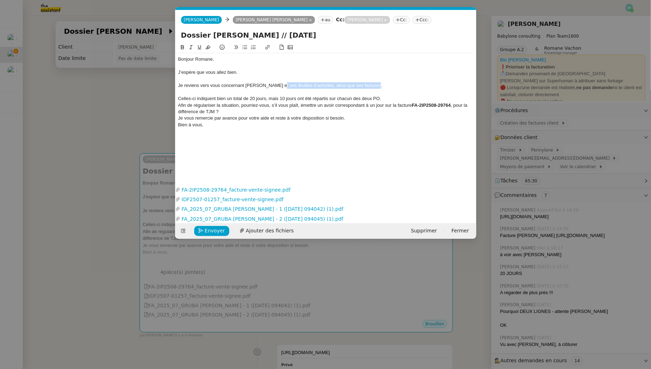
drag, startPoint x: 345, startPoint y: 84, endPoint x: 279, endPoint y: 84, distance: 66.3
click at [279, 84] on div "Je reviens vers vous concernant Monika Gruba et ses feuilles d’activités, ainsi…" at bounding box center [325, 85] width 295 height 6
drag, startPoint x: 222, startPoint y: 85, endPoint x: 184, endPoint y: 85, distance: 37.2
click at [184, 85] on div "Je reviens vers vous concernant Monika Gruba pour la période" at bounding box center [325, 85] width 295 height 6
click at [246, 84] on div "Je vous sollicite au sujet de concernant Monika Gruba pour la période" at bounding box center [325, 85] width 295 height 6
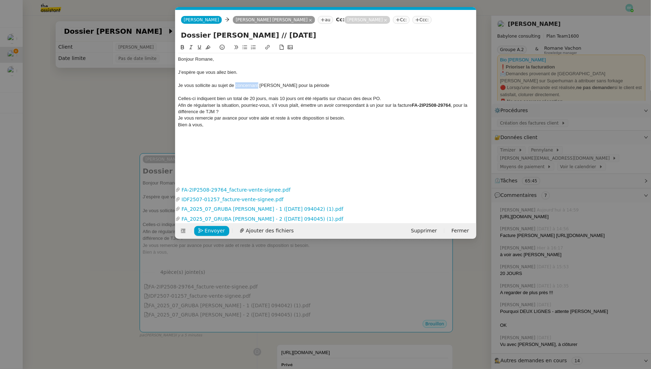
click at [246, 84] on div "Je vous sollicite au sujet de concernant Monika Gruba pour la période" at bounding box center [325, 85] width 295 height 6
click at [322, 83] on div "Je vous sollicite au sujet de Monika Gruba pour la période" at bounding box center [325, 85] width 295 height 6
click at [179, 99] on div "Celles-ci indiquent bien un total de 20 jours, mais 10 jours ont été répartis s…" at bounding box center [325, 98] width 295 height 6
click at [271, 96] on div "Les feuilles d'activité en pièces jointes Celles-ci indiquent bien un total de …" at bounding box center [325, 98] width 295 height 6
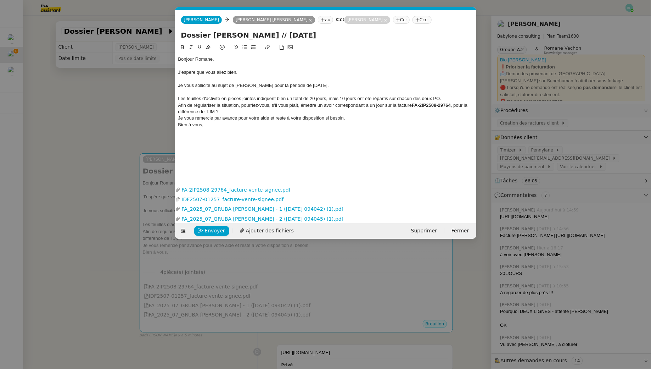
click at [449, 98] on div "Les feuilles d'activité en pièces jointes indiquent bien un total de 20 jours, …" at bounding box center [325, 98] width 295 height 6
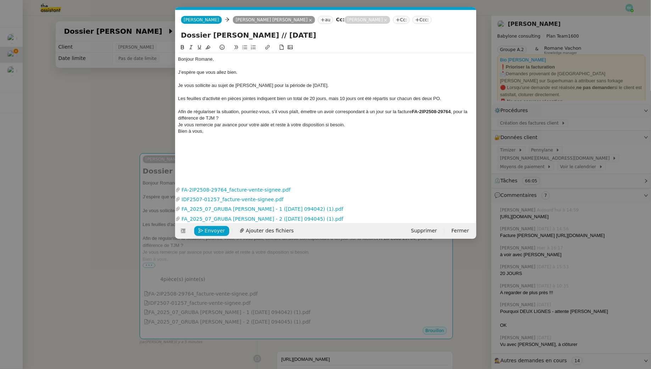
click at [405, 95] on div "Les feuilles d'activité en pièces jointes indiquent bien un total de 20 jours, …" at bounding box center [325, 98] width 295 height 6
click at [445, 98] on div "Les feuilles d'activité en pièces jointes indiquent bien un total de 20 jours, …" at bounding box center [325, 98] width 295 height 6
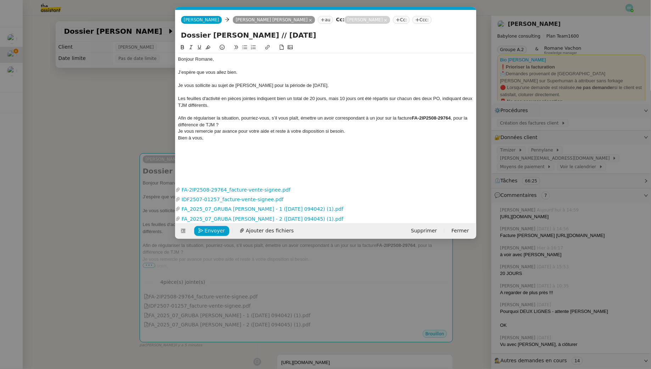
click at [178, 117] on div "Afin de régulariser la situation, pourriez-vous, s’il vous plaît, émettre un av…" at bounding box center [325, 121] width 295 height 13
click at [281, 123] on li "Afin de régulariser la situation, pourriez-vous, s’il vous plaît, émettre un av…" at bounding box center [329, 121] width 289 height 13
click at [352, 137] on div "Je vous remercie par avance pour votre aide et reste à votre disposition si bes…" at bounding box center [325, 138] width 295 height 6
click at [232, 95] on div "Les feuilles d'activité en pièces jointes indiquent bien un total de 20 jours, …" at bounding box center [325, 101] width 295 height 13
click at [212, 103] on div "Les feuilles d'activité en pièces jointes indiquent bien un total de 20 jours, …" at bounding box center [325, 101] width 295 height 13
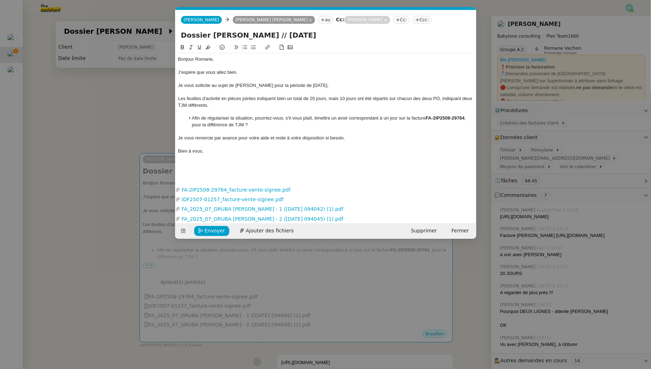
click at [205, 110] on div at bounding box center [325, 112] width 295 height 6
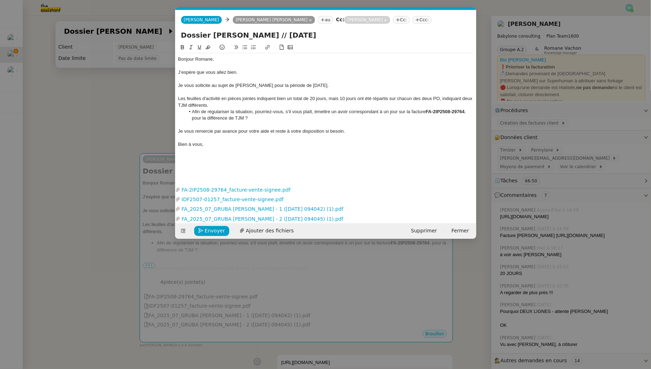
click at [251, 118] on li "Afin de régulariser la situation, pourriez-vous, s’il vous plaît, émettre un av…" at bounding box center [329, 115] width 289 height 13
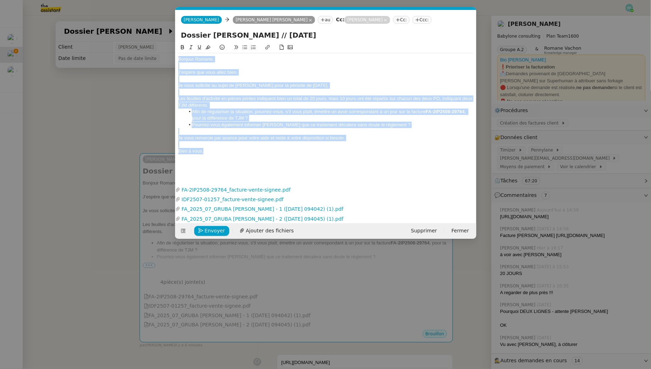
drag, startPoint x: 211, startPoint y: 146, endPoint x: 152, endPoint y: 23, distance: 136.2
click at [152, 23] on nz-modal-container "Service TA - VOYAGE - PROPOSITION GLOBALE A utiliser dans le cadre de propositi…" at bounding box center [325, 184] width 651 height 369
copy div "Bonjour Romane, J’espère que vous allez bien. Je vous sollicite au sujet de Mon…"
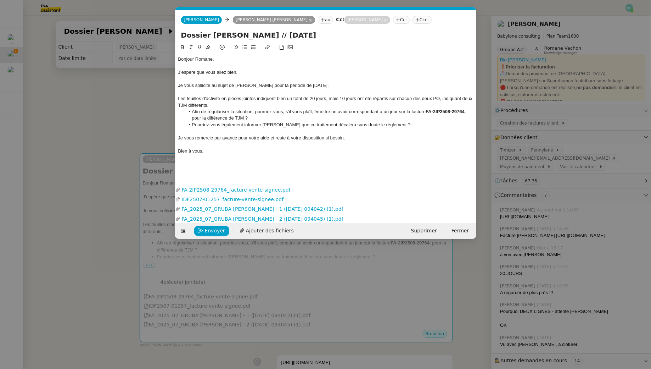
click at [316, 33] on input "Dossier Monika Gruba // Juillet 2025" at bounding box center [326, 35] width 290 height 11
click at [262, 34] on input "Dossier Monika Gruba // Juillet 2025" at bounding box center [326, 35] width 290 height 11
type input "Dossier Monika Gruba // litige Juillet 2025"
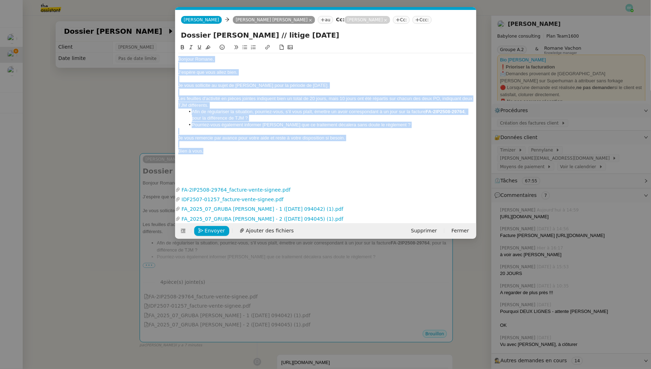
drag, startPoint x: 217, startPoint y: 152, endPoint x: 127, endPoint y: 46, distance: 139.6
click at [127, 46] on nz-modal-container "Service TA - VOYAGE - PROPOSITION GLOBALE A utiliser dans le cadre de propositi…" at bounding box center [325, 184] width 651 height 369
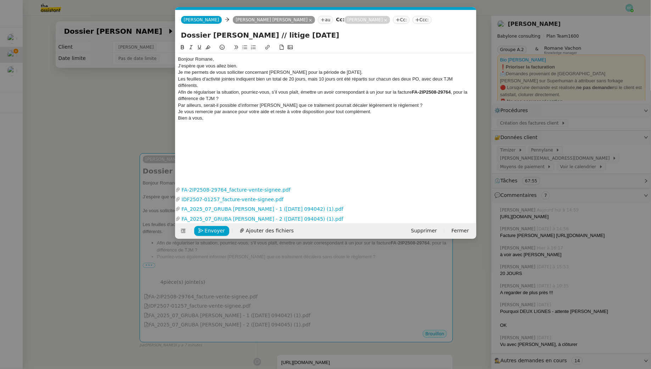
click at [224, 57] on div "Bonjour Romane," at bounding box center [325, 59] width 295 height 6
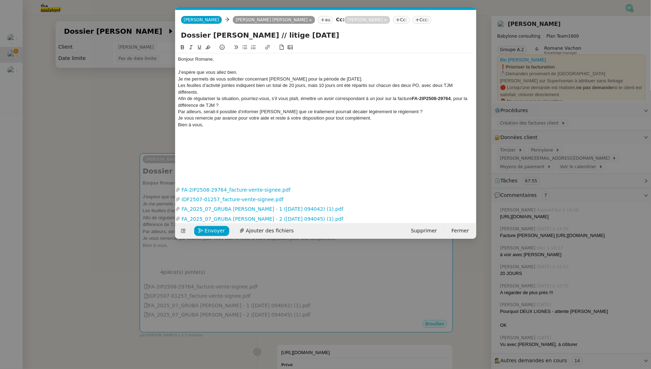
click at [246, 73] on div "J’espère que vous allez bien." at bounding box center [325, 72] width 295 height 6
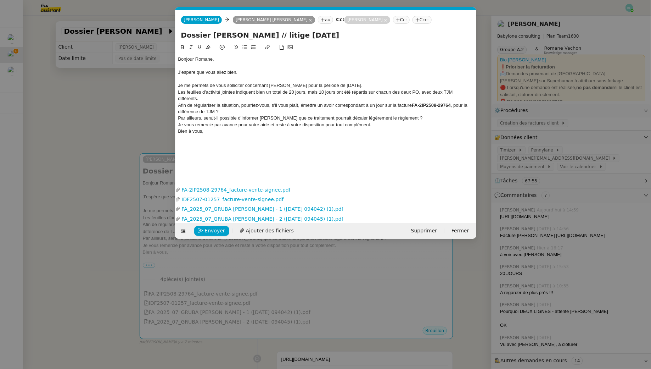
click at [179, 91] on div "Les feuilles d’activité jointes indiquent bien un total de 20 jours, mais 10 jo…" at bounding box center [325, 95] width 295 height 13
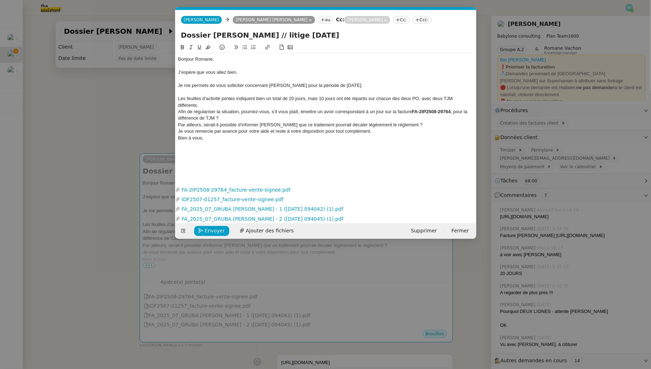
click at [213, 106] on div "Les feuilles d’activité jointes indiquent bien un total de 20 jours, mais 10 jo…" at bounding box center [325, 101] width 295 height 13
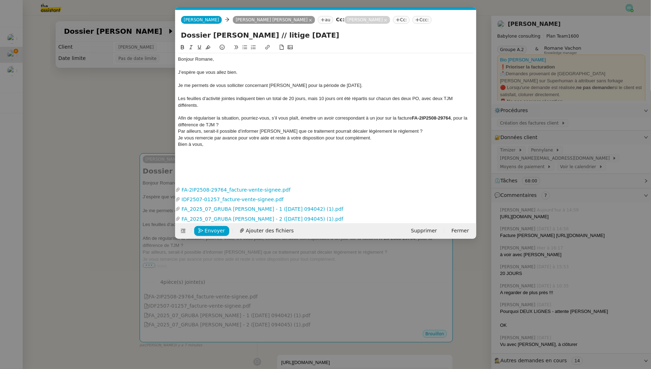
click at [237, 122] on div "Afin de régulariser la situation, pourriez-vous, s’il vous plaît, émettre un av…" at bounding box center [325, 121] width 295 height 13
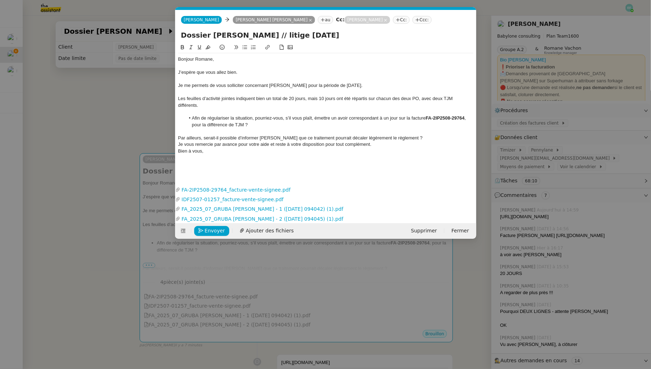
click at [177, 136] on nz-spin "Bonjour Romane, J’espère que vous allez bien. Je me permets de vous solliciter …" at bounding box center [326, 109] width 301 height 133
click at [178, 137] on div "Par ailleurs, serait-il possible d’informer Monika que ce traitement pourrait d…" at bounding box center [325, 138] width 295 height 6
click at [417, 139] on li "Par ailleurs, serait-il possible d’informer Monika que ce traitement pourrait d…" at bounding box center [329, 138] width 289 height 6
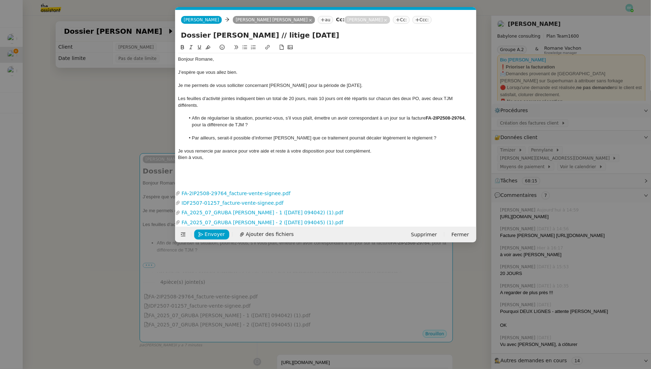
click at [372, 152] on div "Je vous remercie par avance pour votre aide et reste à votre disposition pour t…" at bounding box center [325, 151] width 295 height 6
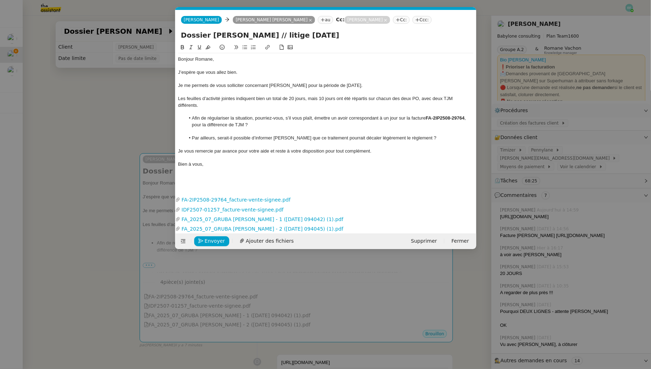
click at [198, 105] on div "Les feuilles d’activité jointes indiquent bien un total de 20 jours, mais 10 jo…" at bounding box center [325, 101] width 295 height 13
click at [326, 147] on div at bounding box center [325, 144] width 295 height 6
click at [326, 142] on div at bounding box center [325, 144] width 295 height 6
click at [290, 154] on div "Je vous remercie par avance pour votre aide et reste à votre disposition pour t…" at bounding box center [325, 151] width 295 height 6
click at [310, 152] on div "Je vous remercie par avance pour votre aide et reste à votre disposition pour t…" at bounding box center [325, 151] width 295 height 6
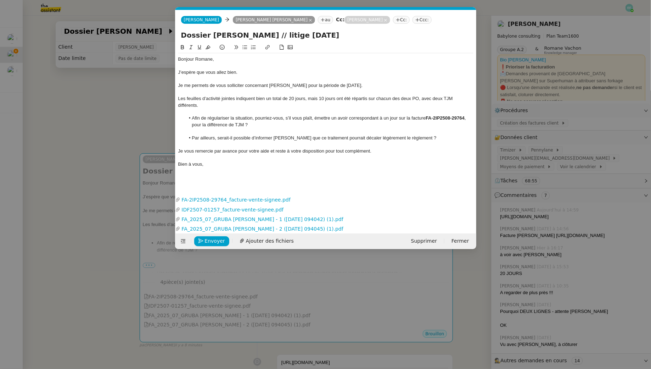
click at [250, 157] on div at bounding box center [325, 157] width 295 height 6
click at [253, 166] on div "Bien à vous," at bounding box center [325, 164] width 295 height 6
click at [220, 239] on span "Envoyer" at bounding box center [215, 241] width 20 height 8
click at [220, 239] on span "Confirmer l'envoi" at bounding box center [226, 241] width 43 height 8
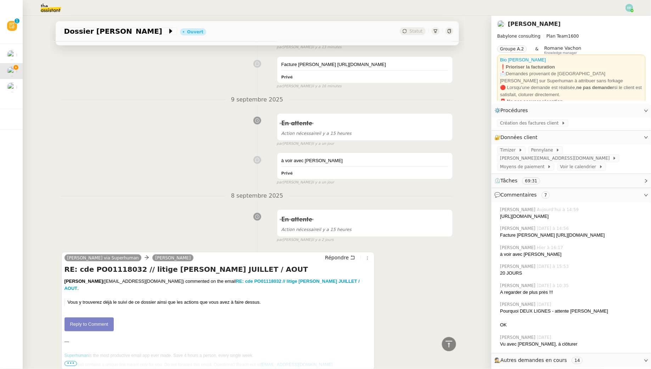
scroll to position [475, 0]
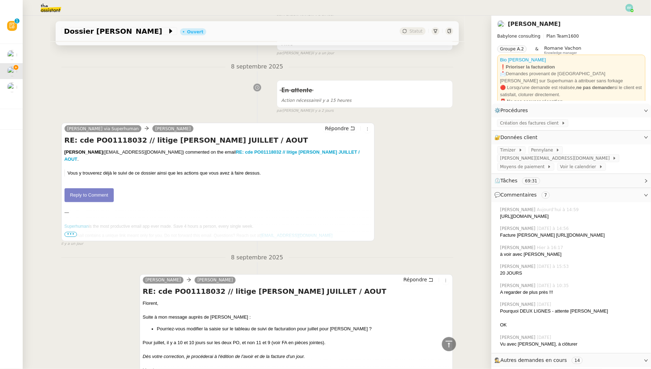
click at [99, 202] on link "Reply to Comment" at bounding box center [90, 195] width 50 height 14
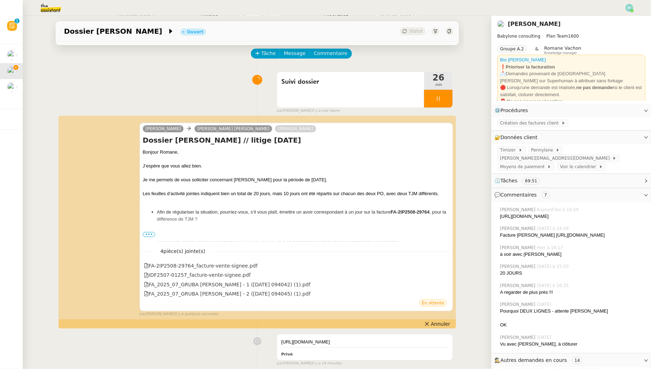
scroll to position [164, 0]
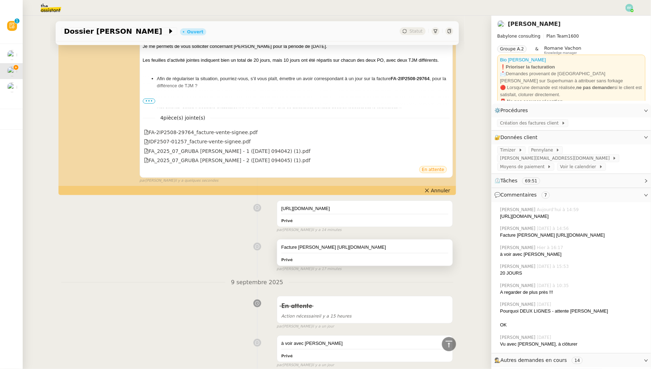
drag, startPoint x: 372, startPoint y: 268, endPoint x: 279, endPoint y: 262, distance: 93.1
click at [279, 262] on div "Facture Monika Gruba https://app.pennylane.com/companies/21900401/clients/custo…" at bounding box center [365, 252] width 176 height 26
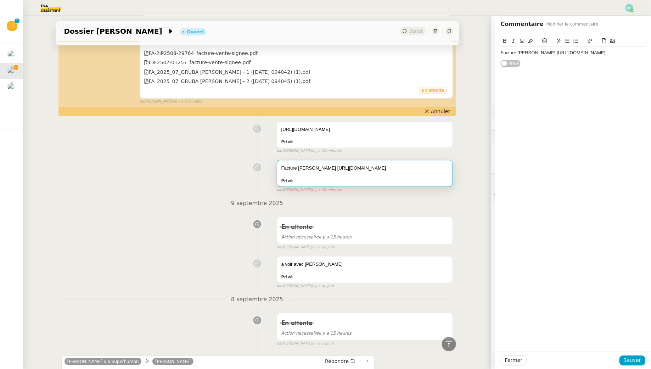
scroll to position [145, 0]
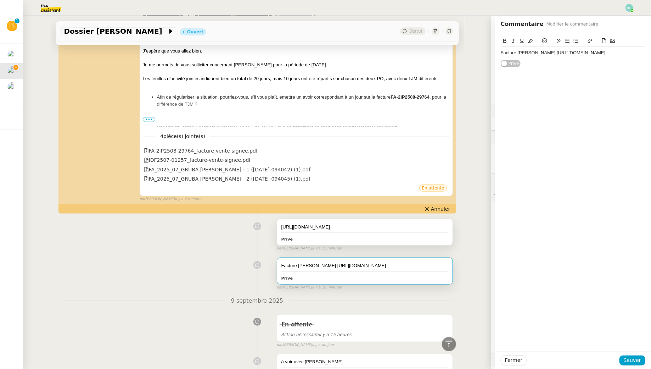
click at [344, 230] on div "[URL][DOMAIN_NAME]" at bounding box center [365, 226] width 167 height 7
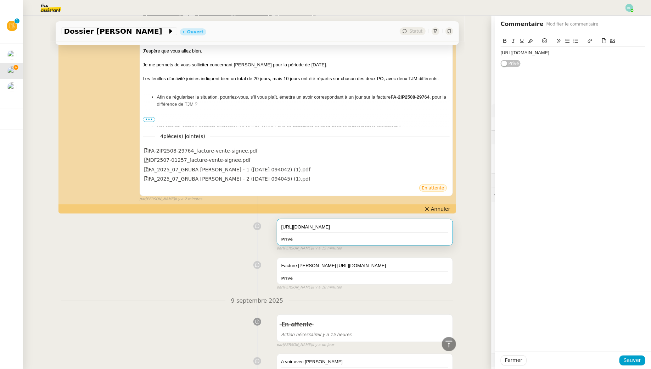
drag, startPoint x: 350, startPoint y: 234, endPoint x: 279, endPoint y: 229, distance: 70.8
click at [279, 229] on div "https://app.pennylane.com/companies/21900401/clients/customer_invoices?invoice_…" at bounding box center [365, 232] width 176 height 26
click at [221, 251] on div "https://app.pennylane.com/companies/21900401/clients/customer_invoices?invoice_…" at bounding box center [257, 234] width 392 height 36
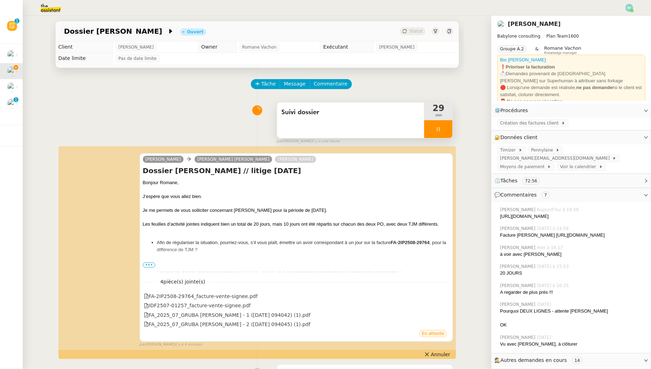
click at [356, 115] on span "Suivi dossier" at bounding box center [351, 112] width 139 height 11
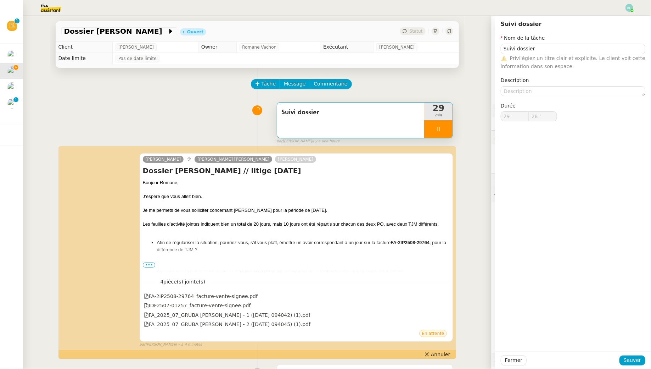
type input "29 ""
click at [544, 51] on input "Suivi dossier" at bounding box center [573, 49] width 145 height 10
type input "Suivi dossier +"
type input "30 ""
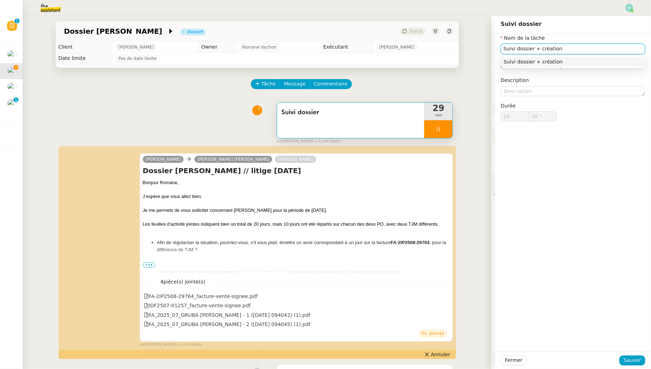
type input "Suivi dossier + créations"
type input "31 ""
type input "Suivi dossier + créations factur"
type input "32 ""
type input "Suivi dossier + créations facture"
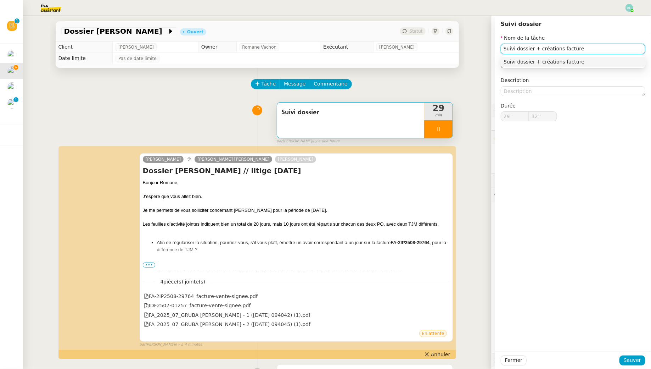
type input "33 ""
type input "Suivi dossier + créations facture / a"
type input "34 ""
type input "Suivi dossier + créations facture / avoir"
type input "35 ""
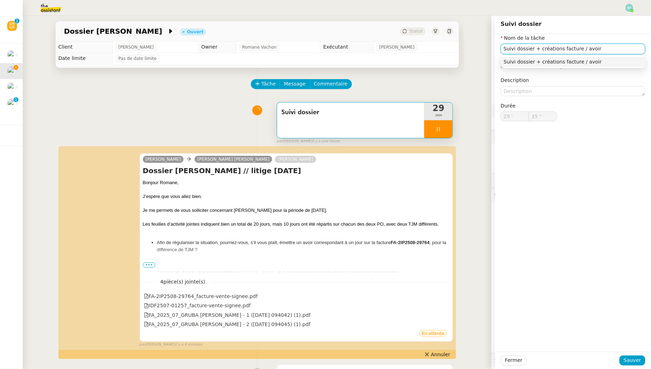
type input "Suivi dossier + créations facture / avoir +"
type input "36 ""
type input "Suivi dossier + créations facture / avoir + env"
type input "37 ""
type input "Suivi dossier + créations facture / avoir + envoi d'email"
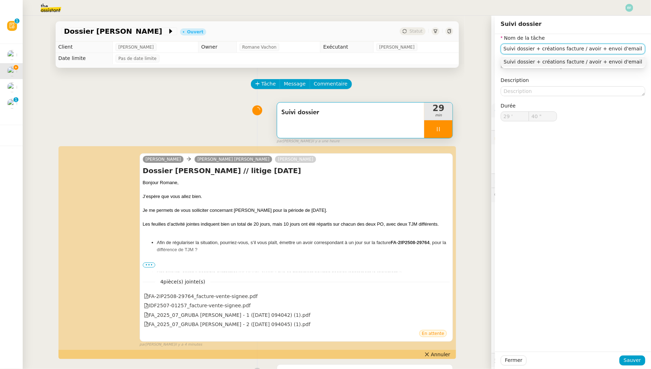
type input "41 ""
type input "Suivi dossier + créations facture / avoir + envoi d'email"
click at [632, 359] on span "Sauver" at bounding box center [632, 360] width 17 height 8
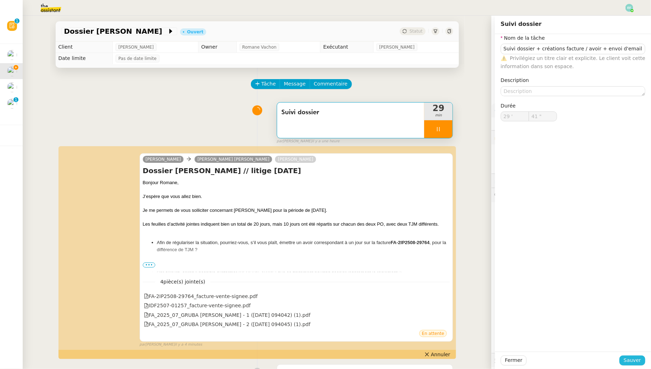
type input "42 ""
click at [446, 126] on div at bounding box center [438, 129] width 28 height 18
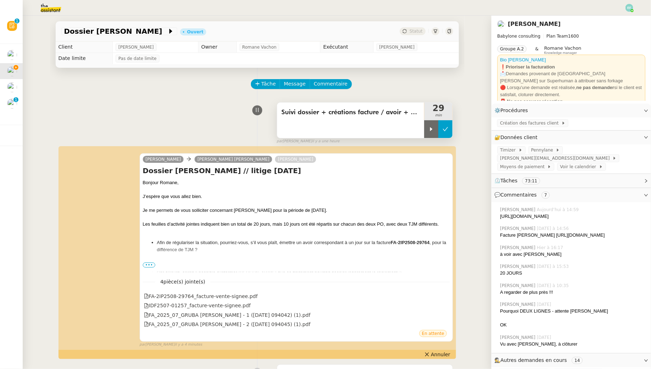
click at [451, 128] on button at bounding box center [446, 129] width 14 height 18
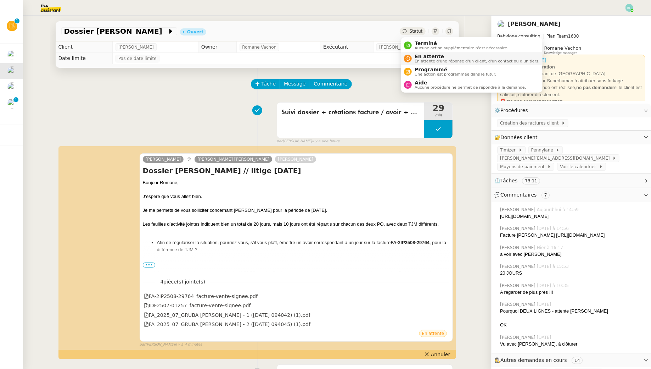
click at [410, 57] on icon at bounding box center [408, 58] width 4 height 4
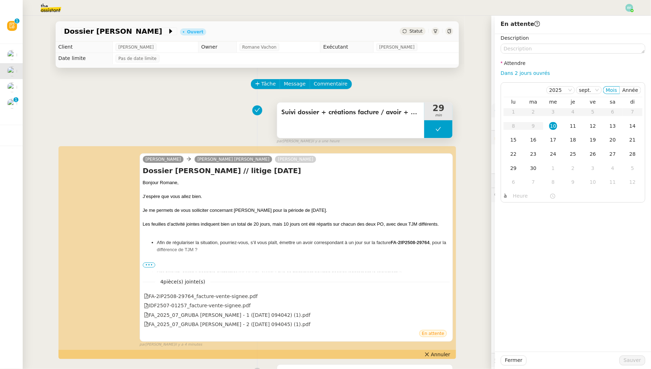
click at [391, 121] on div "Suivi dossier + créations facture / avoir + envoi d'email" at bounding box center [351, 119] width 148 height 35
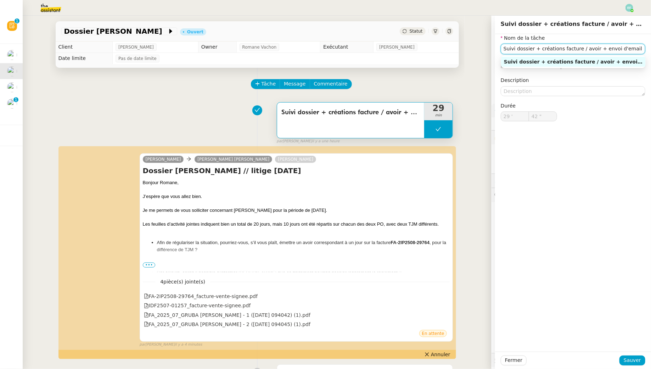
click at [633, 51] on input "Suivi dossier + créations facture / avoir + envoi d'email" at bounding box center [573, 49] width 145 height 10
type input "Suivi dossier + créations facture / avoir + envoi d'email + SuperHuman"
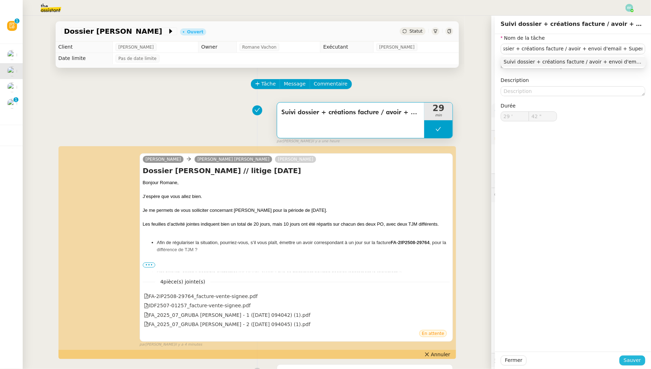
click at [637, 358] on span "Sauver" at bounding box center [632, 360] width 17 height 8
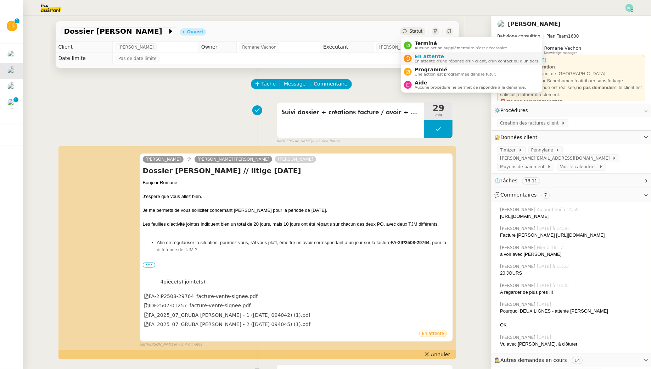
click at [416, 61] on span "En attente d'une réponse d'un client, d'un contact ou d'un tiers." at bounding box center [477, 61] width 125 height 4
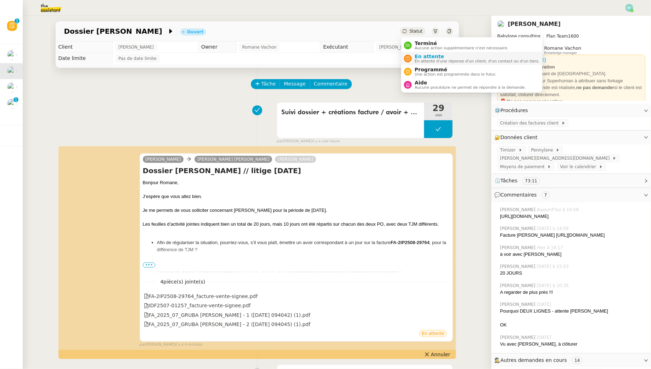
click at [416, 60] on span "En attente d'une réponse d'un client, d'un contact ou d'un tiers." at bounding box center [477, 61] width 125 height 4
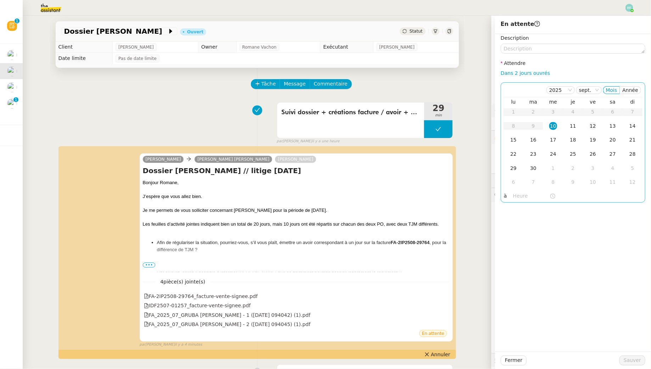
click at [598, 123] on td "12" at bounding box center [593, 126] width 20 height 14
click at [564, 46] on textarea at bounding box center [573, 49] width 145 height 10
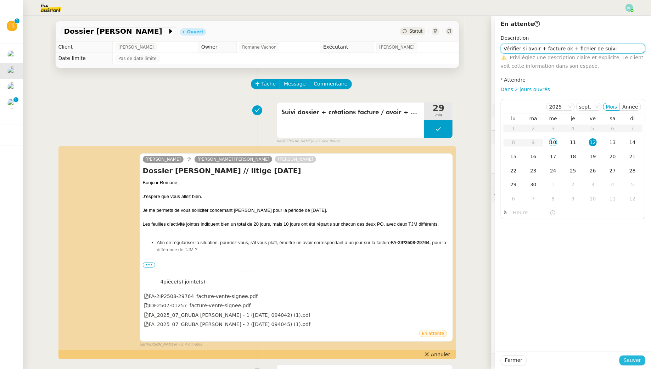
type textarea "Vérifier si avoir + facture ok + fichier de suivi"
click at [636, 361] on span "Sauver" at bounding box center [632, 360] width 17 height 8
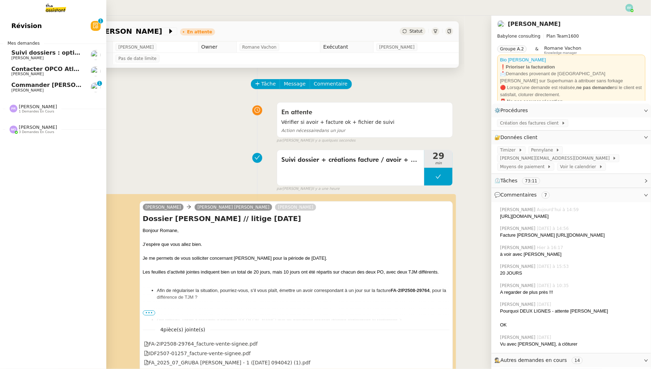
click at [15, 83] on span "Commander Felpreva Spot-On pour chats" at bounding box center [89, 85] width 157 height 7
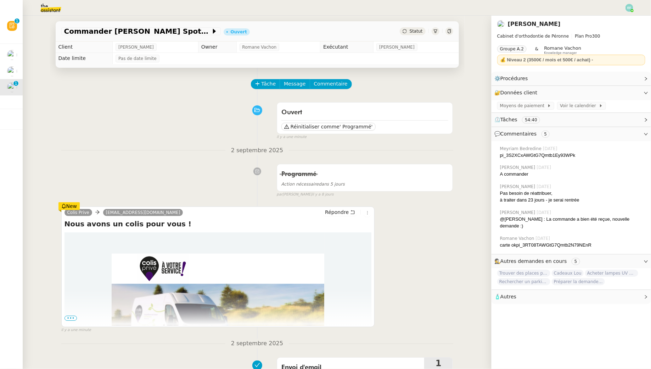
click at [73, 316] on span "•••" at bounding box center [71, 318] width 13 height 5
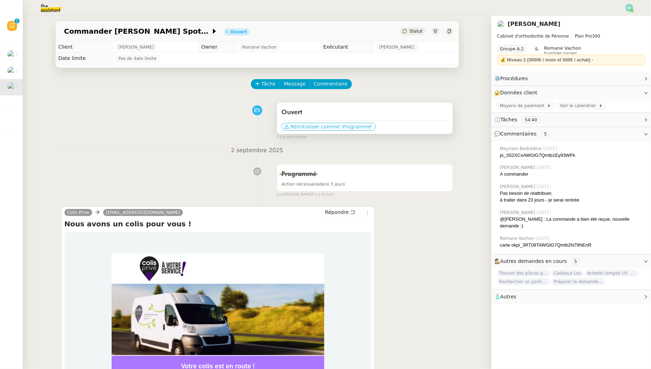
click at [319, 125] on span "Réinitialiser comme" at bounding box center [315, 126] width 49 height 7
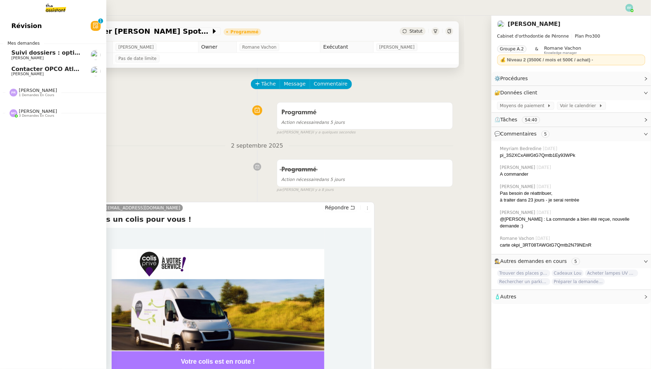
click at [37, 55] on span "Suivi dossiers : optimisation Notion / [PERSON_NAME]" at bounding box center [97, 52] width 173 height 7
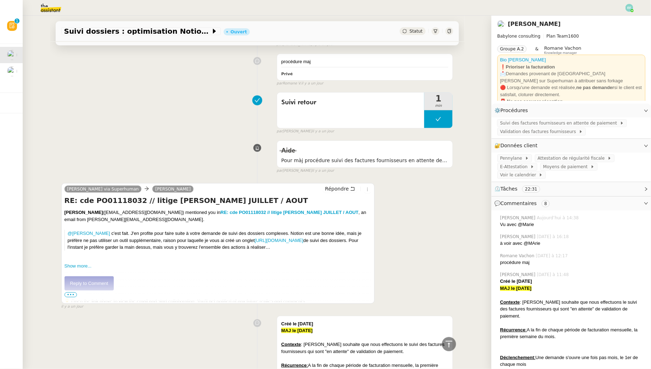
scroll to position [252, 0]
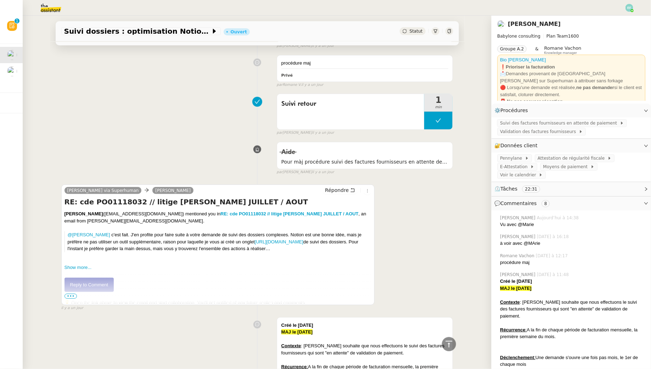
click at [100, 287] on link "Reply to Comment" at bounding box center [90, 285] width 50 height 14
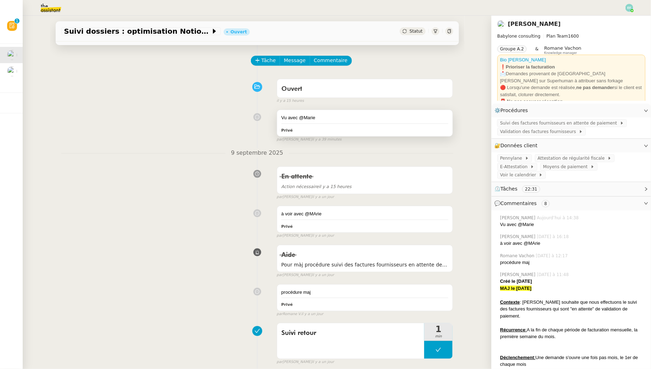
scroll to position [0, 0]
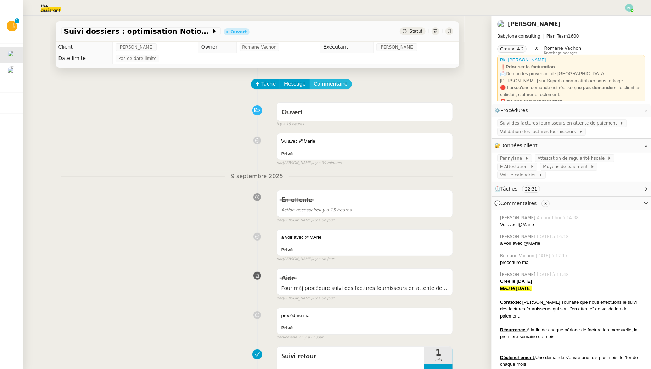
click at [324, 85] on span "Commentaire" at bounding box center [331, 84] width 34 height 8
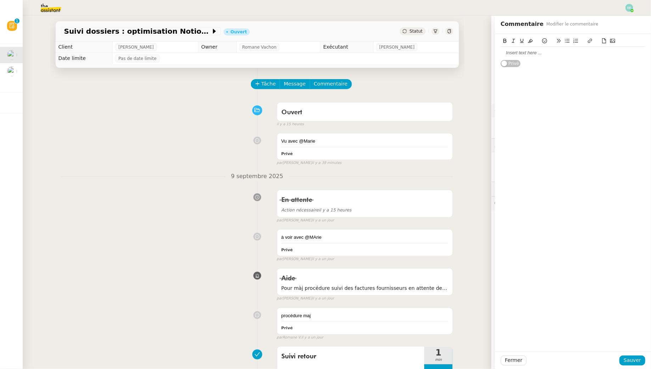
click at [521, 54] on div at bounding box center [573, 53] width 145 height 6
click at [633, 360] on span "Sauver" at bounding box center [632, 360] width 17 height 8
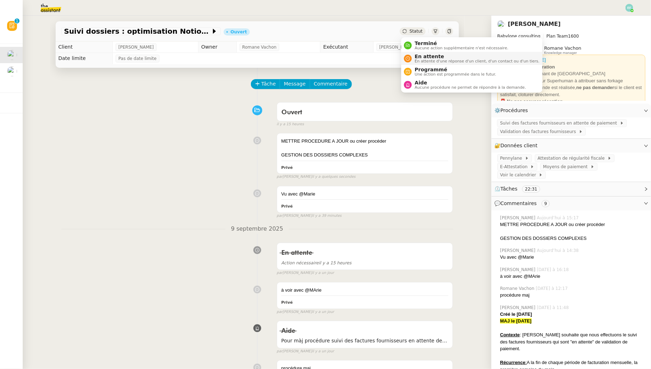
click at [421, 60] on span "En attente d'une réponse d'un client, d'un contact ou d'un tiers." at bounding box center [477, 61] width 125 height 4
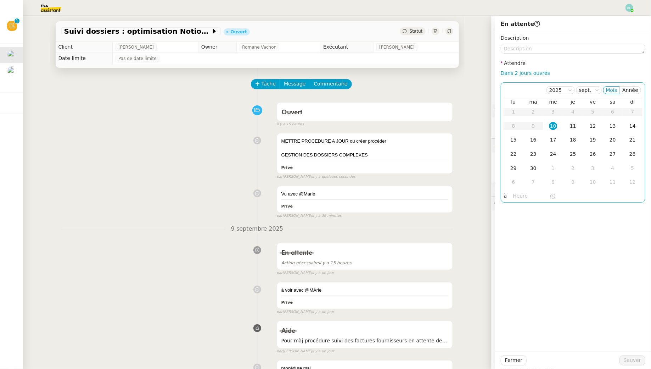
click at [574, 129] on div "11" at bounding box center [573, 126] width 8 height 8
click at [628, 353] on div "Fermer Sauver" at bounding box center [573, 359] width 156 height 17
click at [629, 361] on span "Sauver" at bounding box center [632, 360] width 17 height 8
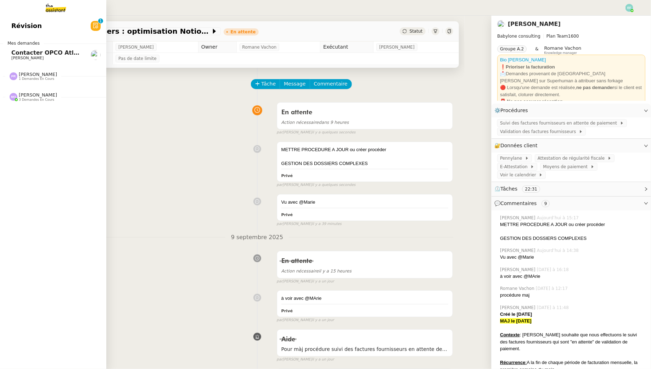
click at [11, 55] on span "Contacter OPCO Atlas pour financement formation" at bounding box center [92, 52] width 162 height 7
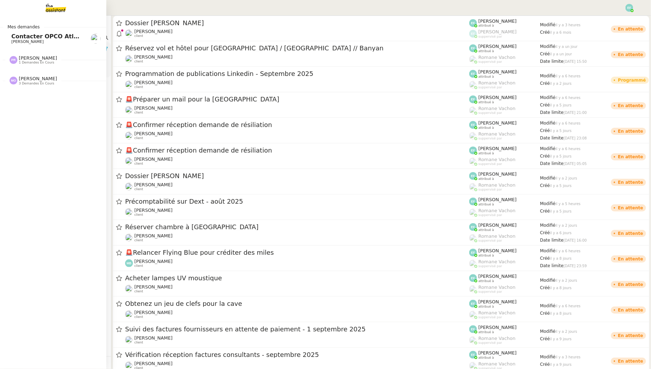
click at [15, 42] on span "[PERSON_NAME]" at bounding box center [27, 41] width 32 height 5
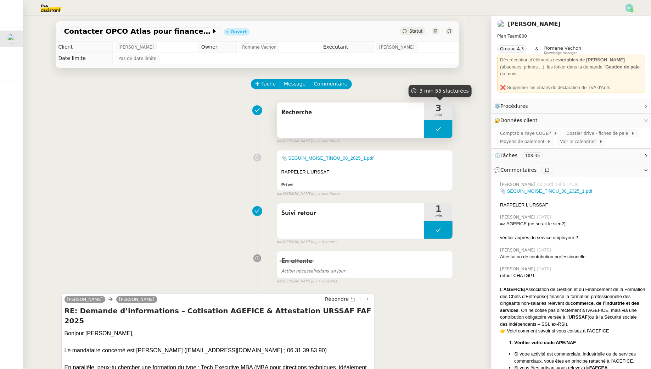
click at [438, 120] on div "3 min" at bounding box center [438, 111] width 28 height 18
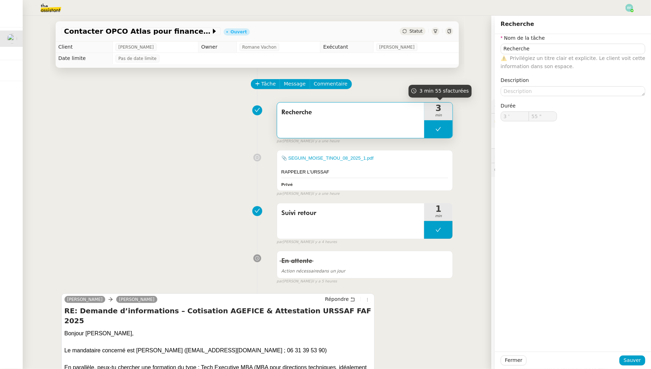
click at [435, 128] on button at bounding box center [438, 129] width 28 height 18
type input "Recherche"
type input "3 '"
type input "55 ""
click at [435, 128] on div at bounding box center [431, 129] width 14 height 18
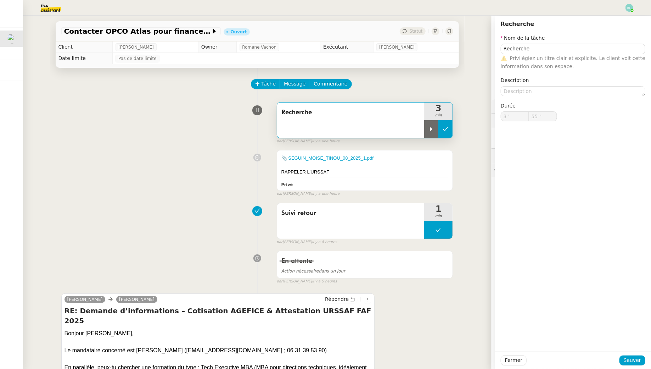
type input "Recherche"
type input "3 '"
type input "55 ""
type input "Recherche"
type input "3 '"
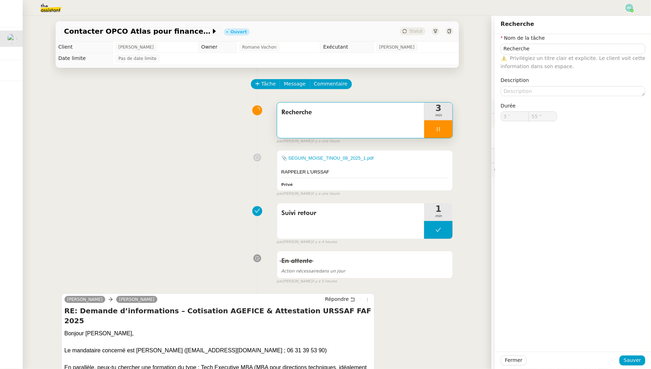
type input "55 ""
click at [225, 154] on div "📎 SEGUIN_MOISE_TINOU_08_2025_1.pdf RAPPELER L'URSSAF Privé false par [PERSON_NA…" at bounding box center [257, 172] width 392 height 50
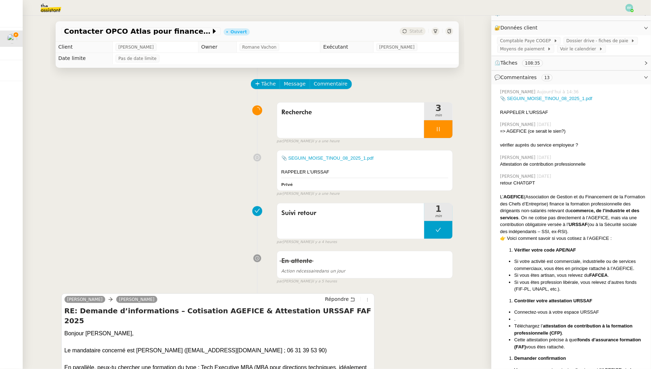
scroll to position [99, 0]
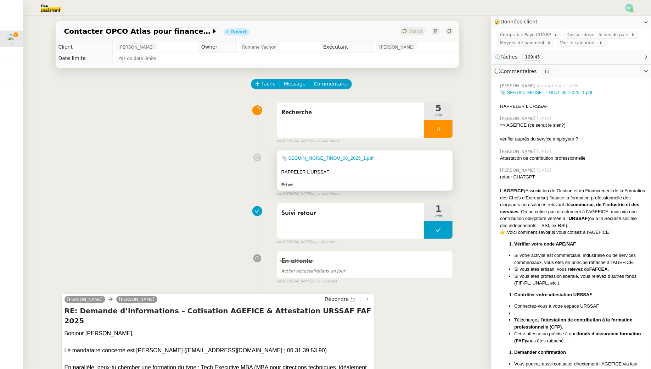
click at [435, 176] on div "📎 SEGUIN_MOISE_TINOU_08_2025_1.pdf RAPPELER L'URSSAF Privé" at bounding box center [365, 170] width 176 height 40
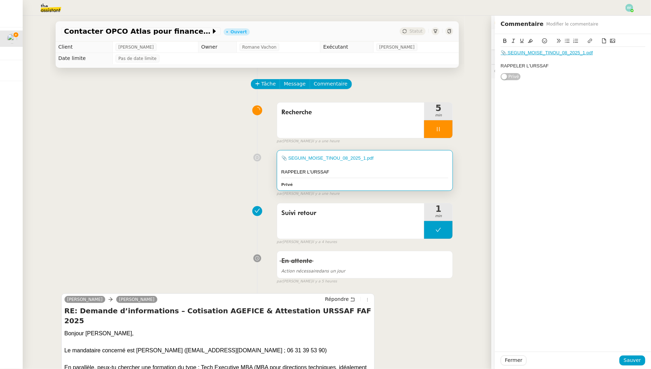
click at [558, 64] on div "RAPPELER L'URSSAF" at bounding box center [573, 66] width 145 height 6
click at [631, 363] on span "Sauver" at bounding box center [632, 360] width 17 height 8
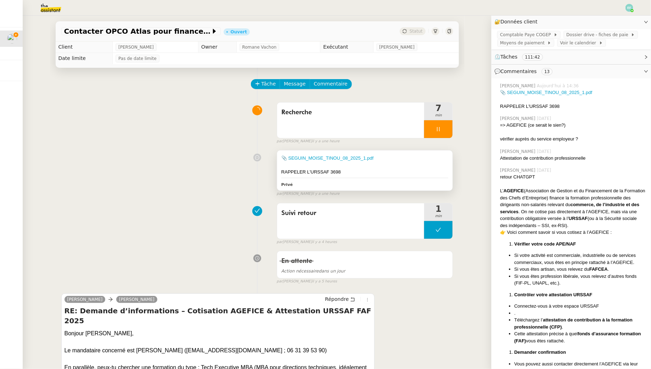
click at [405, 166] on div at bounding box center [365, 165] width 167 height 7
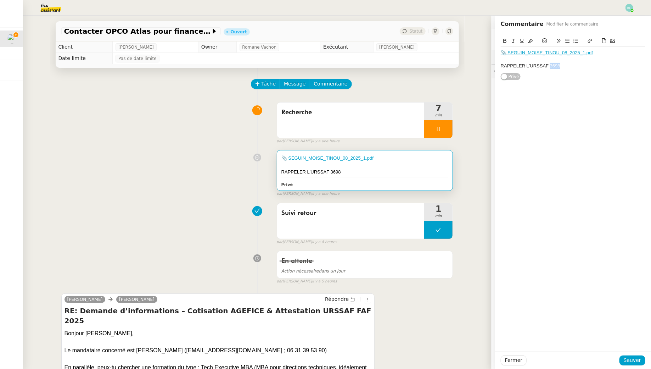
drag, startPoint x: 567, startPoint y: 66, endPoint x: 550, endPoint y: 66, distance: 16.3
click at [550, 66] on div "RAPPELER L'URSSAF 3698" at bounding box center [573, 66] width 145 height 6
click at [626, 361] on span "Sauver" at bounding box center [632, 360] width 17 height 8
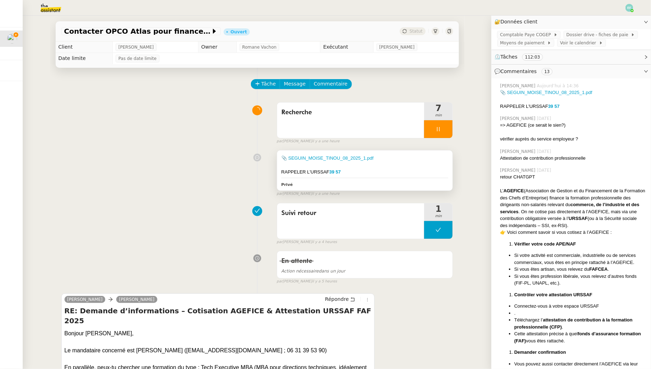
click at [404, 178] on div "📎 SEGUIN_MOISE_TINOU_08_2025_1.pdf RAPPELER L'URSSAF 39 57 Privé" at bounding box center [365, 170] width 176 height 40
click at [415, 175] on div "RAPPELER L'URSSAF 39 57" at bounding box center [365, 171] width 167 height 7
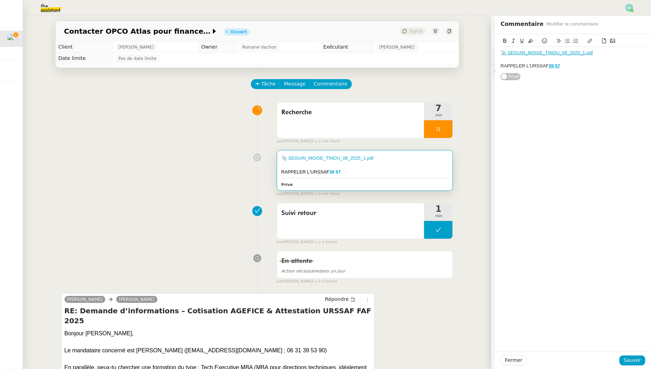
click at [586, 67] on div "RAPPELER L'URSSAF 39 57" at bounding box center [573, 66] width 145 height 6
click at [628, 357] on span "Sauver" at bounding box center [632, 360] width 17 height 8
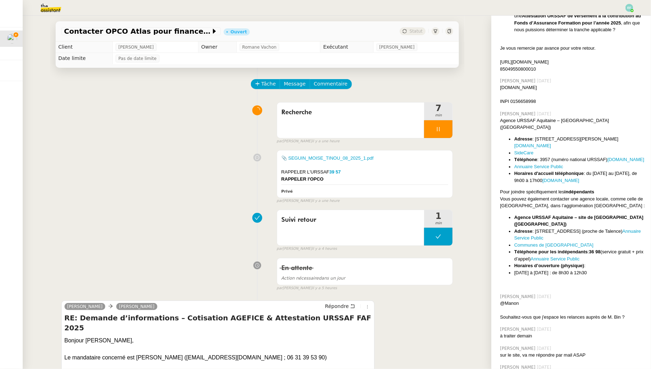
scroll to position [815, 0]
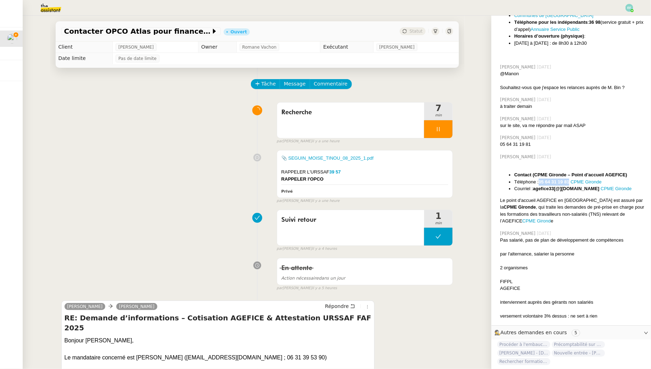
drag, startPoint x: 572, startPoint y: 167, endPoint x: 540, endPoint y: 168, distance: 31.9
click at [540, 178] on li "Téléphone : [PHONE_NUMBER] CPME Gironde" at bounding box center [579, 181] width 131 height 7
copy strong "05 64 31 19 81"
click at [545, 271] on div at bounding box center [572, 274] width 145 height 7
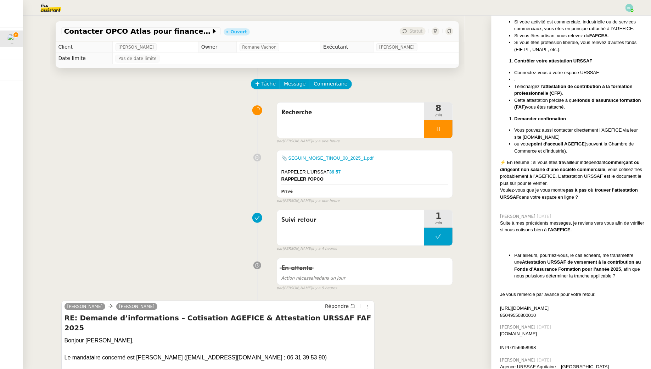
scroll to position [0, 0]
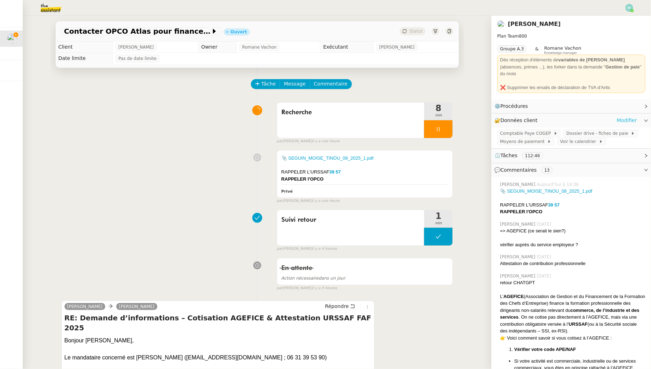
click at [634, 116] on link "Modifier" at bounding box center [627, 120] width 20 height 8
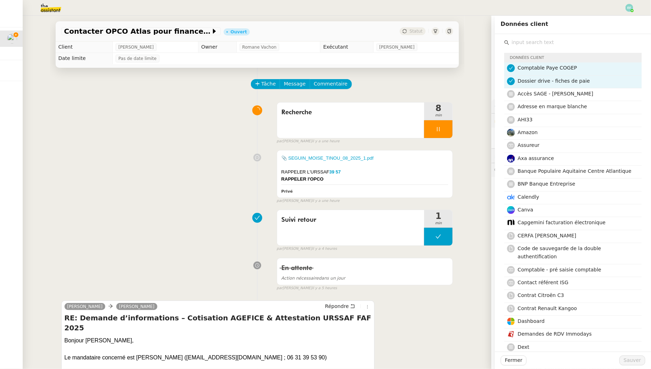
click at [541, 39] on input "text" at bounding box center [576, 43] width 133 height 10
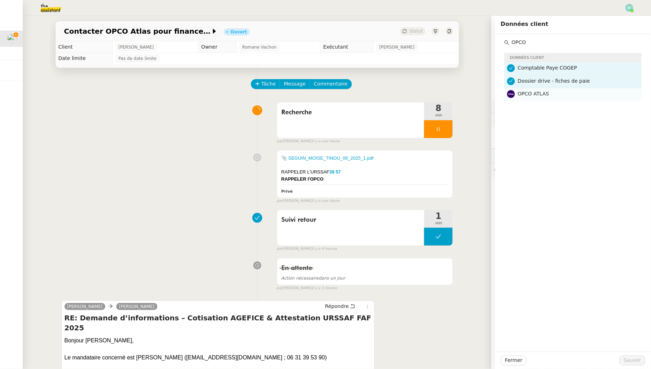
type input "OPCO"
click at [545, 96] on span "OPCO ATLAS" at bounding box center [533, 94] width 31 height 6
click at [631, 357] on span "Sauver" at bounding box center [632, 360] width 17 height 8
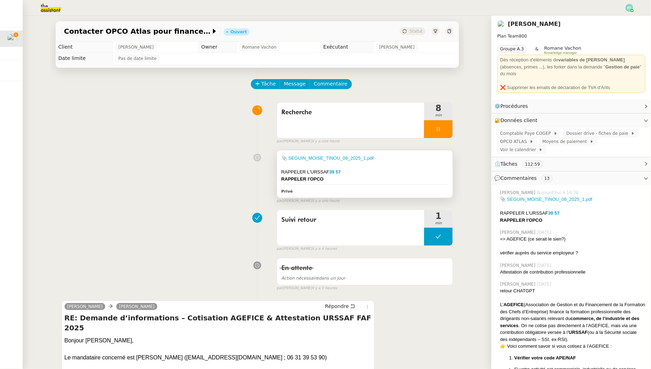
click at [384, 180] on div "RAPPELER l'OPCO" at bounding box center [365, 179] width 167 height 7
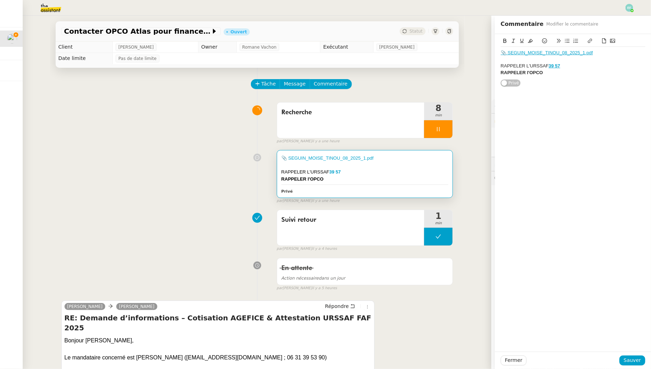
click at [560, 76] on div "📎 SEGUIN_MOISE_TINOU_08_2025_1.pdf RAPPELER L'URSSAF 39 57 RAPPELER l'OPCO" at bounding box center [573, 63] width 145 height 32
click at [634, 361] on span "Sauver" at bounding box center [632, 360] width 17 height 8
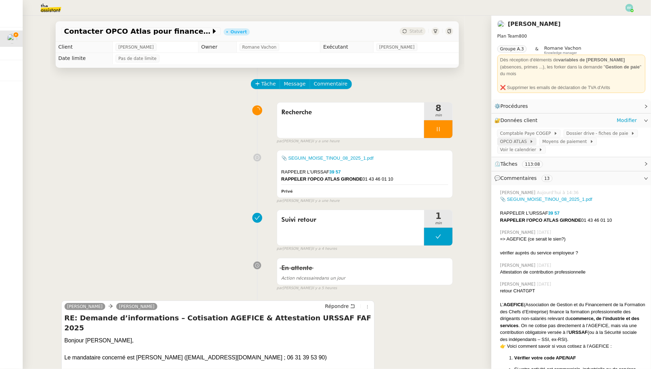
click at [526, 138] on span "OPCO ATLAS" at bounding box center [514, 141] width 29 height 7
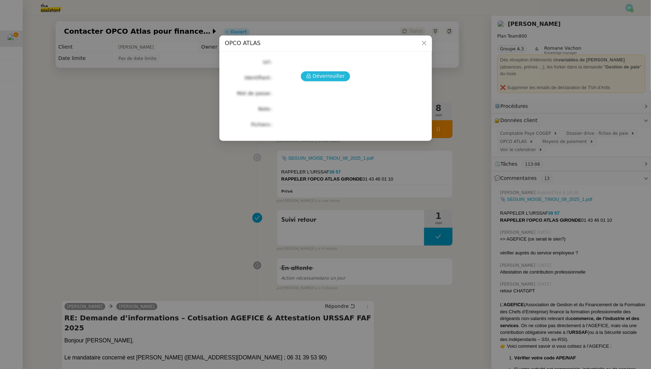
click at [334, 75] on span "Déverrouiller" at bounding box center [329, 76] width 32 height 8
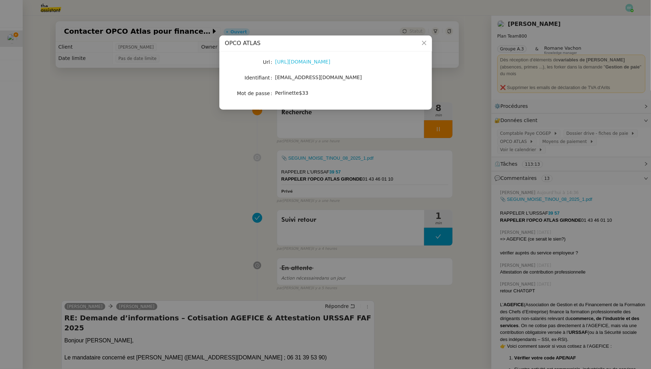
click at [322, 61] on link "[URL][DOMAIN_NAME]" at bounding box center [303, 62] width 55 height 6
click at [207, 205] on nz-modal-container "OPCO ATLAS Url [URL][DOMAIN_NAME] Identifiant [EMAIL_ADDRESS][DOMAIN_NAME] Mot …" at bounding box center [325, 184] width 651 height 369
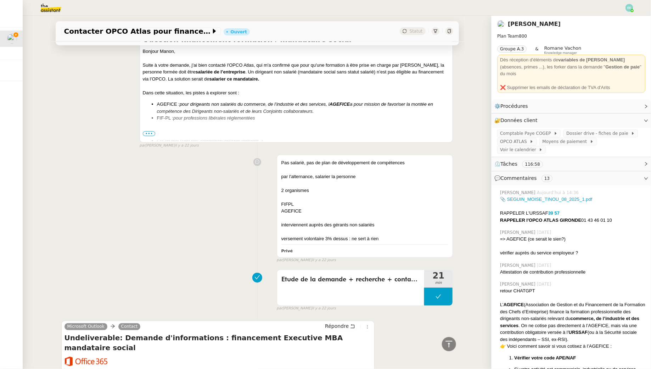
scroll to position [7455, 0]
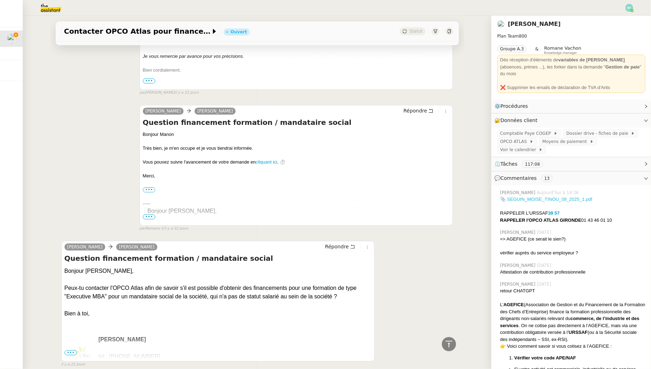
click at [523, 196] on link "📎 SEGUIN_MOISE_TINOU_08_2025_1.pdf" at bounding box center [546, 198] width 92 height 5
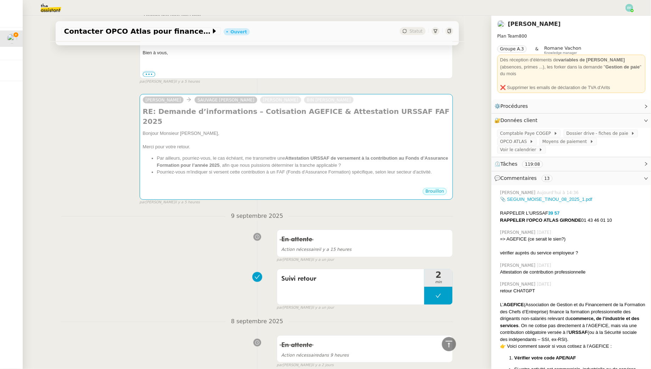
scroll to position [0, 0]
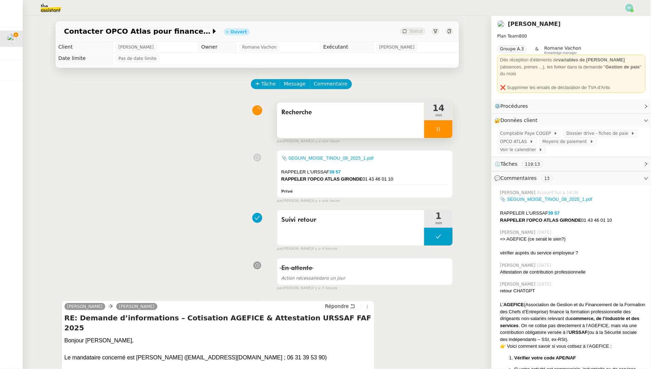
click at [442, 127] on div at bounding box center [438, 129] width 28 height 18
click at [351, 107] on div "Recherche" at bounding box center [351, 112] width 139 height 11
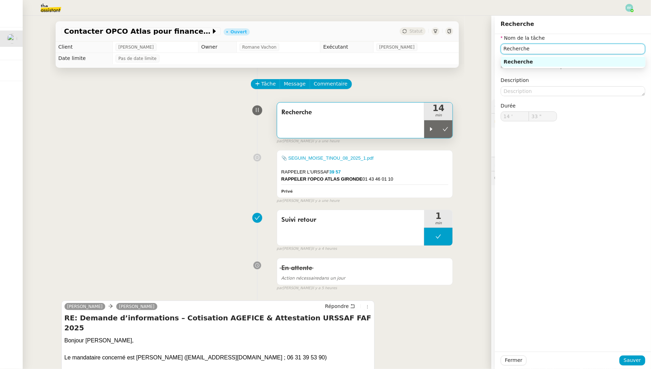
click at [553, 51] on input "Recherche" at bounding box center [573, 49] width 145 height 10
type input "Recherche + appel OPCO"
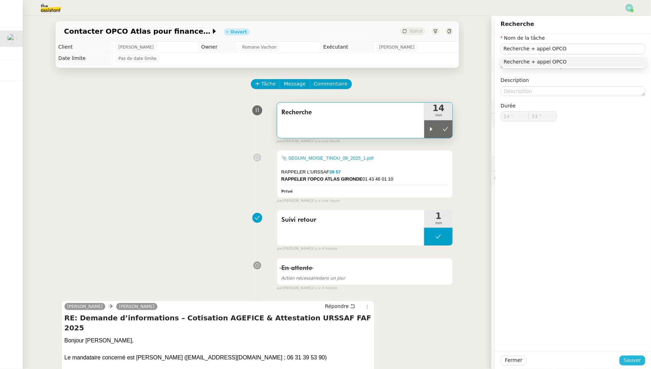
click at [629, 357] on span "Sauver" at bounding box center [632, 360] width 17 height 8
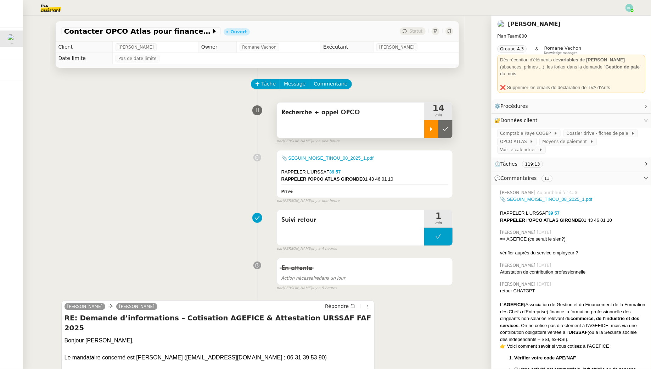
click at [426, 126] on div at bounding box center [431, 129] width 14 height 18
click at [329, 80] on button "Commentaire" at bounding box center [331, 84] width 42 height 10
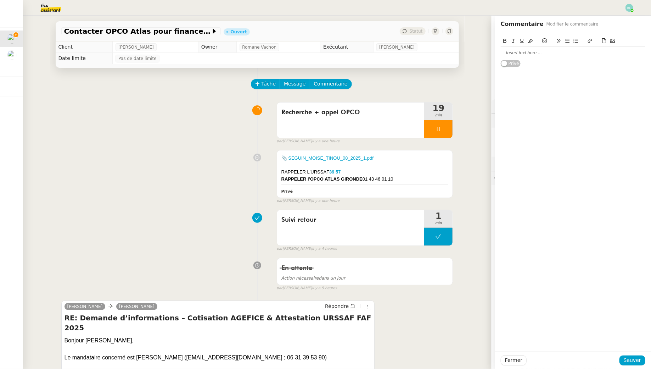
click at [534, 55] on div at bounding box center [573, 53] width 145 height 6
drag, startPoint x: 617, startPoint y: 360, endPoint x: 623, endPoint y: 360, distance: 6.4
click at [618, 360] on div at bounding box center [573, 360] width 93 height 10
click at [627, 360] on span "Sauver" at bounding box center [632, 360] width 17 height 8
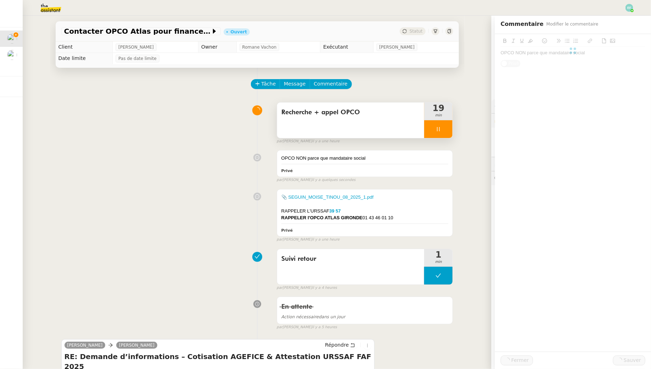
click at [380, 119] on div "Recherche + appel OPCO" at bounding box center [351, 119] width 148 height 35
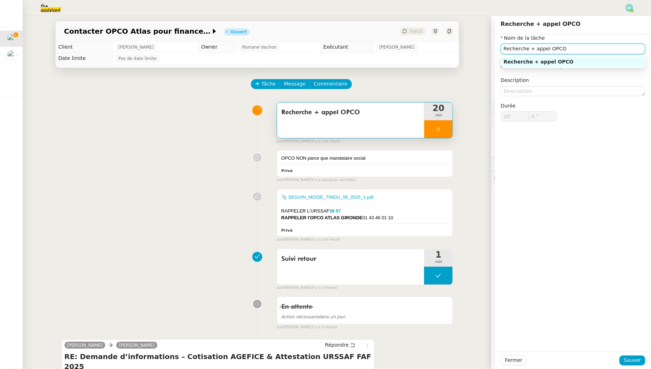
type input "1 ""
drag, startPoint x: 594, startPoint y: 46, endPoint x: 537, endPoint y: 46, distance: 56.4
click at [537, 46] on input "Recherche + appel OPCO" at bounding box center [573, 49] width 145 height 10
type input "Recherche +"
type input "2 ""
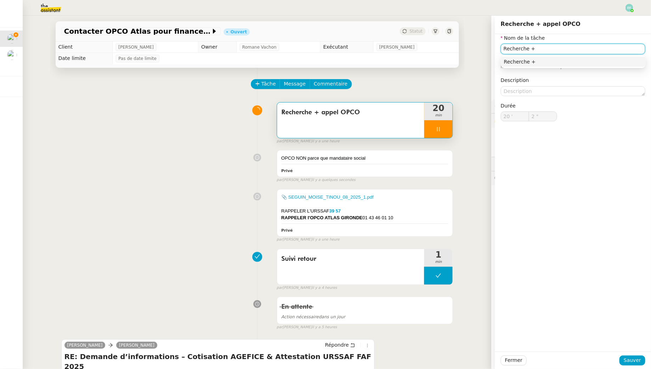
type input "Recherche"
type input "3 ""
type input "Recherche"
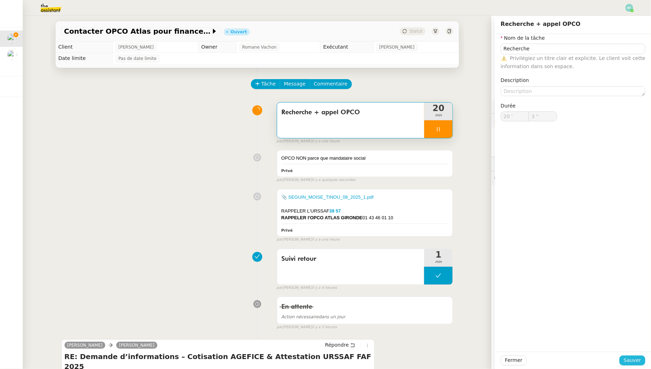
click at [635, 361] on span "Sauver" at bounding box center [632, 360] width 17 height 8
type input "4 ""
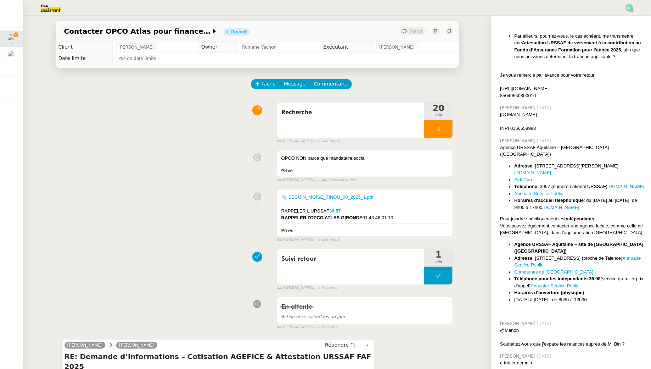
scroll to position [630, 0]
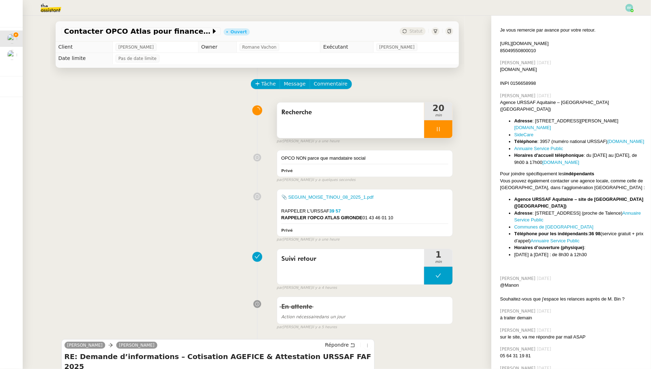
drag, startPoint x: 453, startPoint y: 133, endPoint x: 449, endPoint y: 133, distance: 3.9
click at [449, 133] on div at bounding box center [438, 129] width 28 height 18
click at [391, 119] on div "Recherche" at bounding box center [351, 119] width 148 height 35
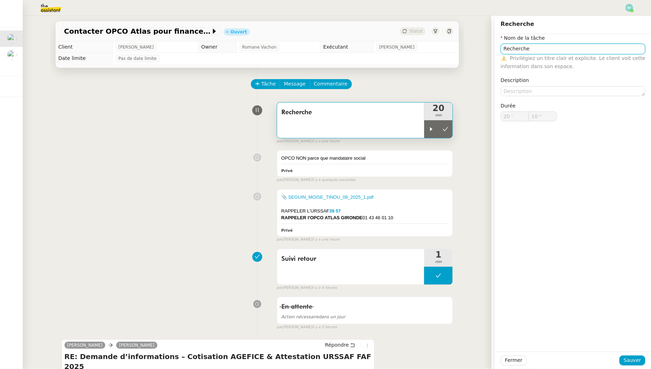
click at [504, 49] on input "Recherche" at bounding box center [573, 49] width 145 height 10
type input "Suivi dossier + Recherche"
click at [639, 360] on span "Sauver" at bounding box center [632, 360] width 17 height 8
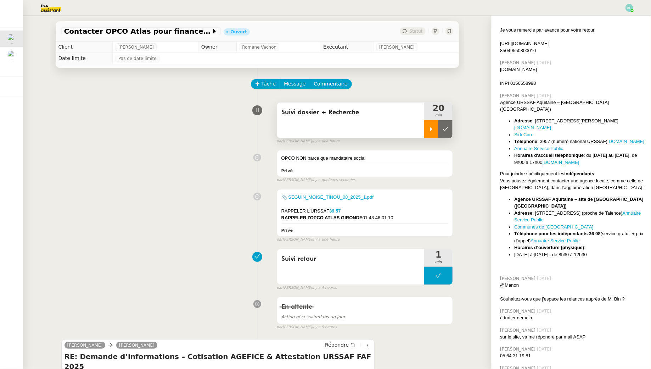
click at [434, 128] on icon at bounding box center [432, 129] width 6 height 6
click at [400, 119] on div "Suivi dossier + Recherche" at bounding box center [351, 119] width 148 height 35
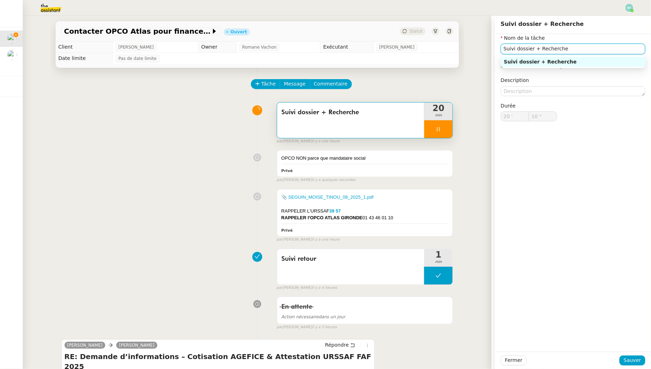
click at [579, 51] on input "Suivi dossier + Recherche" at bounding box center [573, 49] width 145 height 10
type input "Suivi dossier + Recherche"
type input "11 ""
type input "Suivi dossier + Recherche + rap"
type input "12 ""
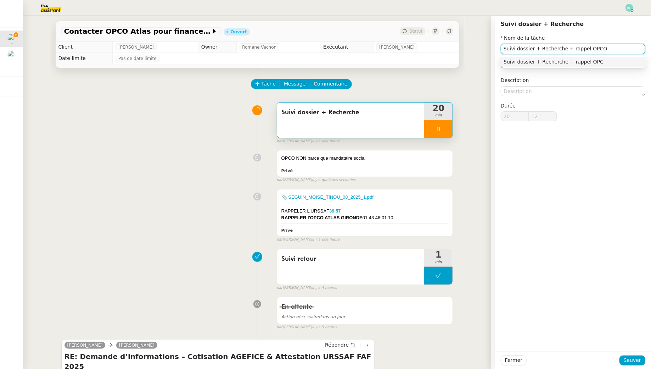
type input "Suivi dossier + Recherche + rappel OPCO"
click at [573, 65] on nz-auto-option "Suivi dossier + Recherche + rappel OPCO" at bounding box center [573, 62] width 145 height 10
type input "15 ""
type input "Suivi dossier + Recherche + rappel OPCO"
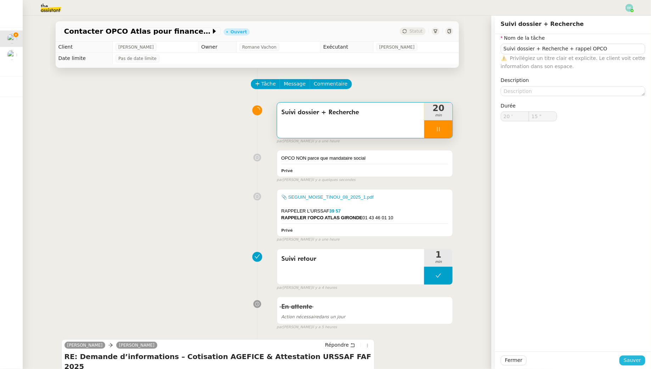
click at [634, 363] on span "Sauver" at bounding box center [632, 360] width 17 height 8
type input "16 ""
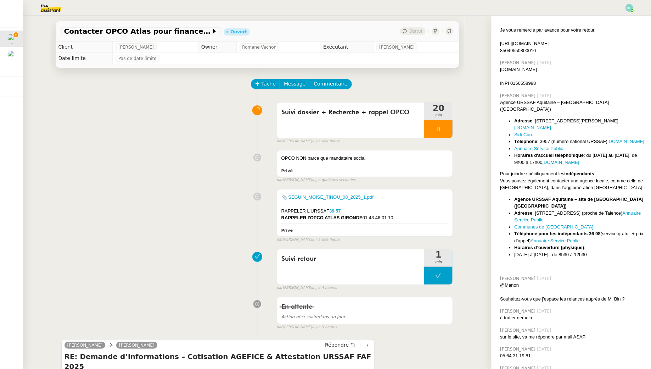
click at [441, 130] on icon at bounding box center [439, 129] width 6 height 6
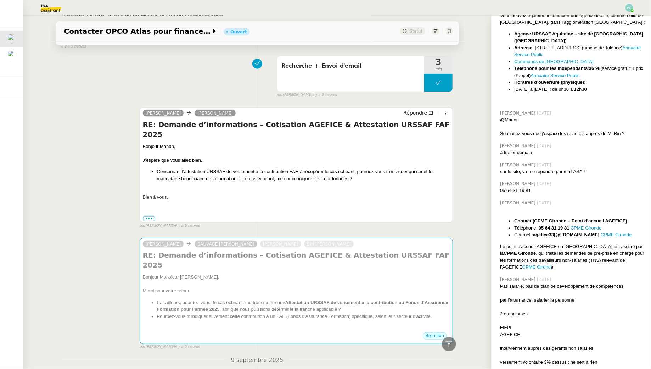
scroll to position [417, 0]
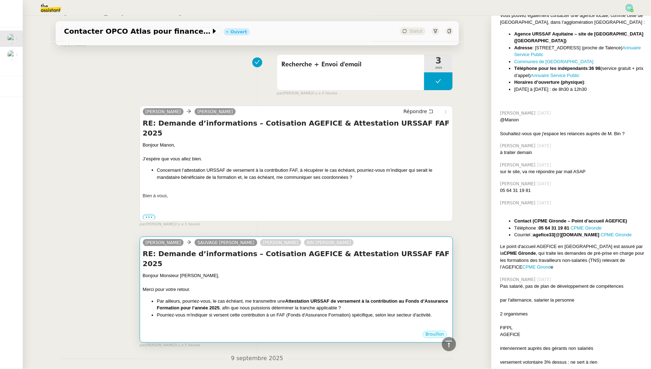
click at [281, 286] on div "Merci pour votre retour." at bounding box center [296, 289] width 307 height 7
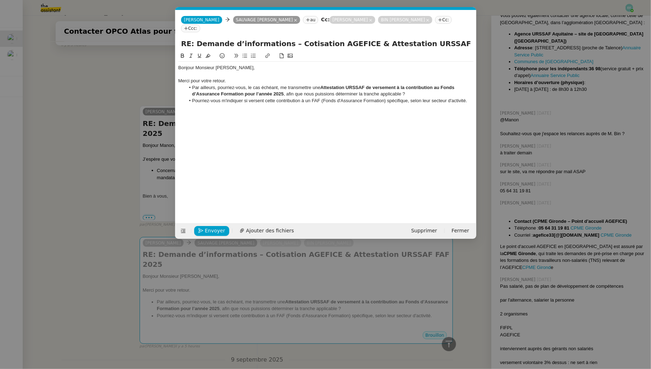
scroll to position [0, 15]
click at [416, 85] on li "Par ailleurs, pourriez-vous, le cas échéant, me transmettre une Attestation URS…" at bounding box center [329, 90] width 289 height 13
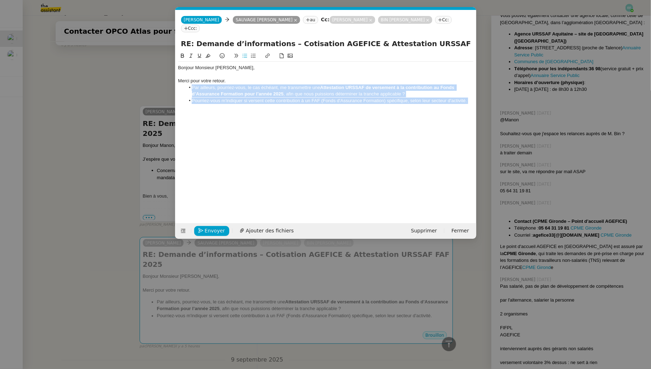
drag, startPoint x: 467, startPoint y: 91, endPoint x: 241, endPoint y: 95, distance: 225.2
click at [241, 95] on body "Mes demandes Contacter OPCO Atlas pour financement formation Manon Loustau Doss…" at bounding box center [325, 184] width 651 height 369
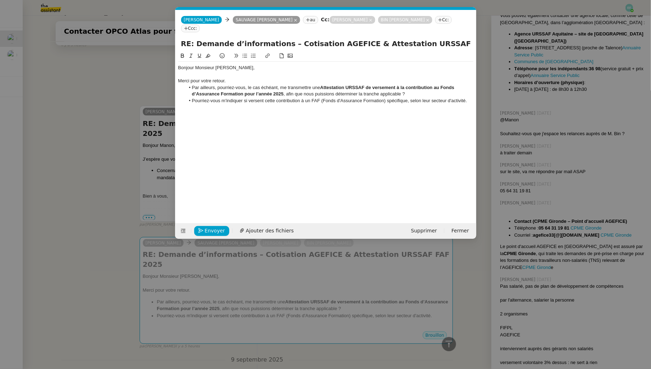
click at [241, 98] on li "Pourriez-vous m'indiquer si versent cette contribution à un FAF (Fonds d'Assura…" at bounding box center [329, 101] width 289 height 6
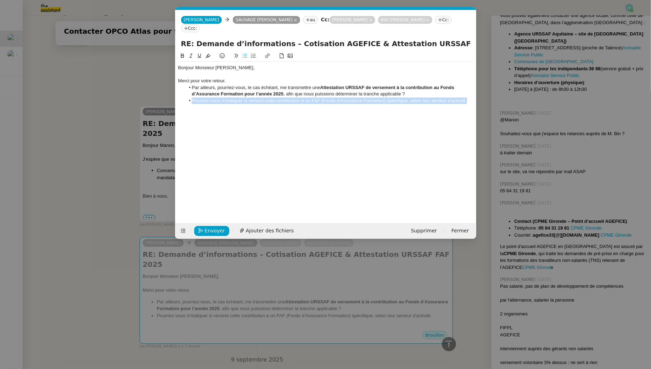
click at [241, 98] on li "Pourriez-vous m'indiquer si versent cette contribution à un FAF (Fonds d'Assura…" at bounding box center [329, 101] width 289 height 6
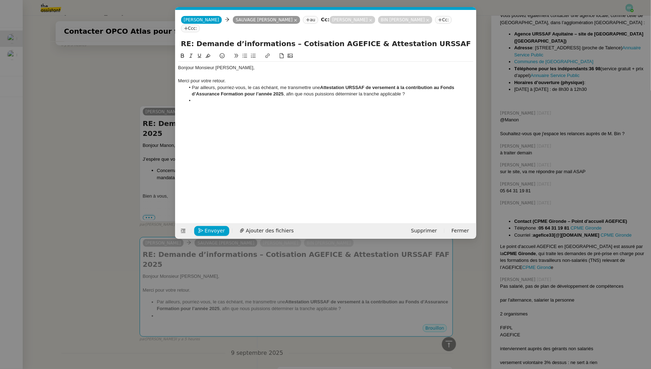
click at [139, 76] on nz-modal-container "Service TA - VOYAGE - PROPOSITION GLOBALE A utiliser dans le cadre de propositi…" at bounding box center [325, 184] width 651 height 369
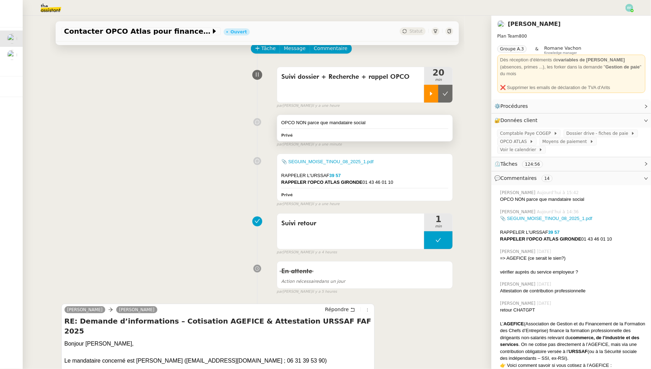
scroll to position [36, 0]
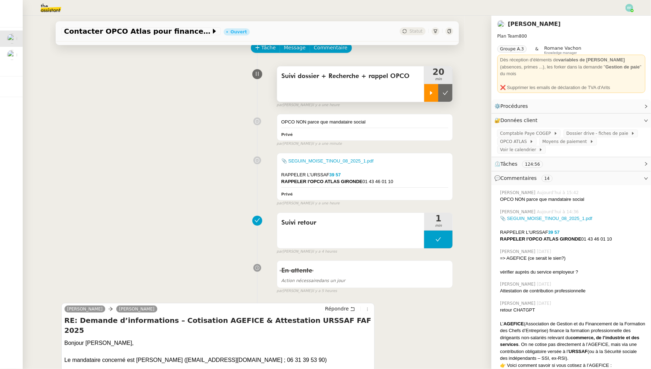
click at [394, 82] on div "Suivi dossier + Recherche + rappel OPCO" at bounding box center [351, 83] width 148 height 35
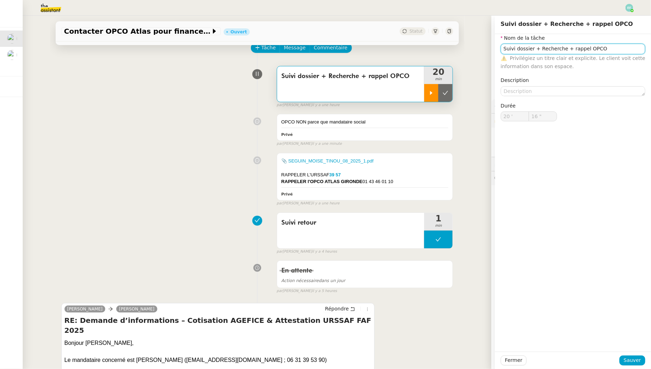
click at [577, 49] on input "Suivi dossier + Recherche + rappel OPCO" at bounding box center [573, 49] width 145 height 10
click at [579, 49] on input "Suivi dossier + Recherche + OPCO" at bounding box center [573, 49] width 145 height 10
type input "Suivi dossier + Recherche + envoi d'email"
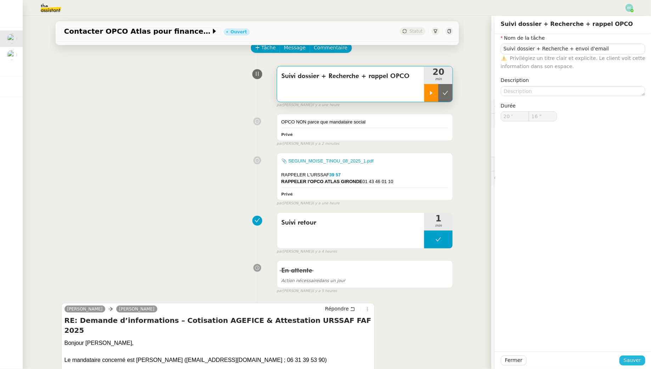
click at [628, 363] on span "Sauver" at bounding box center [632, 360] width 17 height 8
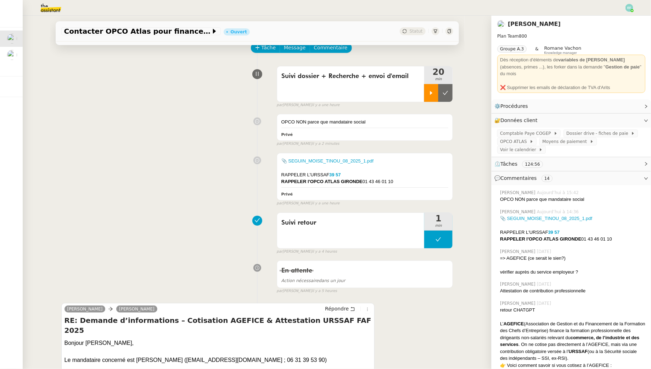
click at [436, 88] on div at bounding box center [431, 93] width 14 height 18
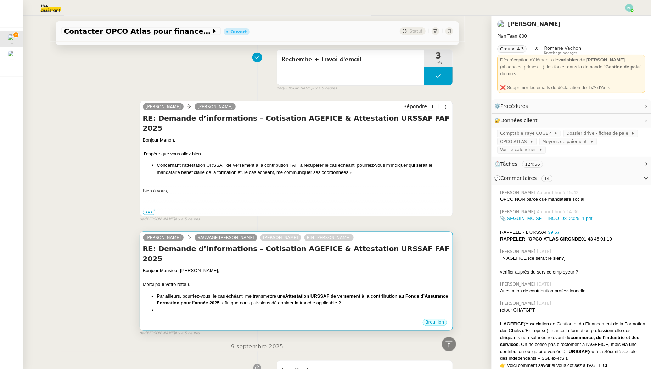
click at [376, 274] on div at bounding box center [296, 277] width 307 height 7
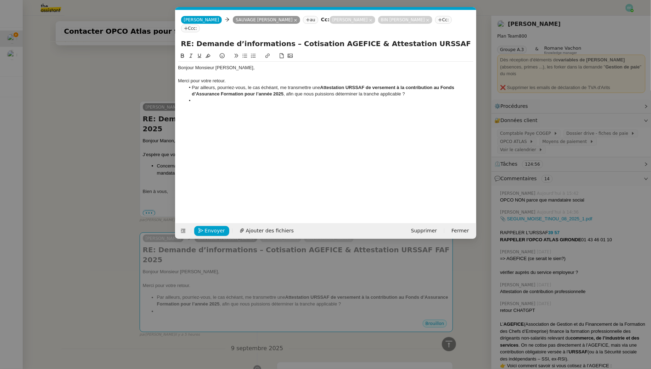
scroll to position [0, 15]
click at [269, 98] on li at bounding box center [329, 101] width 289 height 6
drag, startPoint x: 315, startPoint y: 92, endPoint x: 294, endPoint y: 92, distance: 21.3
click at [294, 98] on li "Serait-il possible d'avoir un accès à notre compte URSSAF" at bounding box center [329, 101] width 289 height 6
click at [182, 53] on icon at bounding box center [182, 55] width 5 height 5
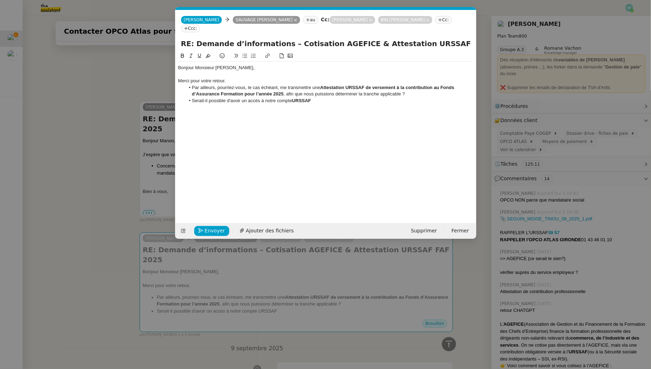
click at [325, 98] on li "Serait-il possible d'avoir un accès à notre compte URSSAF" at bounding box center [329, 101] width 289 height 6
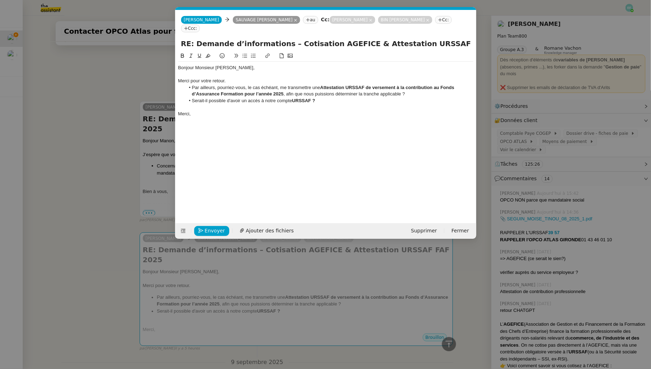
click at [261, 85] on strong "Attestation URSSAF de versement à la contribution au Fonds d’Assurance Formatio…" at bounding box center [324, 91] width 264 height 12
click at [264, 111] on div "Merci," at bounding box center [325, 114] width 295 height 6
click at [192, 98] on li "Serait-il possible d'avoir un accès à notre compte URSSAF ?" at bounding box center [329, 101] width 289 height 6
click at [221, 111] on div "Merci," at bounding box center [325, 114] width 295 height 6
click at [210, 231] on span "Envoyer" at bounding box center [215, 231] width 20 height 8
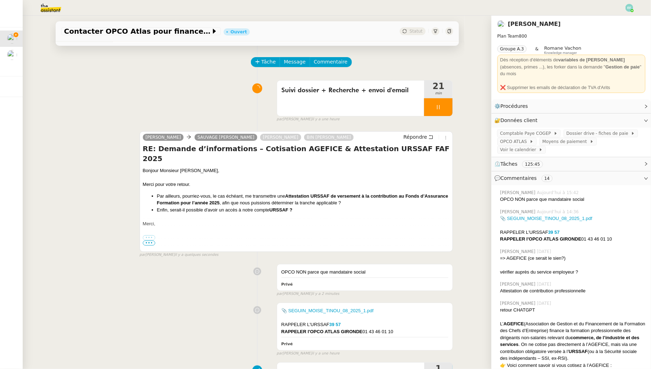
scroll to position [0, 0]
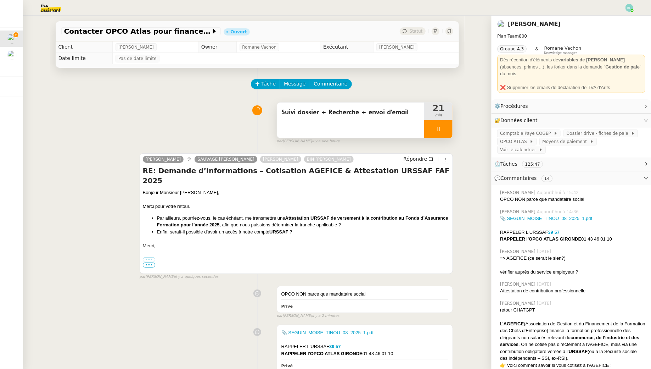
click at [441, 130] on icon at bounding box center [439, 129] width 6 height 6
click at [451, 130] on button at bounding box center [446, 129] width 14 height 18
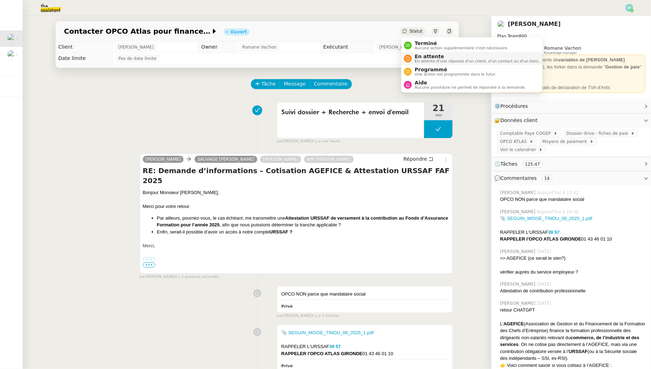
click at [416, 58] on span "En attente" at bounding box center [477, 57] width 125 height 6
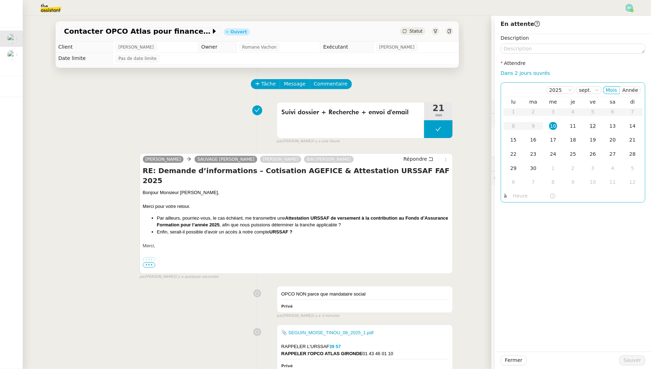
click at [588, 127] on td "12" at bounding box center [593, 126] width 20 height 14
click at [627, 358] on span "Sauver" at bounding box center [632, 360] width 17 height 8
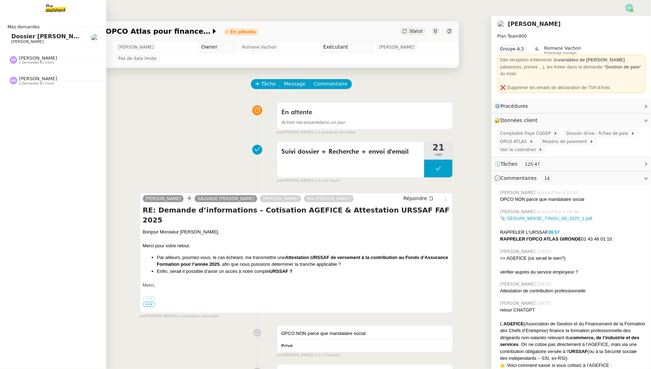
click at [11, 39] on span "Dossier Oumouratou Anna" at bounding box center [50, 36] width 79 height 7
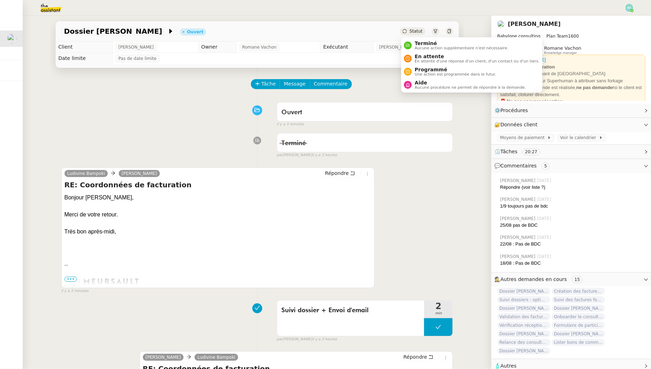
click at [419, 38] on ul "Terminé Aucune action supplémentaire n'est nécessaire. En attente En attente d'…" at bounding box center [471, 64] width 141 height 55
click at [419, 40] on span "Terminé" at bounding box center [462, 43] width 94 height 6
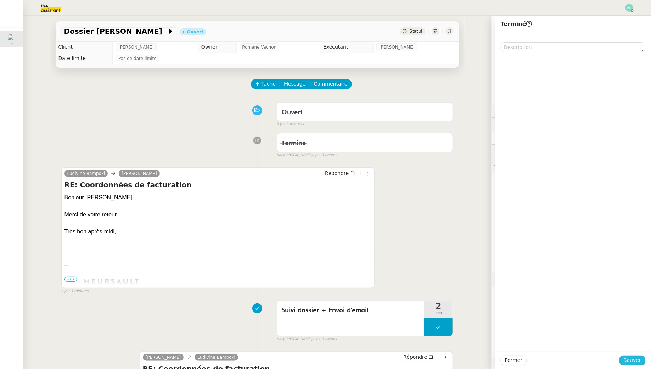
click at [630, 362] on span "Sauver" at bounding box center [632, 360] width 17 height 8
